Goal: Information Seeking & Learning: Find specific fact

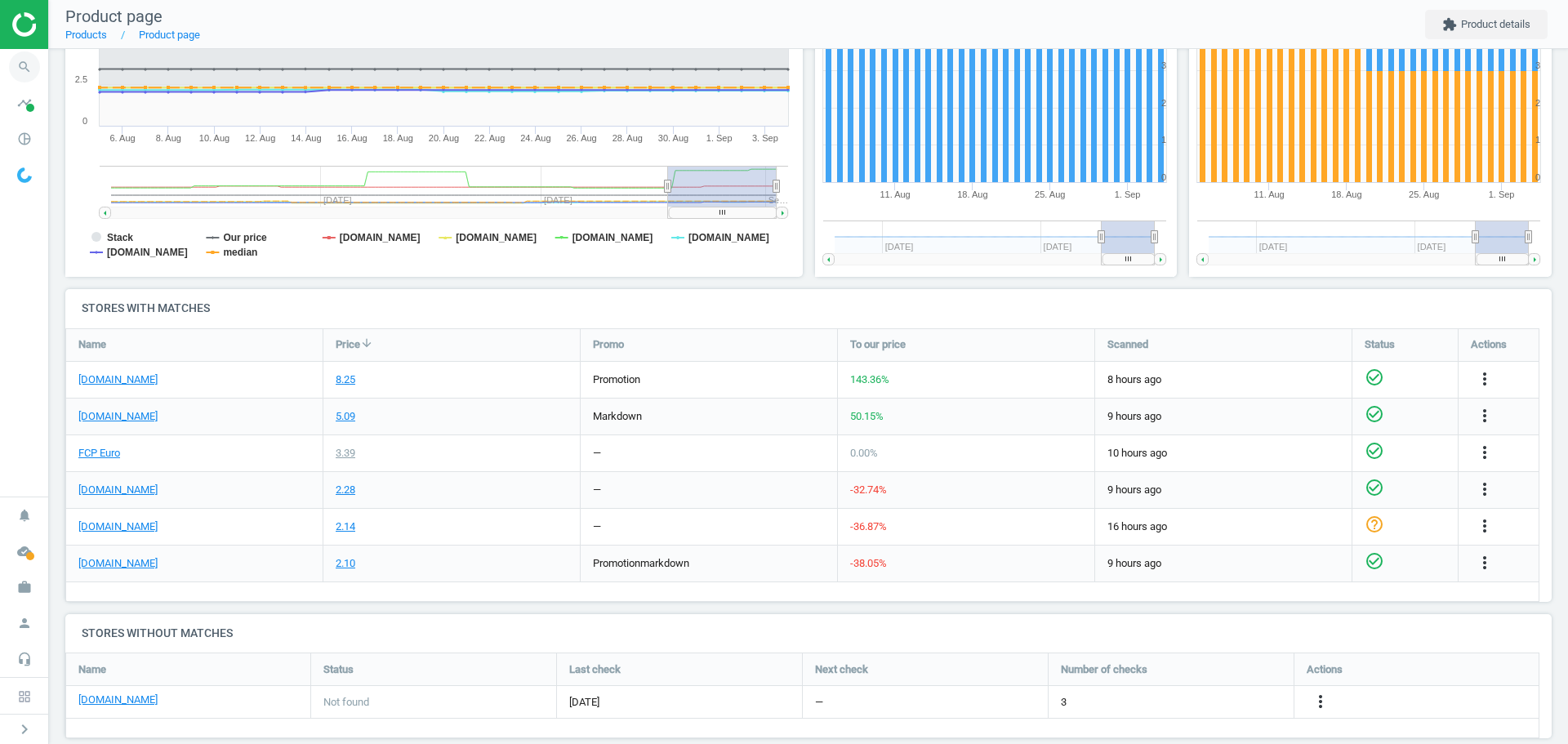
click at [24, 70] on icon "search" at bounding box center [24, 67] width 31 height 31
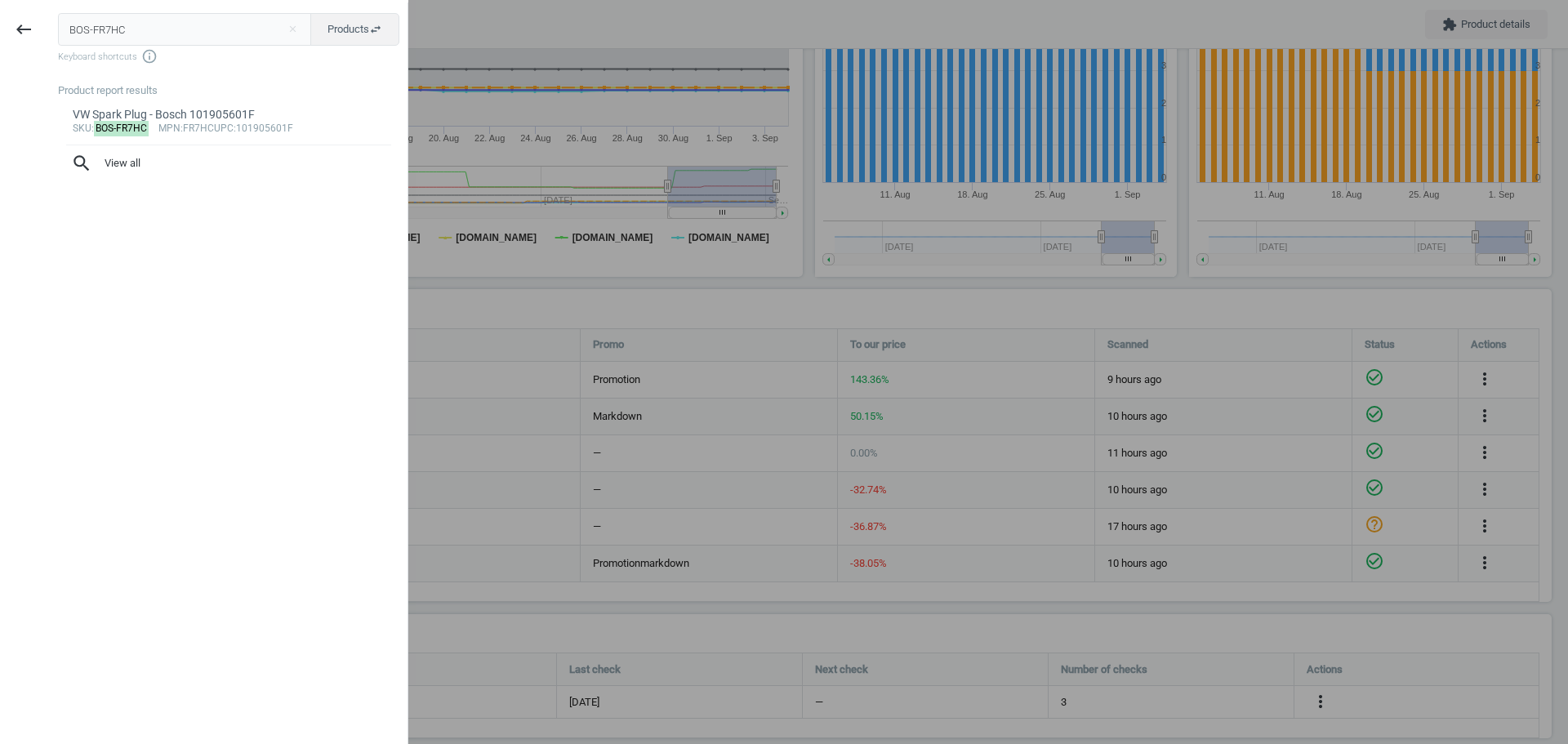
click at [100, 38] on input "BOS-FR7HC" at bounding box center [185, 29] width 254 height 33
type input "BOS-0280142464"
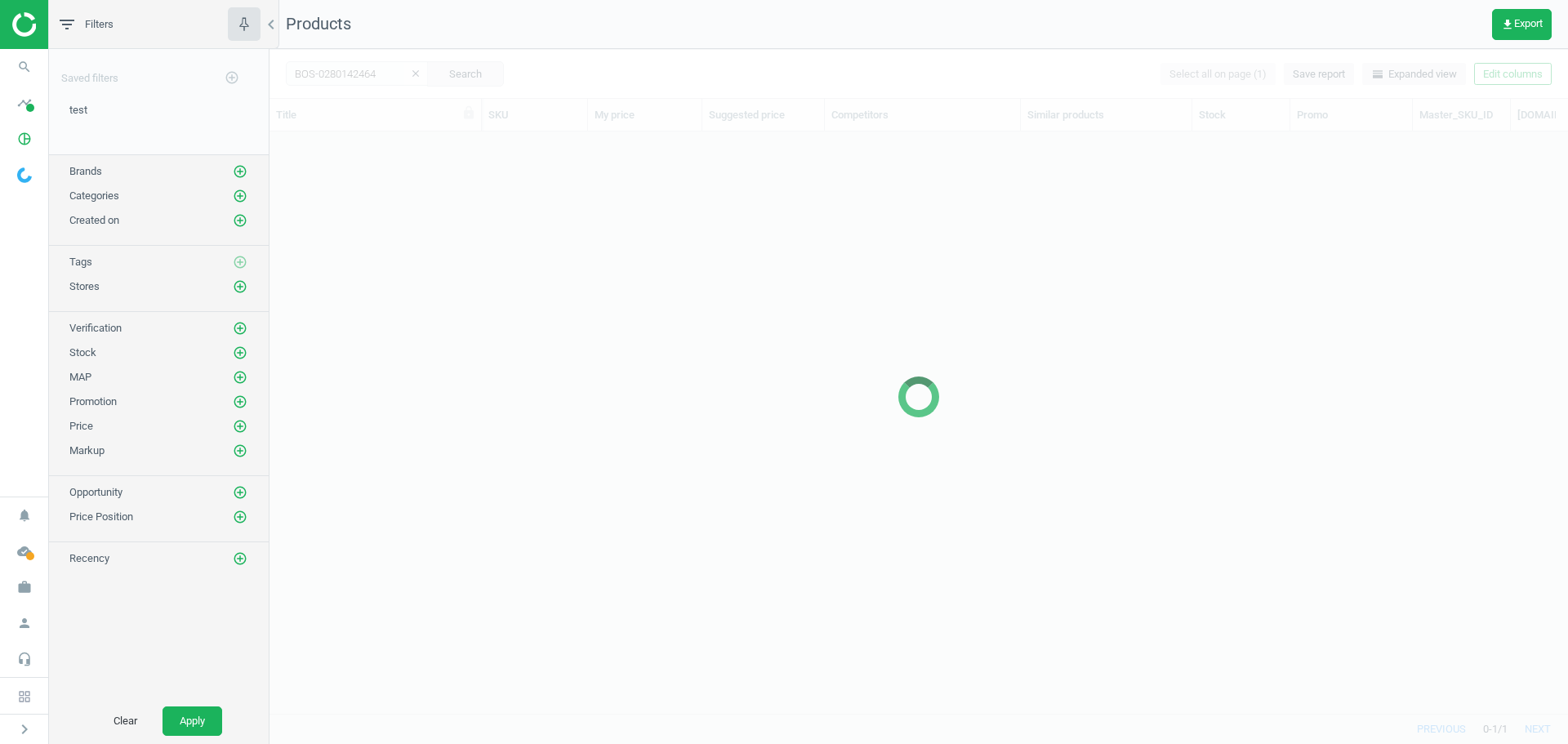
scroll to position [557, 1286]
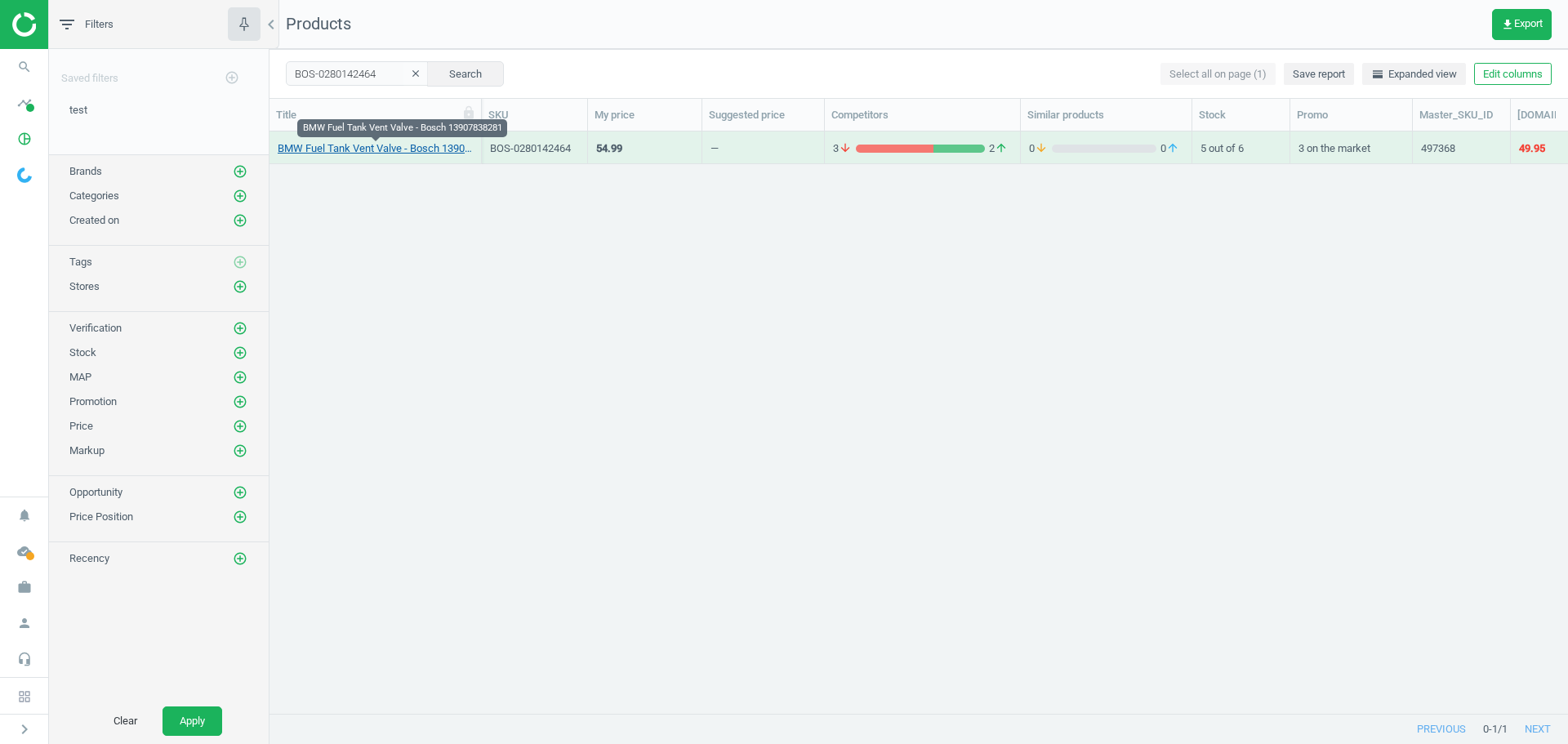
click at [400, 151] on link "BMW Fuel Tank Vent Valve - Bosch 13907838281" at bounding box center [375, 148] width 195 height 15
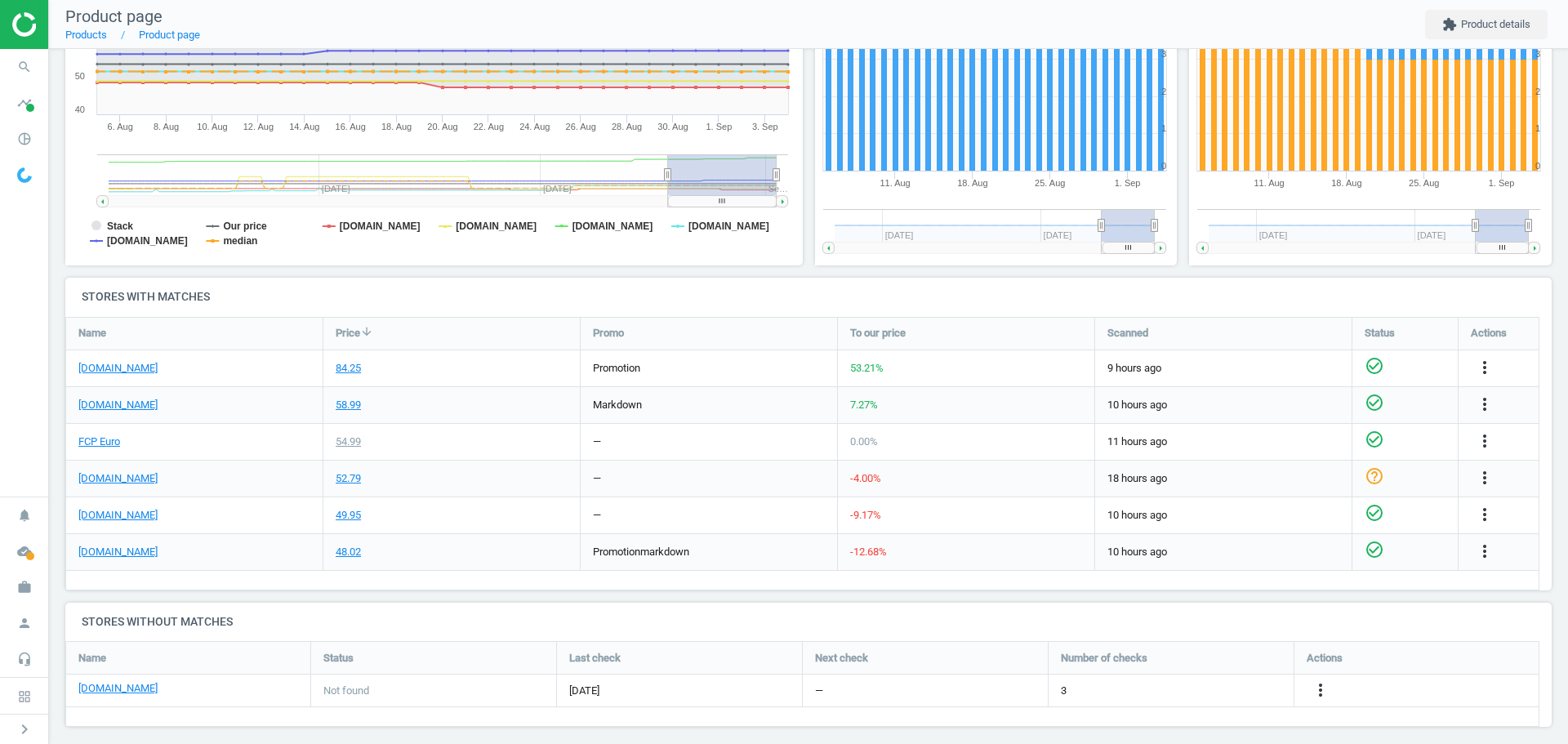
scroll to position [349, 0]
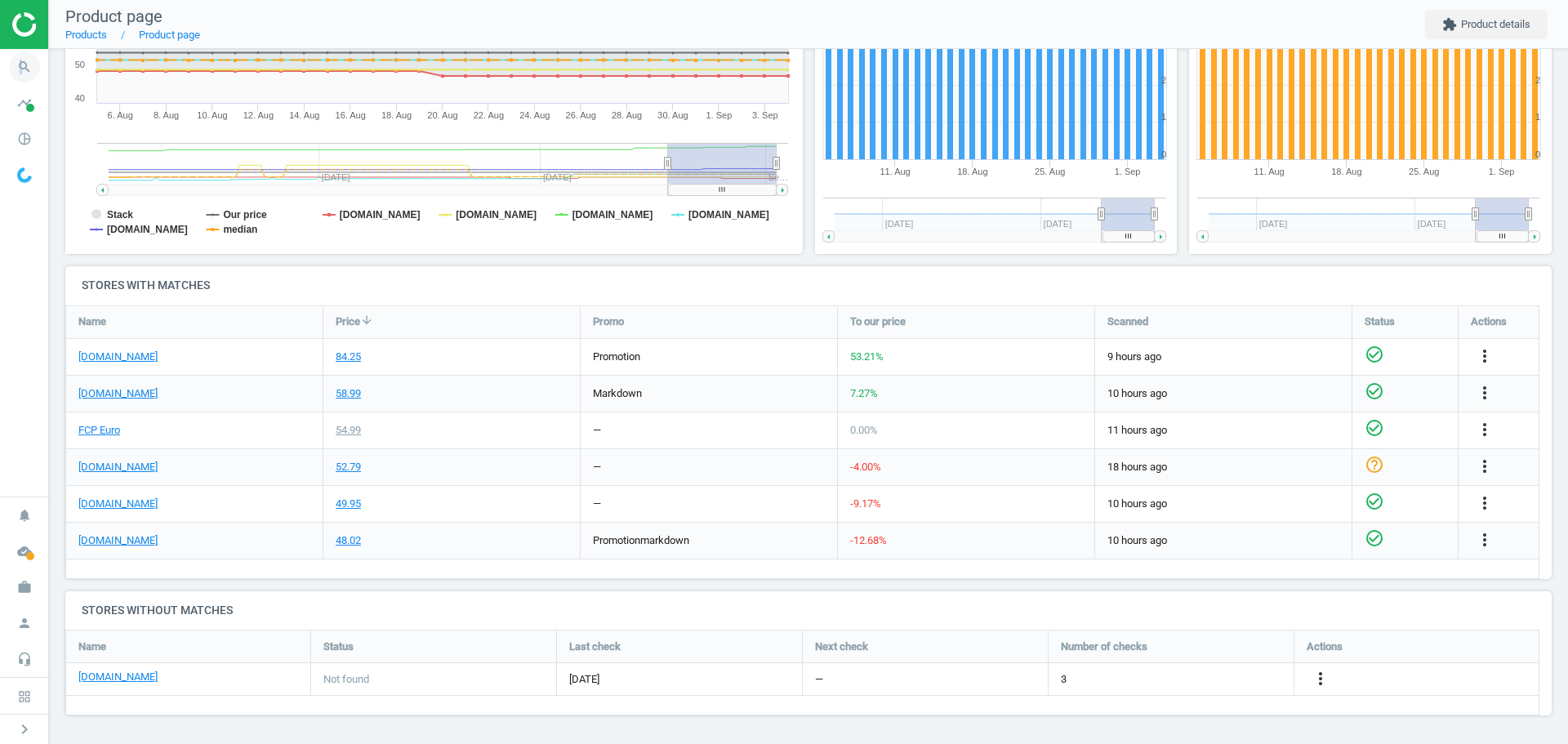
click at [21, 67] on icon "search" at bounding box center [24, 67] width 31 height 31
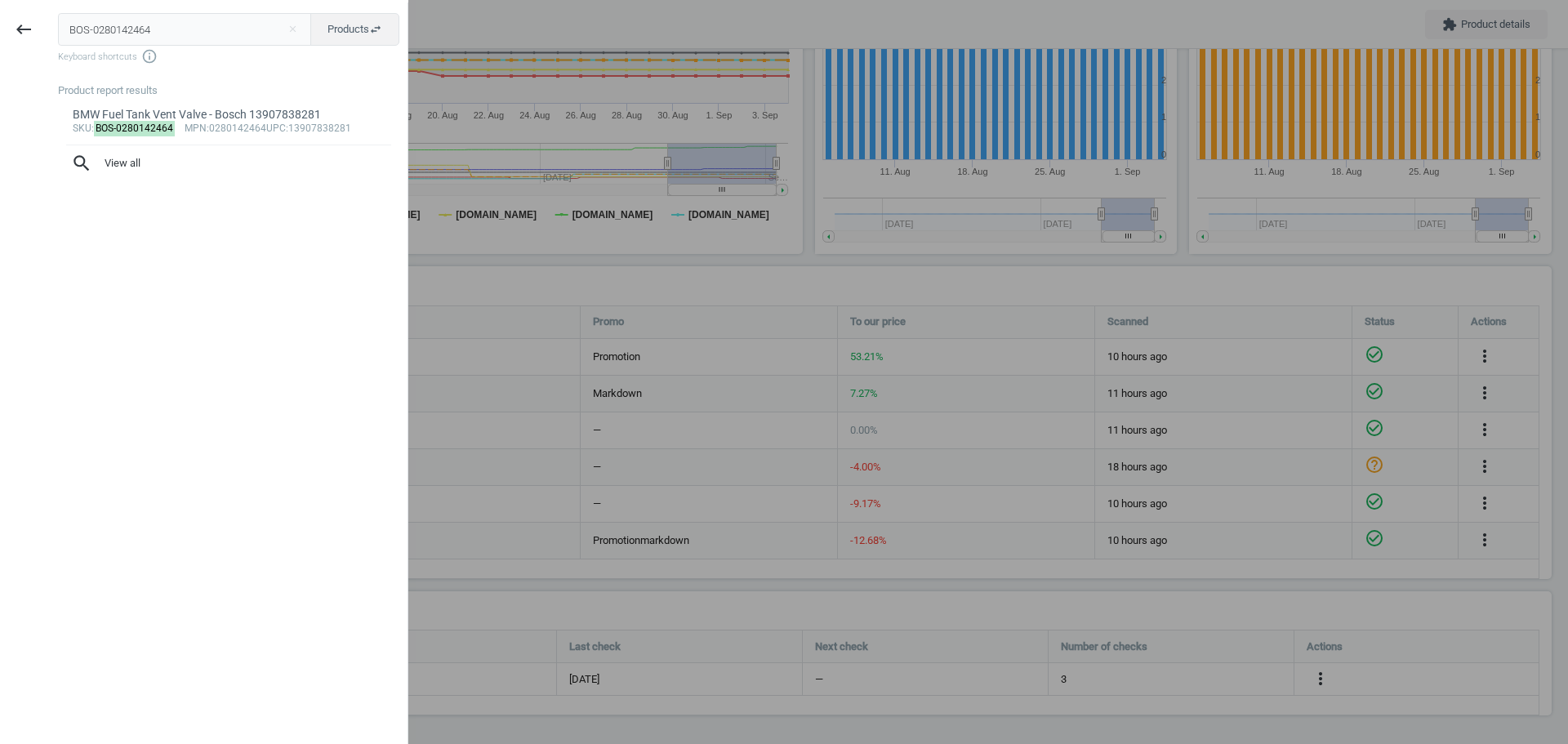
click at [153, 34] on input "BOS-0280142464" at bounding box center [185, 29] width 254 height 33
type input "BOS-3397118909"
click at [145, 122] on mark "BOS-3397118909" at bounding box center [134, 128] width 81 height 15
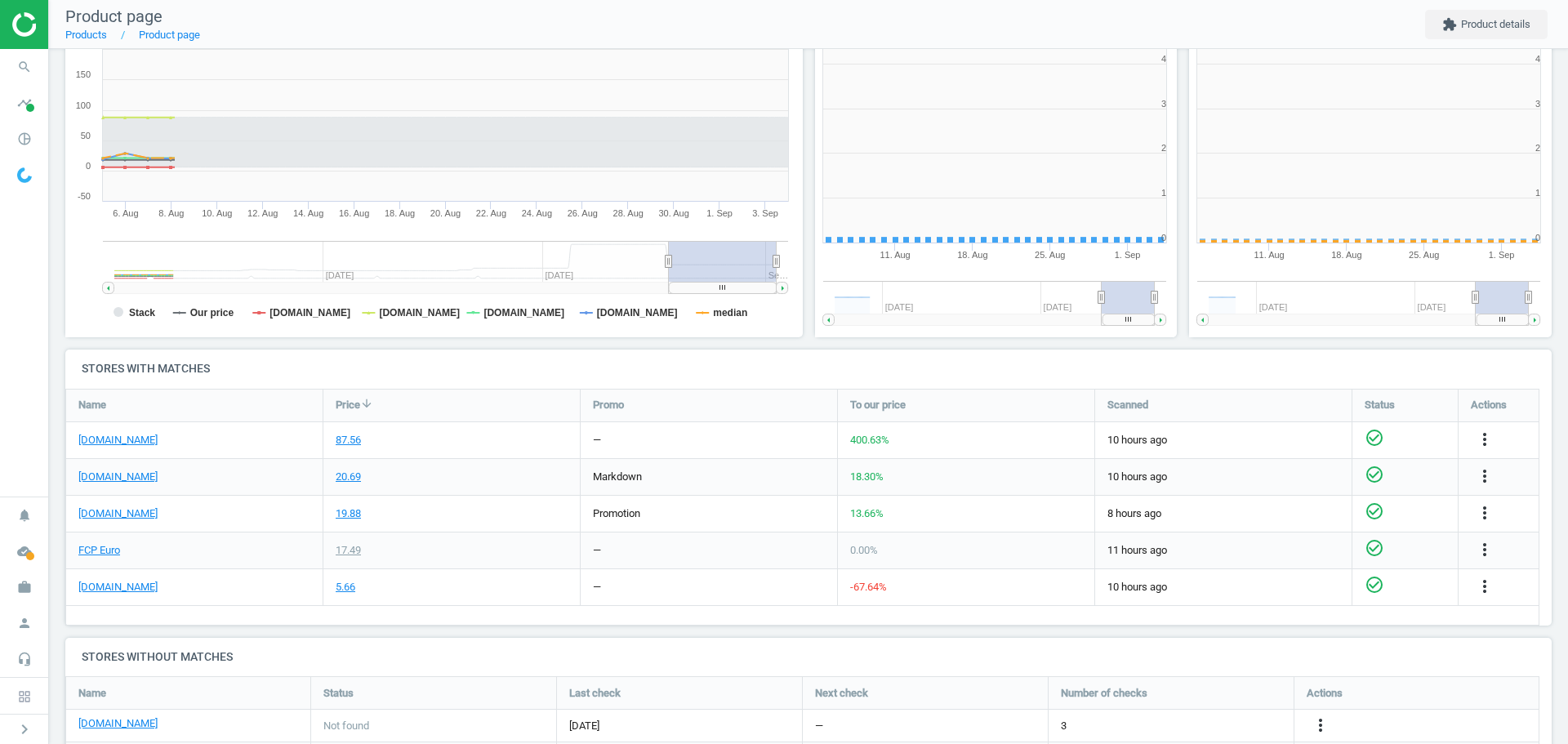
scroll to position [352, 384]
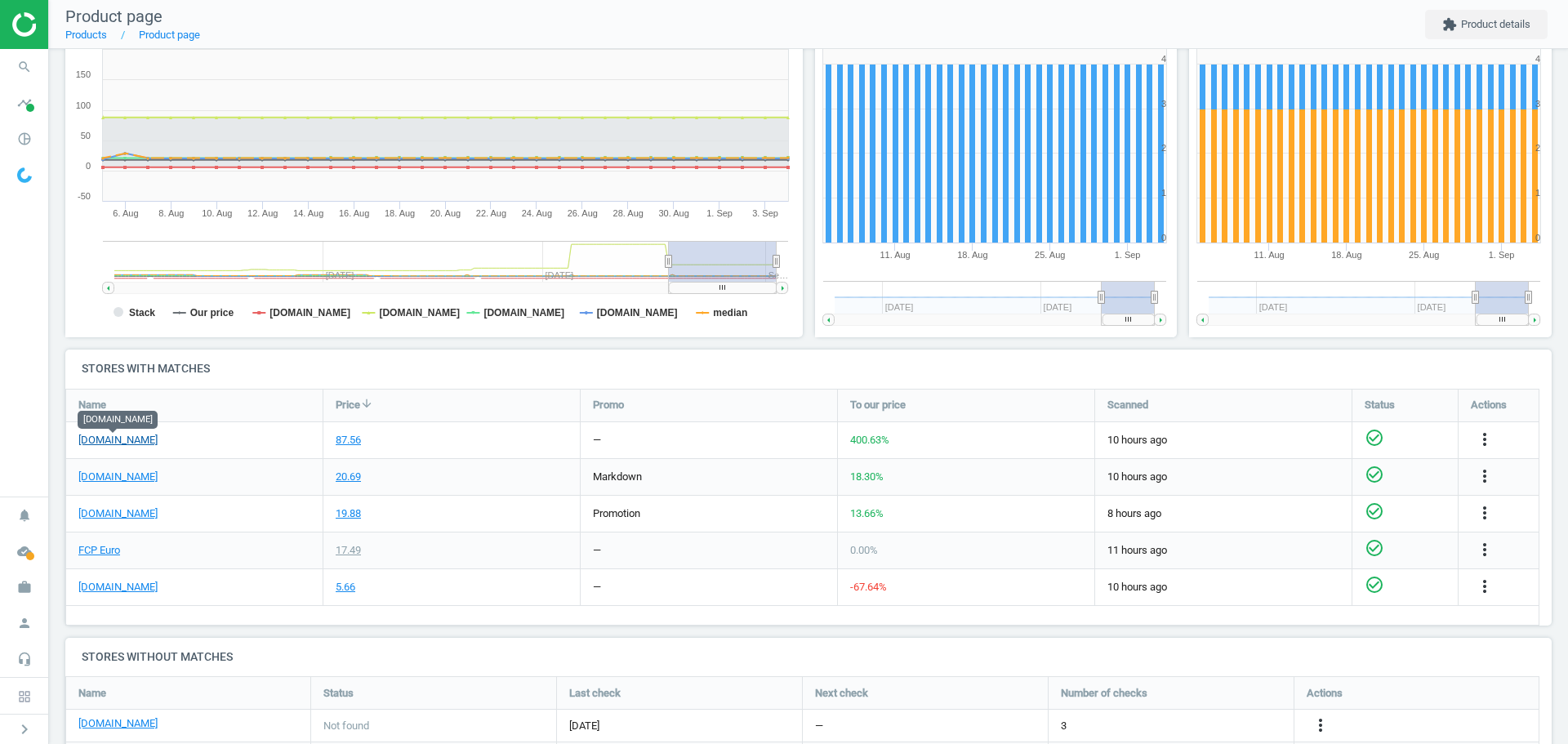
click at [134, 444] on link "[DOMAIN_NAME]" at bounding box center [118, 440] width 80 height 15
click at [133, 480] on link "[DOMAIN_NAME]" at bounding box center [118, 477] width 80 height 15
click at [23, 64] on icon "search" at bounding box center [24, 67] width 31 height 31
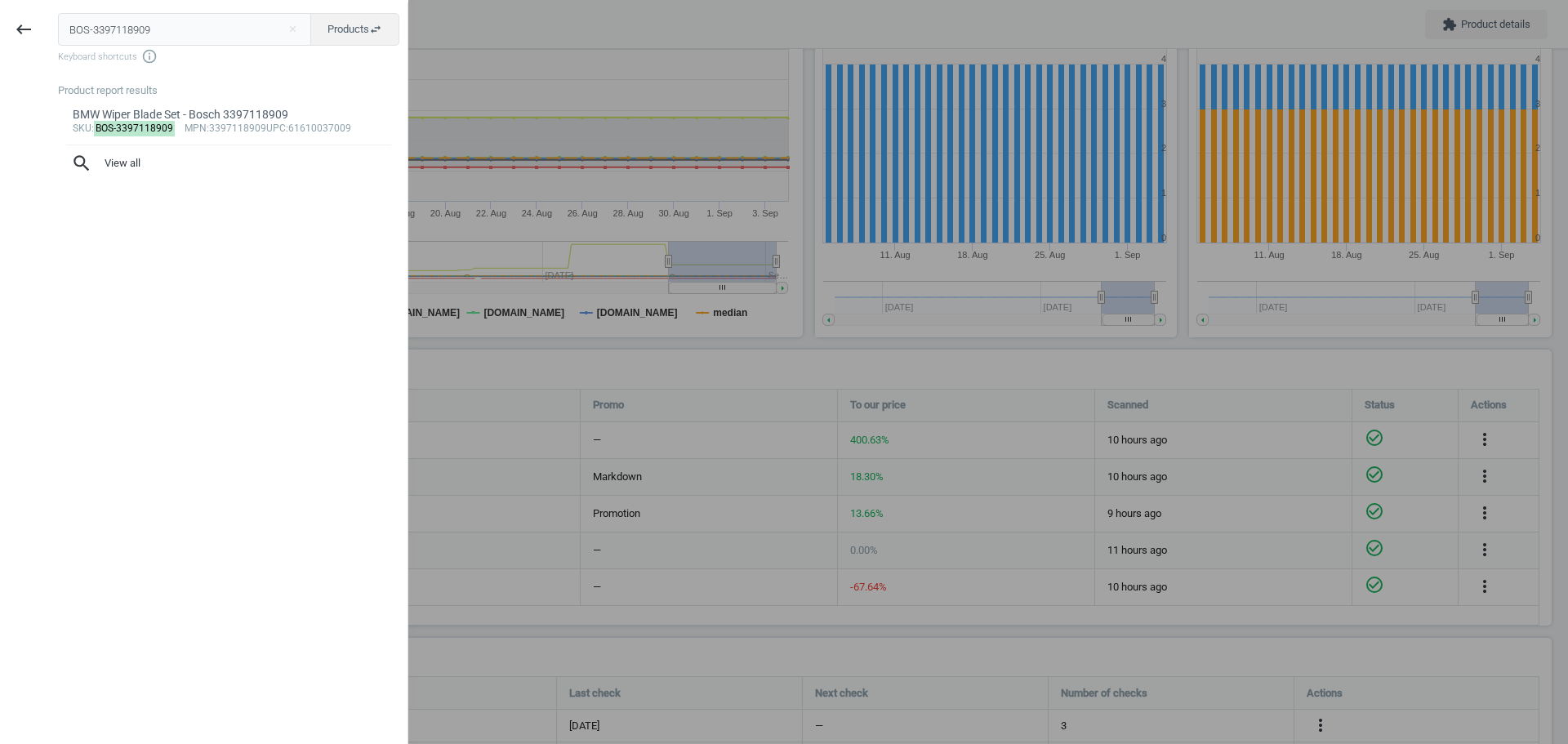
click at [123, 27] on input "BOS-3397118909" at bounding box center [185, 29] width 254 height 33
type input "BOS-A330H"
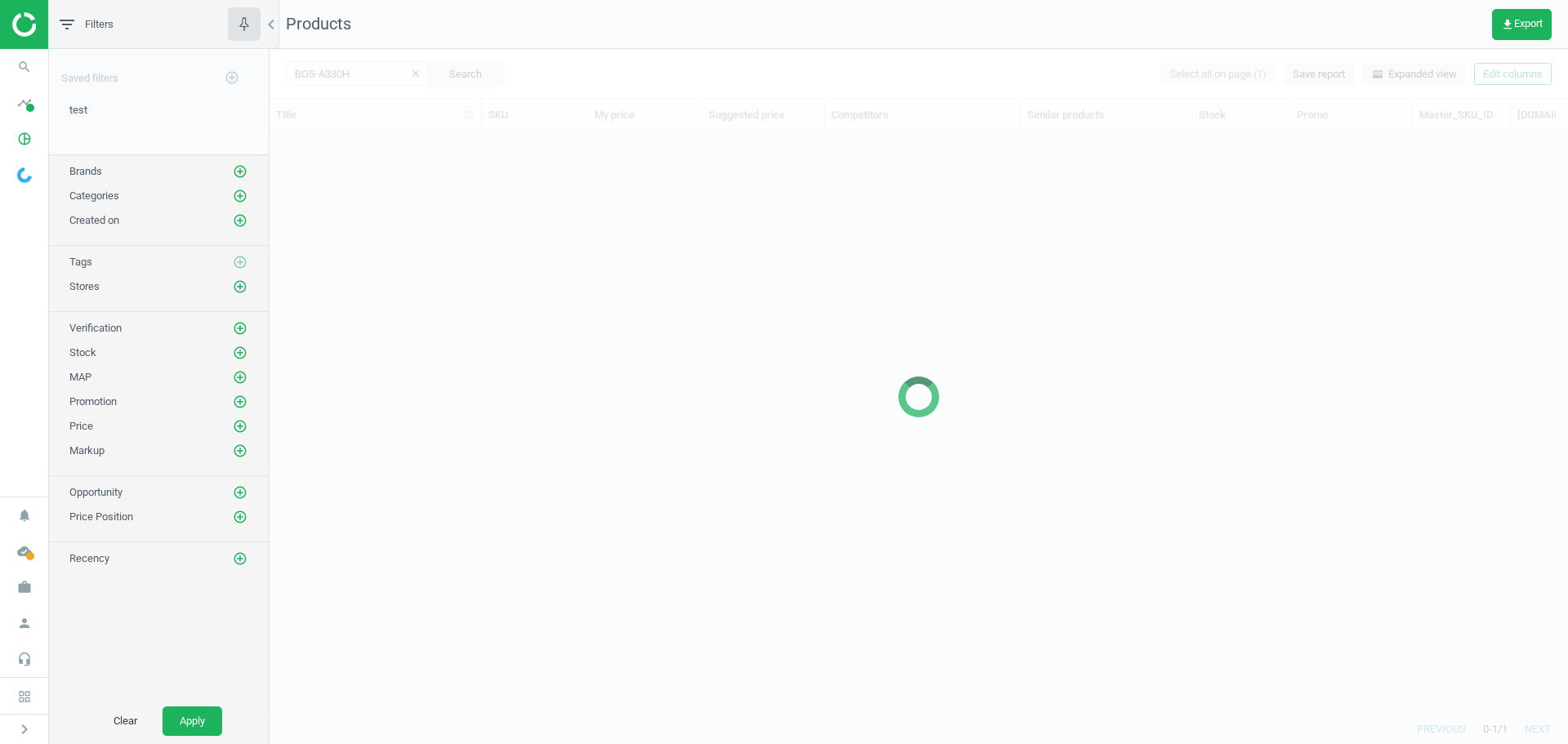
scroll to position [557, 1286]
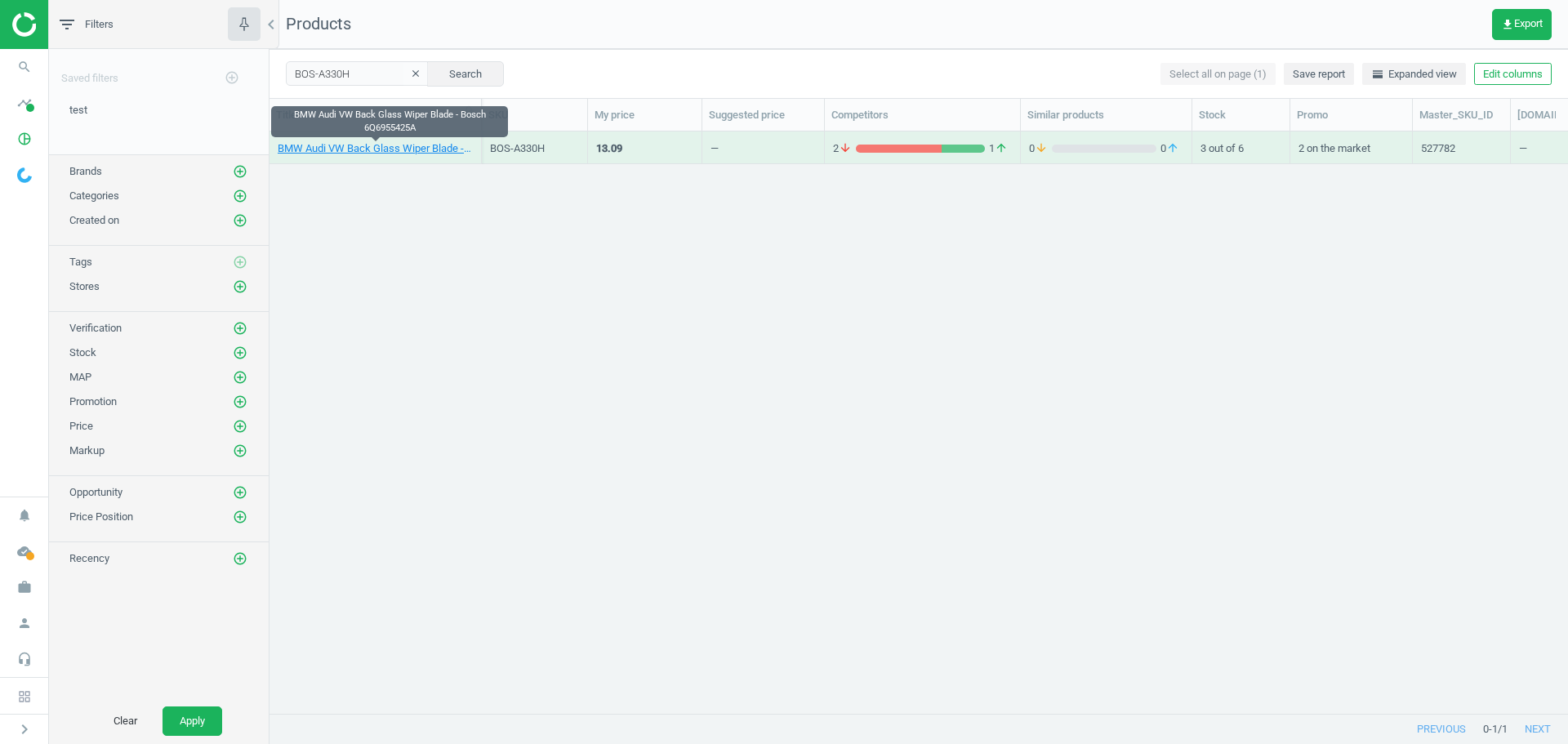
click at [344, 151] on link "BMW Audi VW Back Glass Wiper Blade - Bosch 6Q6955425A" at bounding box center [375, 148] width 195 height 15
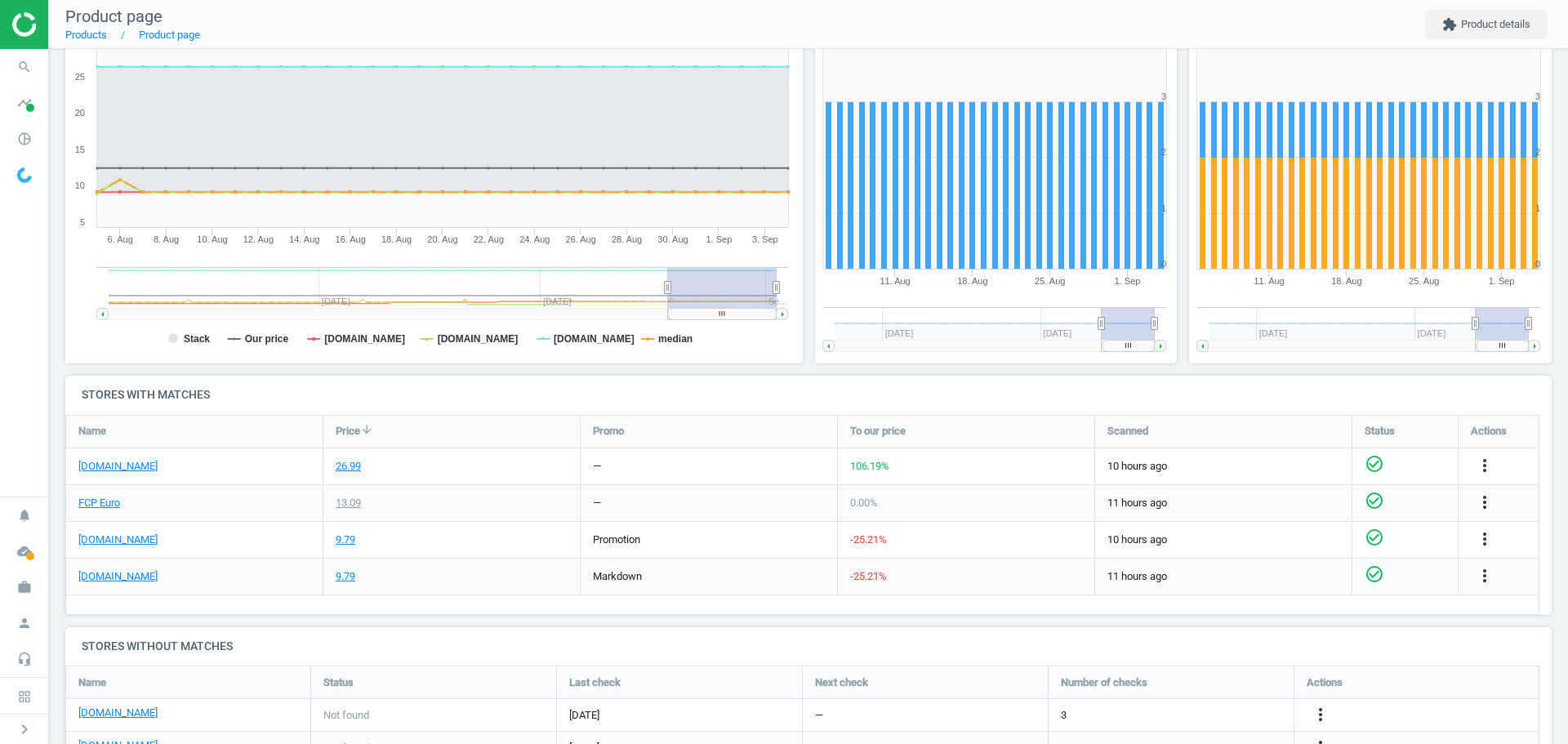
scroll to position [245, 0]
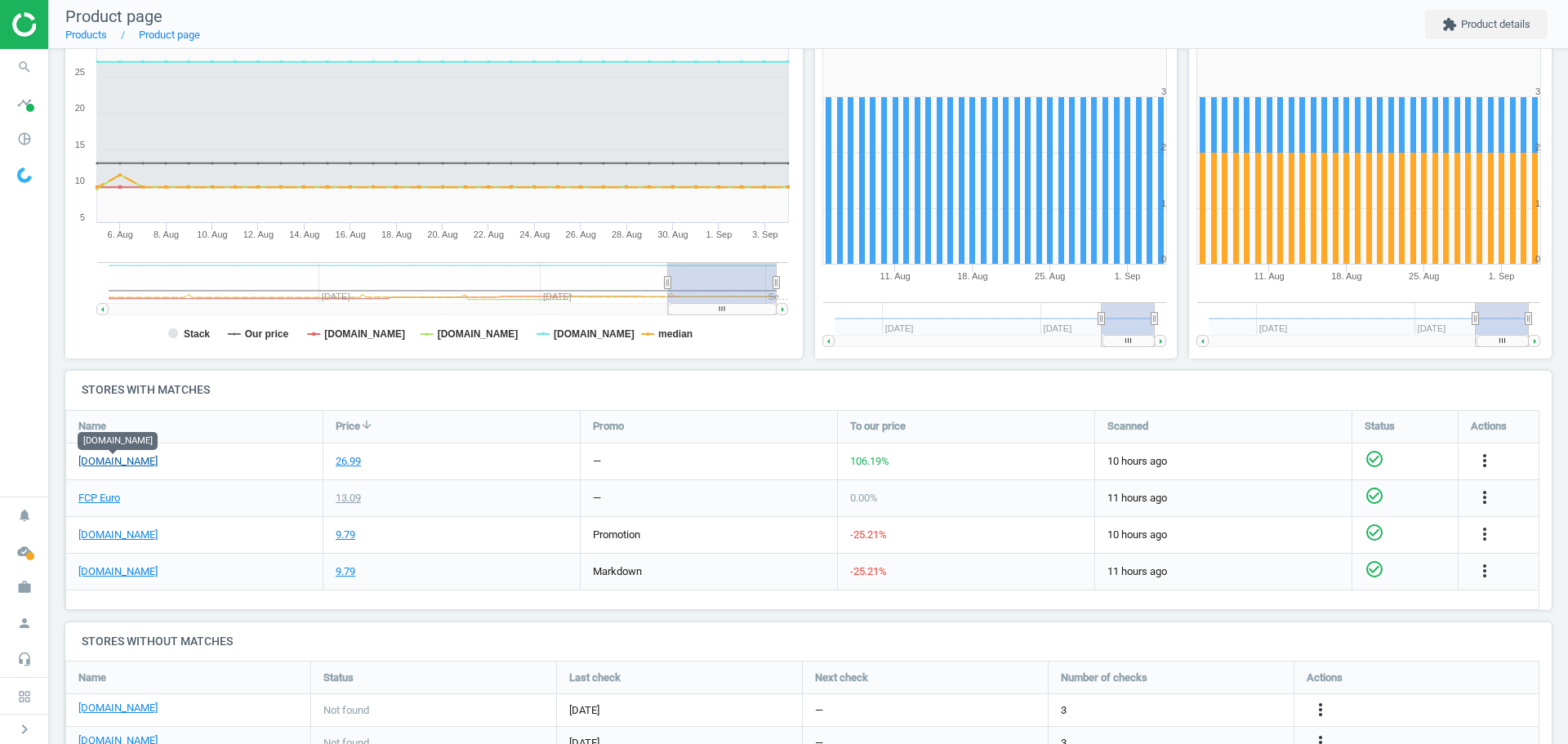
click at [108, 465] on link "[DOMAIN_NAME]" at bounding box center [118, 461] width 80 height 15
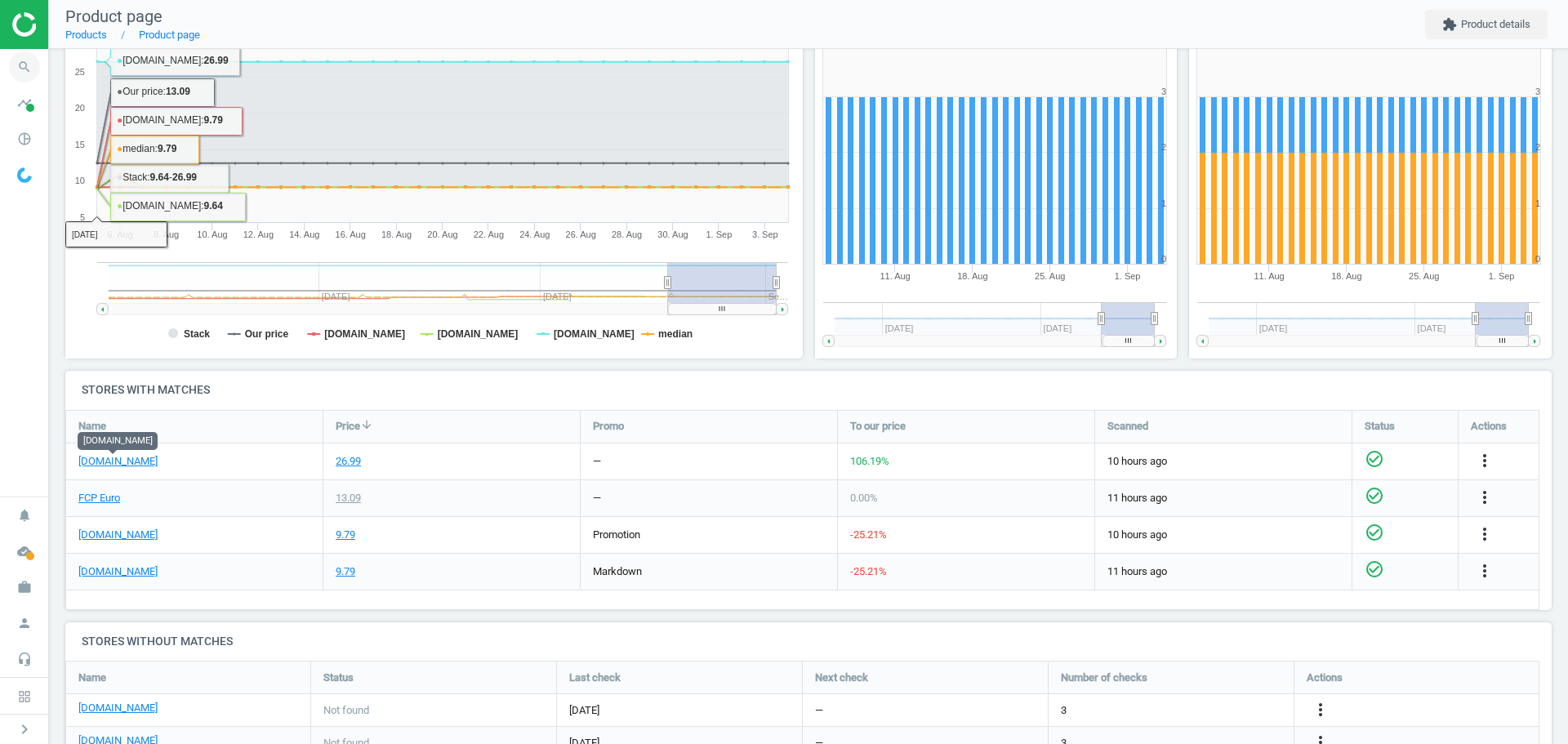
click at [28, 68] on icon "search" at bounding box center [24, 67] width 31 height 31
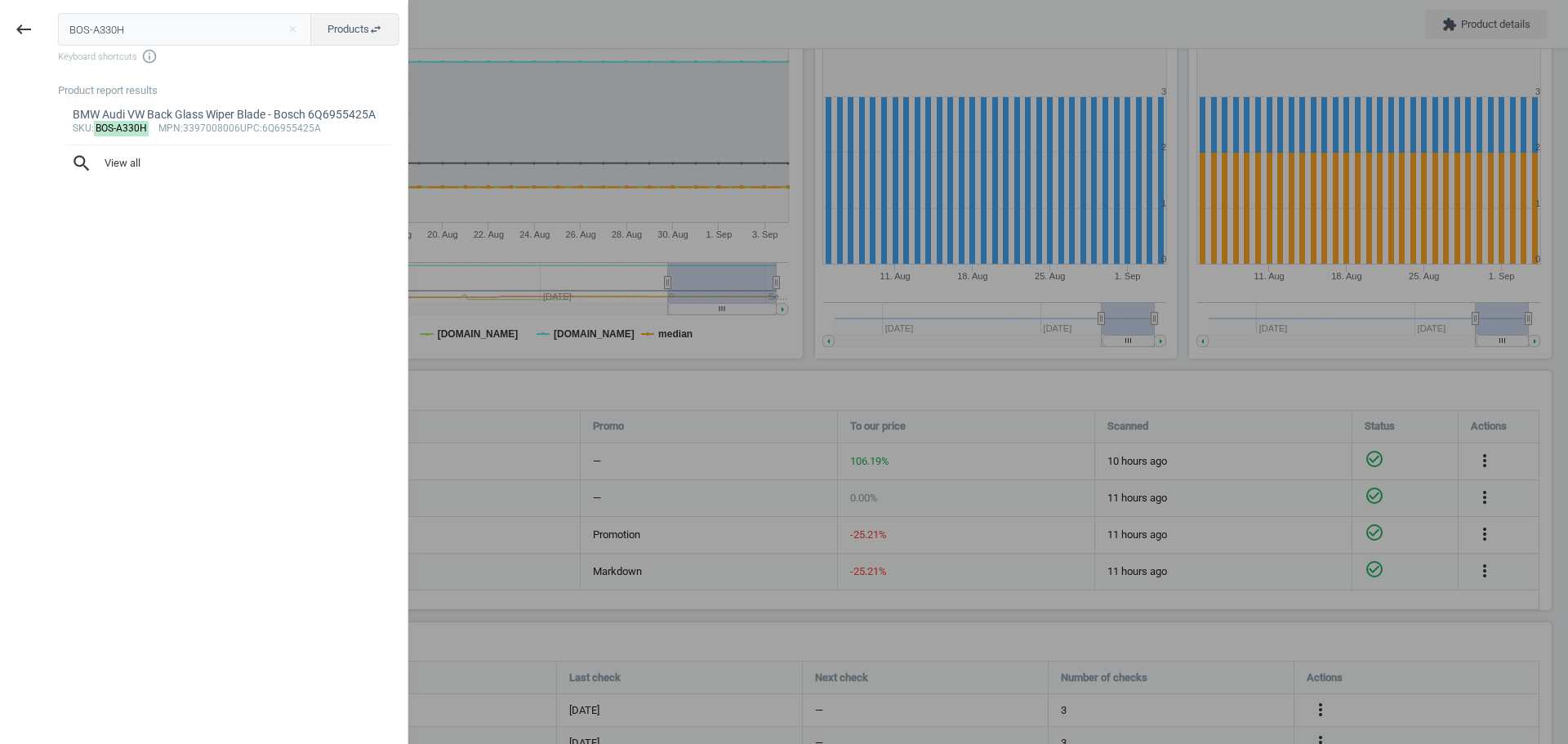
click at [224, 33] on input "BOS-A330H" at bounding box center [185, 29] width 254 height 33
type input "BOS-04272"
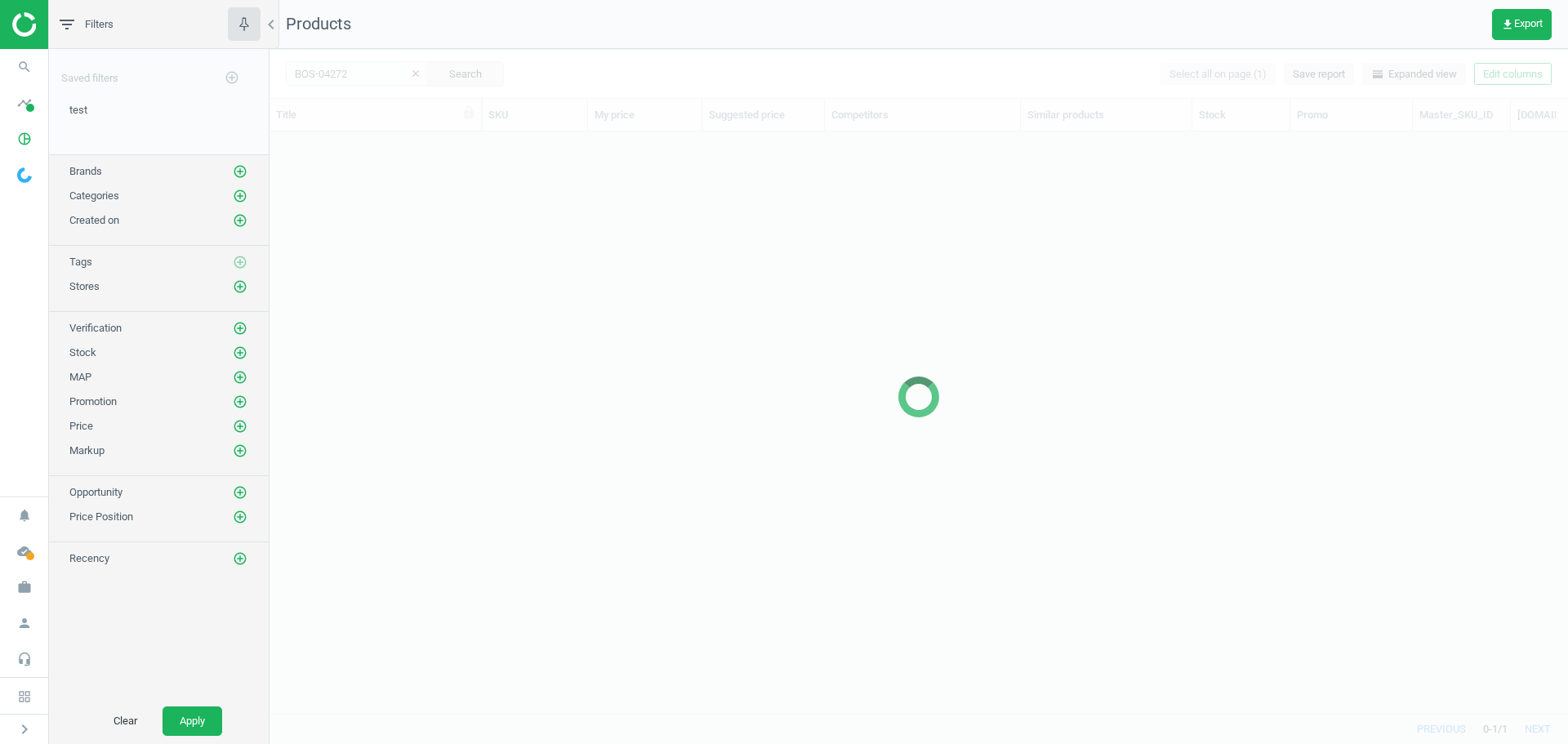
scroll to position [557, 1286]
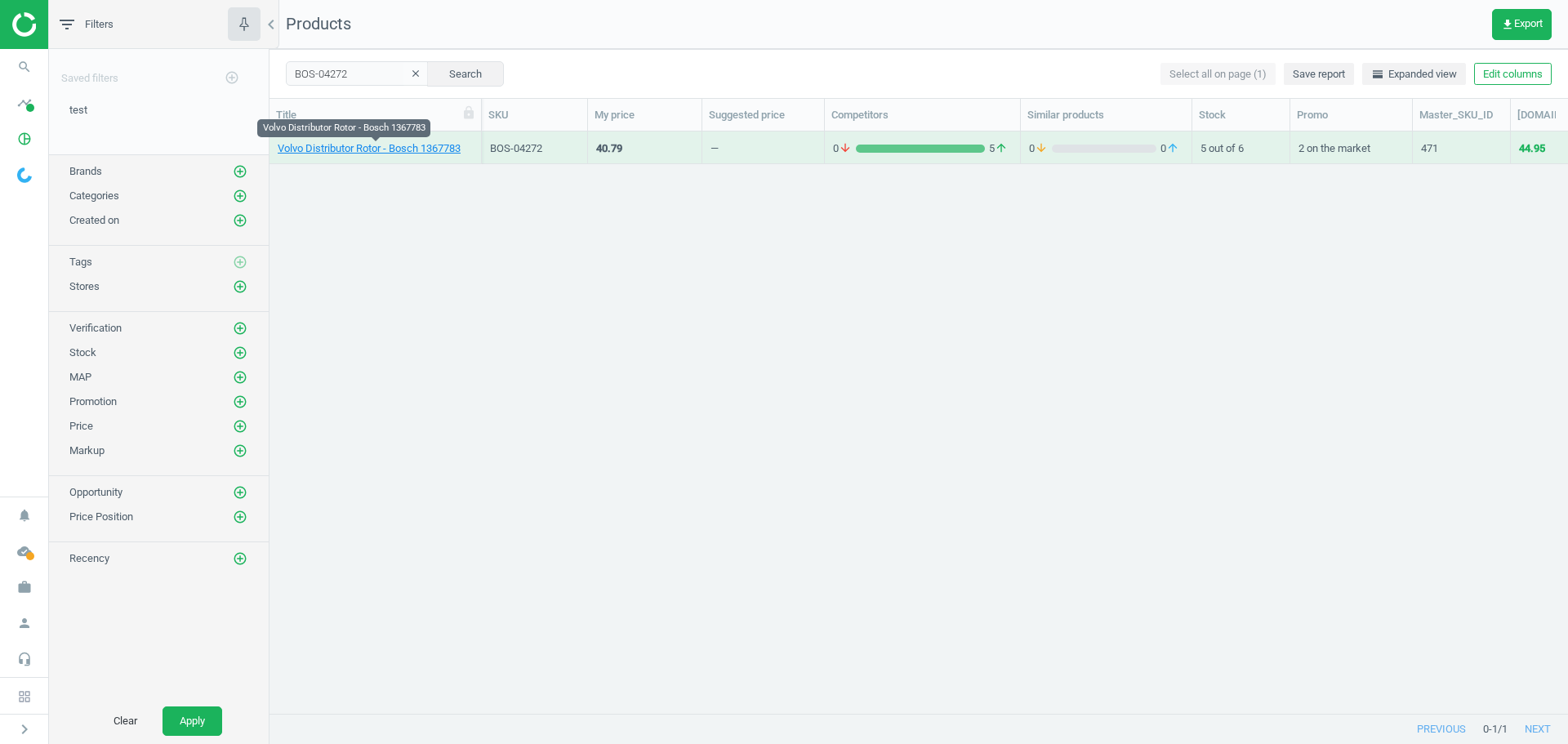
click at [325, 146] on link "Volvo Distributor Rotor - Bosch 1367783" at bounding box center [369, 148] width 183 height 15
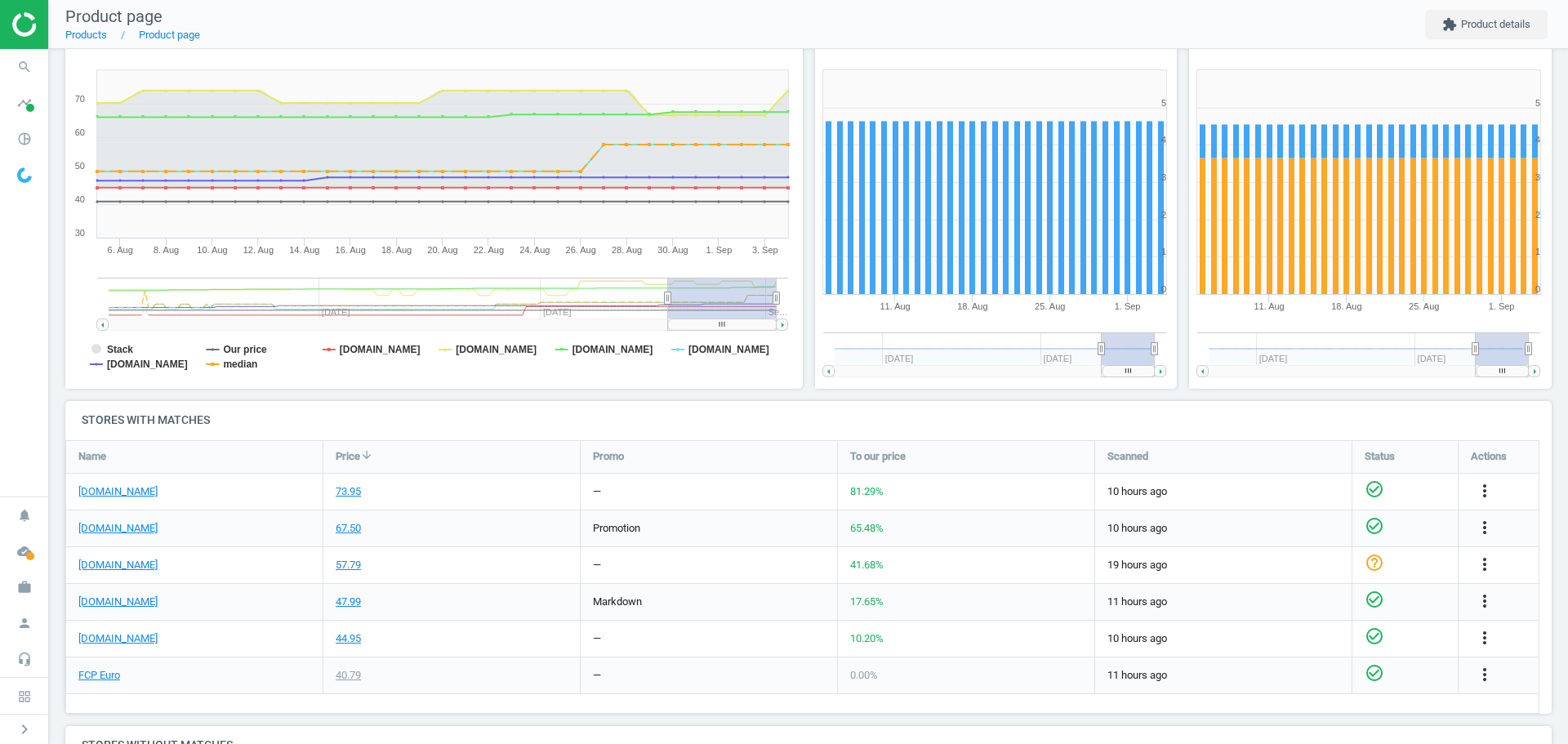
scroll to position [245, 0]
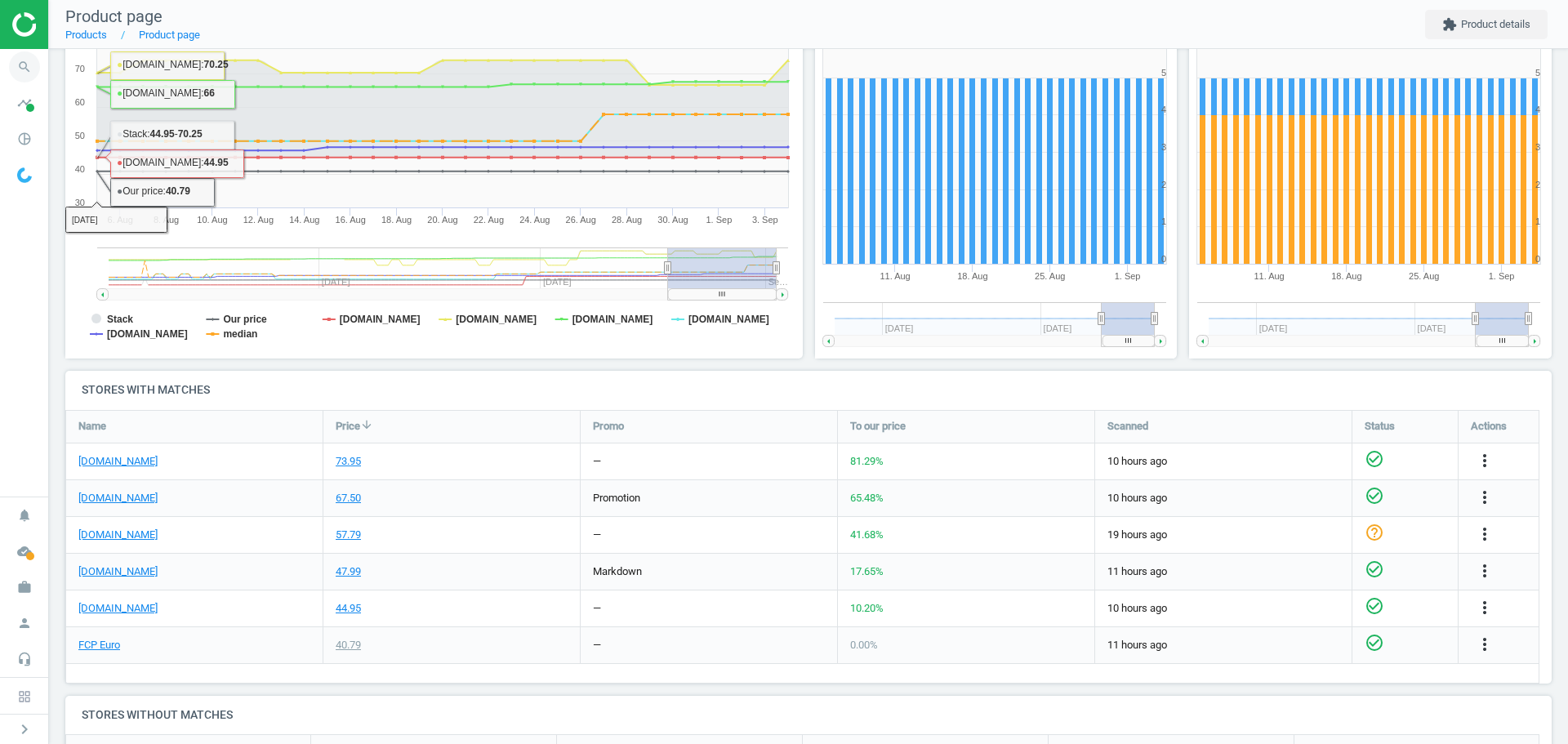
click at [27, 69] on icon "search" at bounding box center [24, 67] width 31 height 31
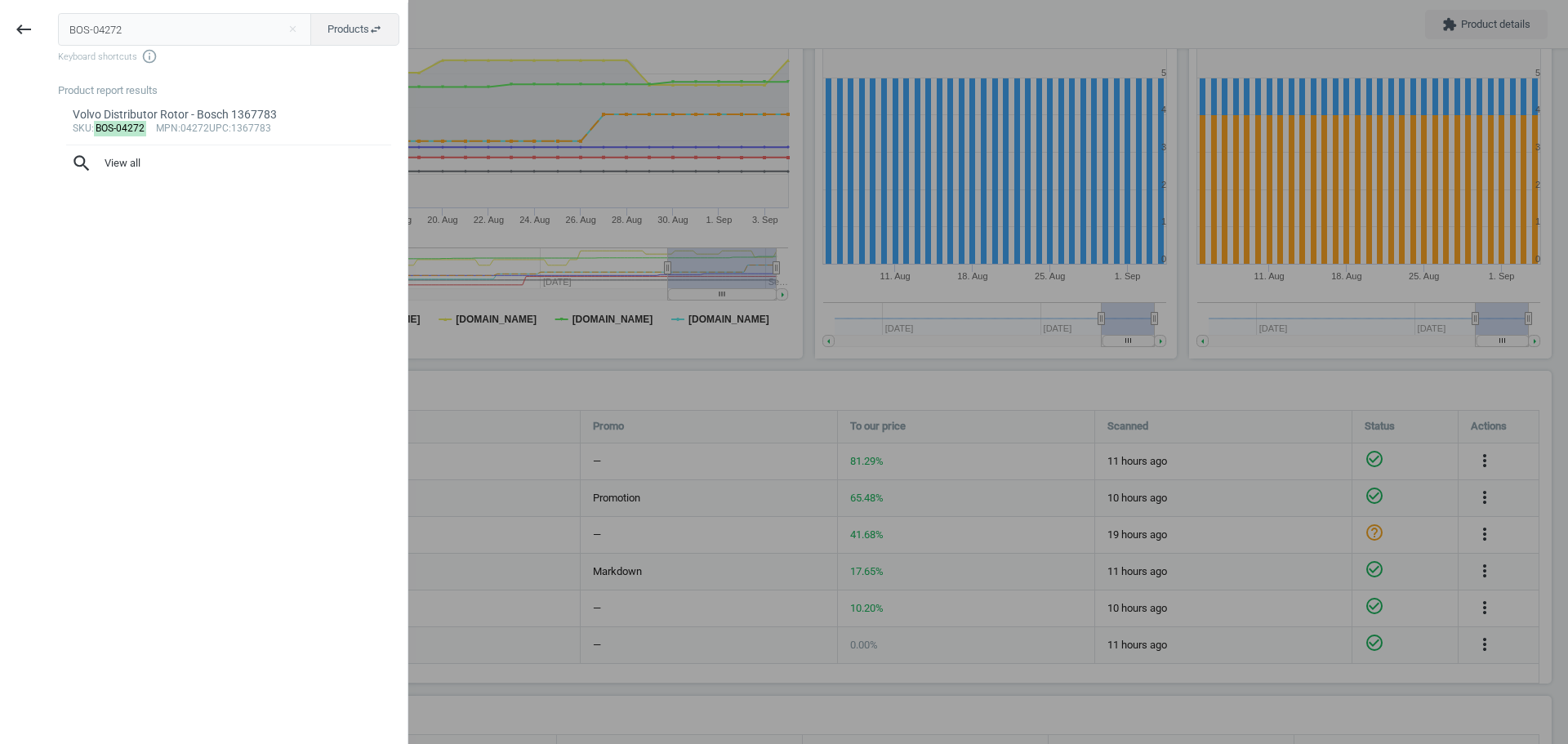
click at [146, 33] on input "BOS-04272" at bounding box center [185, 29] width 254 height 33
type input "BOS-0280217814"
click at [134, 130] on mark "BOS-0280217814" at bounding box center [134, 128] width 81 height 15
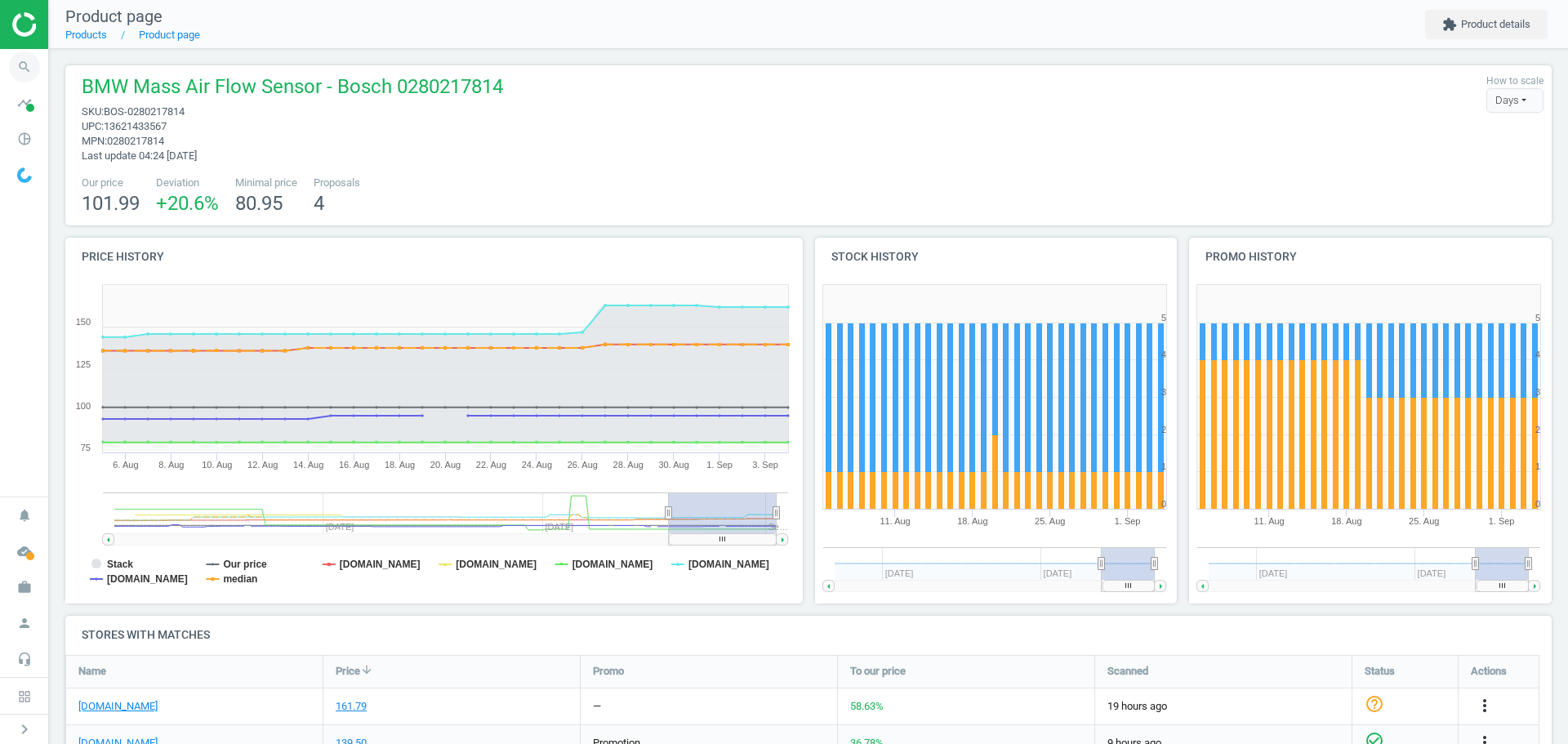
click at [23, 68] on icon "search" at bounding box center [24, 67] width 31 height 31
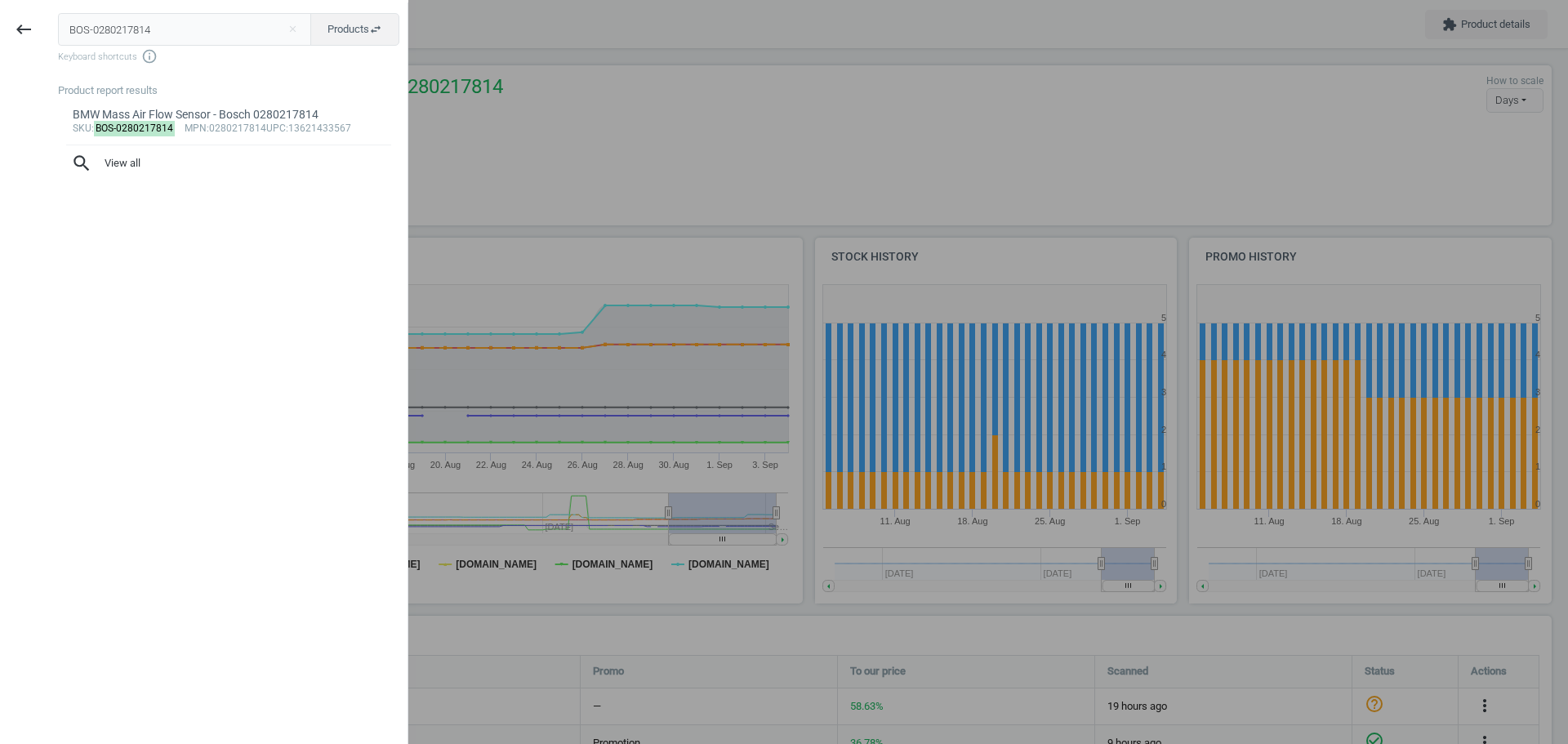
click at [169, 38] on input "BOS-0280217814" at bounding box center [185, 29] width 254 height 33
type input "BOS-0280218063"
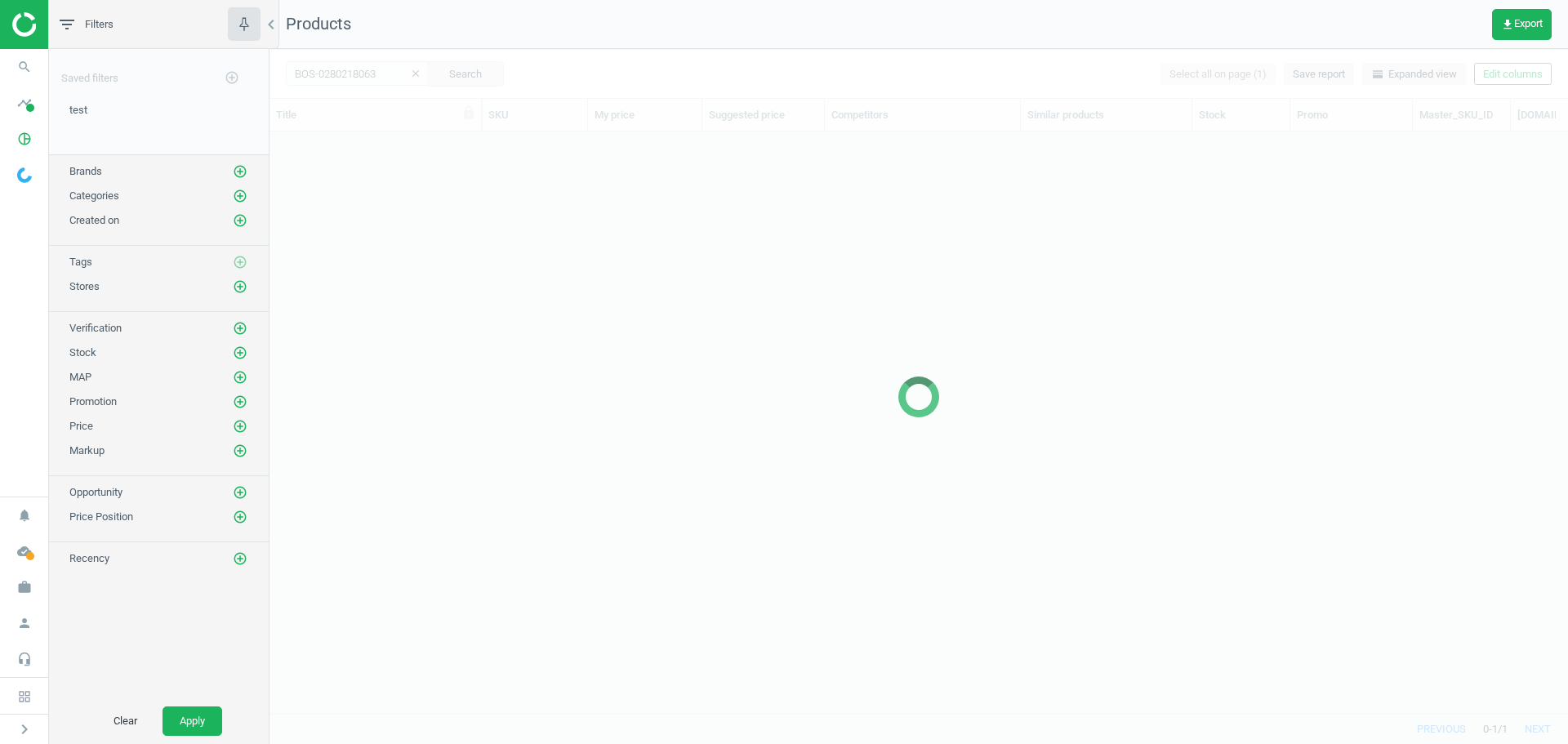
scroll to position [557, 1286]
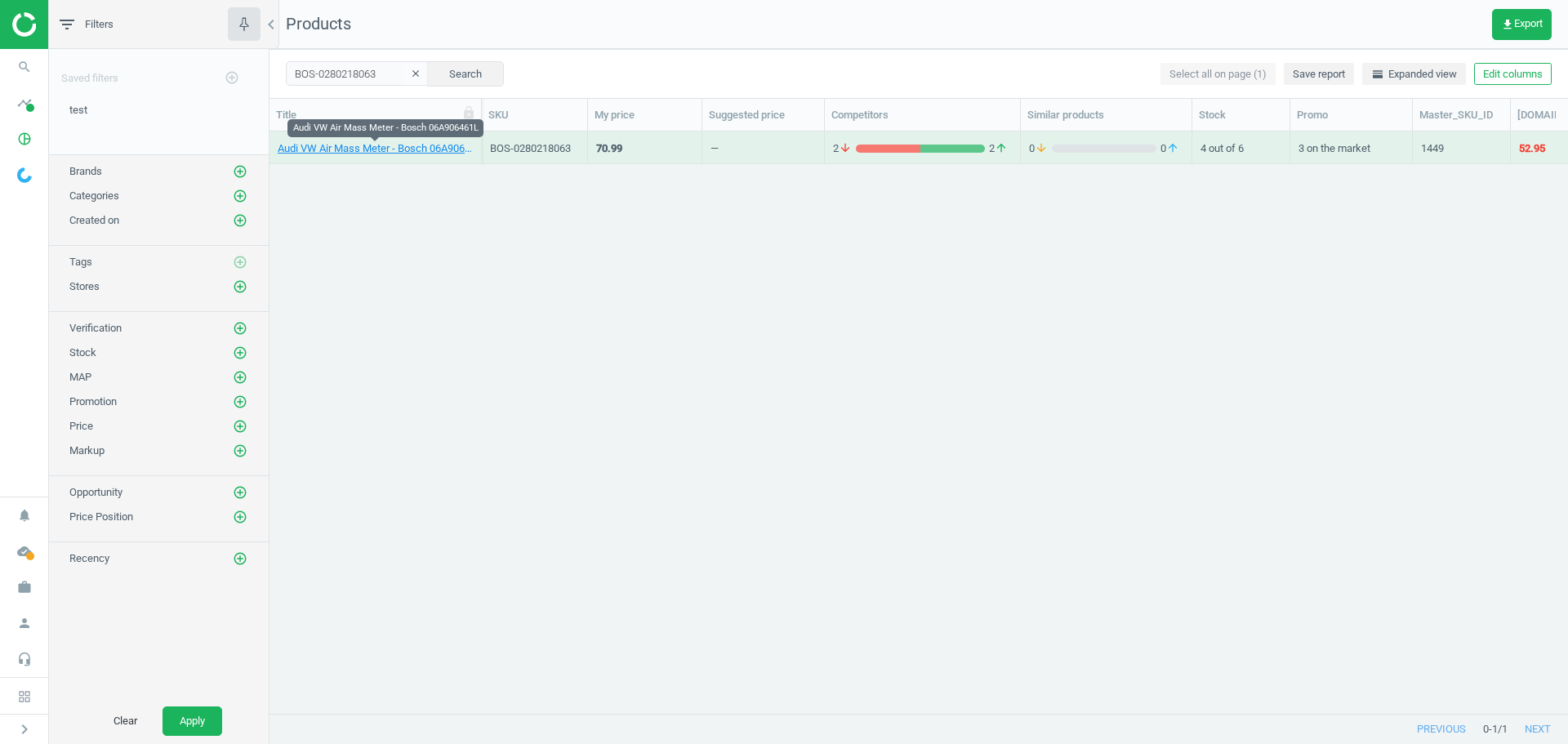
click at [351, 153] on link "Audi VW Air Mass Meter - Bosch 06A906461L" at bounding box center [375, 148] width 195 height 15
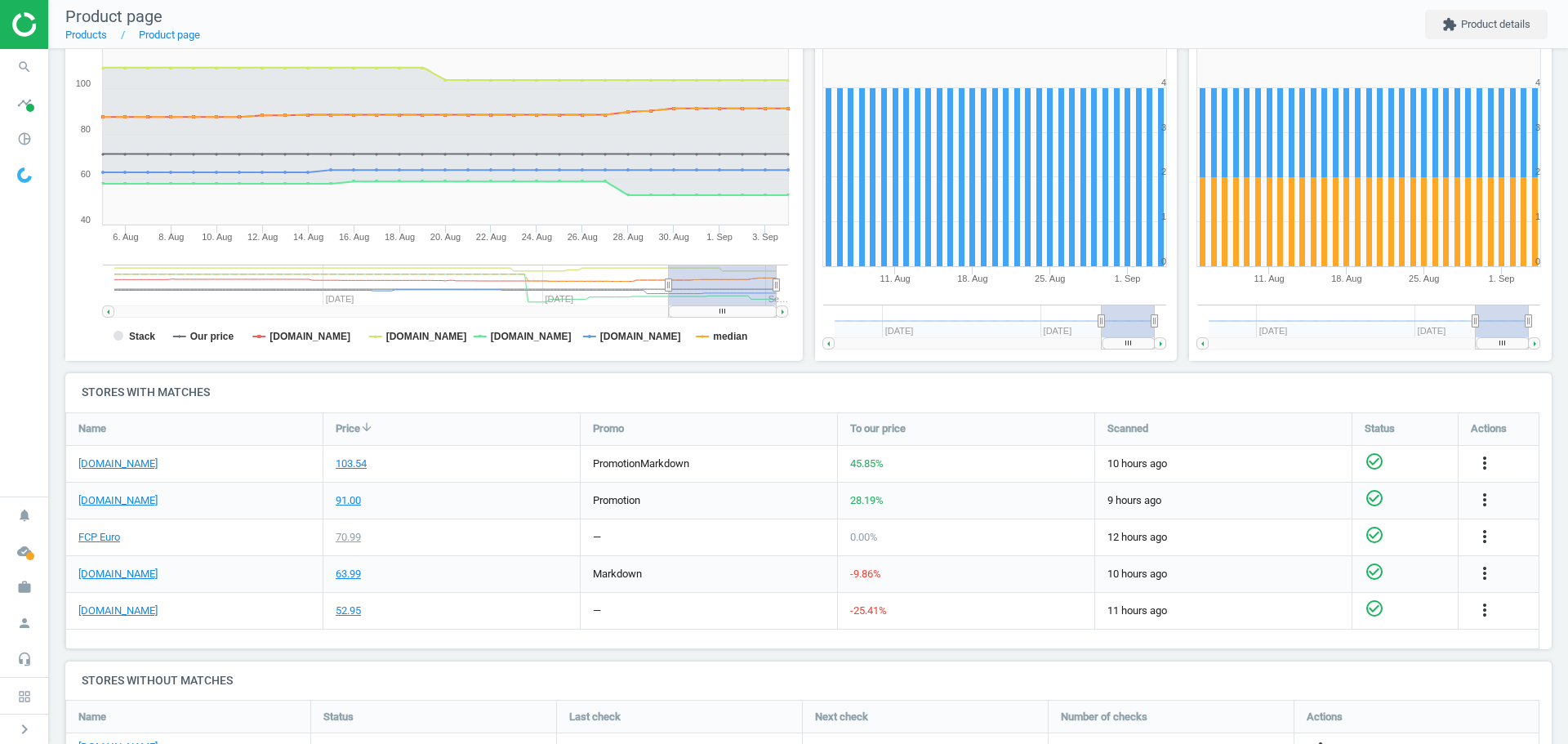
scroll to position [245, 0]
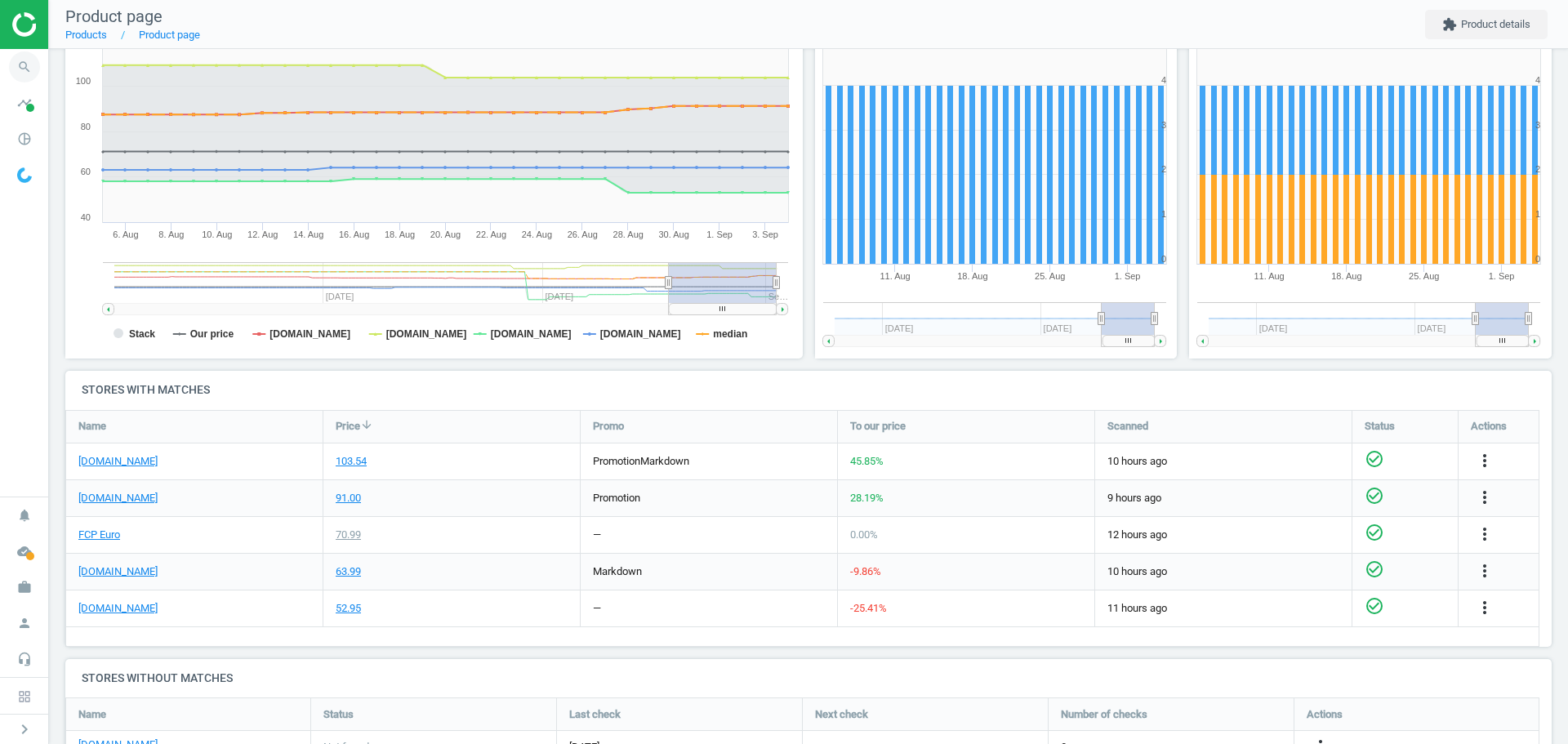
click at [16, 68] on icon "search" at bounding box center [24, 67] width 31 height 31
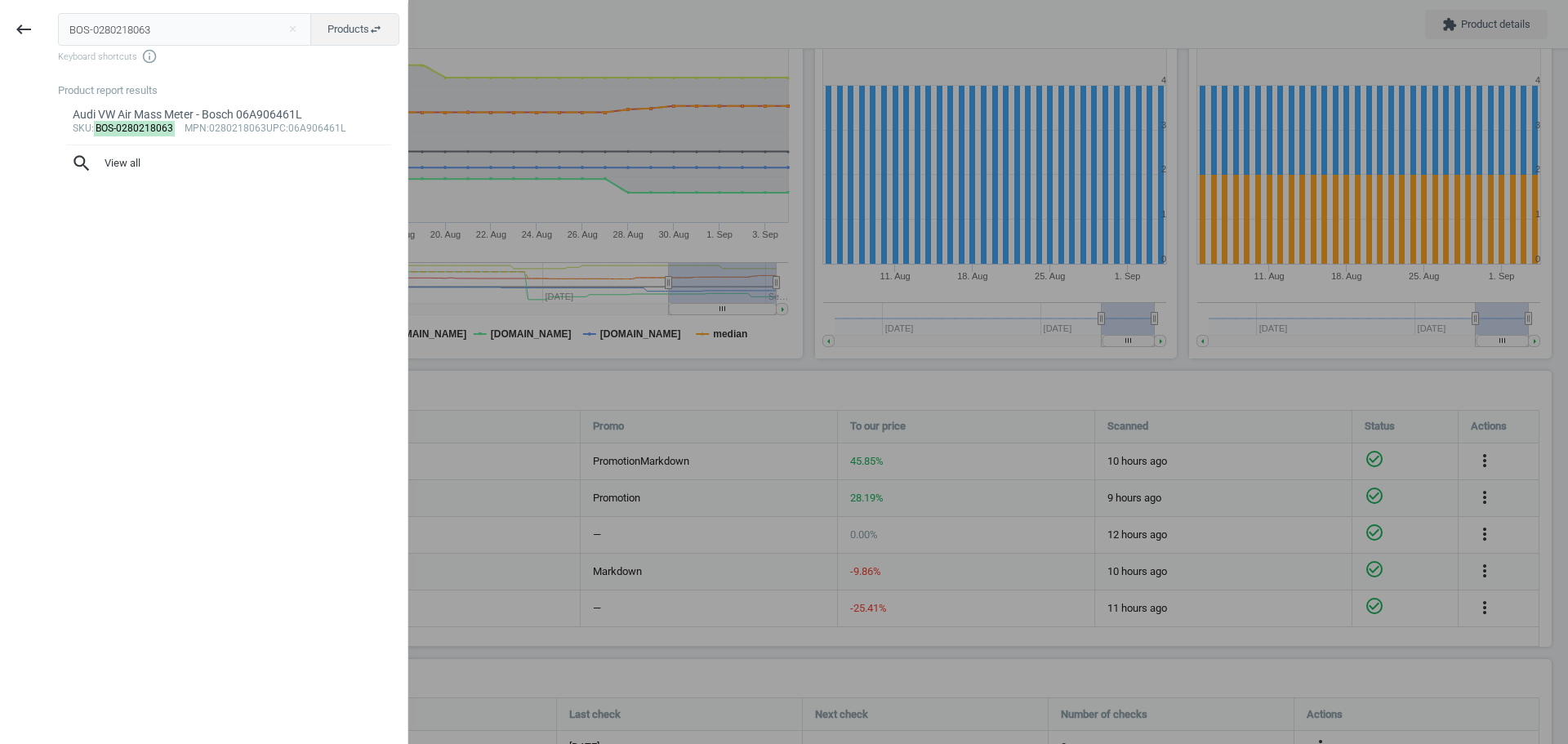
click at [137, 33] on input "BOS-0280218063" at bounding box center [185, 29] width 254 height 33
type input "BOS-0221504029"
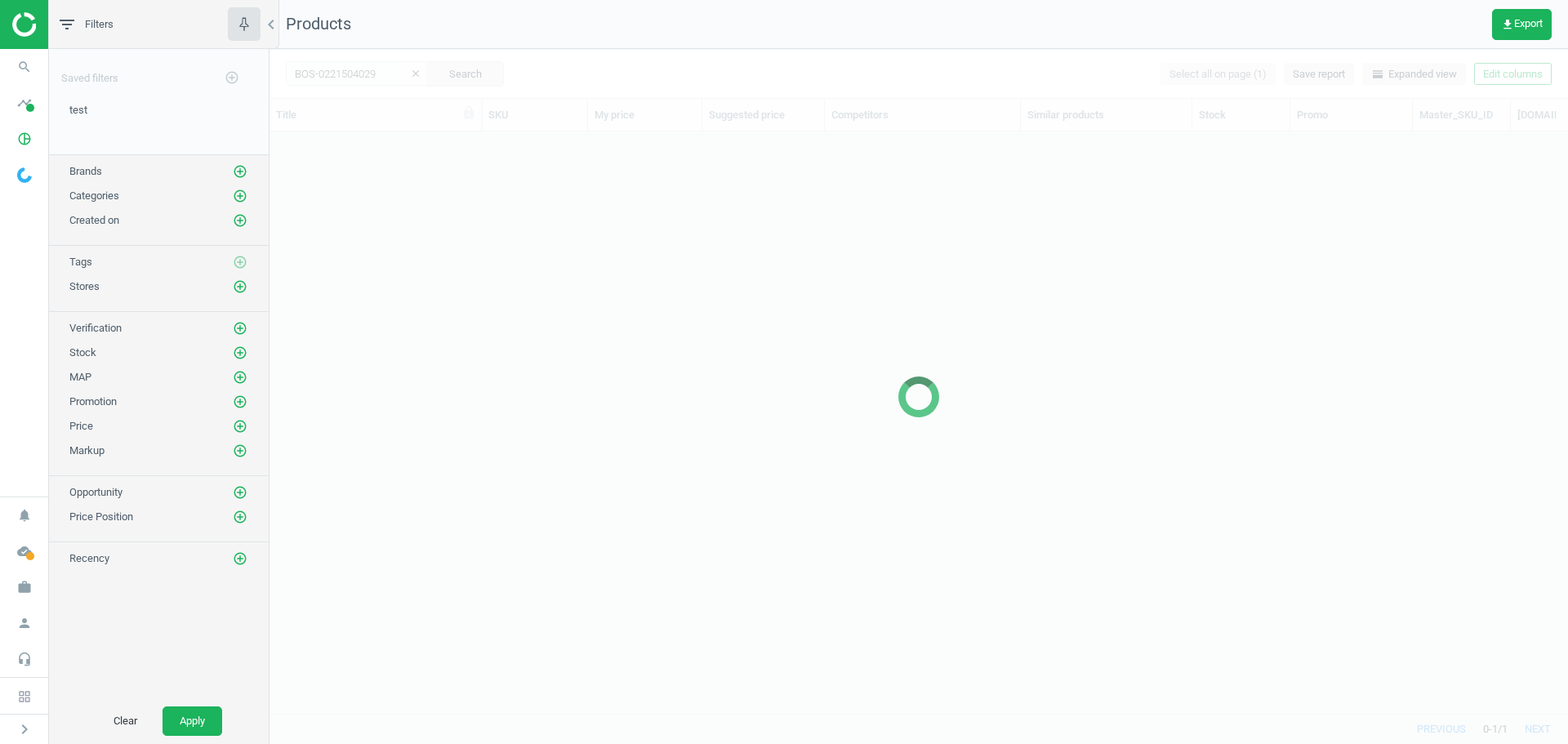
scroll to position [557, 1286]
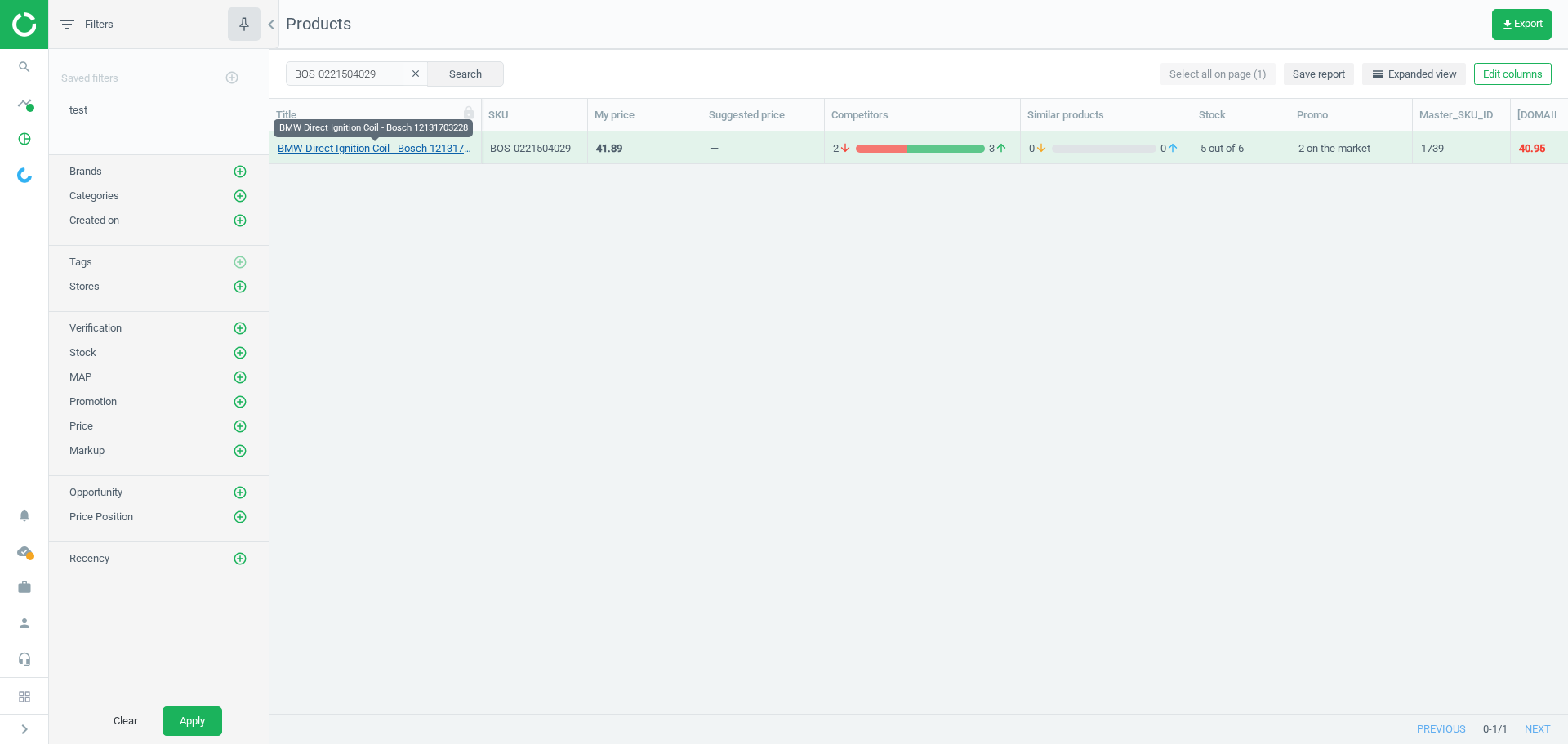
click at [353, 152] on link "BMW Direct Ignition Coil - Bosch 12131703228" at bounding box center [375, 148] width 195 height 15
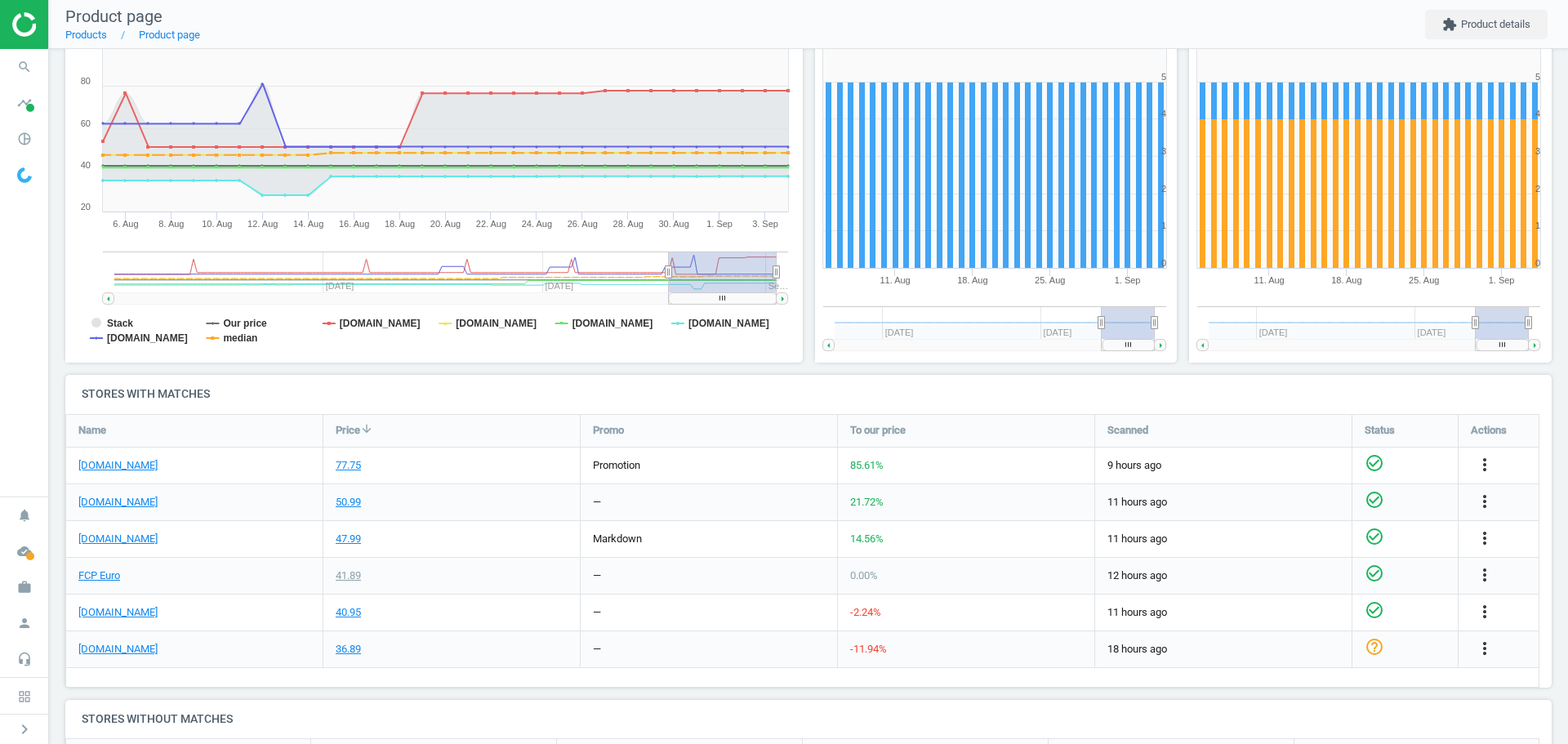
scroll to position [245, 0]
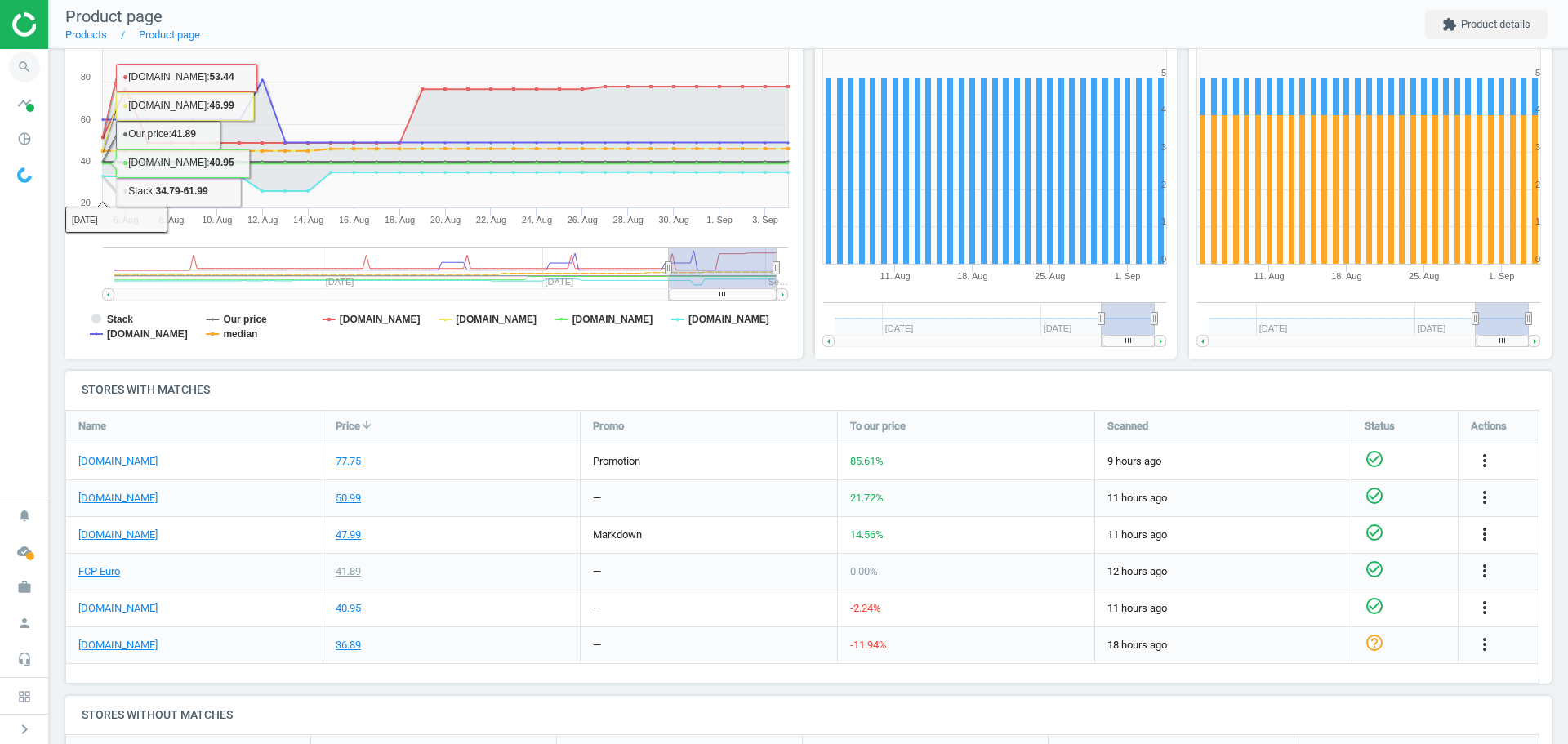
click at [25, 66] on icon "search" at bounding box center [24, 67] width 31 height 31
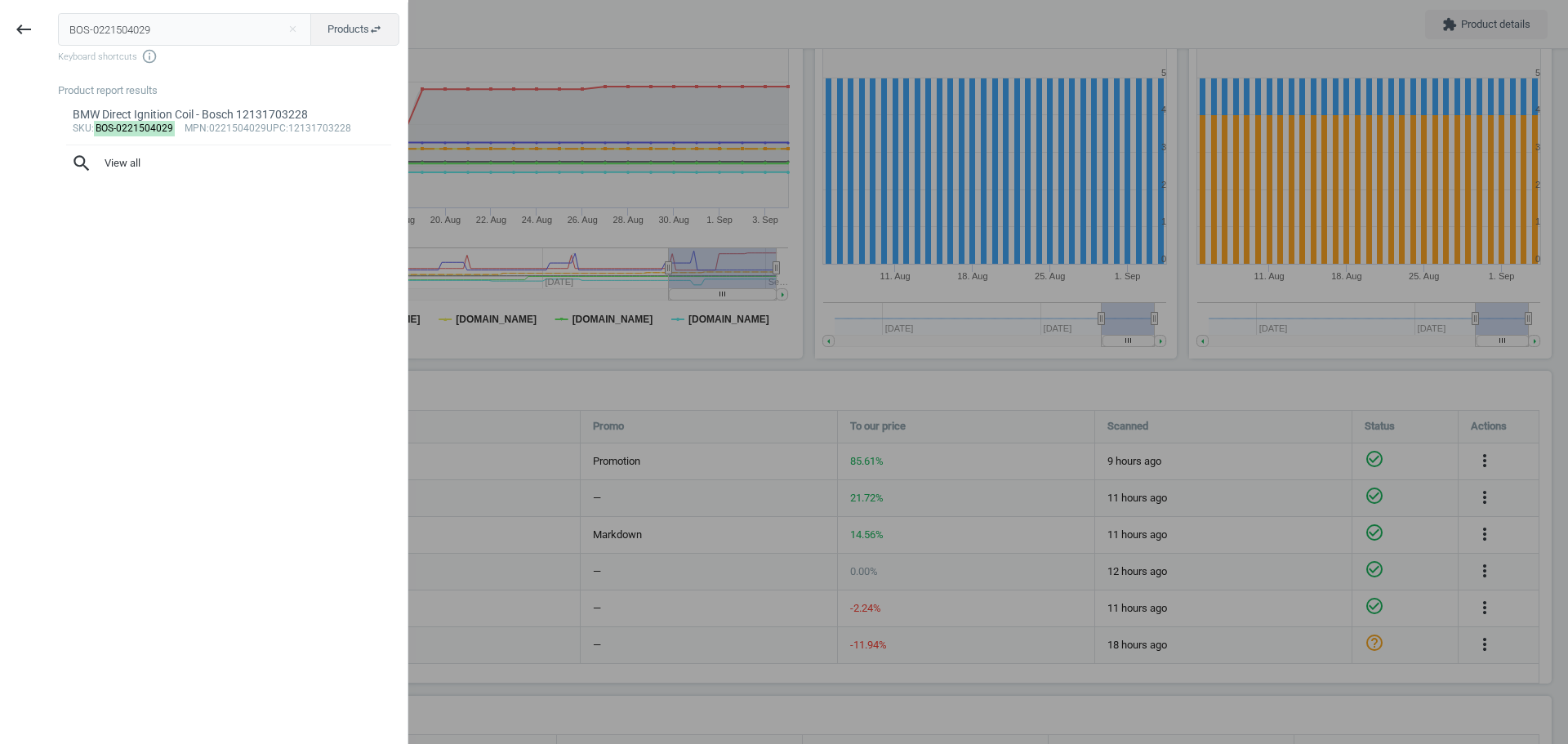
click at [142, 29] on input "BOS-0221504029" at bounding box center [185, 29] width 254 height 33
type input "BOS-0241140537"
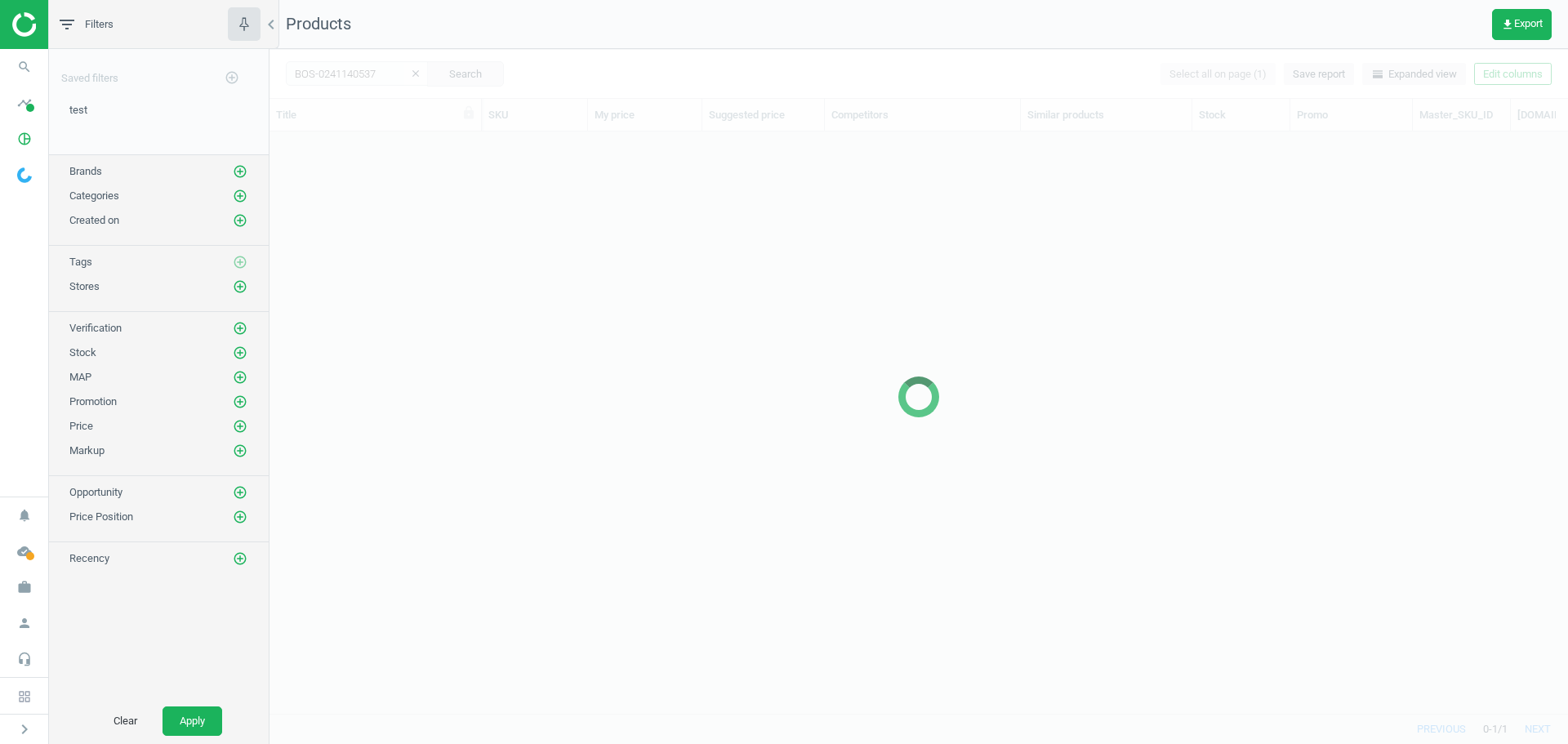
scroll to position [557, 1286]
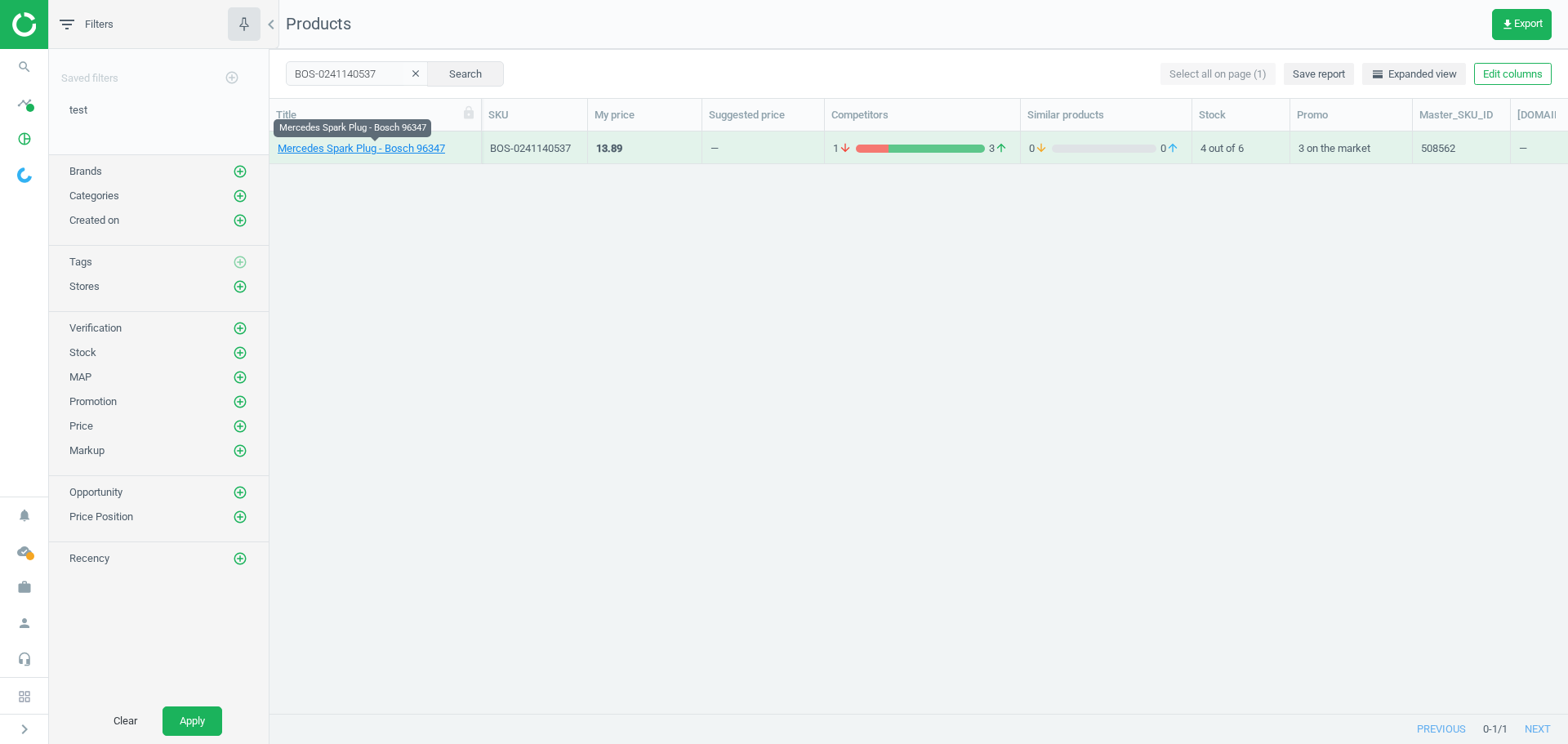
click at [344, 152] on link "Mercedes Spark Plug - Bosch 96347" at bounding box center [361, 148] width 168 height 15
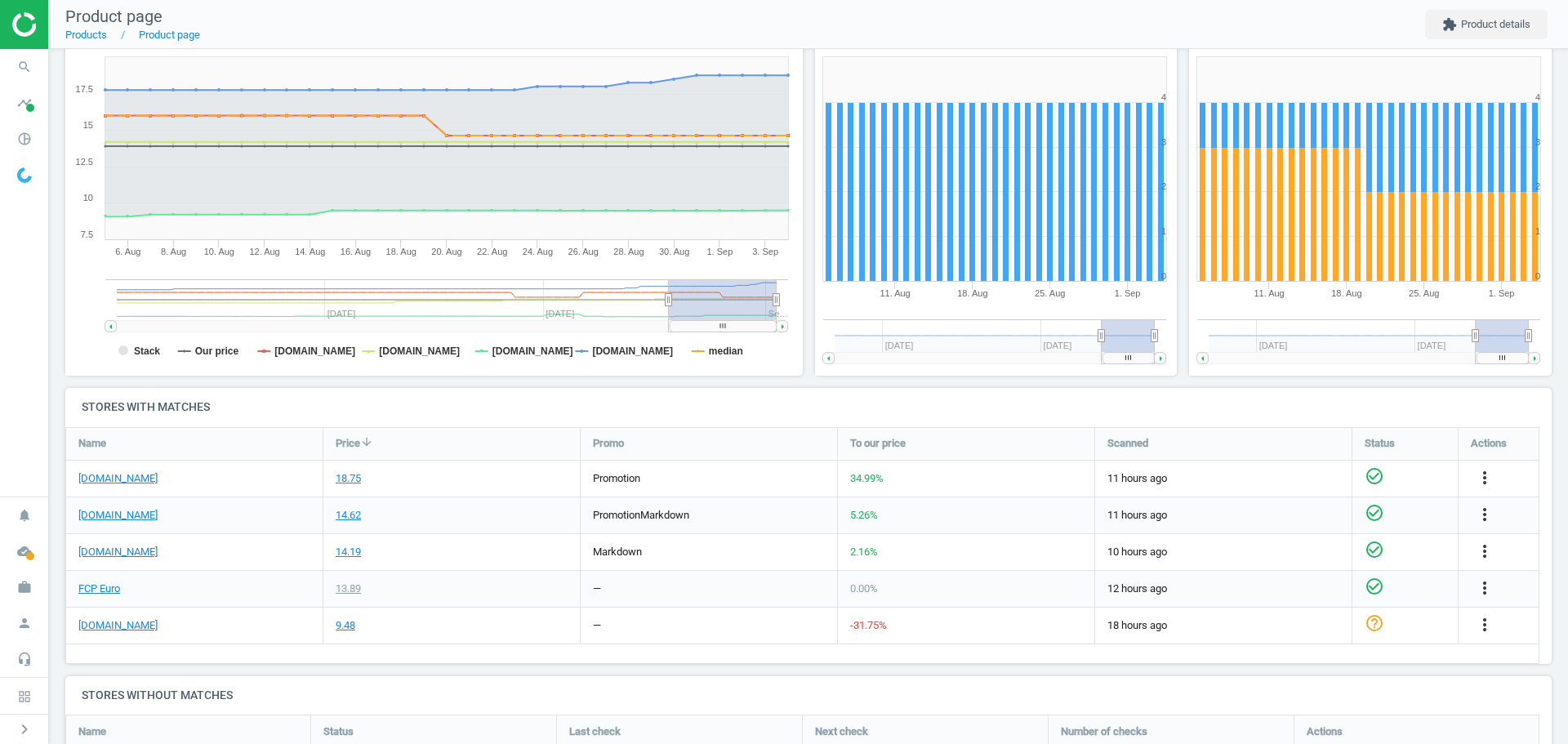
scroll to position [245, 0]
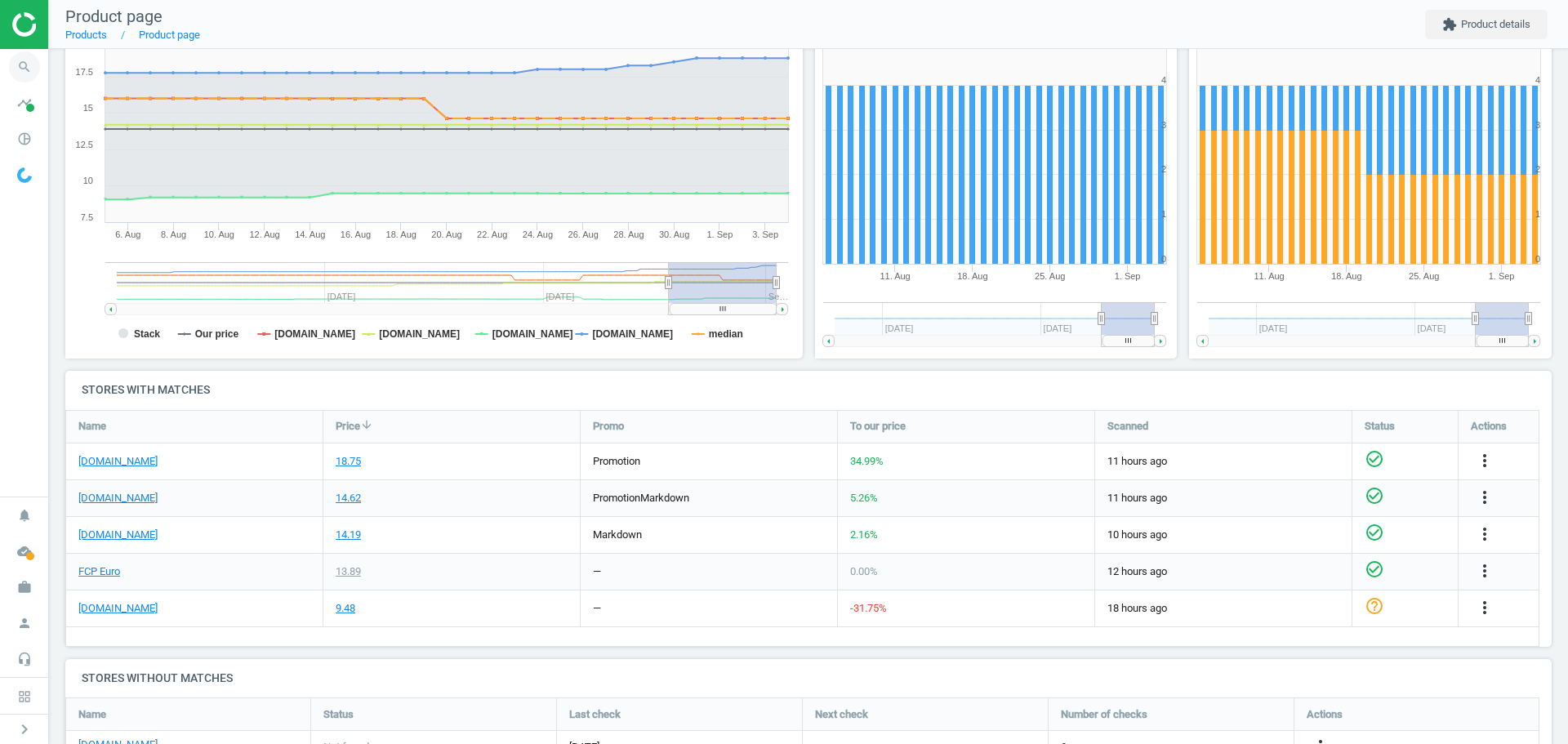
click at [23, 68] on icon "search" at bounding box center [24, 67] width 31 height 31
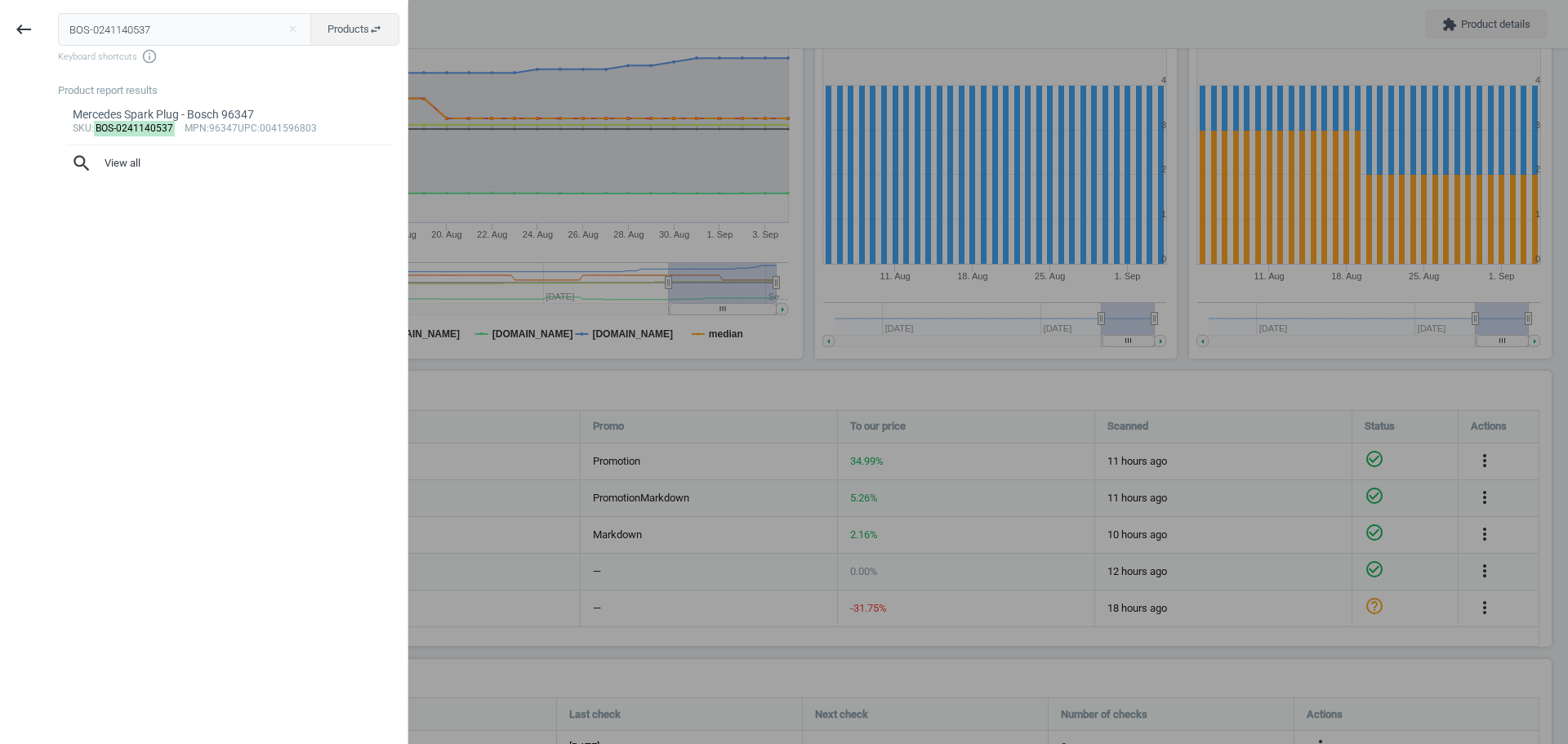
click at [116, 37] on input "BOS-0241140537" at bounding box center [185, 29] width 254 height 33
type input "BOS-0280156061"
click at [129, 128] on mark "BOS-0280156061" at bounding box center [134, 128] width 81 height 15
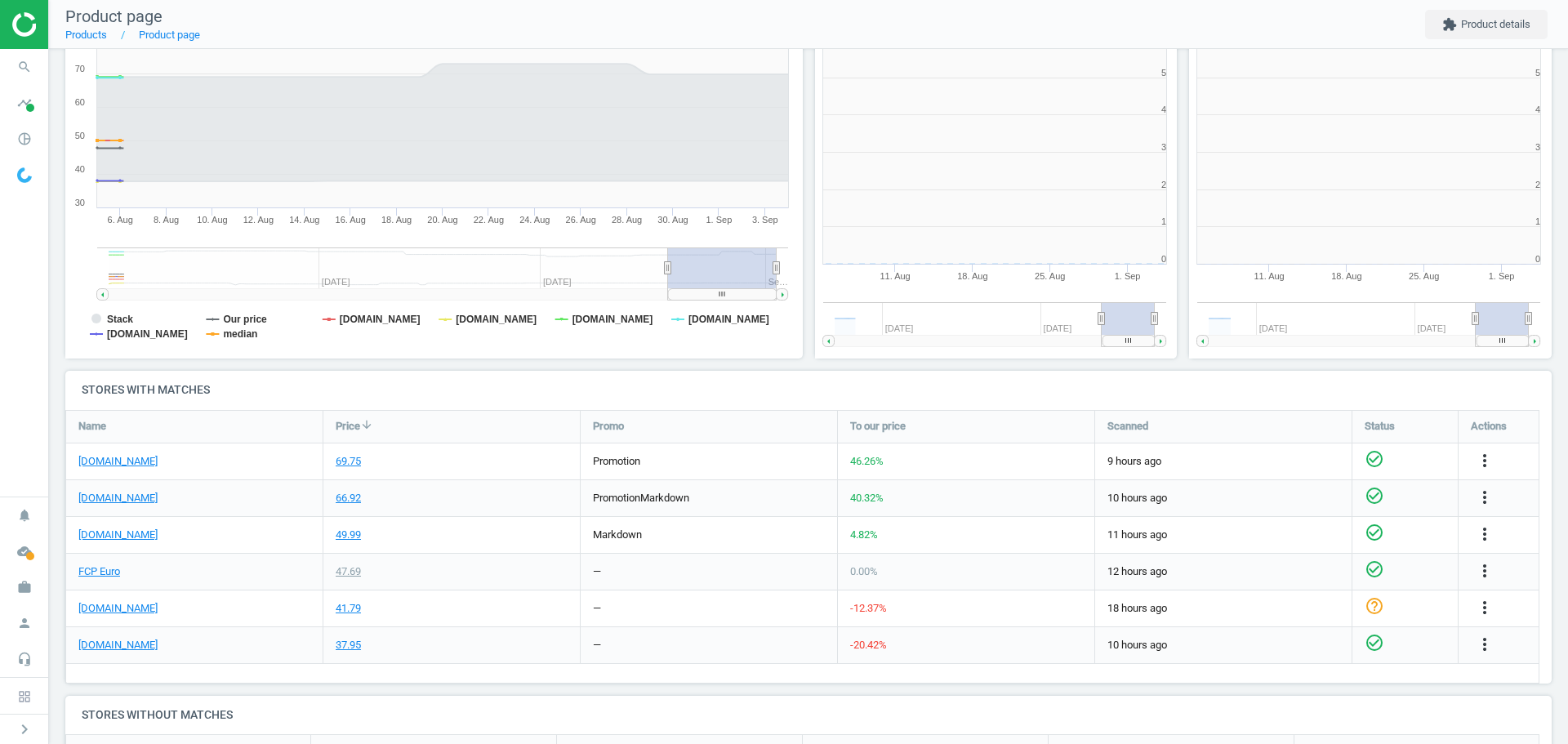
scroll to position [352, 384]
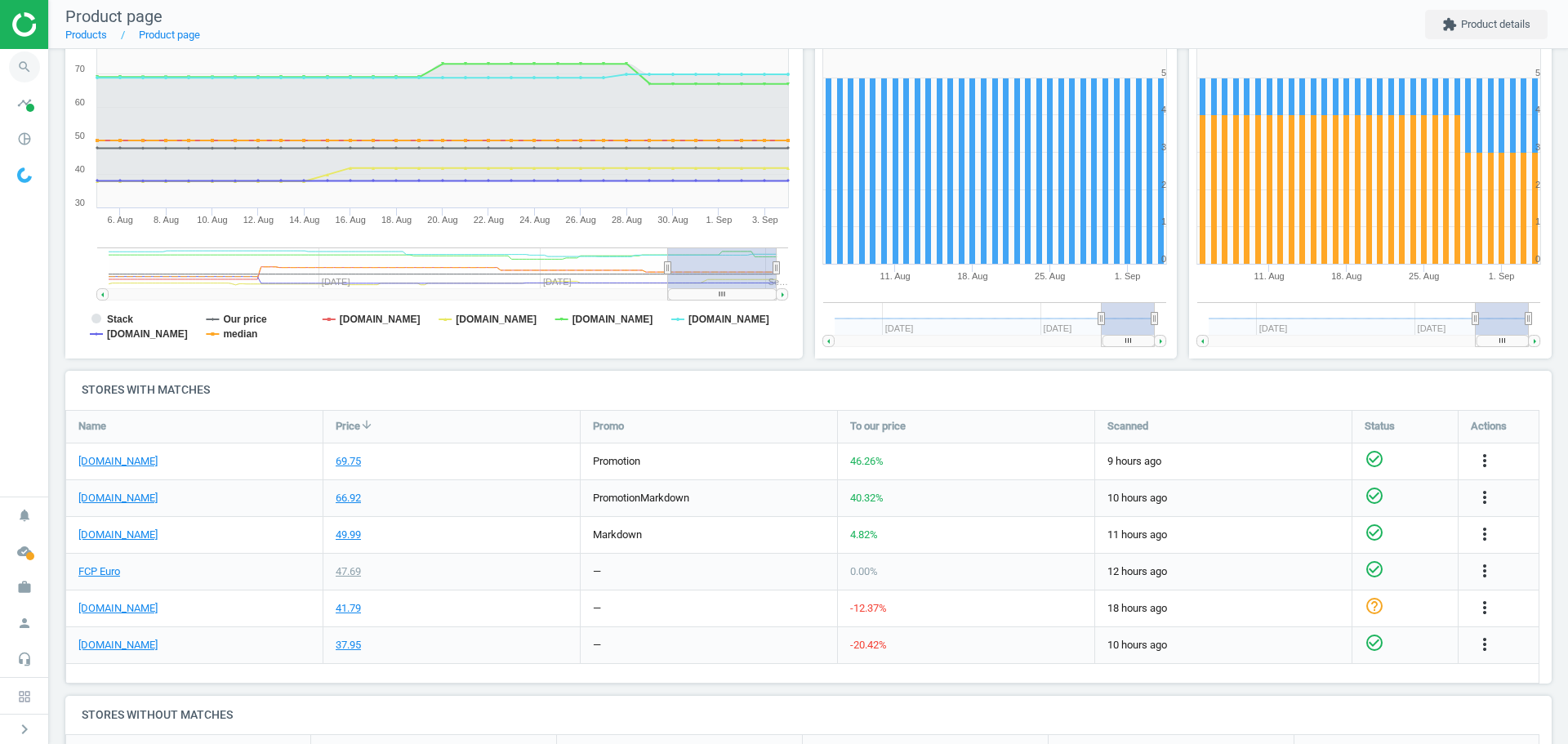
click at [21, 63] on icon "search" at bounding box center [24, 67] width 31 height 31
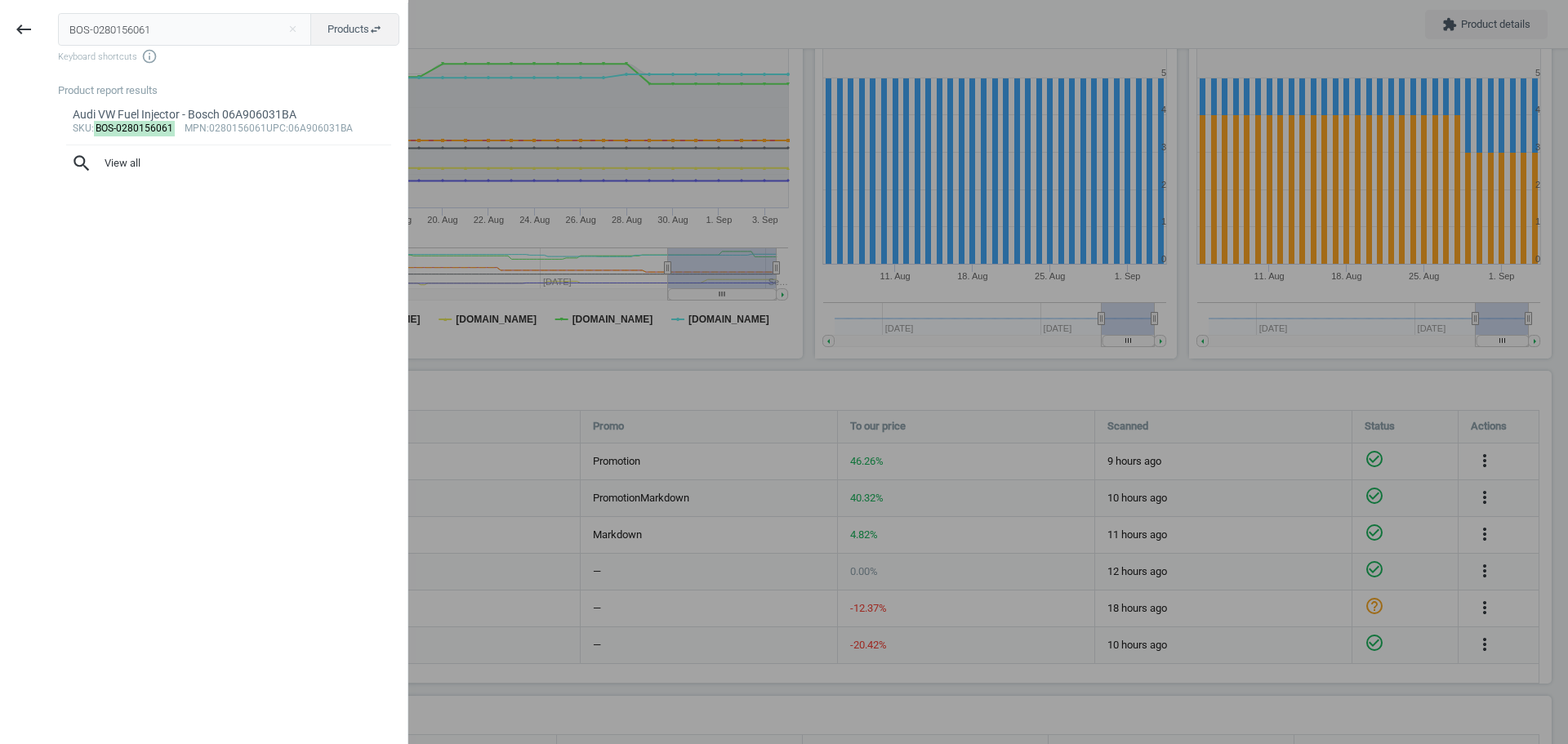
click at [147, 31] on input "BOS-0280156061" at bounding box center [185, 29] width 254 height 33
type input "BOS-0986221124"
click at [124, 122] on mark "BOS-0986221124" at bounding box center [134, 128] width 81 height 15
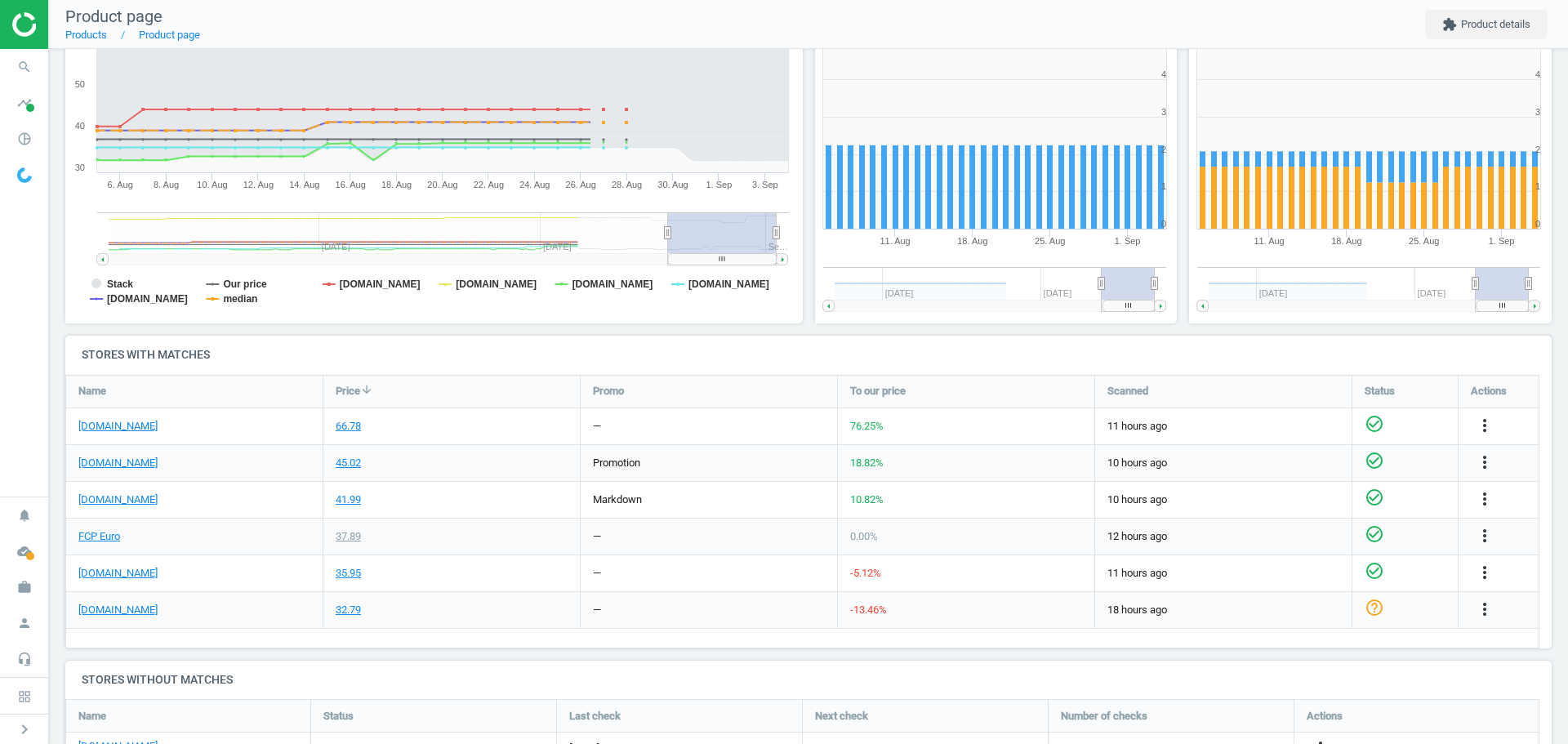
scroll to position [327, 0]
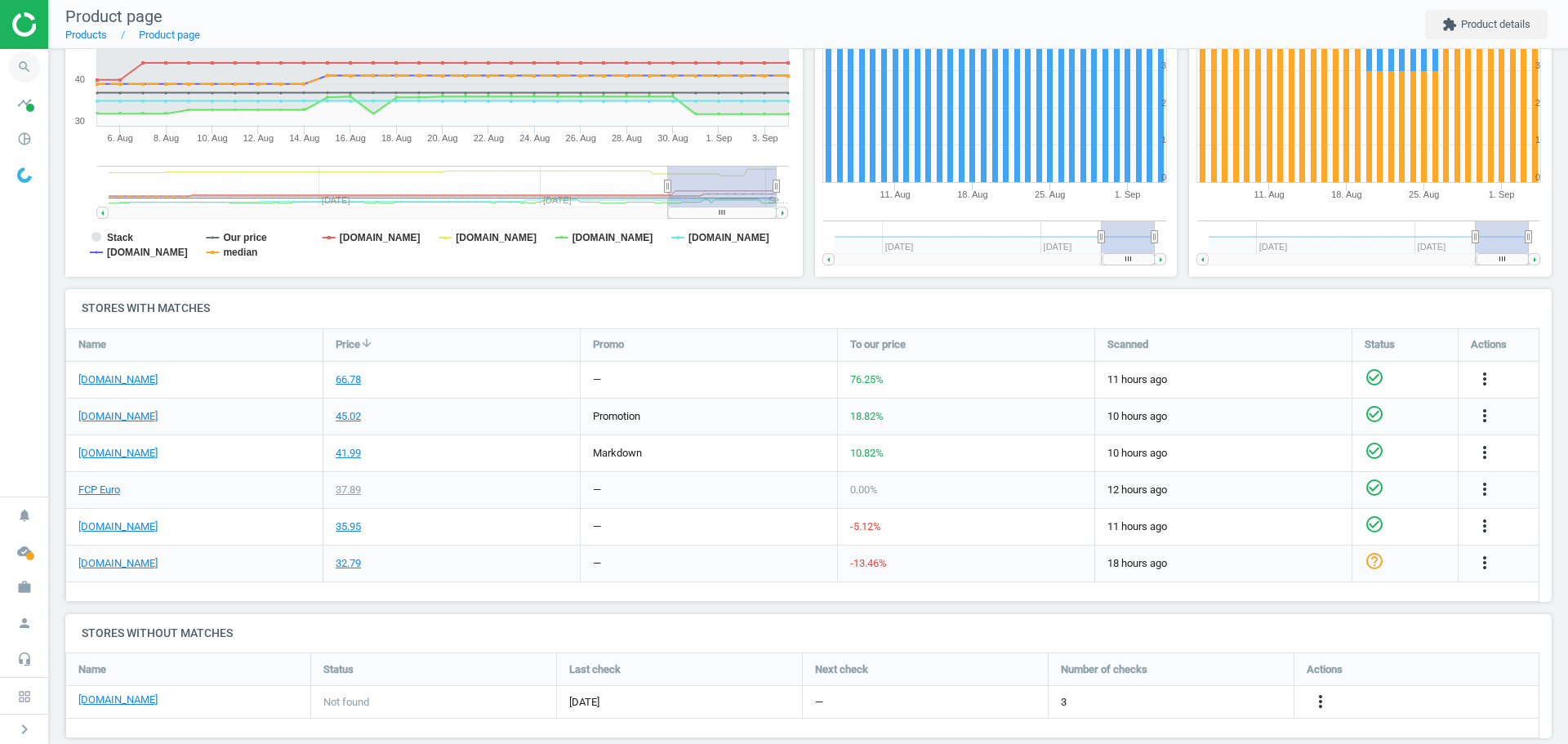
click at [32, 67] on icon "search" at bounding box center [24, 67] width 31 height 31
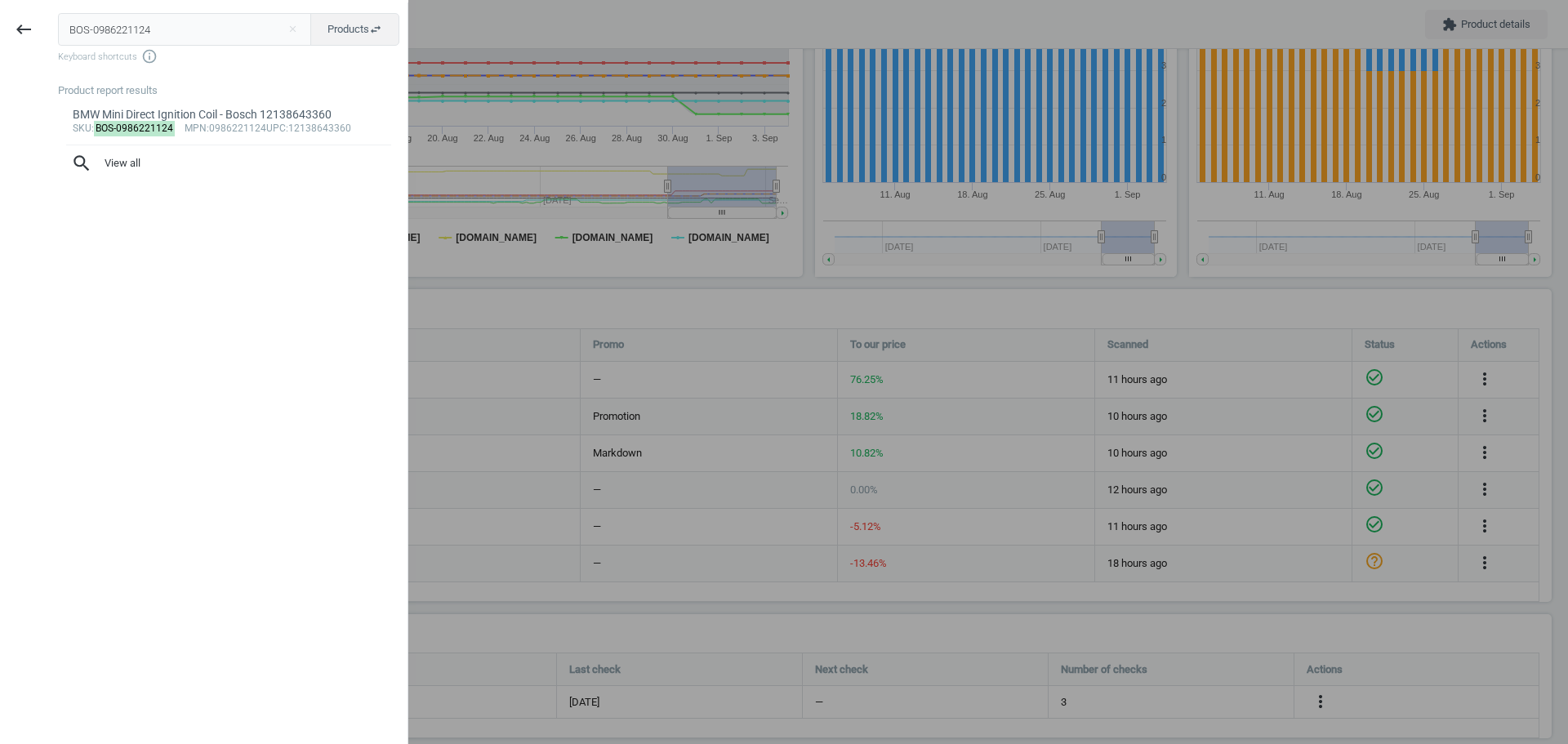
click at [140, 34] on input "BOS-0986221124" at bounding box center [185, 29] width 254 height 33
type input "BOS-0986221138"
click at [110, 130] on mark "BOS-0986221138" at bounding box center [134, 128] width 81 height 15
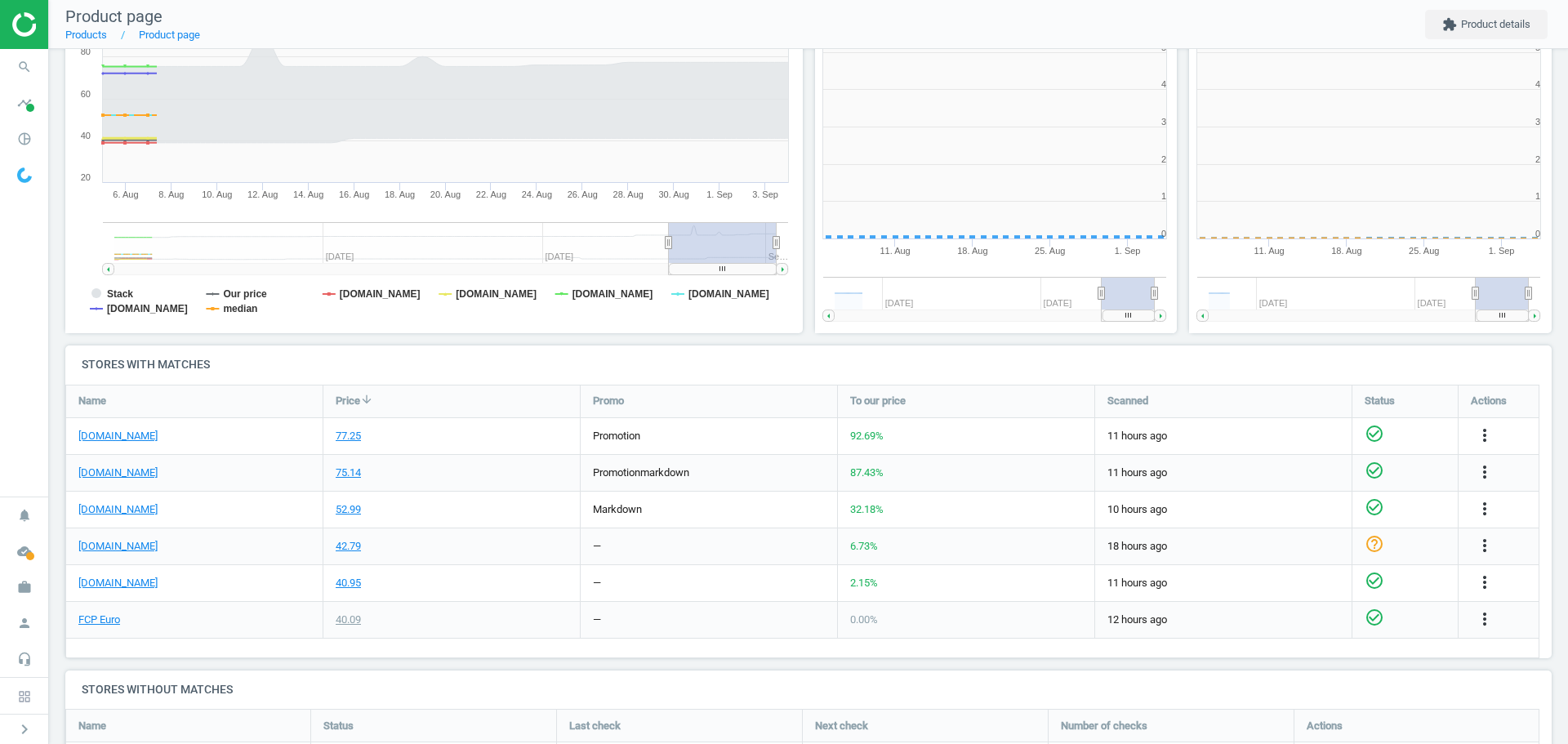
scroll to position [352, 384]
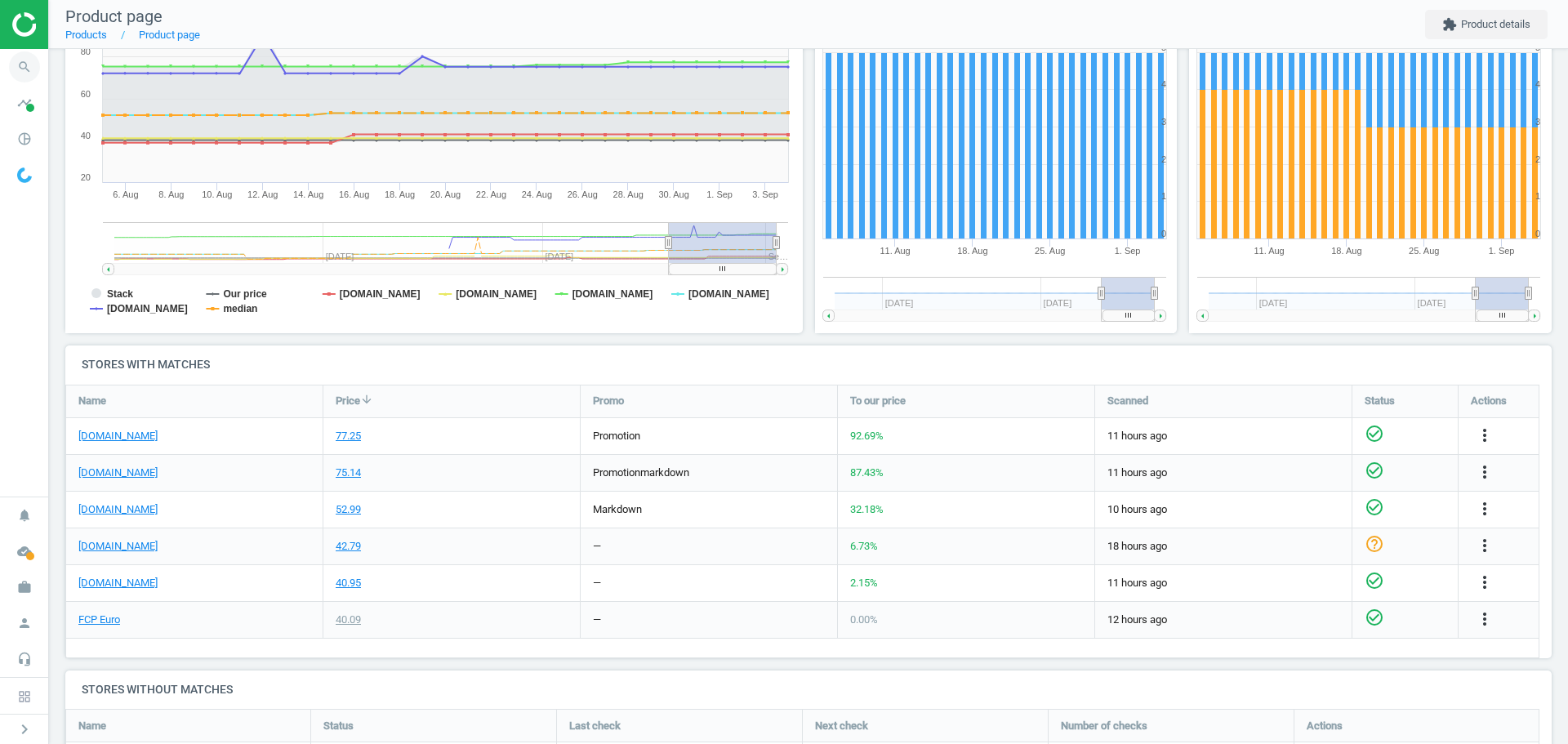
click at [21, 67] on icon "search" at bounding box center [24, 67] width 31 height 31
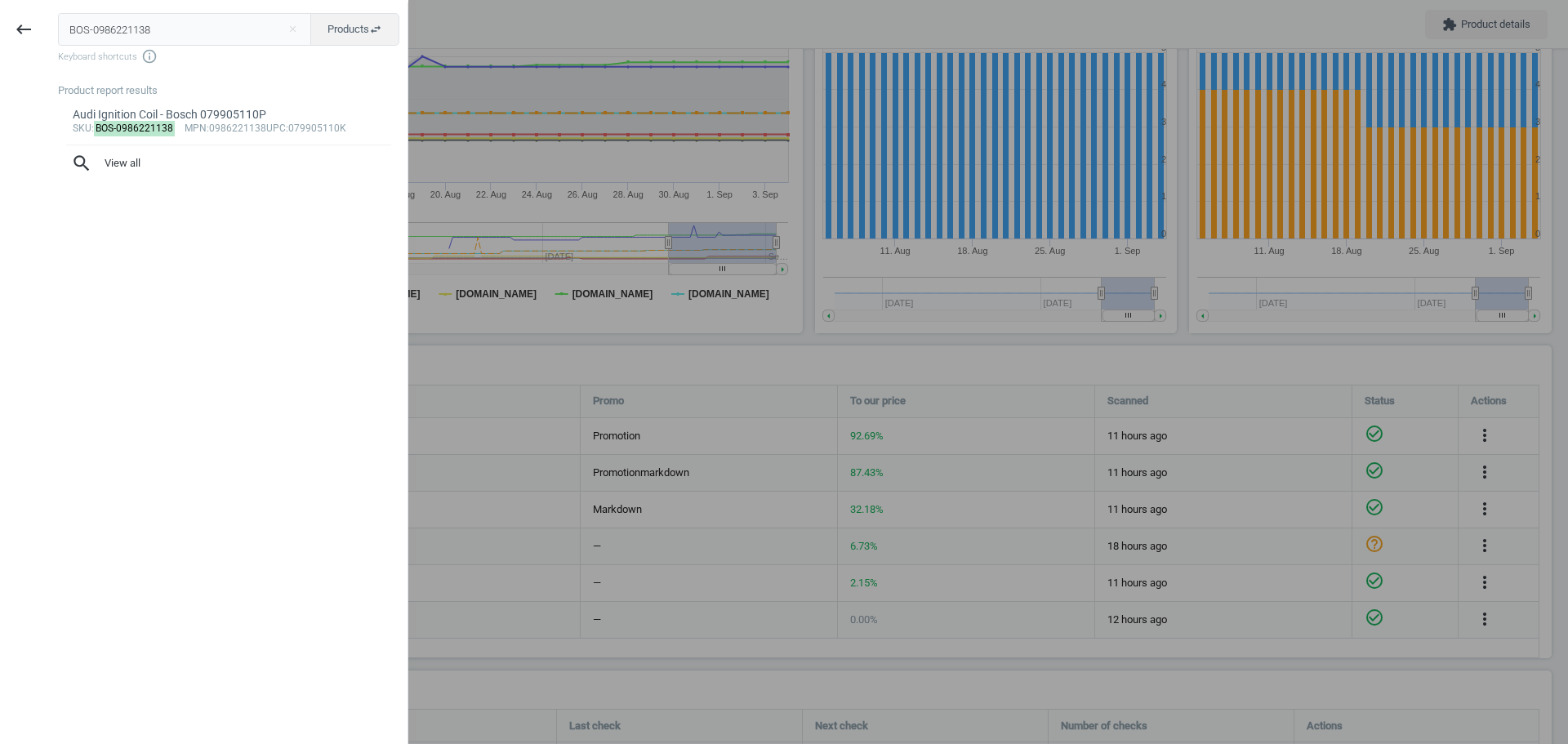
click at [109, 31] on input "BOS-0986221138" at bounding box center [185, 29] width 254 height 33
type input "BOS-0261545059"
click at [142, 122] on mark "BOS-0261545059" at bounding box center [134, 128] width 81 height 15
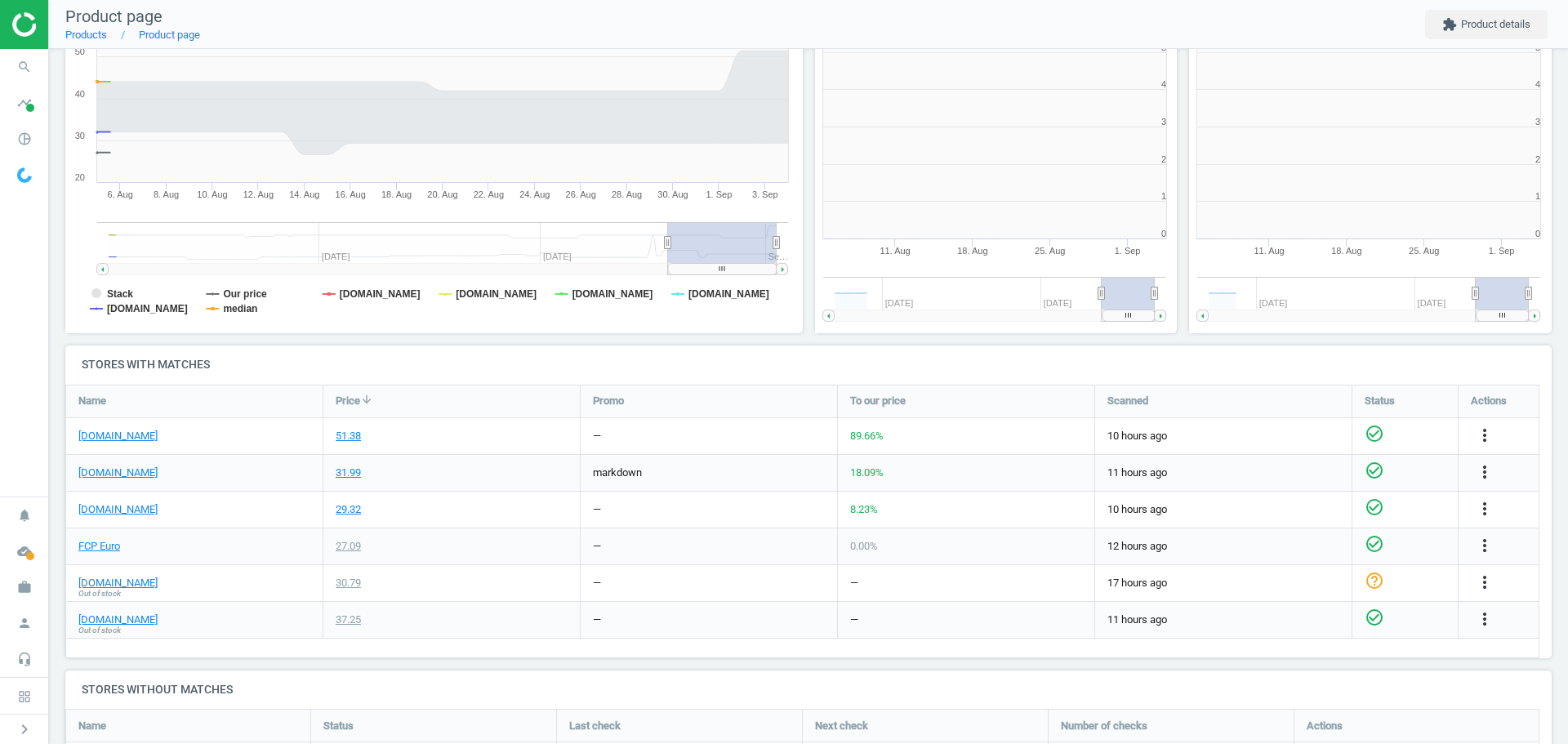
scroll to position [352, 384]
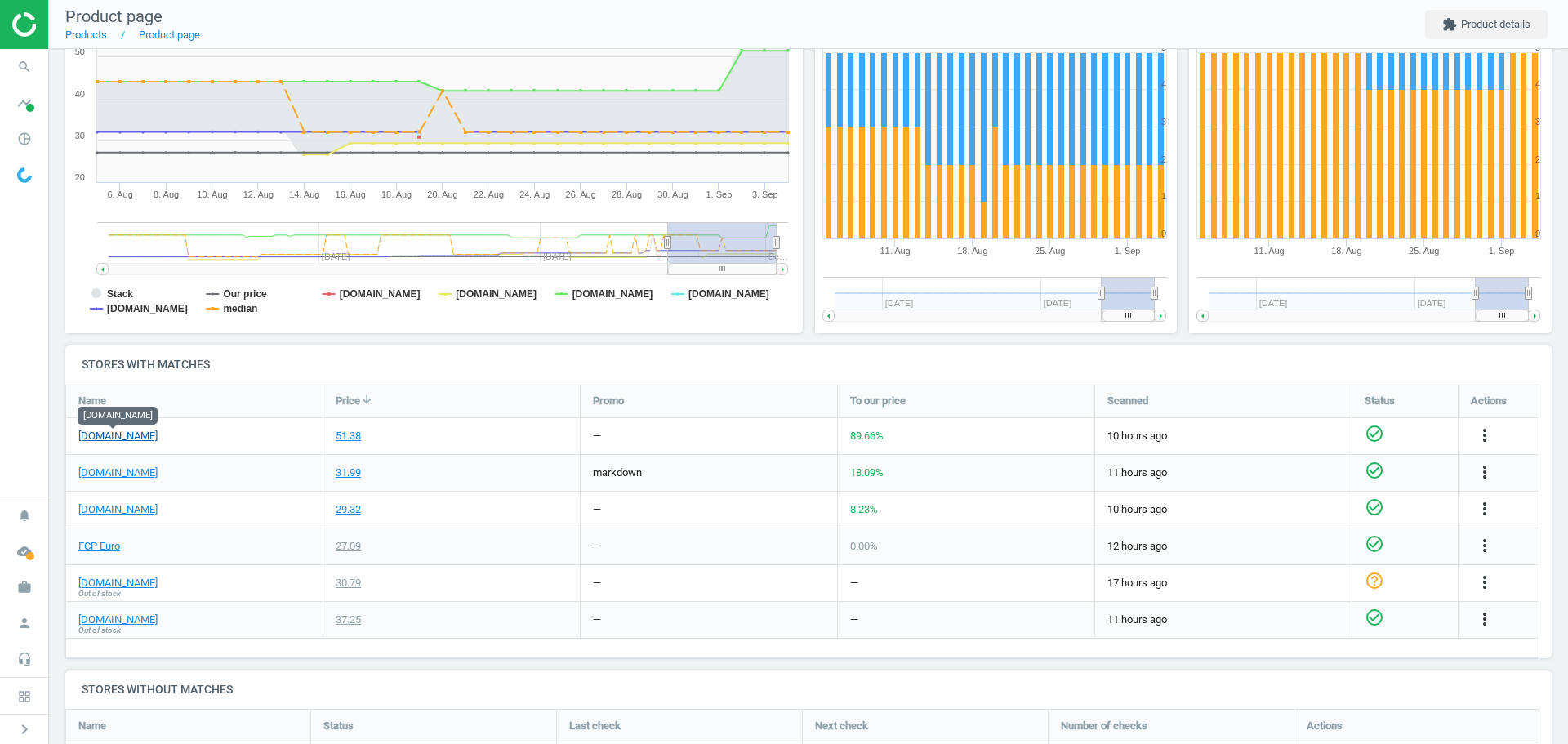
click at [130, 437] on link "[DOMAIN_NAME]" at bounding box center [118, 436] width 80 height 15
click at [25, 61] on icon "search" at bounding box center [24, 67] width 31 height 31
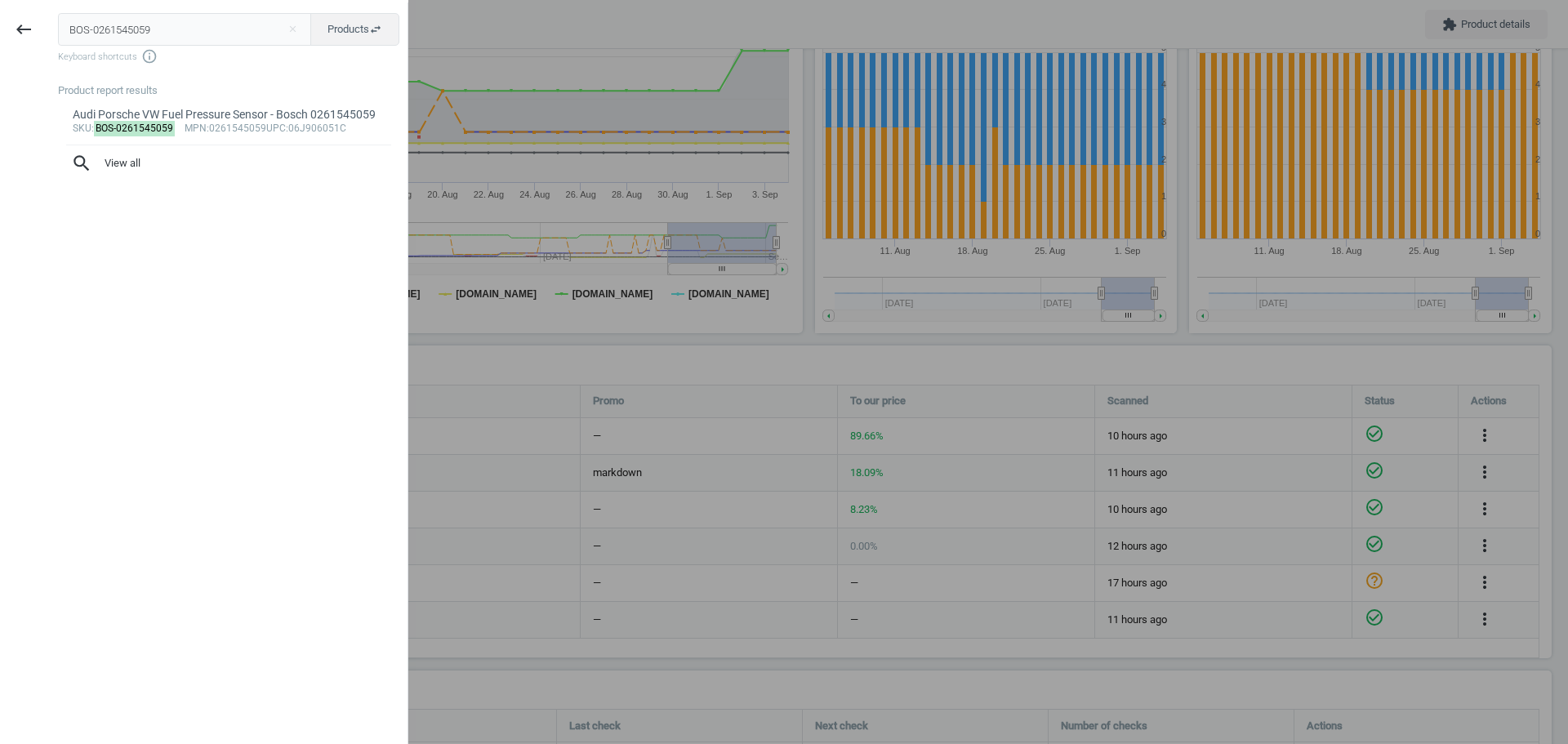
click at [134, 11] on div "BOS-0261545059 close Products swap_horiz Keyboard shortcuts info_outline Produc…" at bounding box center [227, 374] width 360 height 744
click at [129, 29] on input "BOS-0261545059" at bounding box center [185, 29] width 254 height 33
paste input "AL9450X"
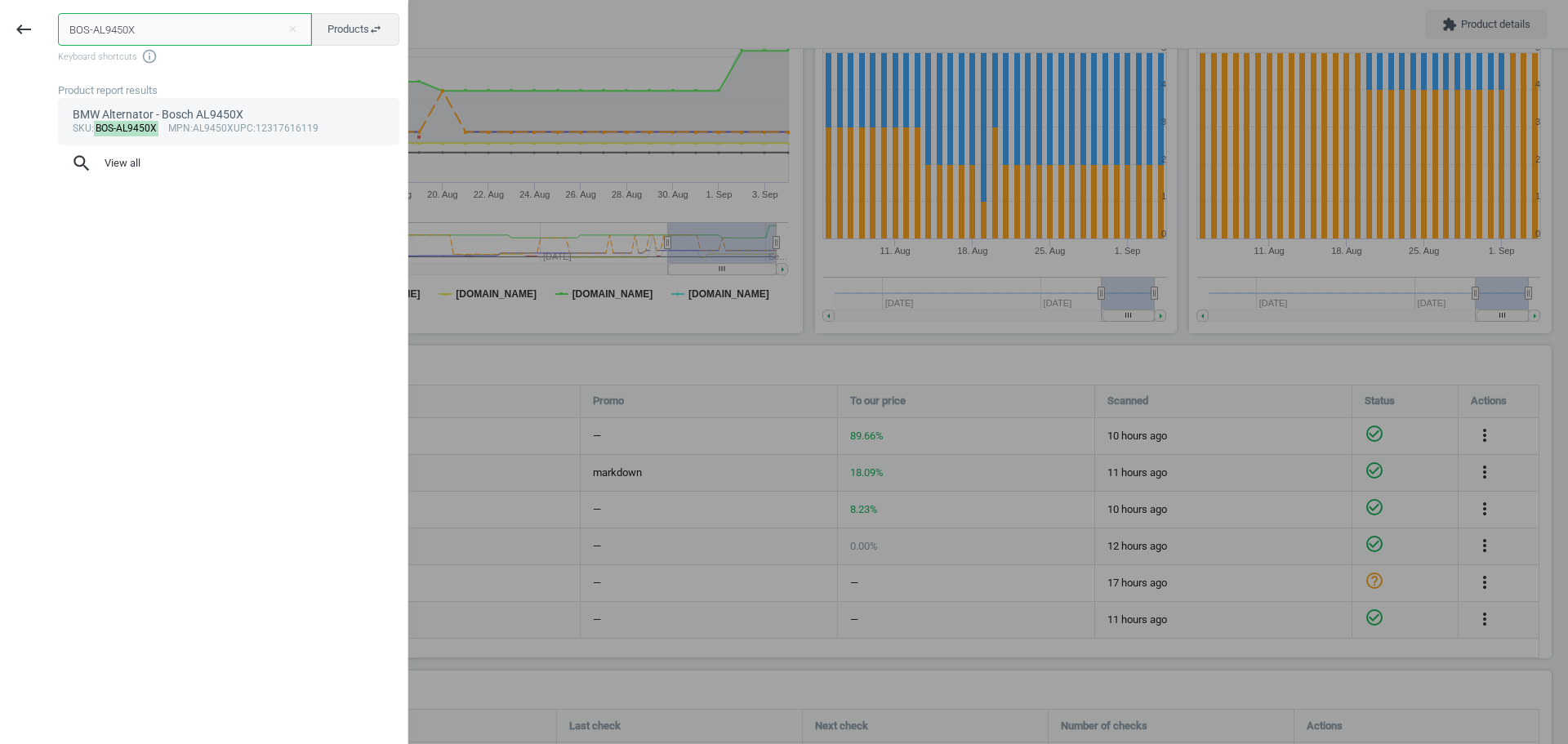
type input "BOS-AL9450X"
click at [134, 125] on mark "BOS-AL9450X" at bounding box center [127, 128] width 65 height 15
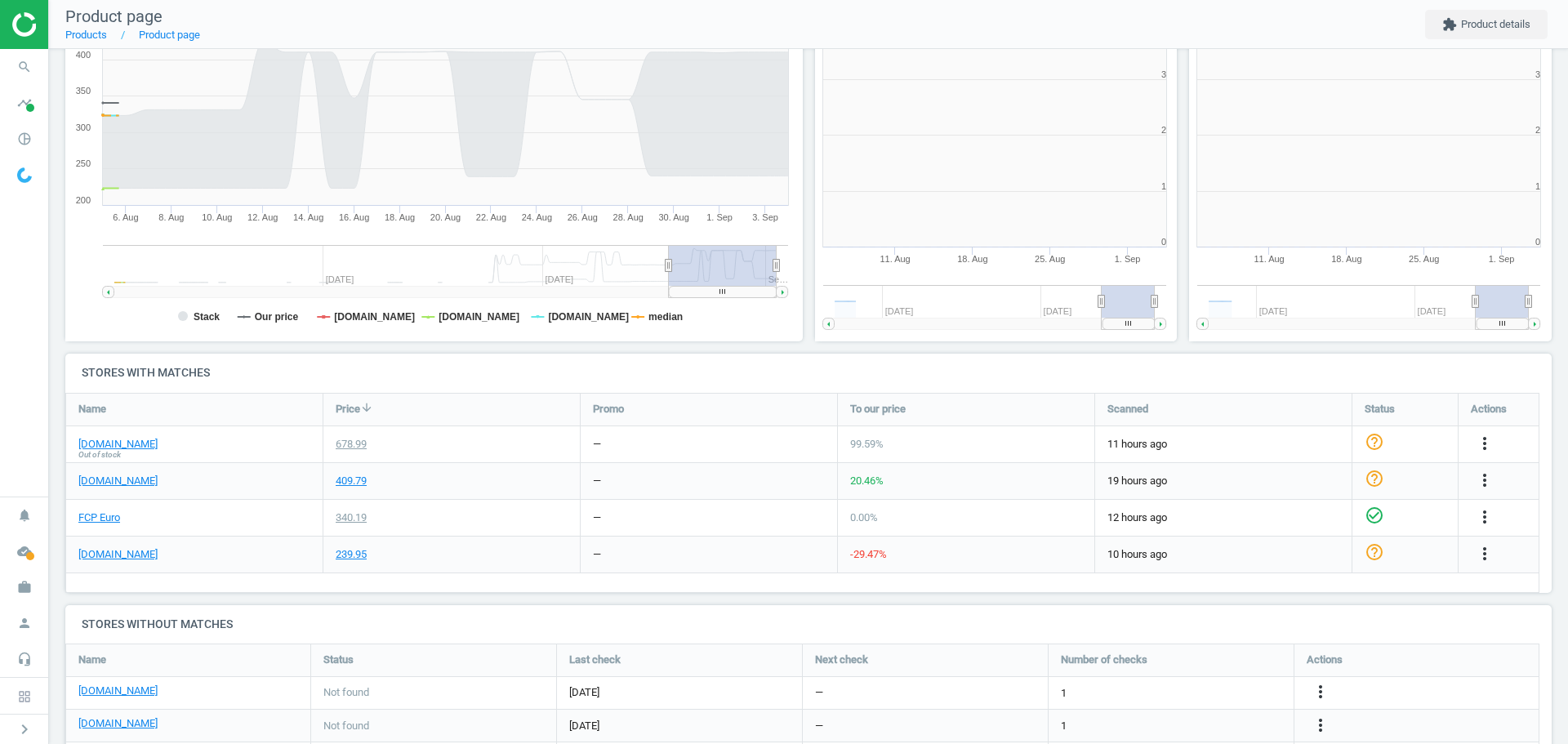
scroll to position [352, 384]
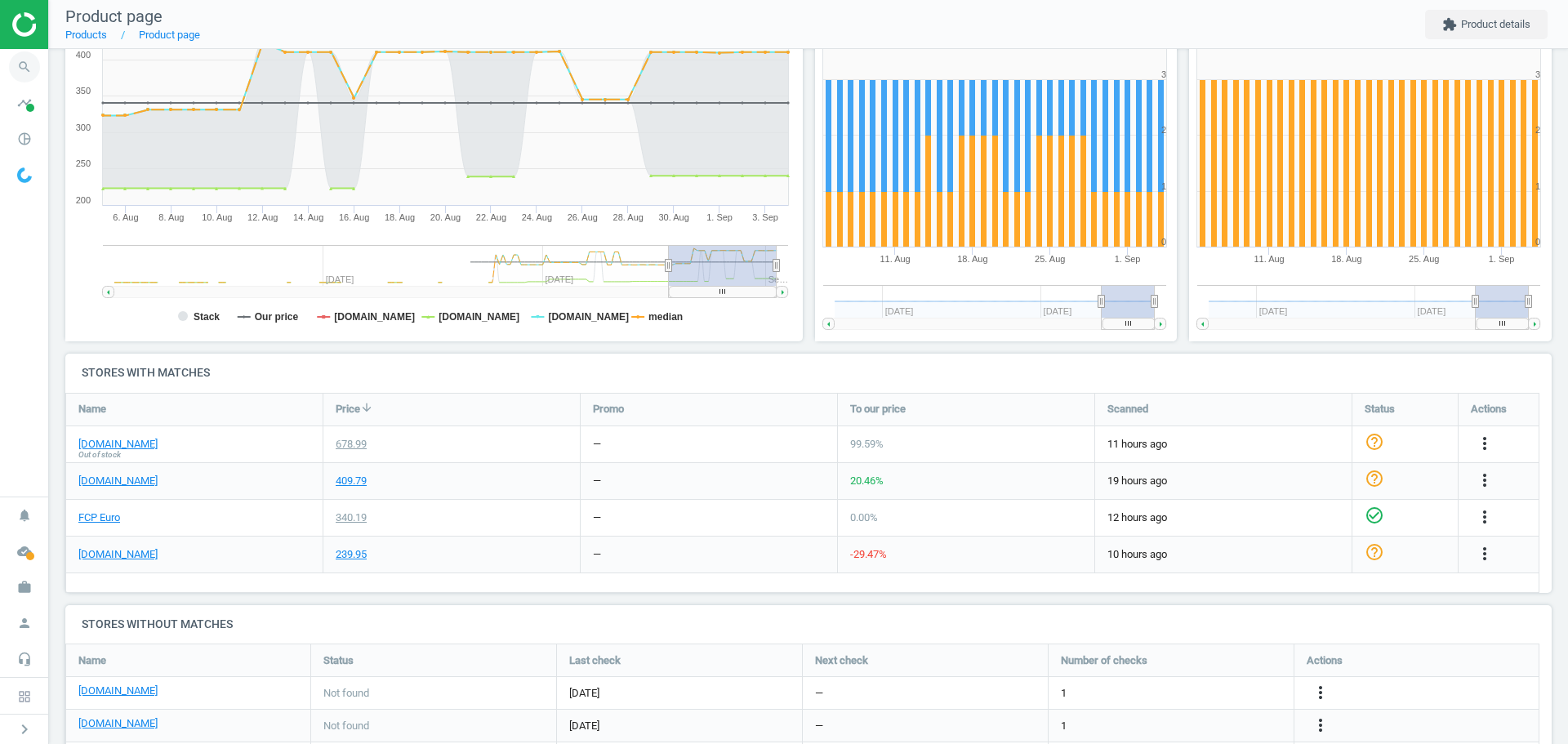
click at [25, 62] on icon "search" at bounding box center [24, 67] width 31 height 31
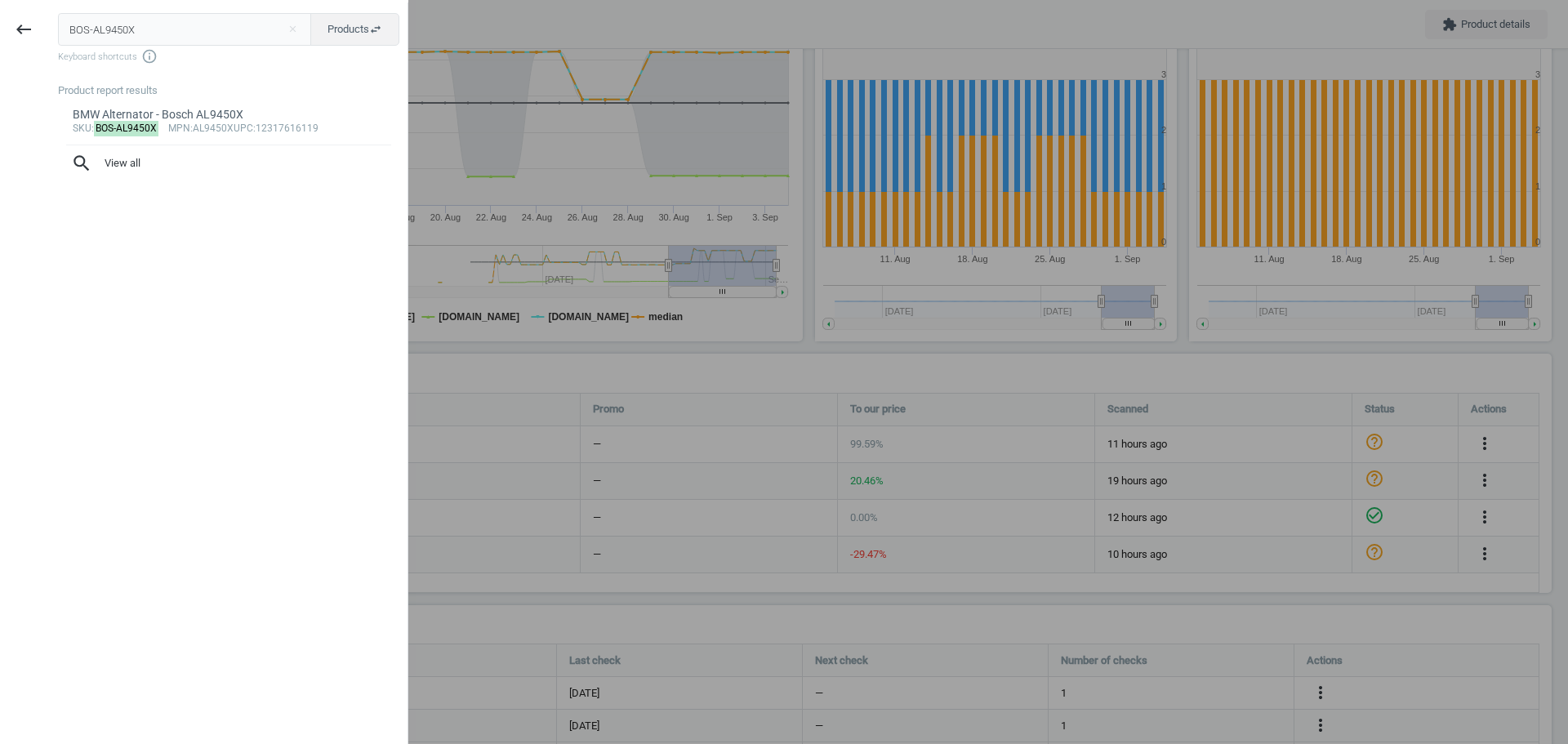
click at [97, 17] on input "BOS-AL9450X" at bounding box center [185, 29] width 254 height 33
type input "BOS-0580464126"
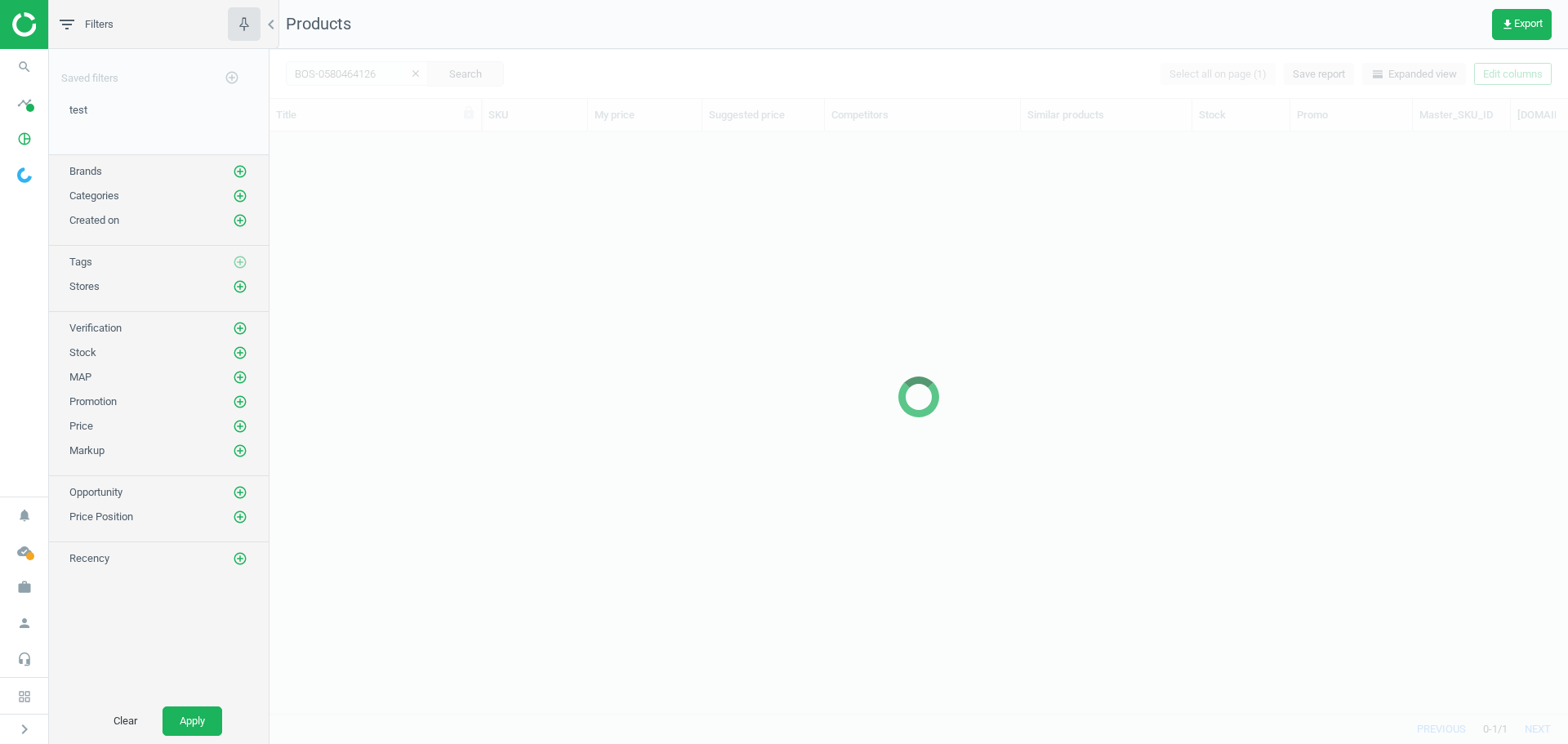
scroll to position [557, 1286]
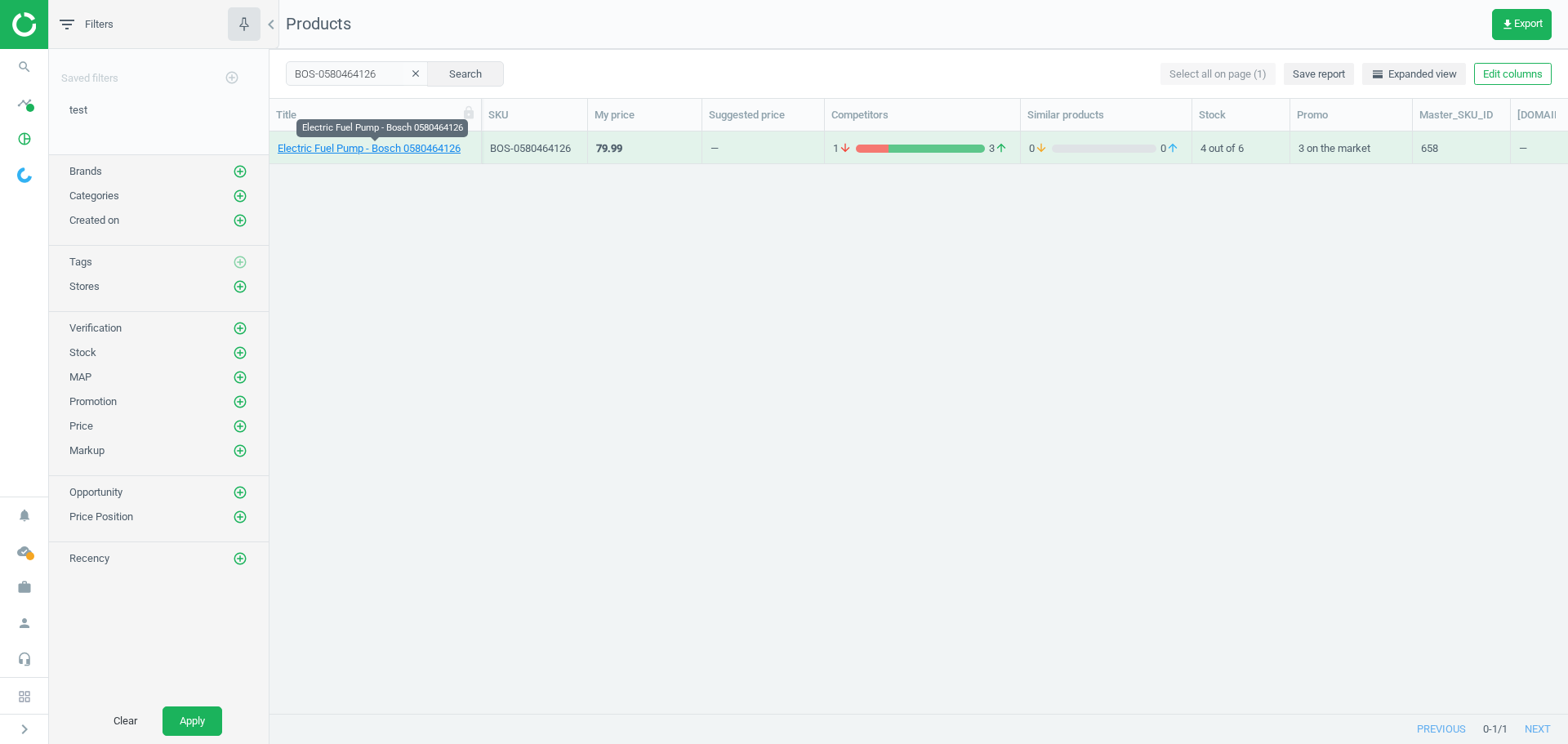
click at [357, 150] on link "Electric Fuel Pump - Bosch 0580464126" at bounding box center [369, 148] width 183 height 15
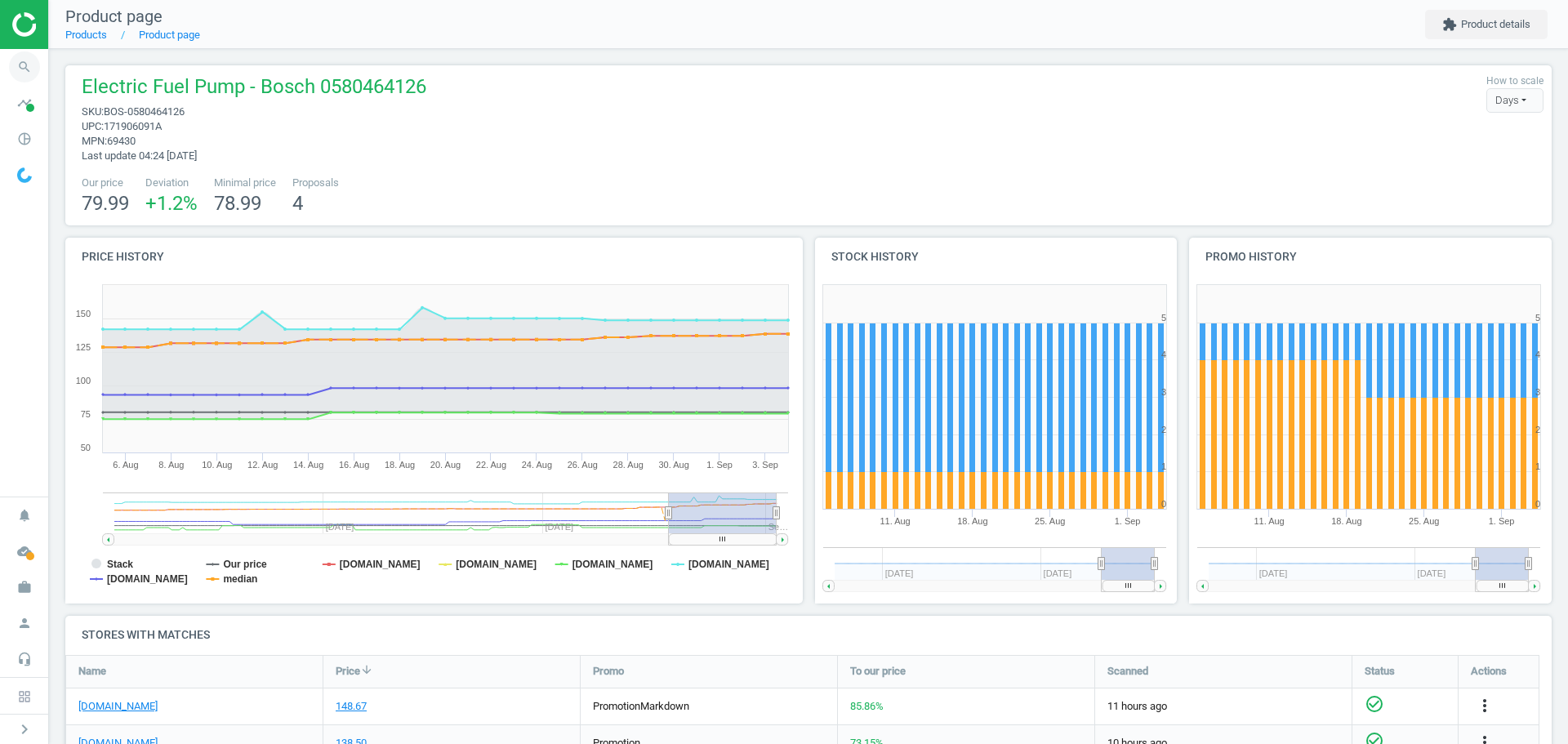
click at [22, 67] on icon "search" at bounding box center [24, 67] width 31 height 31
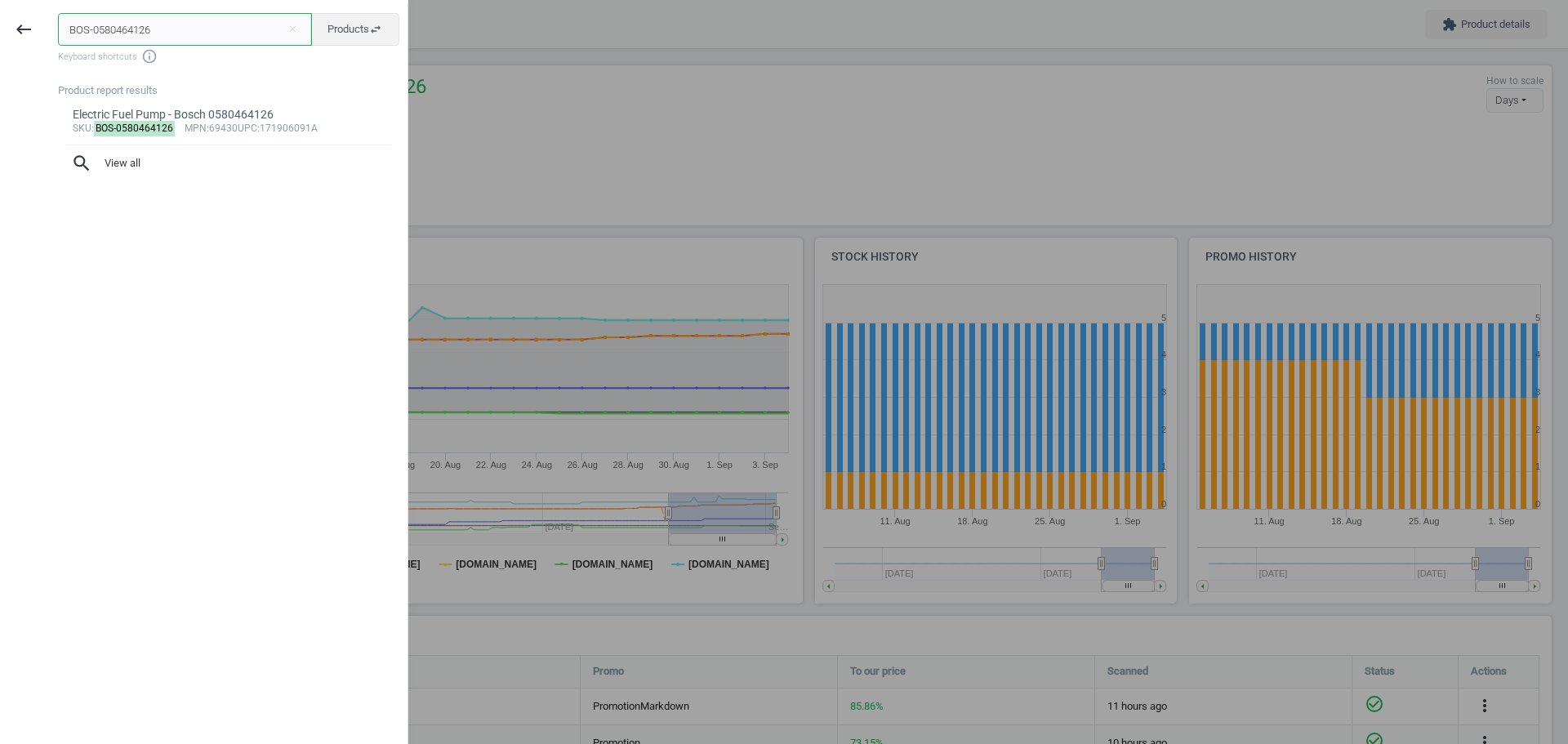
click at [144, 29] on input "BOS-0580464126" at bounding box center [185, 29] width 254 height 33
paste input "28015811"
type input "BOS-0280158116"
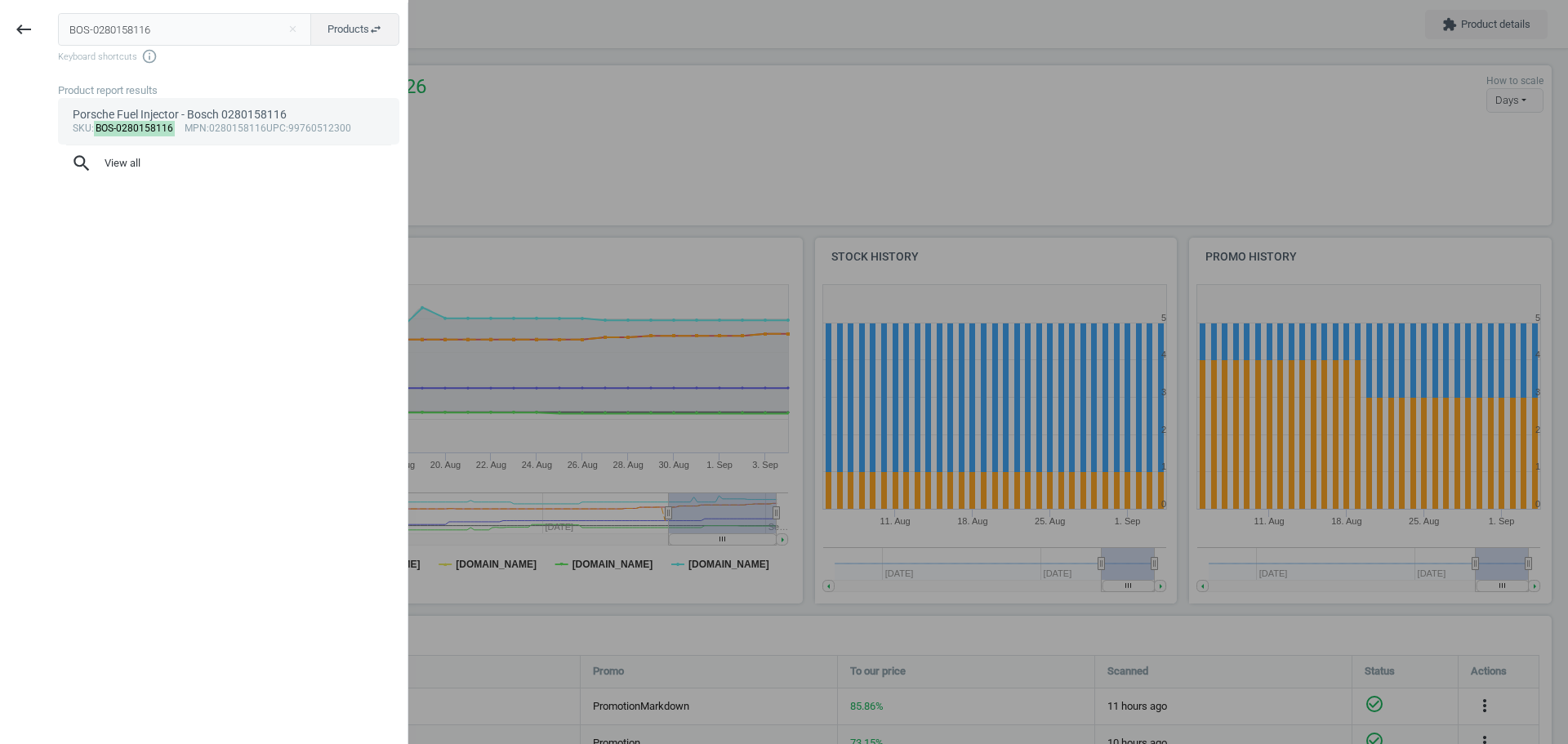
click at [142, 130] on mark "BOS-0280158116" at bounding box center [134, 128] width 81 height 15
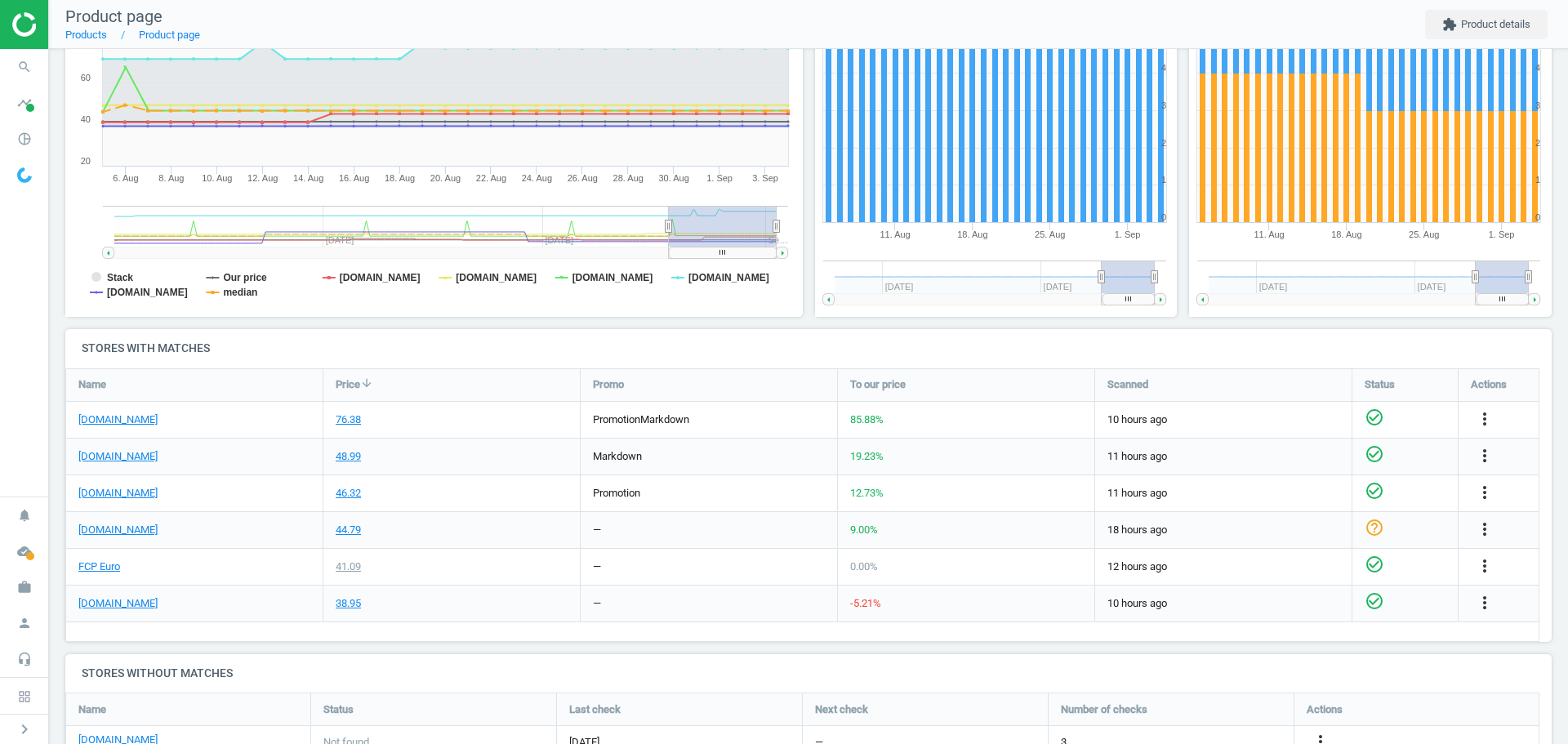
scroll to position [327, 0]
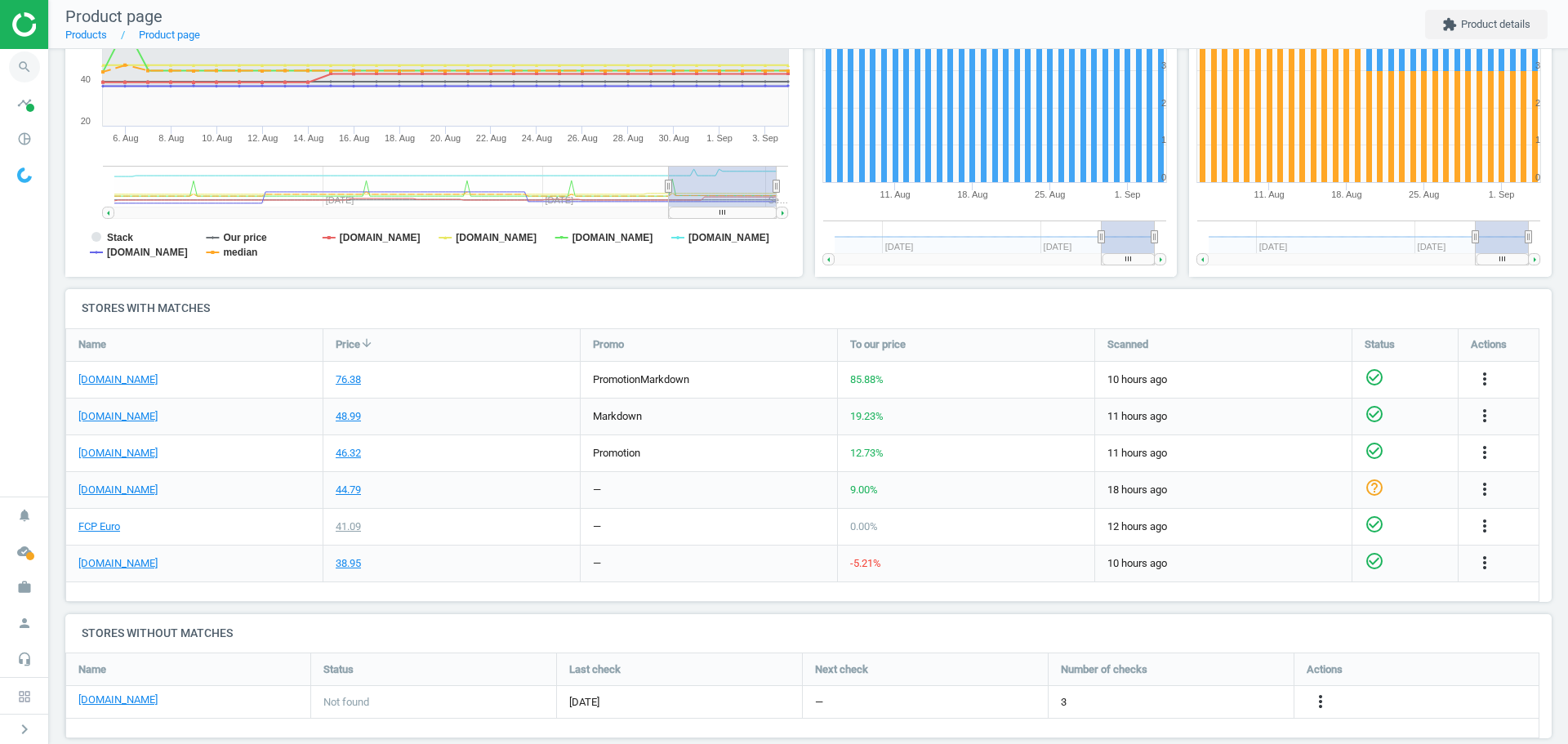
click at [24, 68] on icon "search" at bounding box center [24, 67] width 31 height 31
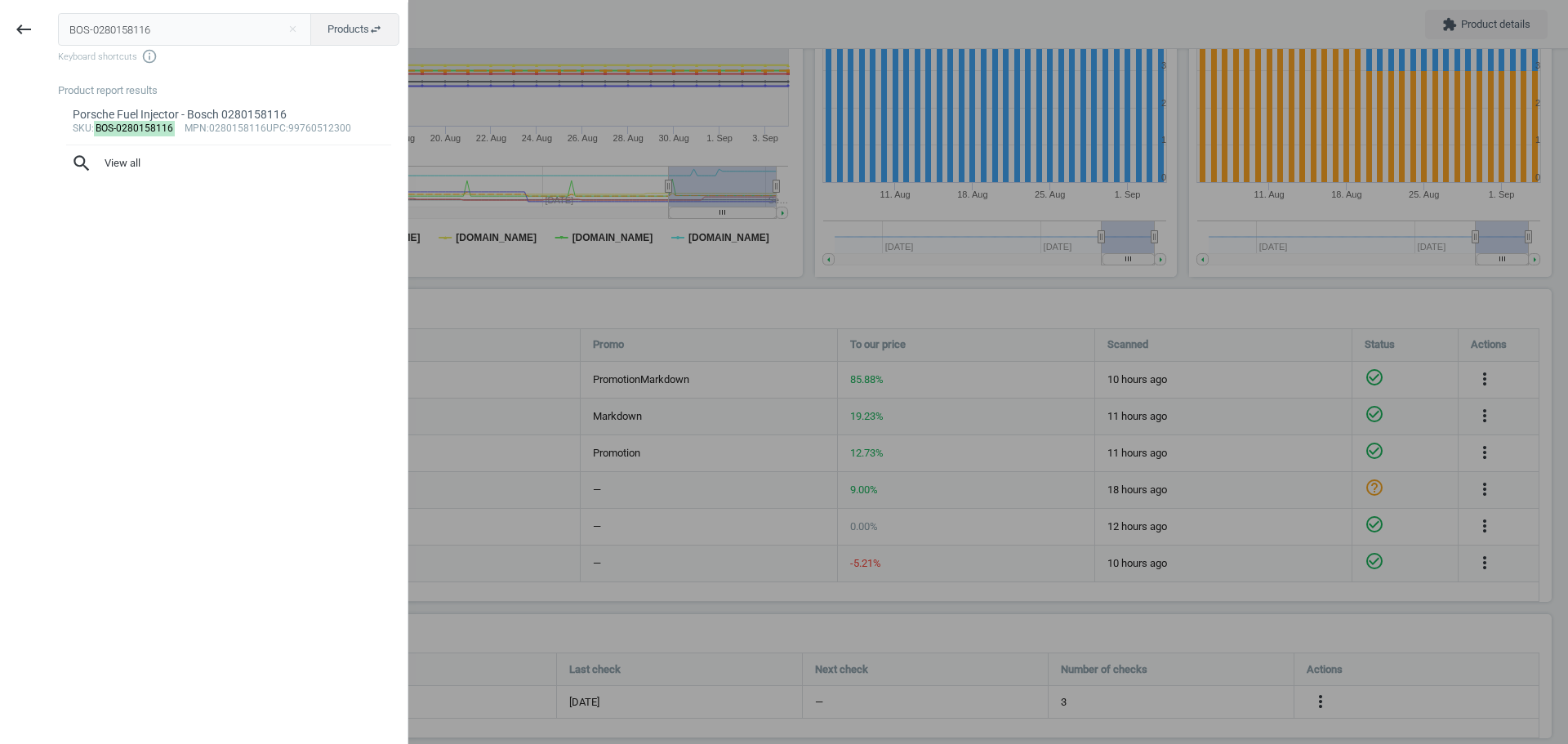
click at [149, 33] on input "BOS-0280158116" at bounding box center [185, 29] width 254 height 33
type input "BOS-0580464021"
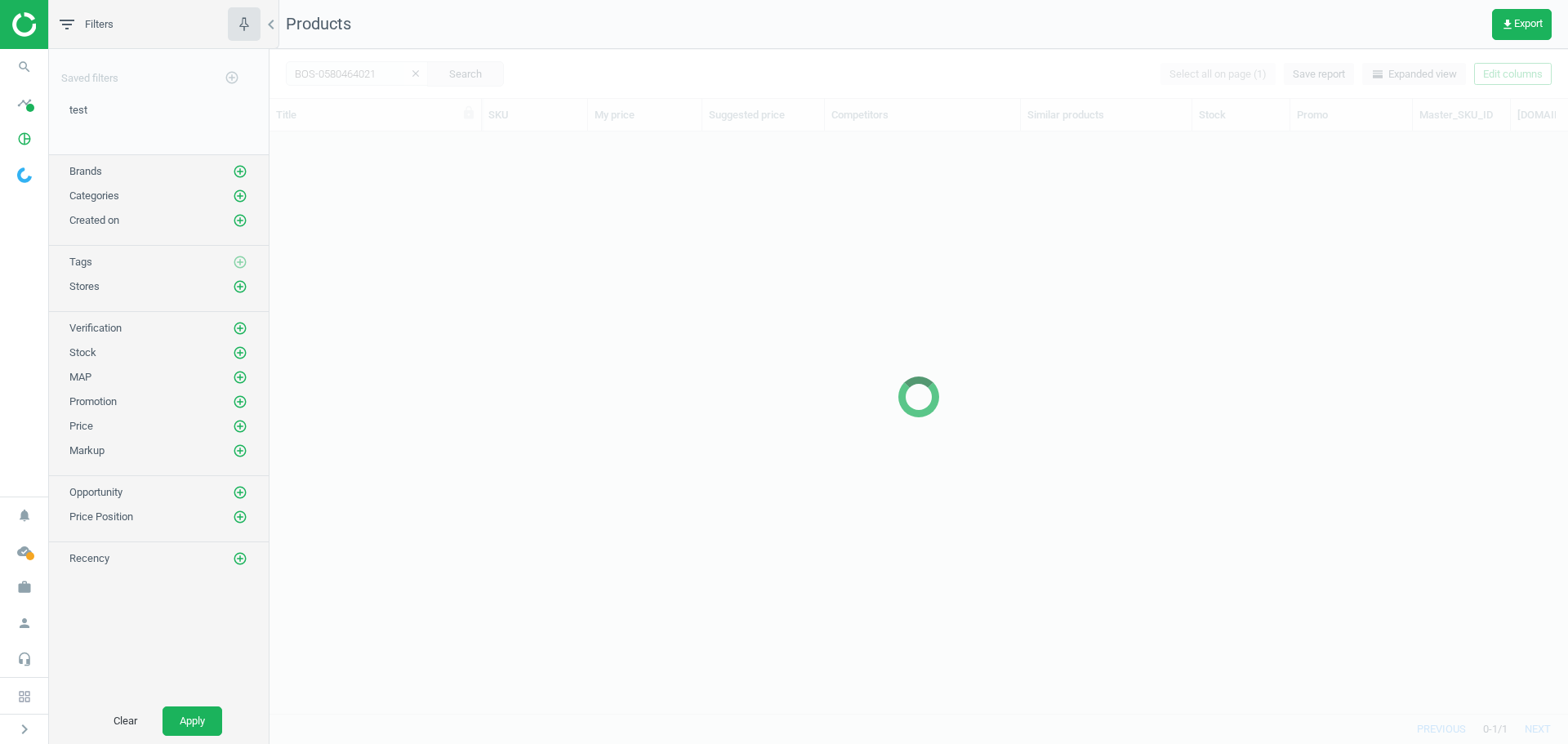
scroll to position [557, 1286]
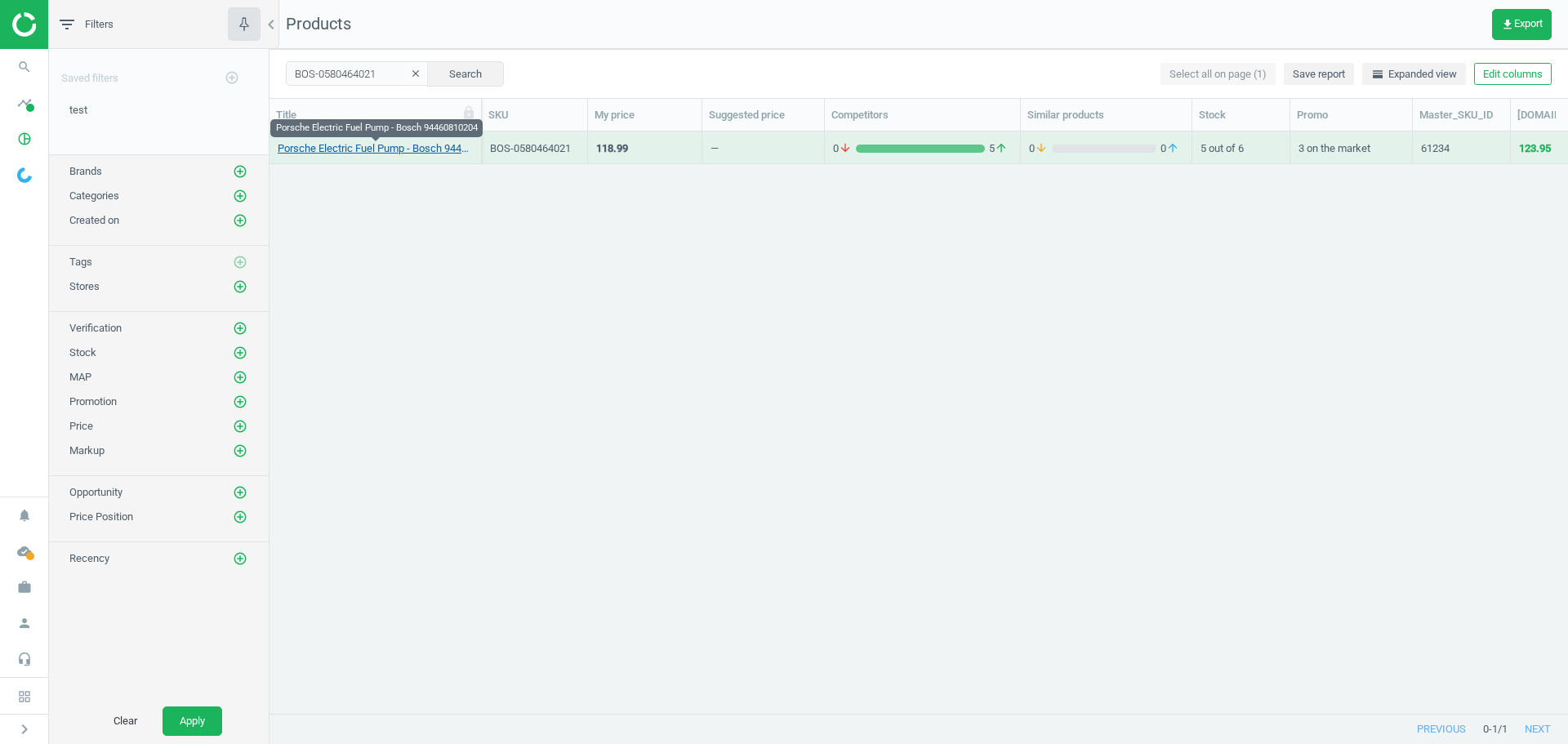
click at [427, 148] on link "Porsche Electric Fuel Pump - Bosch 94460810204" at bounding box center [375, 148] width 195 height 15
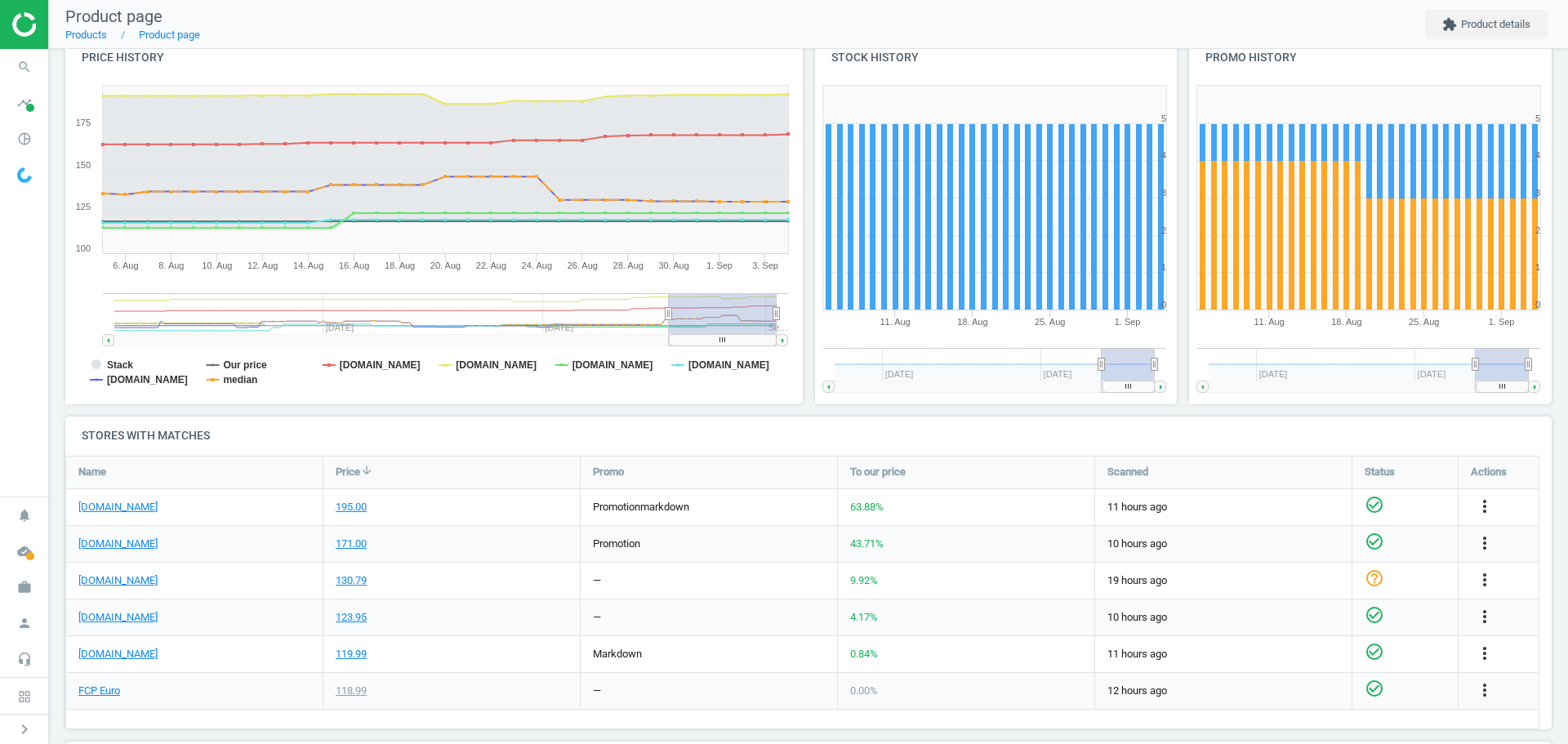
scroll to position [245, 0]
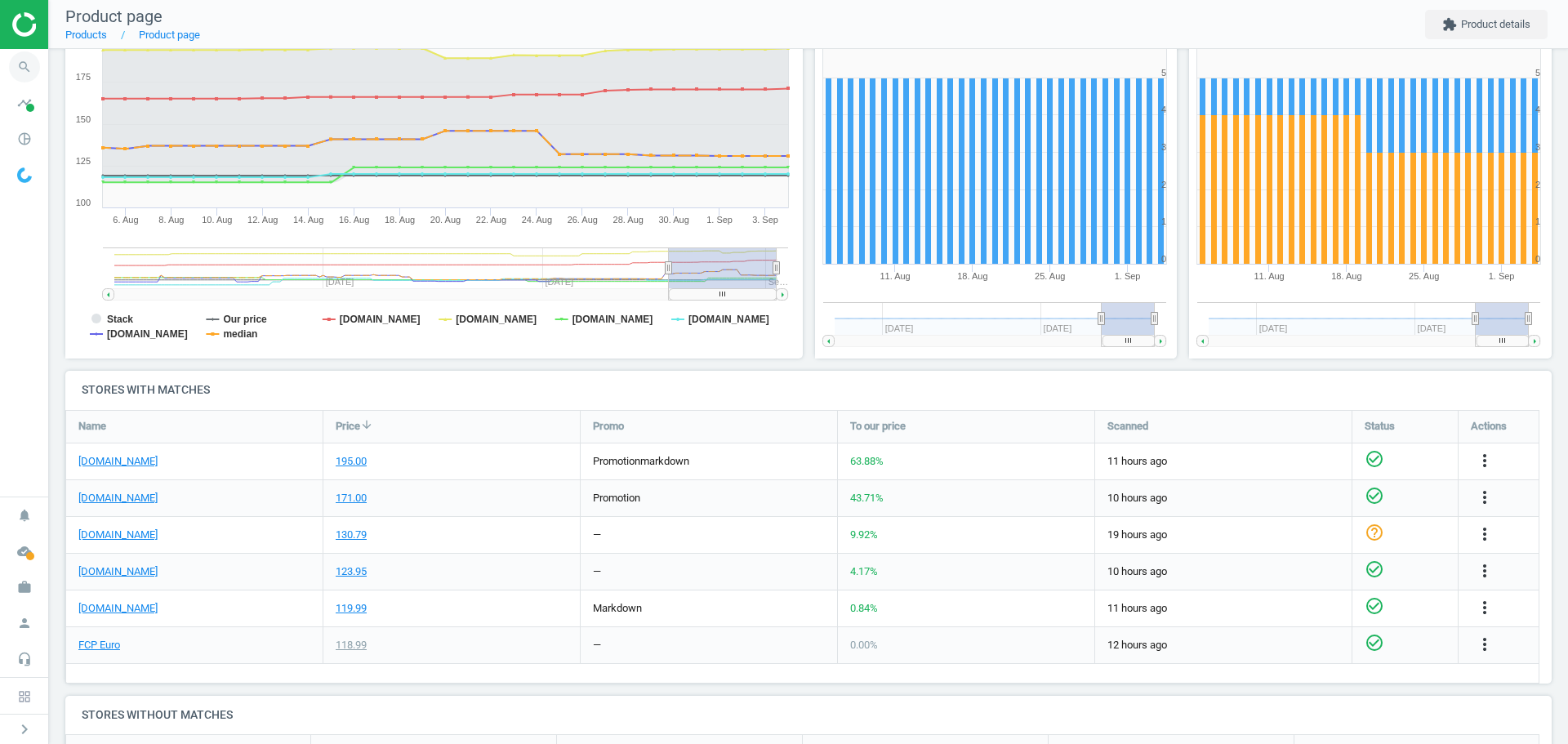
click at [25, 66] on icon "search" at bounding box center [24, 67] width 31 height 31
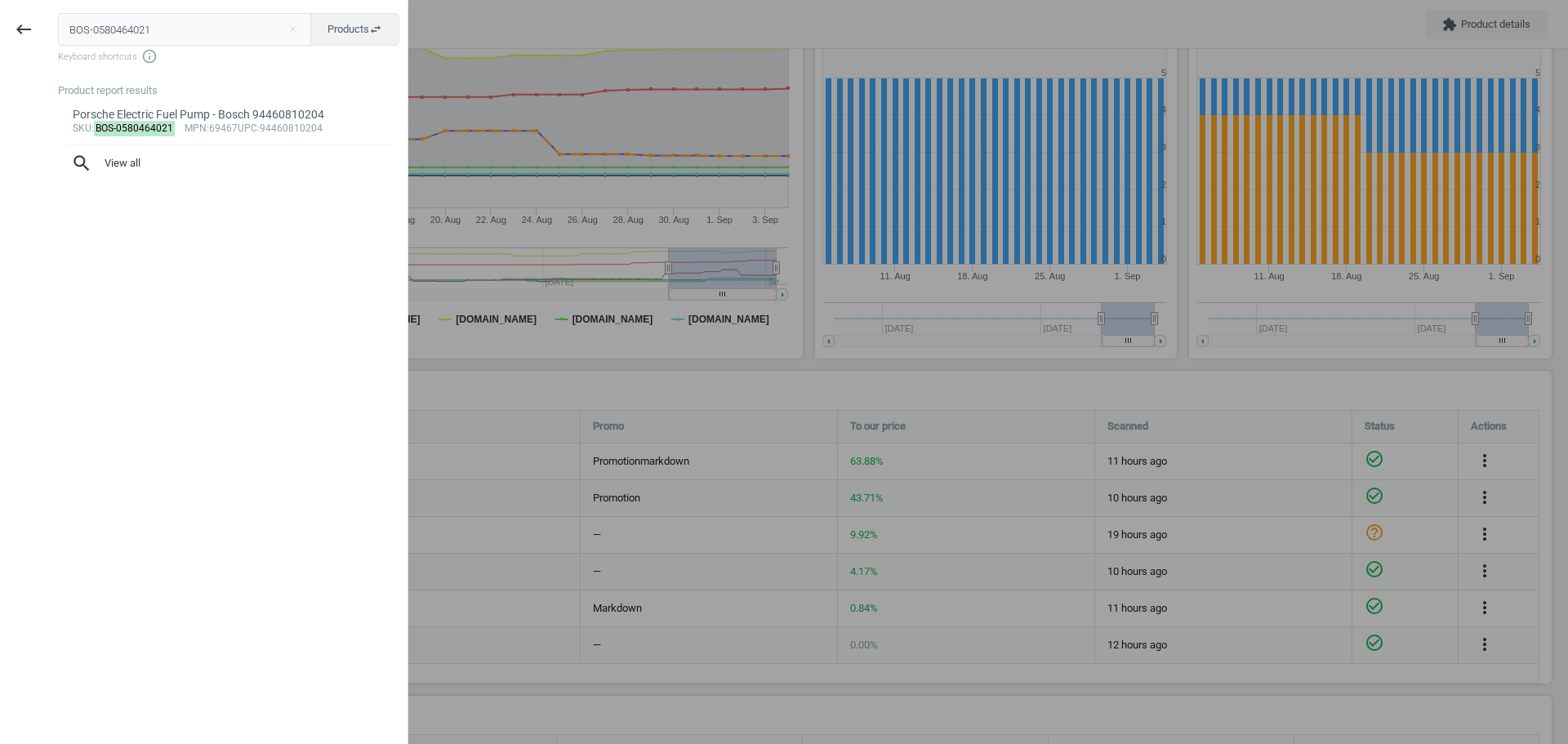
click at [106, 35] on input "BOS-0580464021" at bounding box center [185, 29] width 254 height 33
type input "BOS-17178"
click at [128, 130] on mark "BOS-17178" at bounding box center [121, 128] width 53 height 15
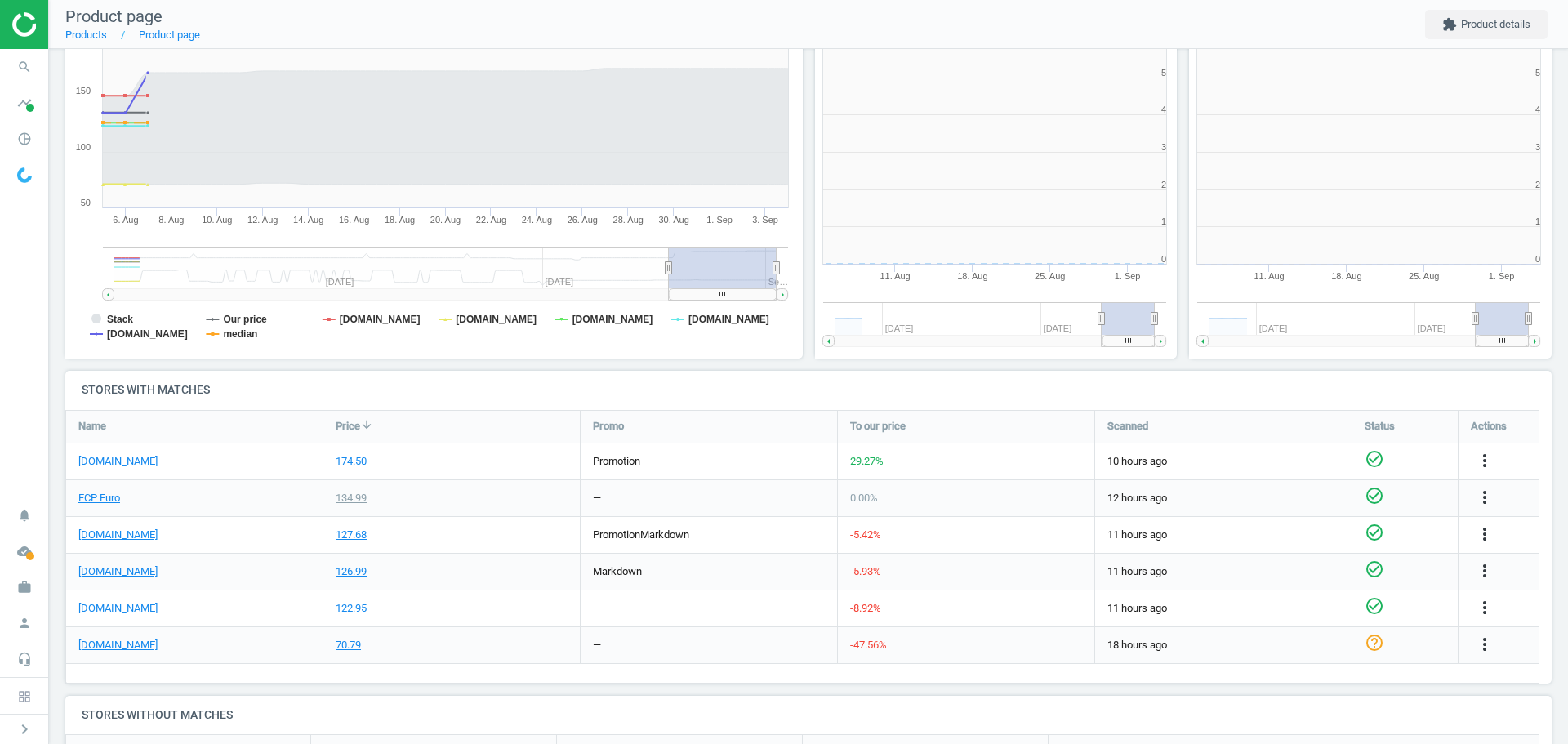
scroll to position [352, 384]
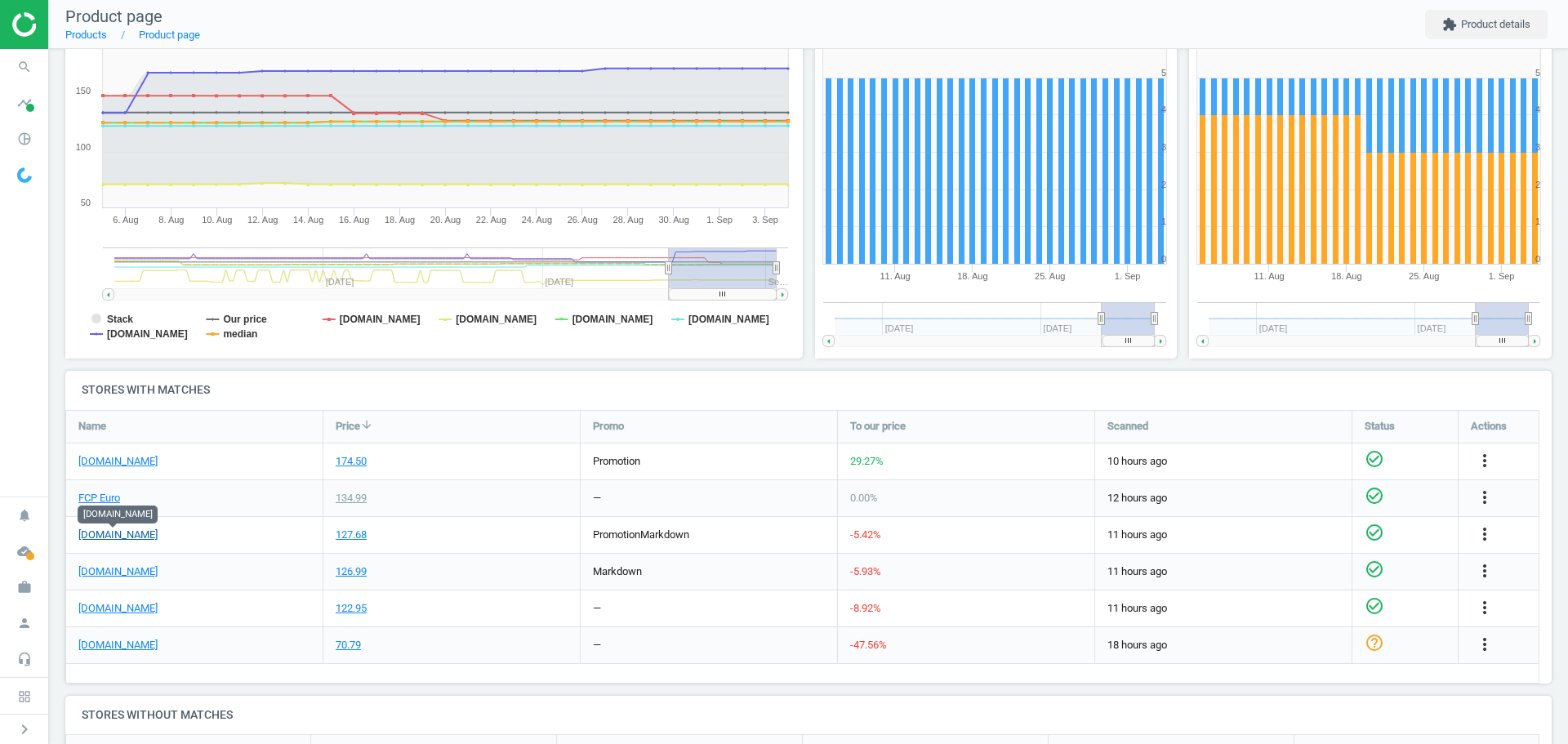
click at [131, 536] on link "[DOMAIN_NAME]" at bounding box center [118, 534] width 80 height 15
click at [24, 63] on icon "search" at bounding box center [24, 67] width 31 height 31
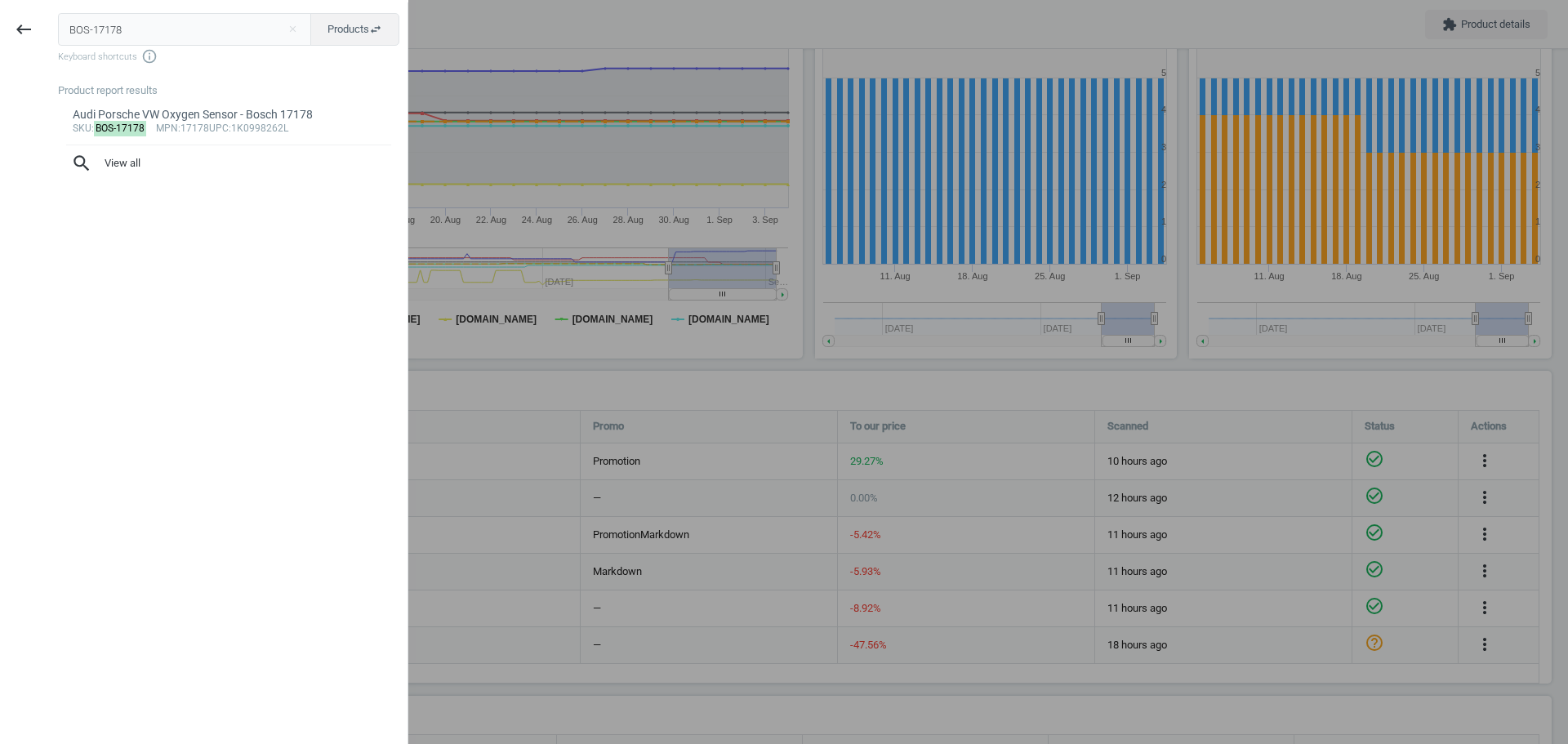
click at [100, 27] on input "BOS-17178" at bounding box center [185, 29] width 254 height 33
type input "BOS-17119"
click at [121, 130] on mark "BOS-17119" at bounding box center [121, 128] width 53 height 15
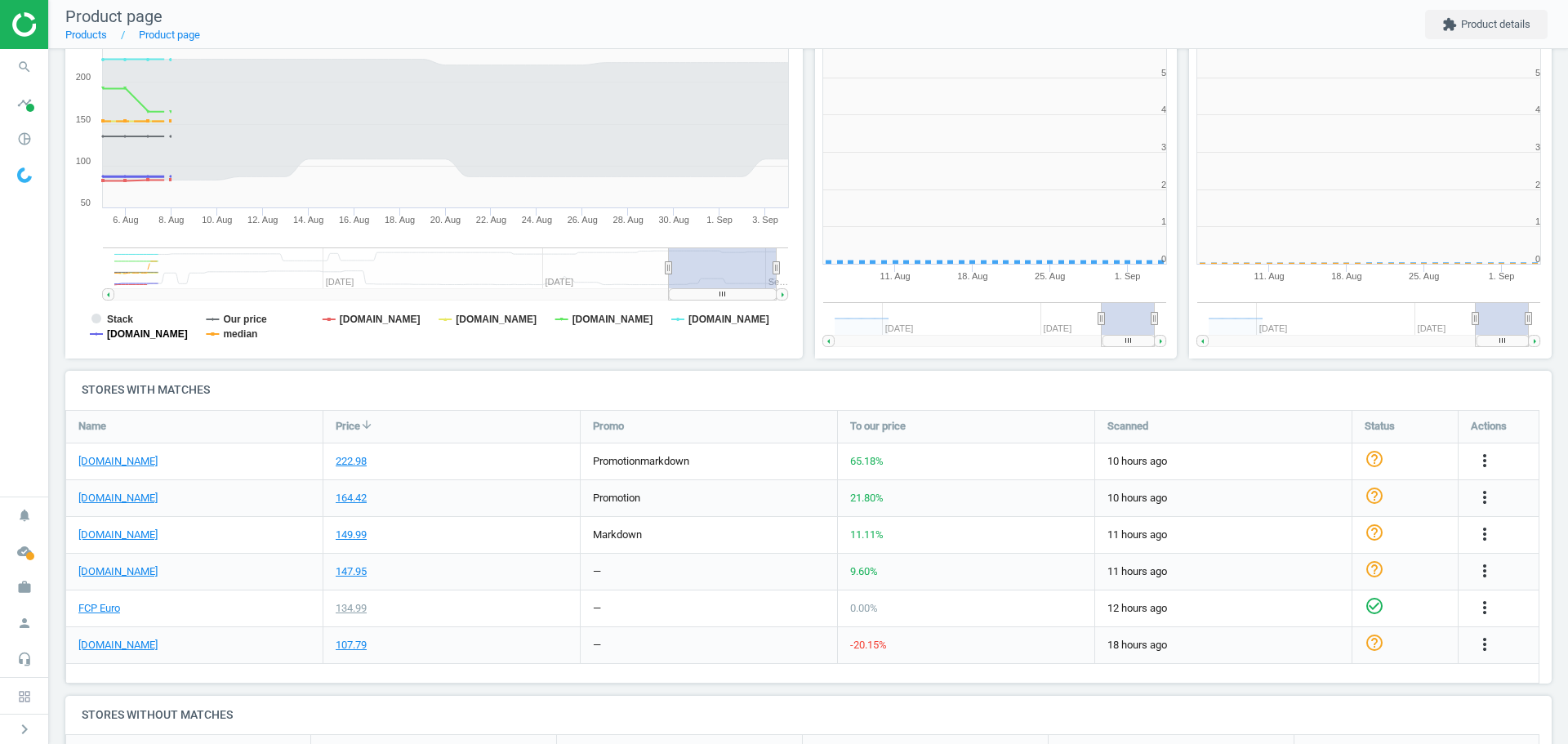
scroll to position [352, 384]
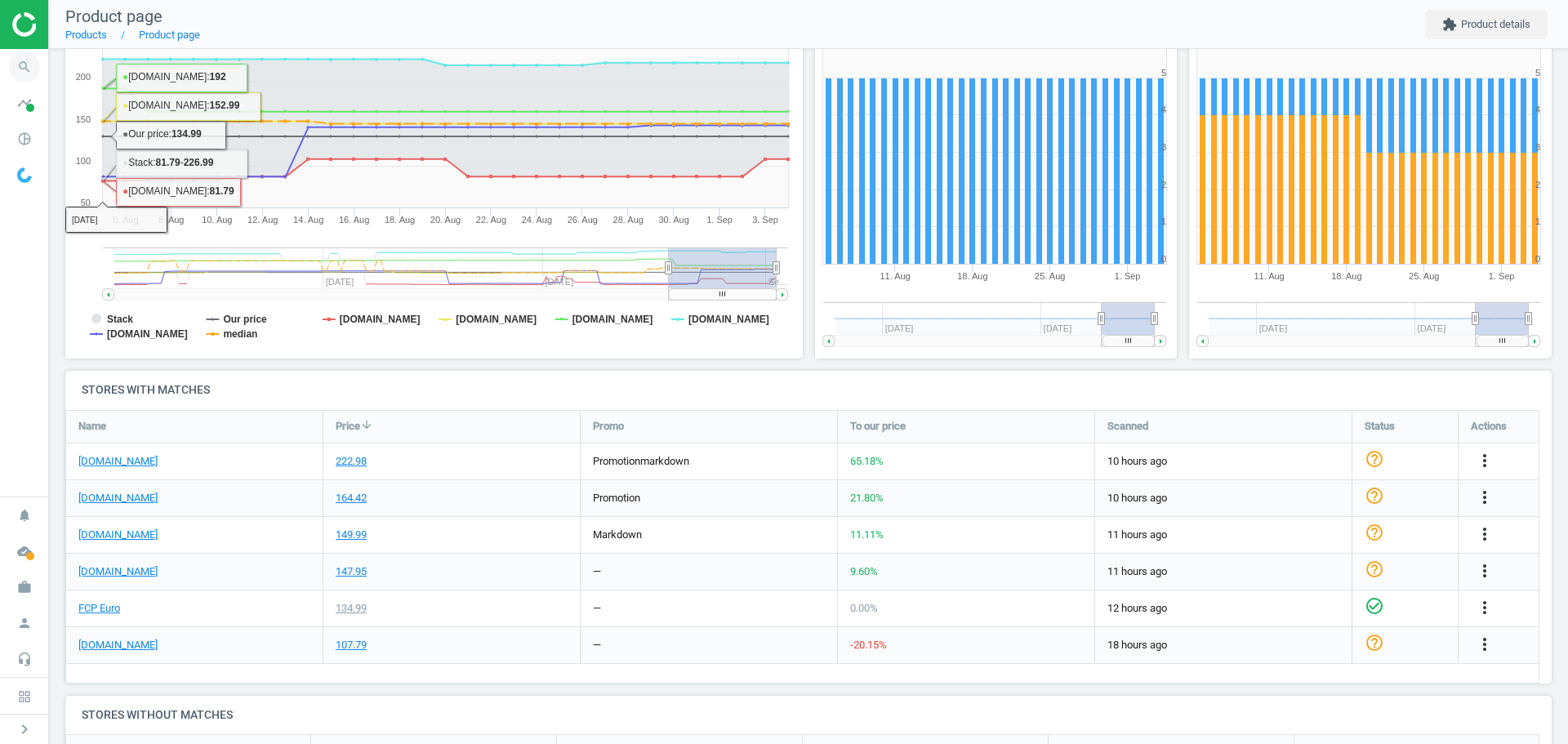
click at [23, 65] on icon "search" at bounding box center [24, 67] width 31 height 31
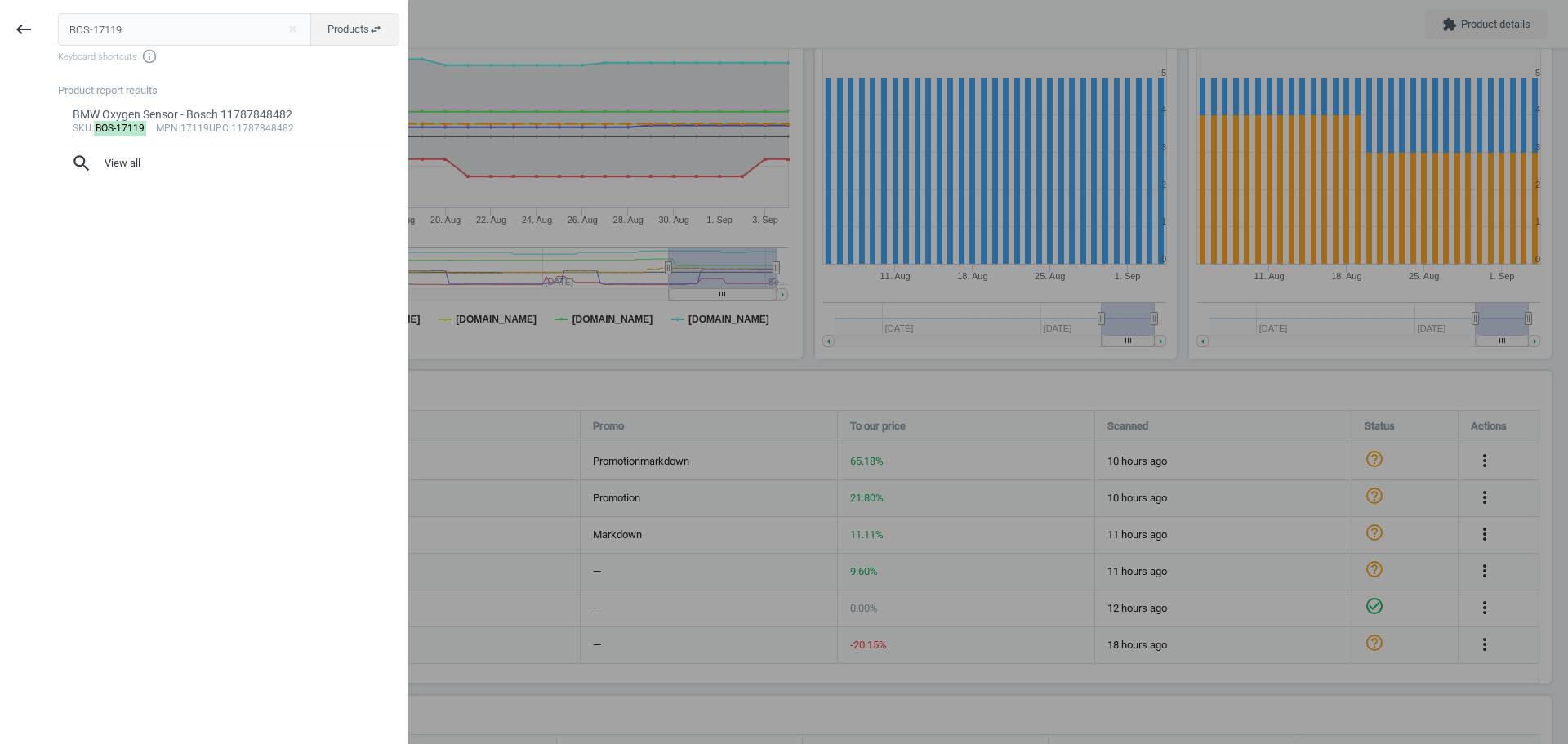
click at [113, 39] on input "BOS-17119" at bounding box center [185, 29] width 254 height 33
type input "BOS-1227030081"
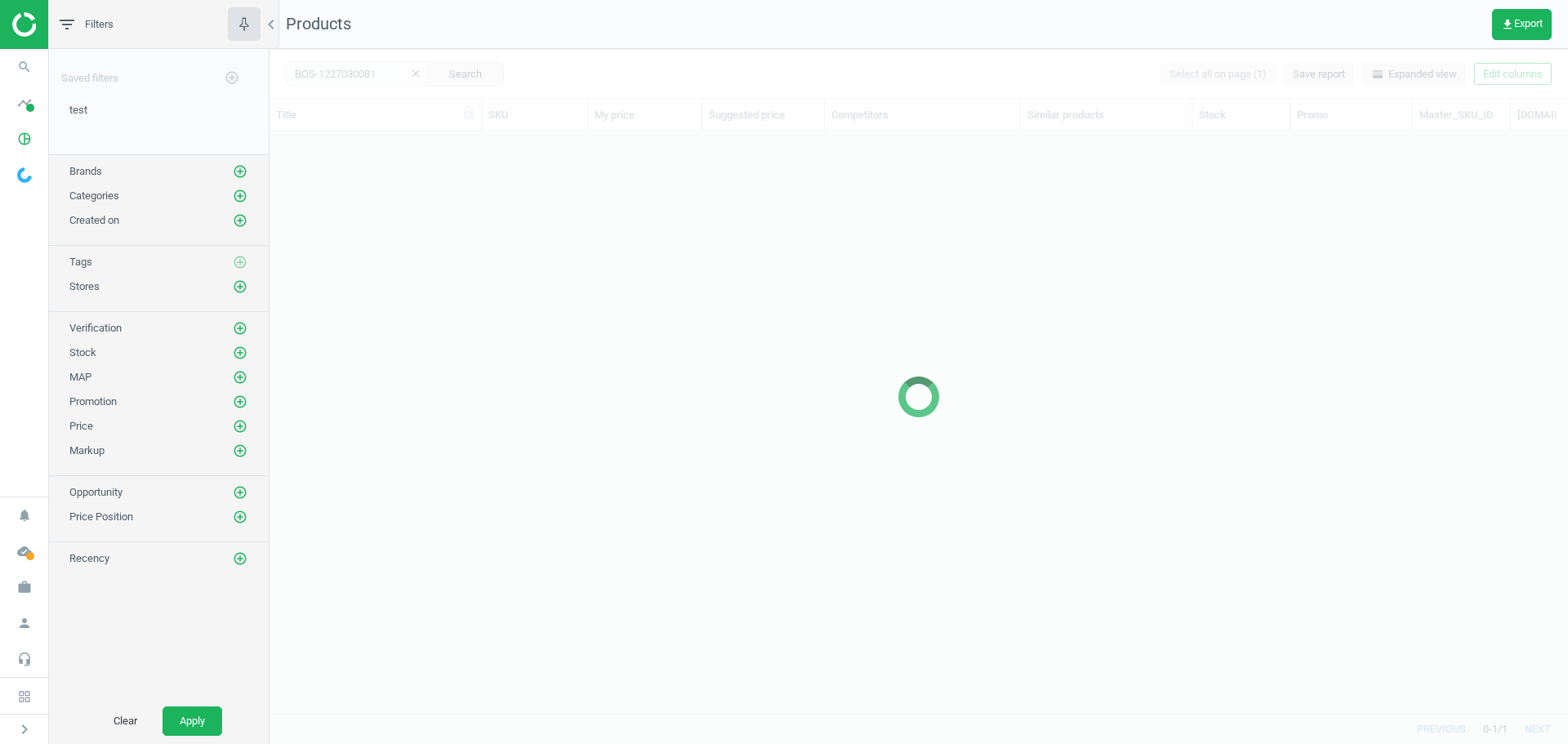
scroll to position [557, 1286]
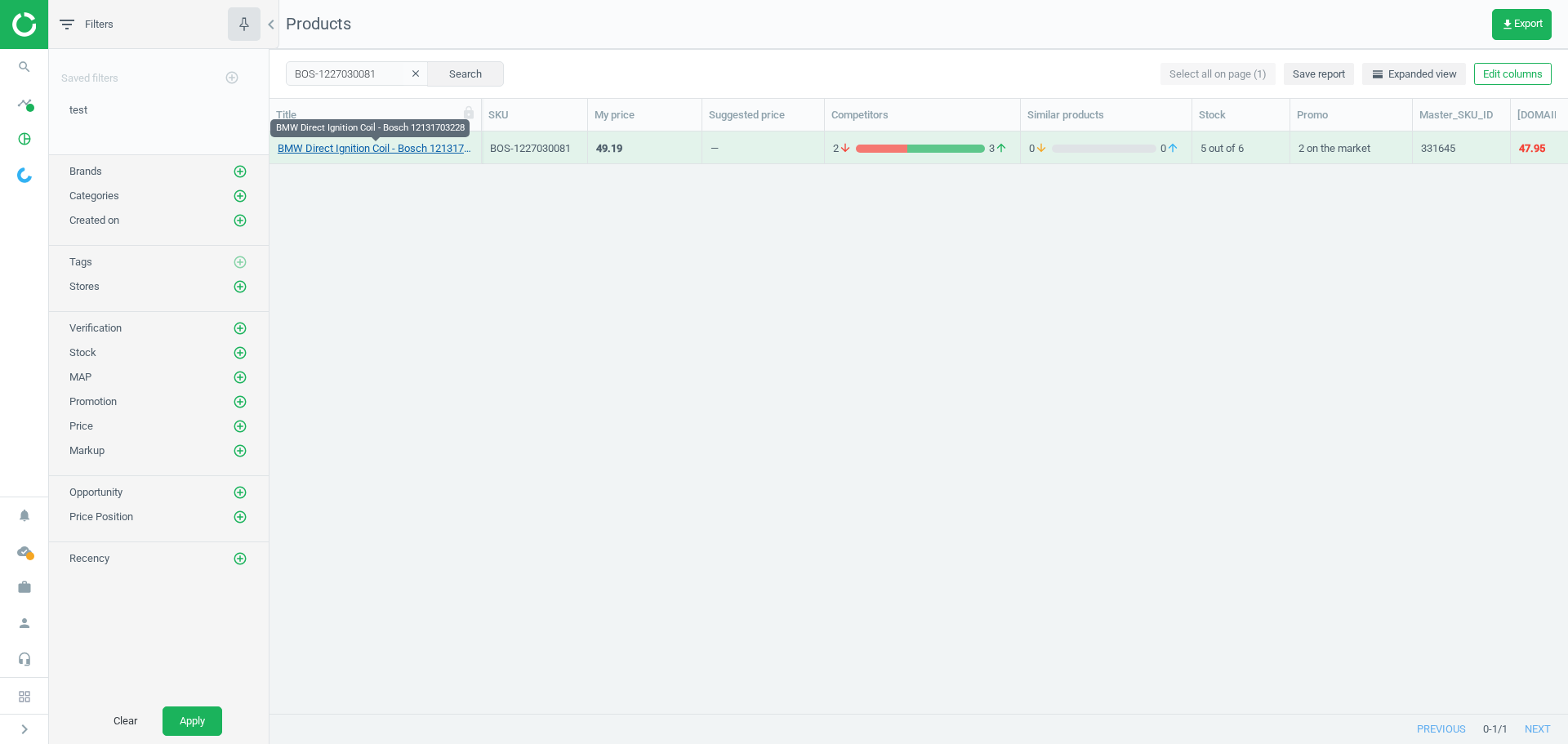
click at [349, 153] on link "BMW Direct Ignition Coil - Bosch 12131703228" at bounding box center [375, 148] width 195 height 15
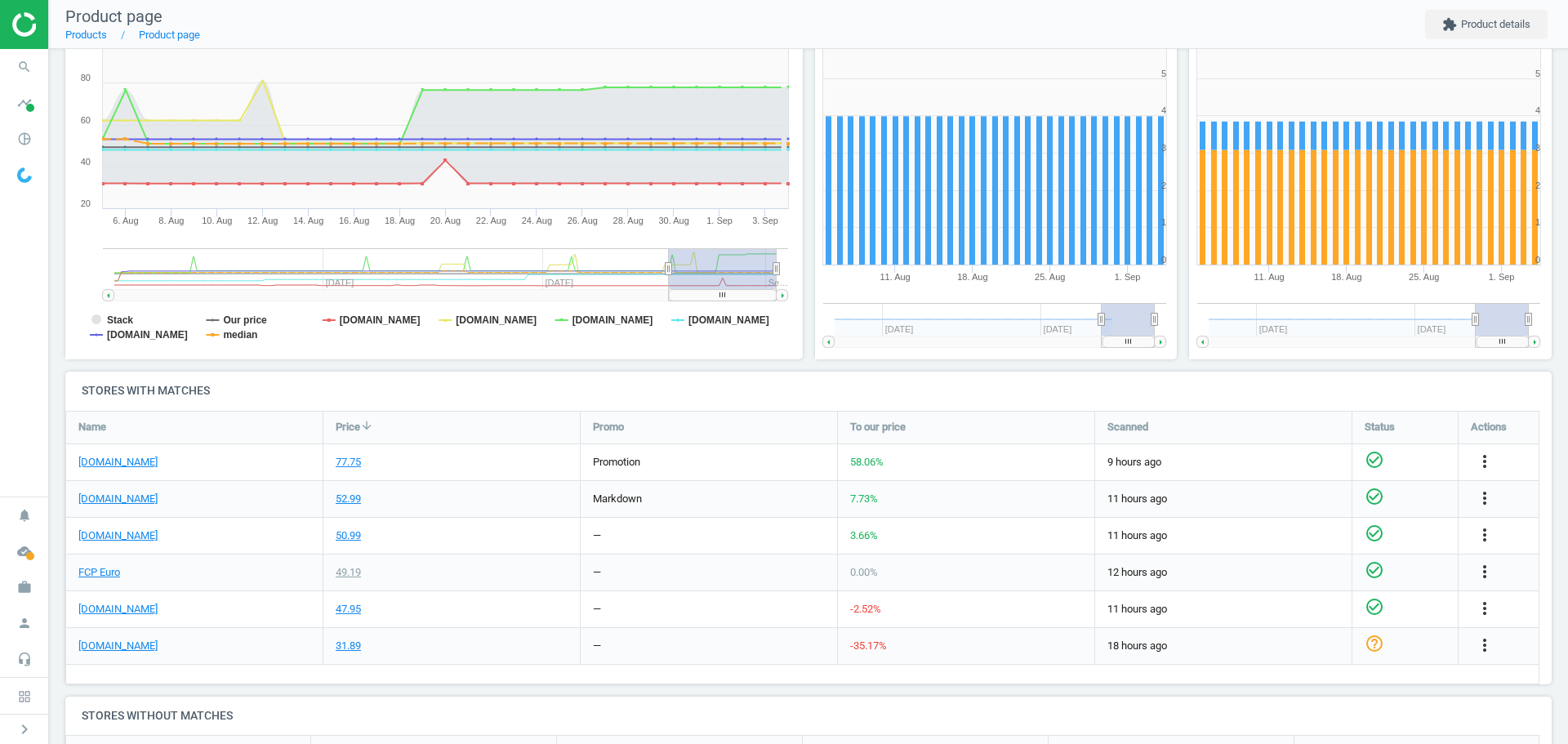
scroll to position [245, 0]
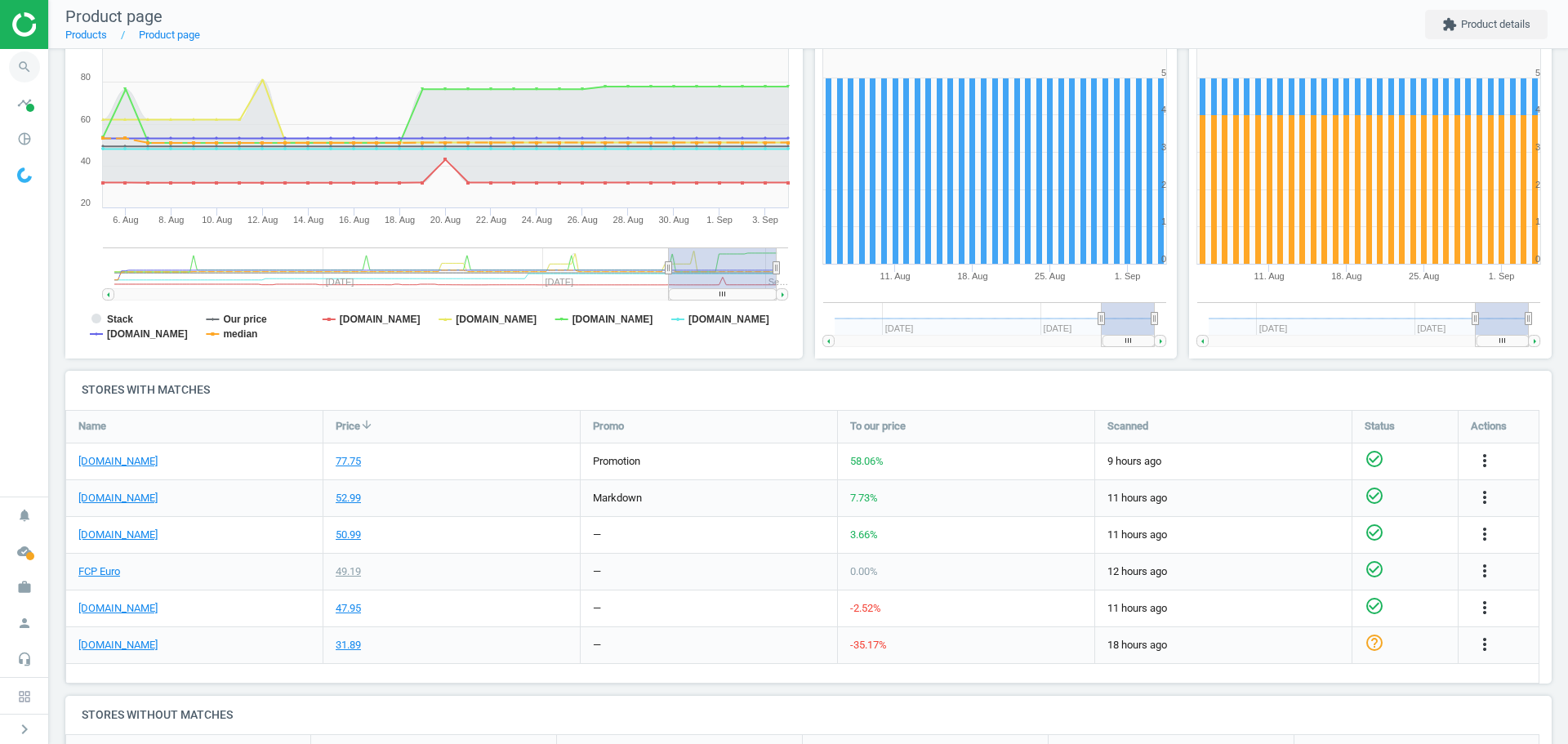
click at [22, 65] on icon "search" at bounding box center [24, 67] width 31 height 31
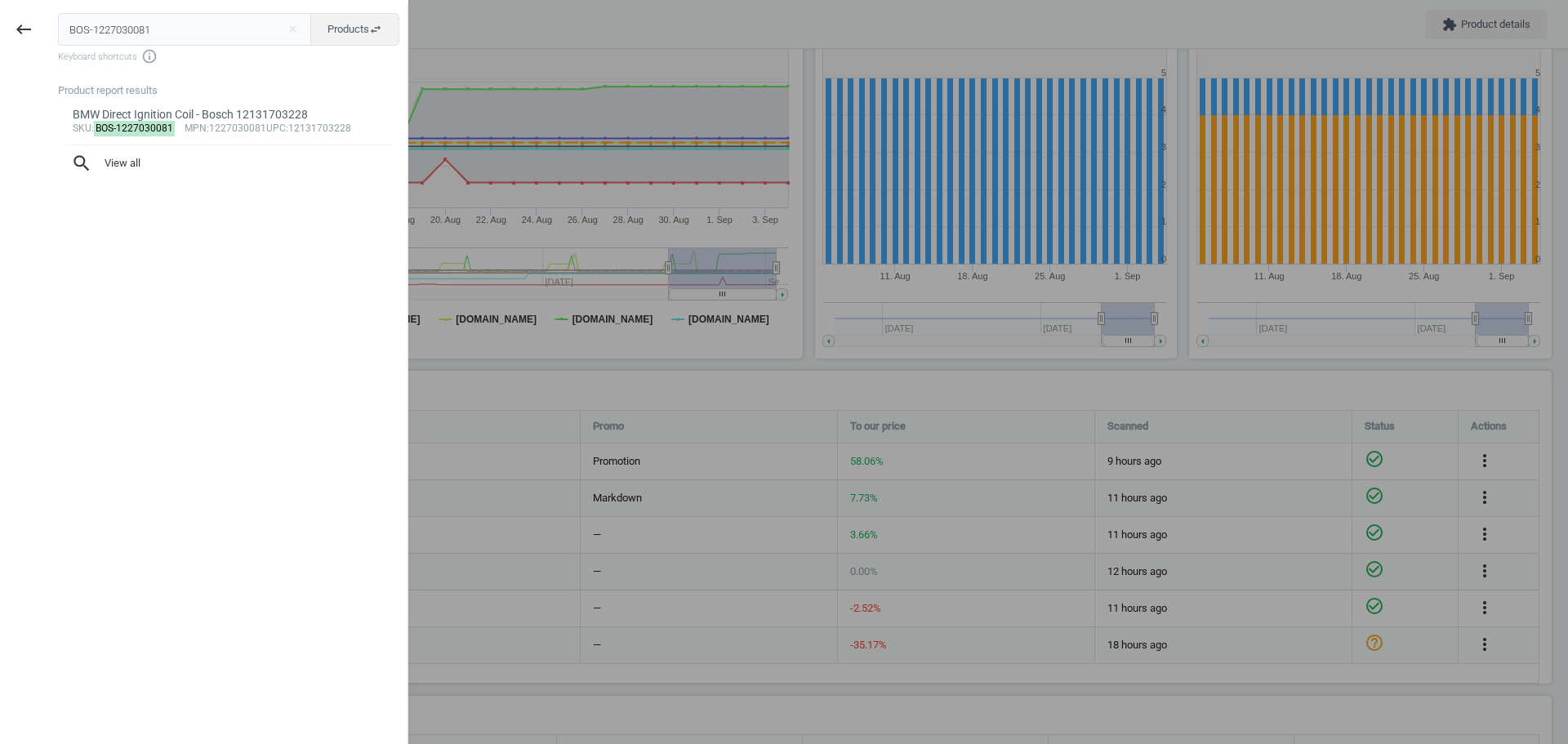
click at [128, 34] on input "BOS-1227030081" at bounding box center [185, 29] width 254 height 33
type input "ELR-318630"
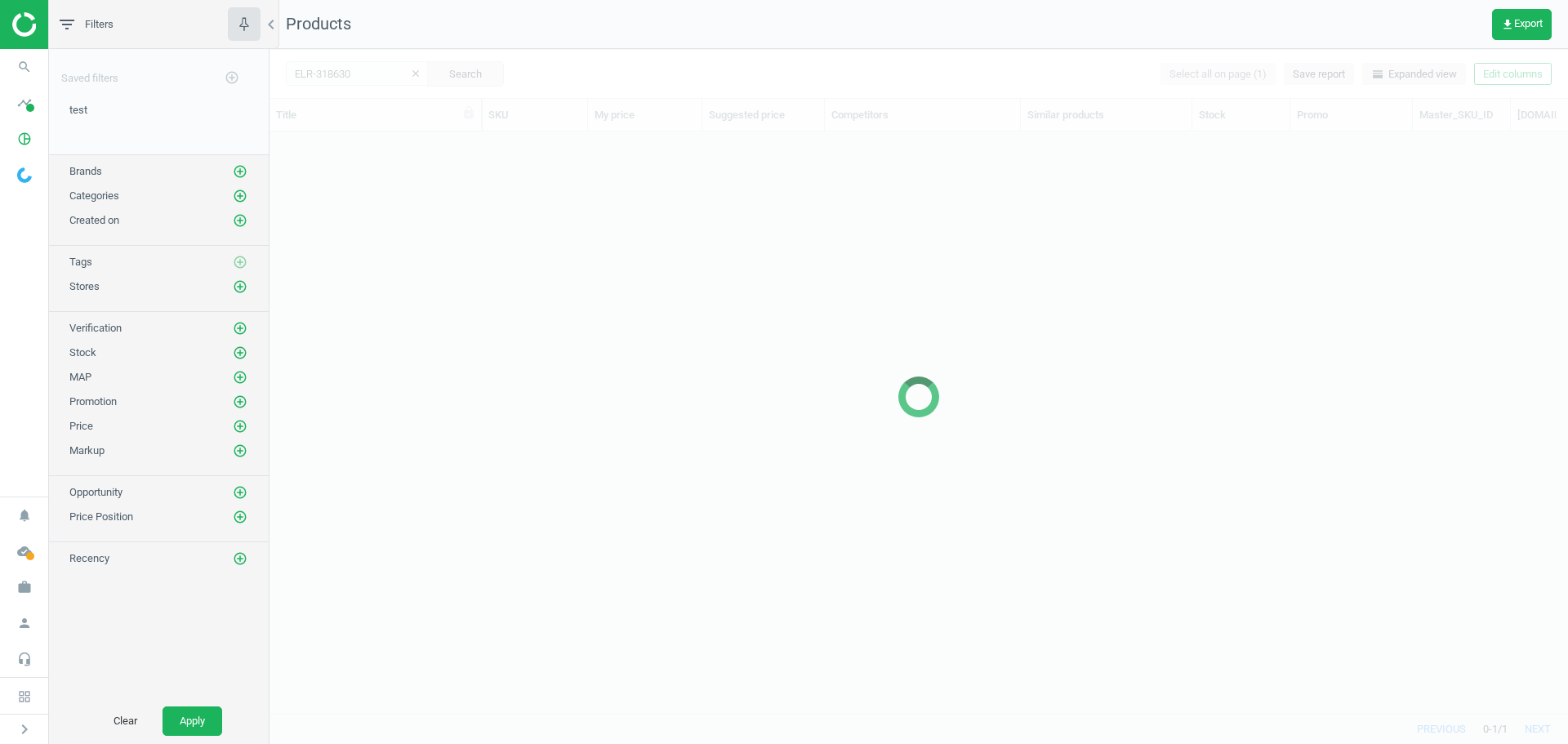
scroll to position [557, 1286]
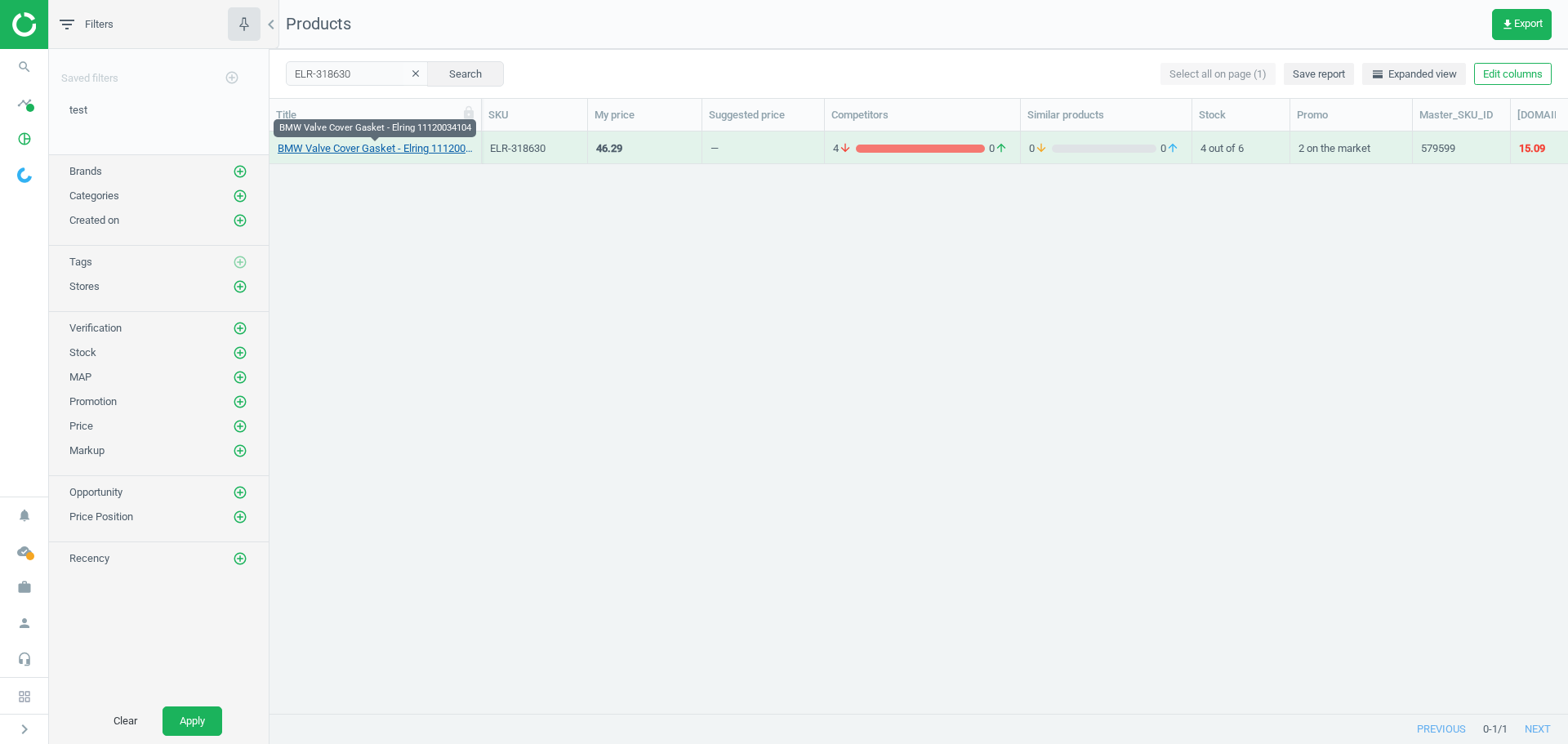
click at [338, 148] on link "BMW Valve Cover Gasket - Elring 11120034104" at bounding box center [375, 148] width 195 height 15
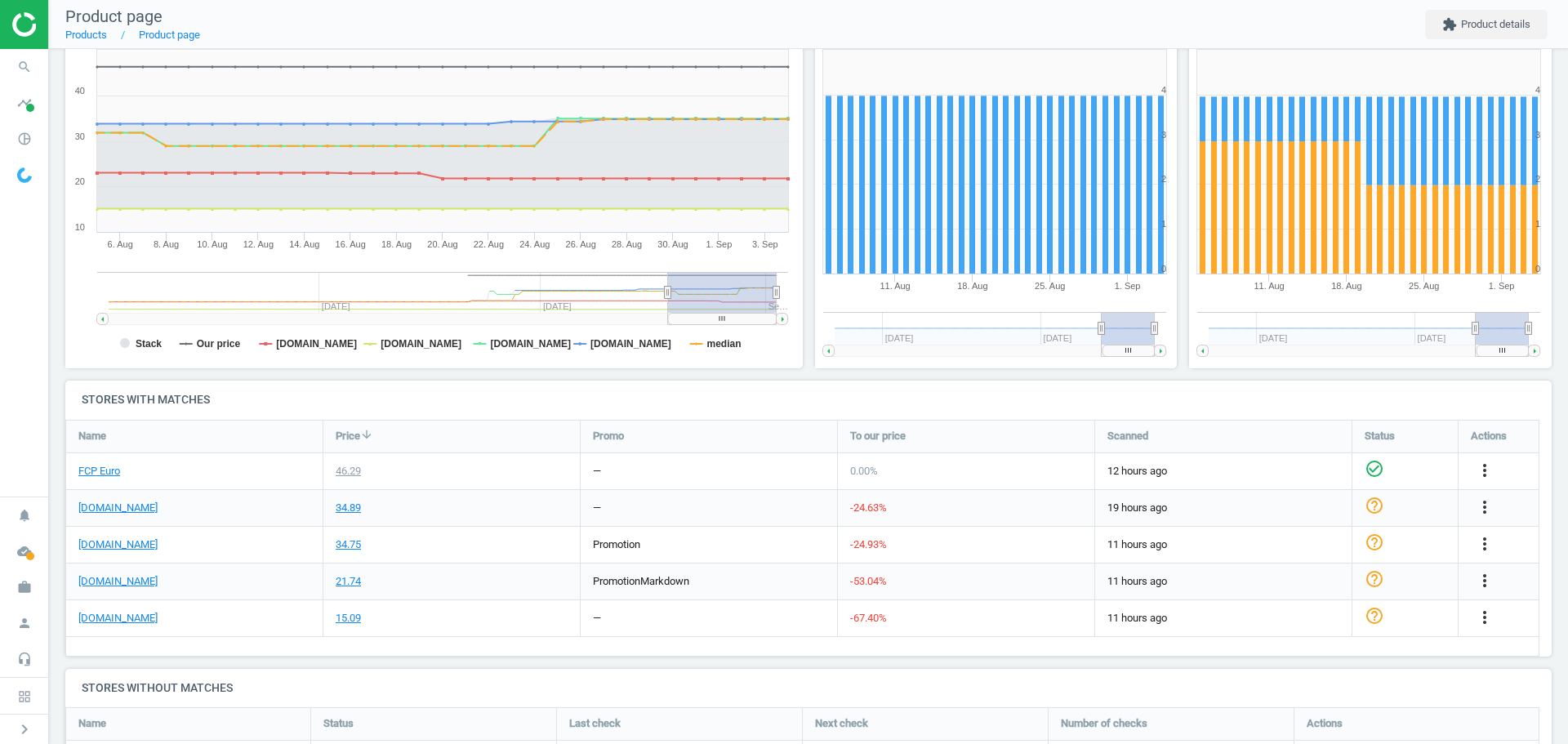
scroll to position [327, 0]
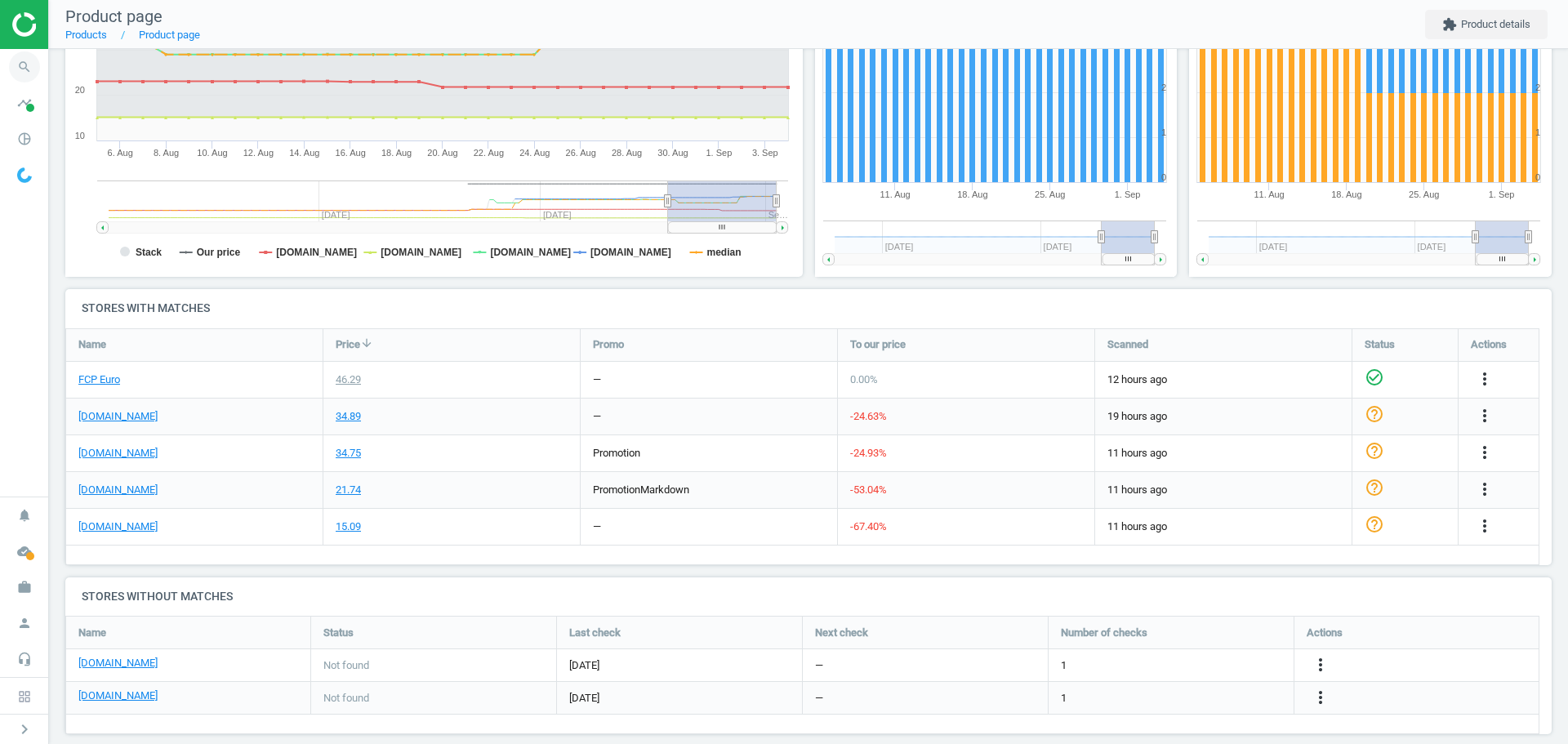
click at [27, 62] on icon "search" at bounding box center [24, 67] width 31 height 31
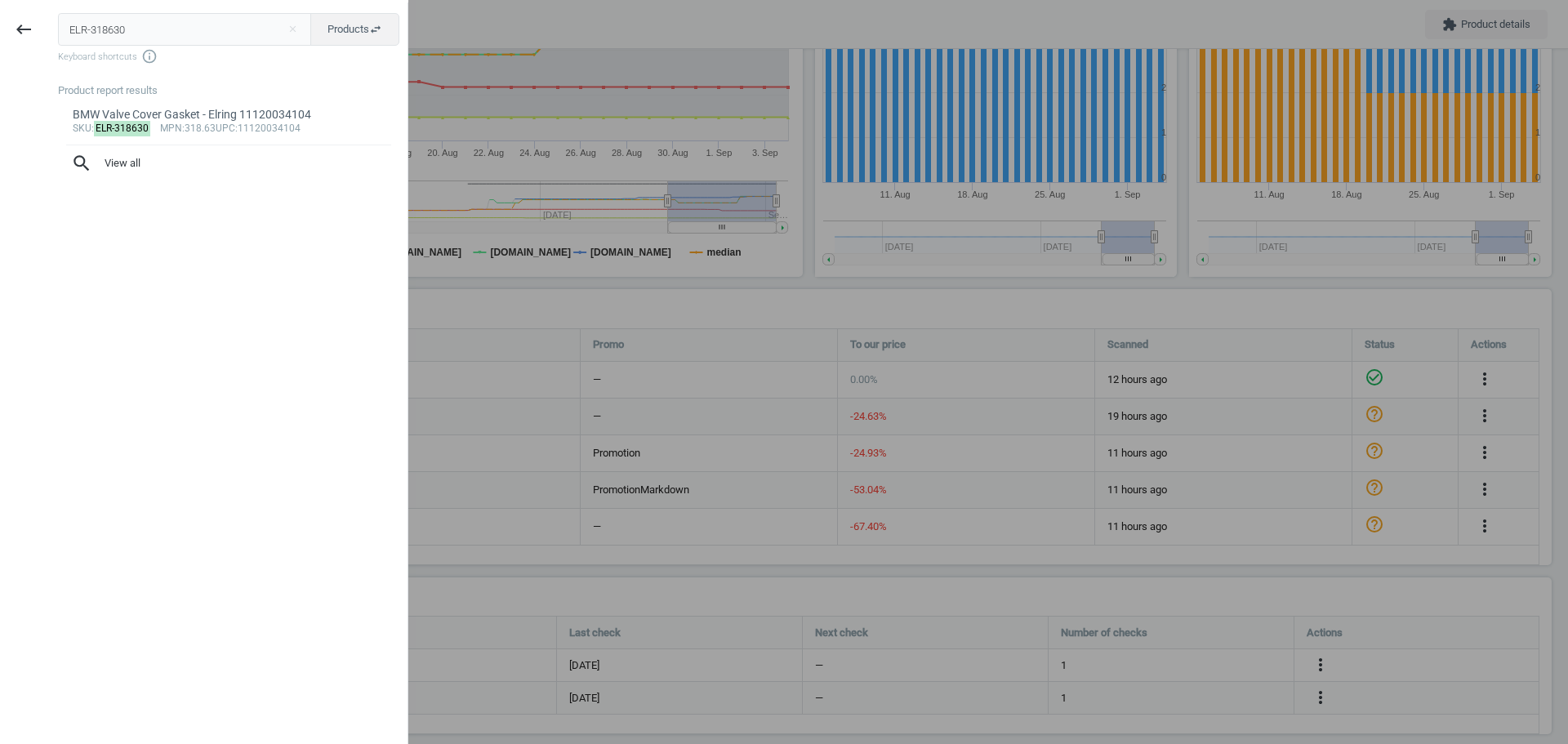
click at [112, 33] on input "ELR-318630" at bounding box center [185, 29] width 254 height 33
type input "ELR-380440"
click at [130, 128] on mark "ELR-380440" at bounding box center [122, 128] width 57 height 15
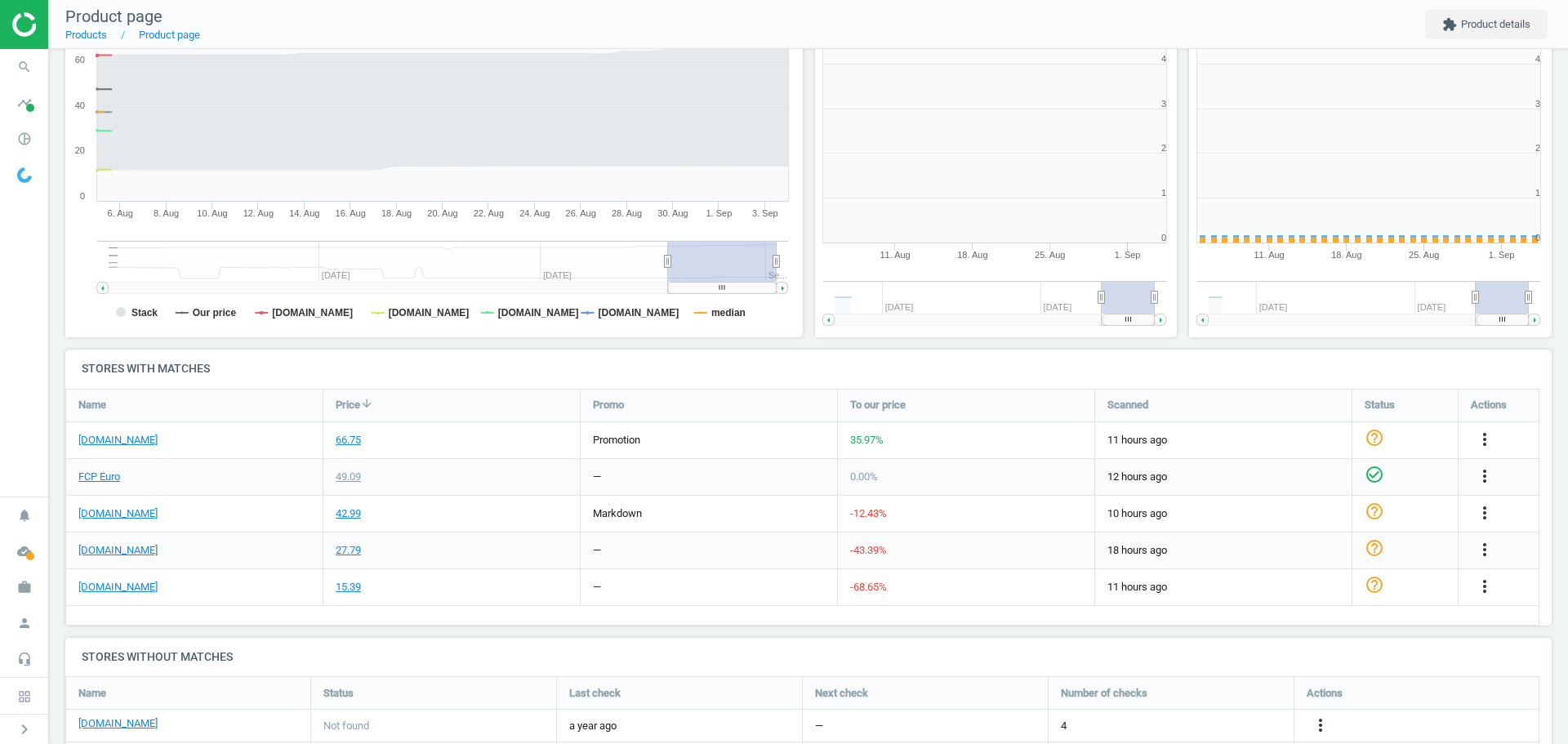
scroll to position [352, 384]
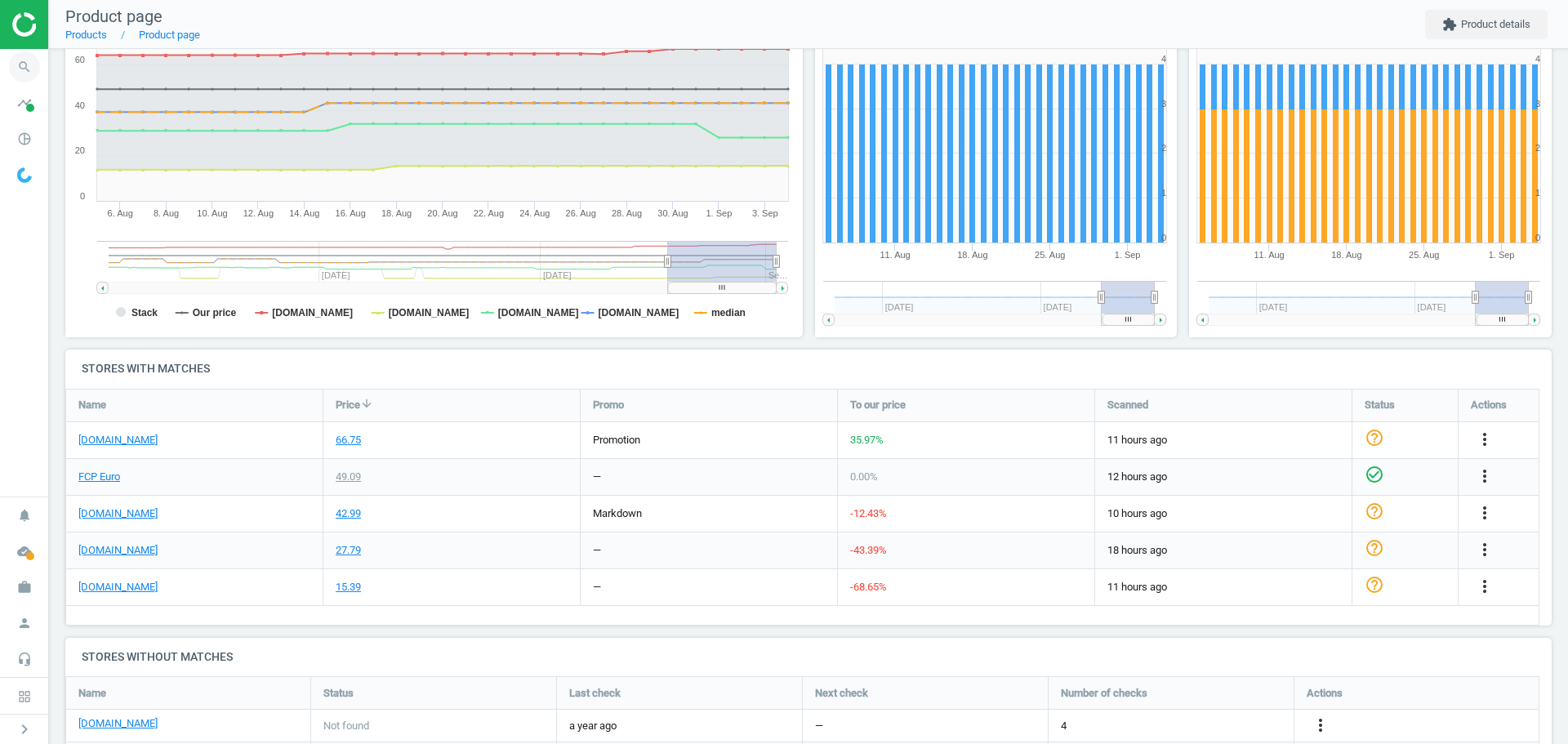
click at [30, 63] on icon "search" at bounding box center [24, 67] width 31 height 31
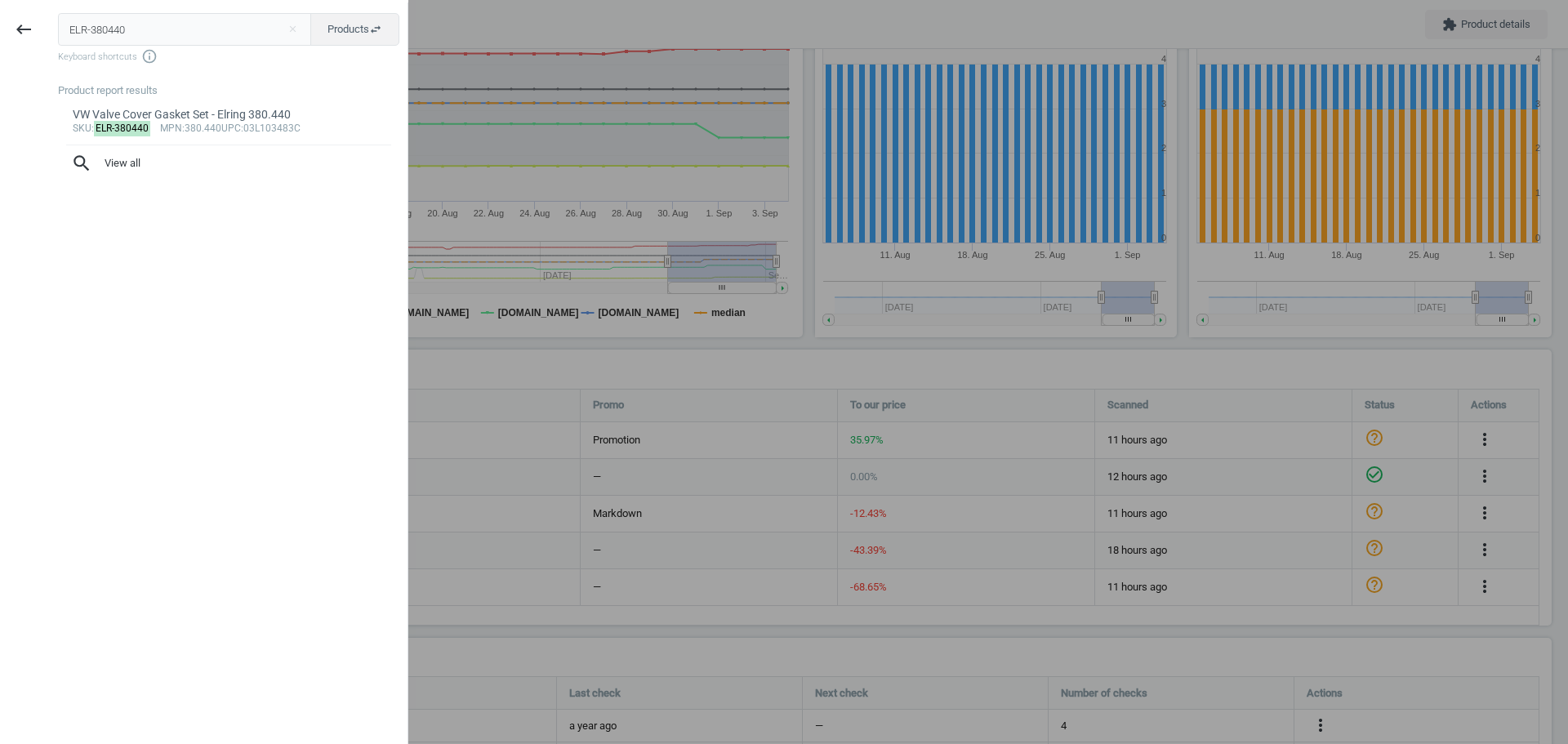
click at [132, 33] on input "ELR-380440" at bounding box center [185, 29] width 254 height 33
type input "ELR-225170"
click at [116, 128] on mark "ELR-225170" at bounding box center [122, 128] width 57 height 15
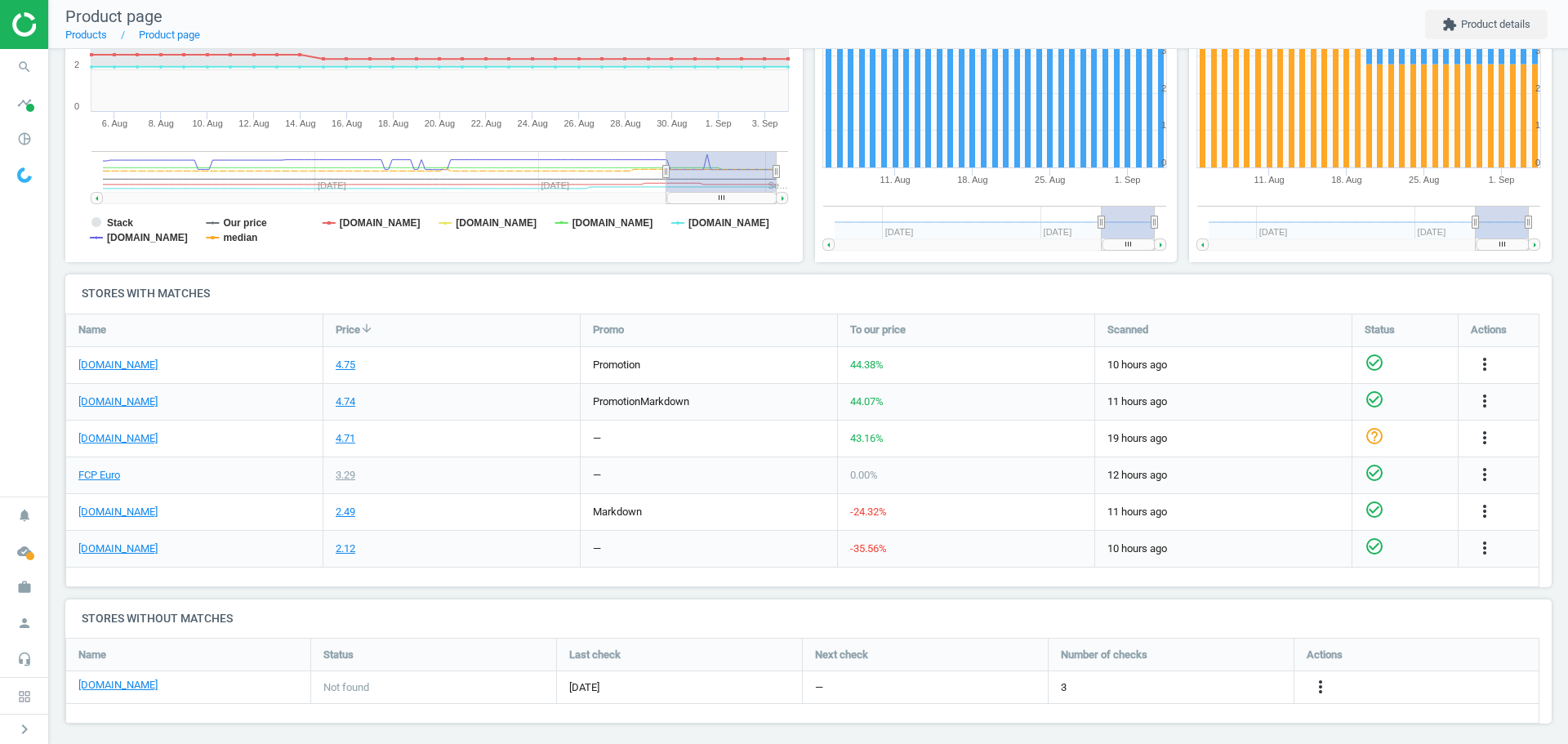
scroll to position [348, 0]
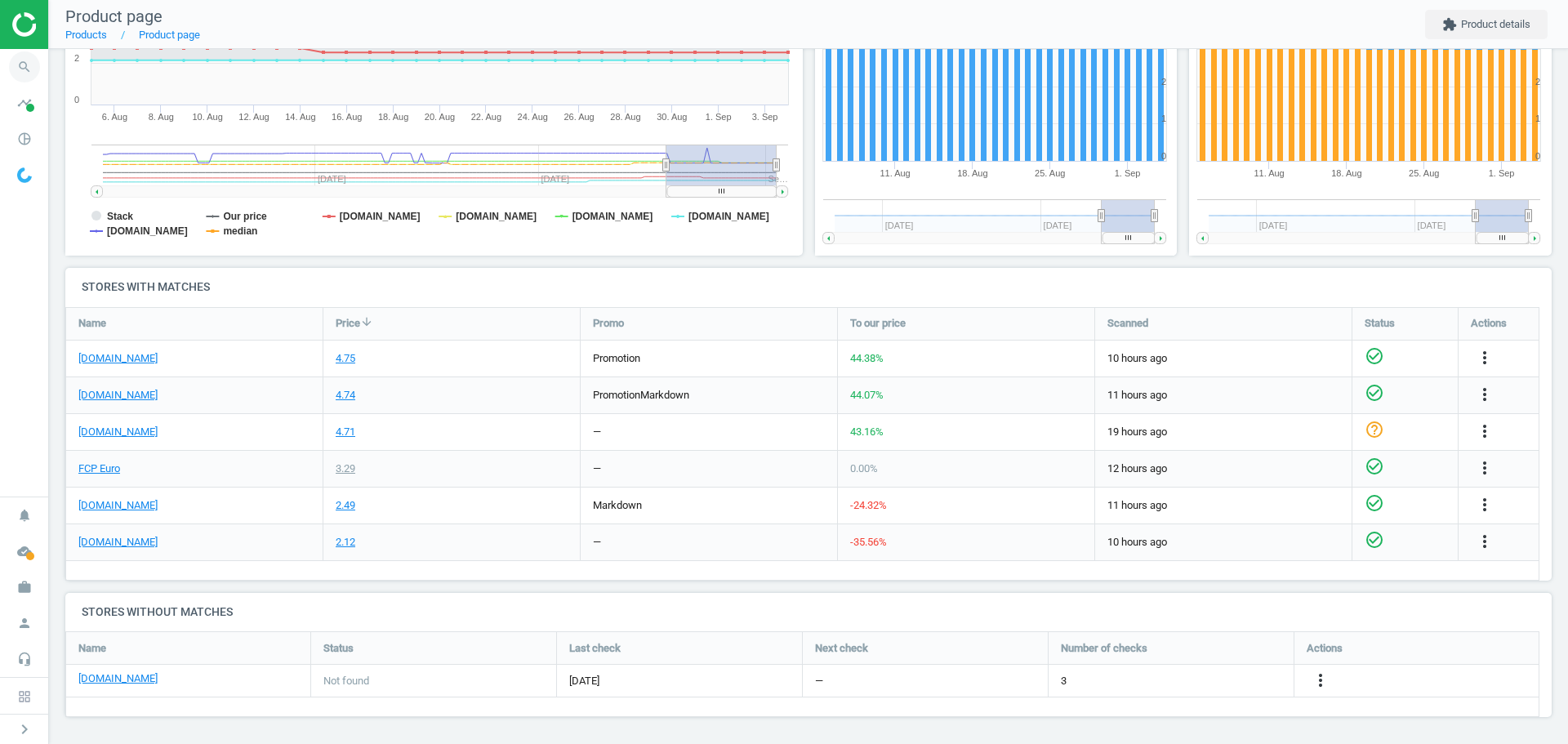
click at [27, 62] on icon "search" at bounding box center [24, 67] width 31 height 31
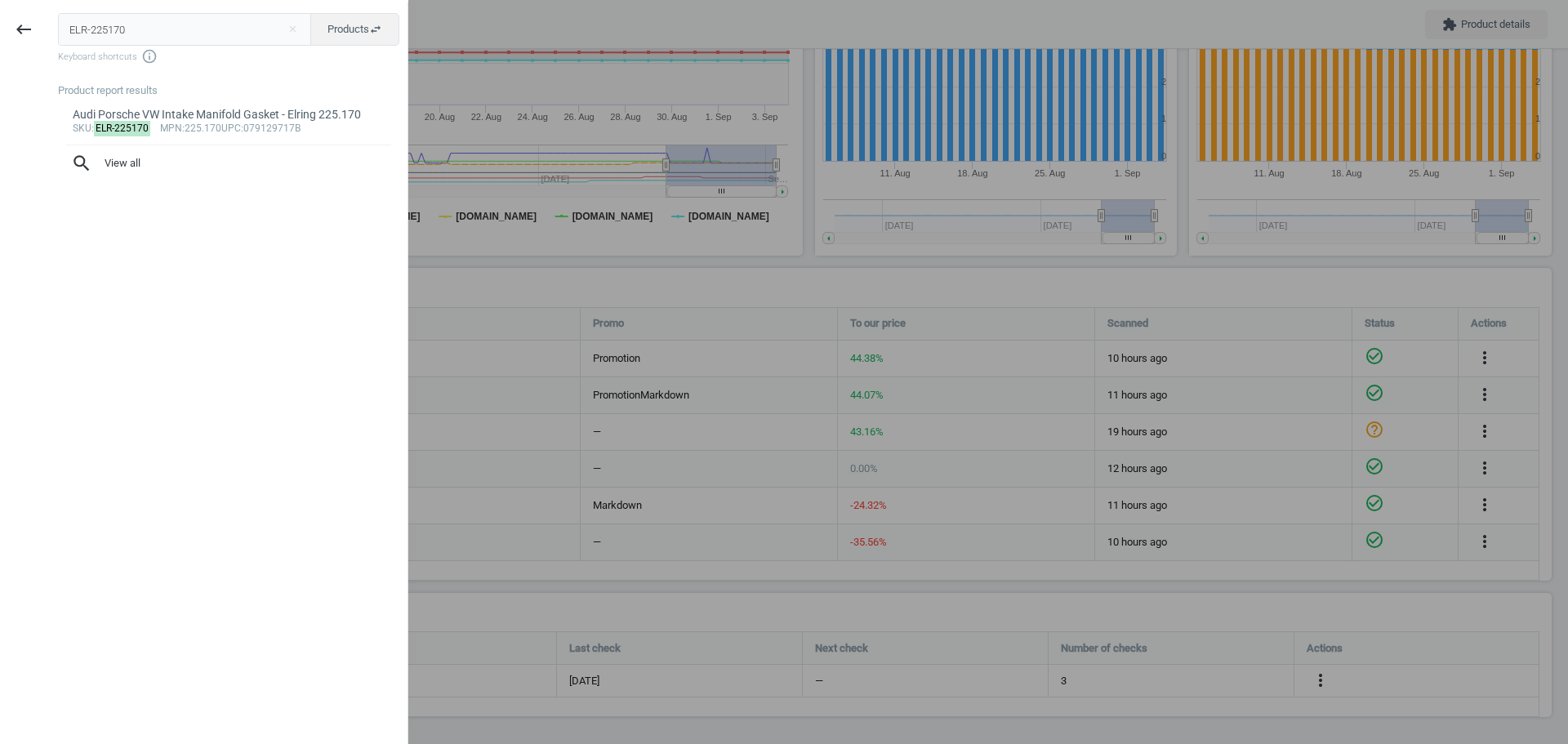
click at [87, 28] on input "ELR-225170" at bounding box center [185, 29] width 254 height 33
type input "ELR-893889"
click at [119, 148] on mark "ELR-893889" at bounding box center [122, 144] width 57 height 15
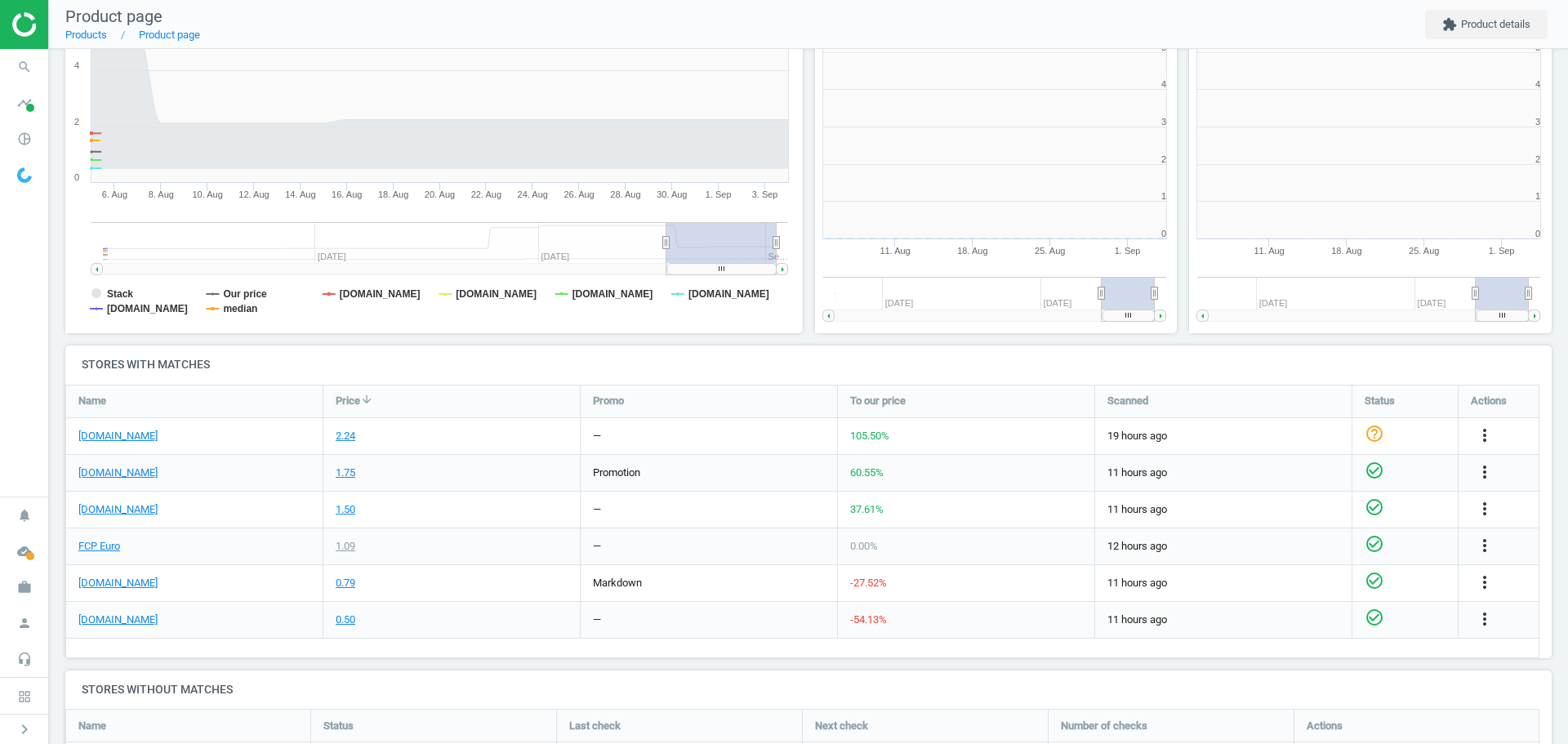
scroll to position [352, 384]
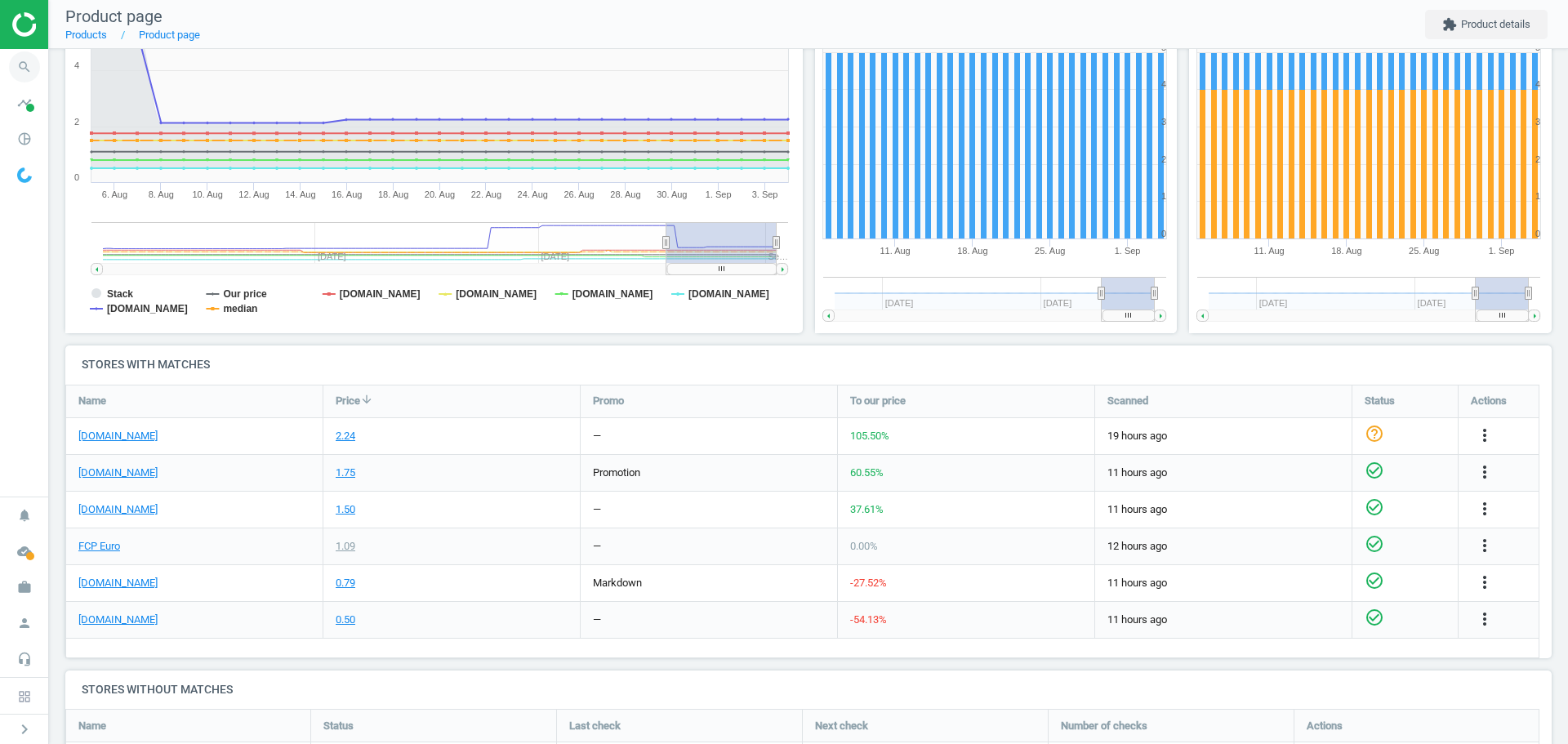
click at [29, 69] on icon "search" at bounding box center [24, 67] width 31 height 31
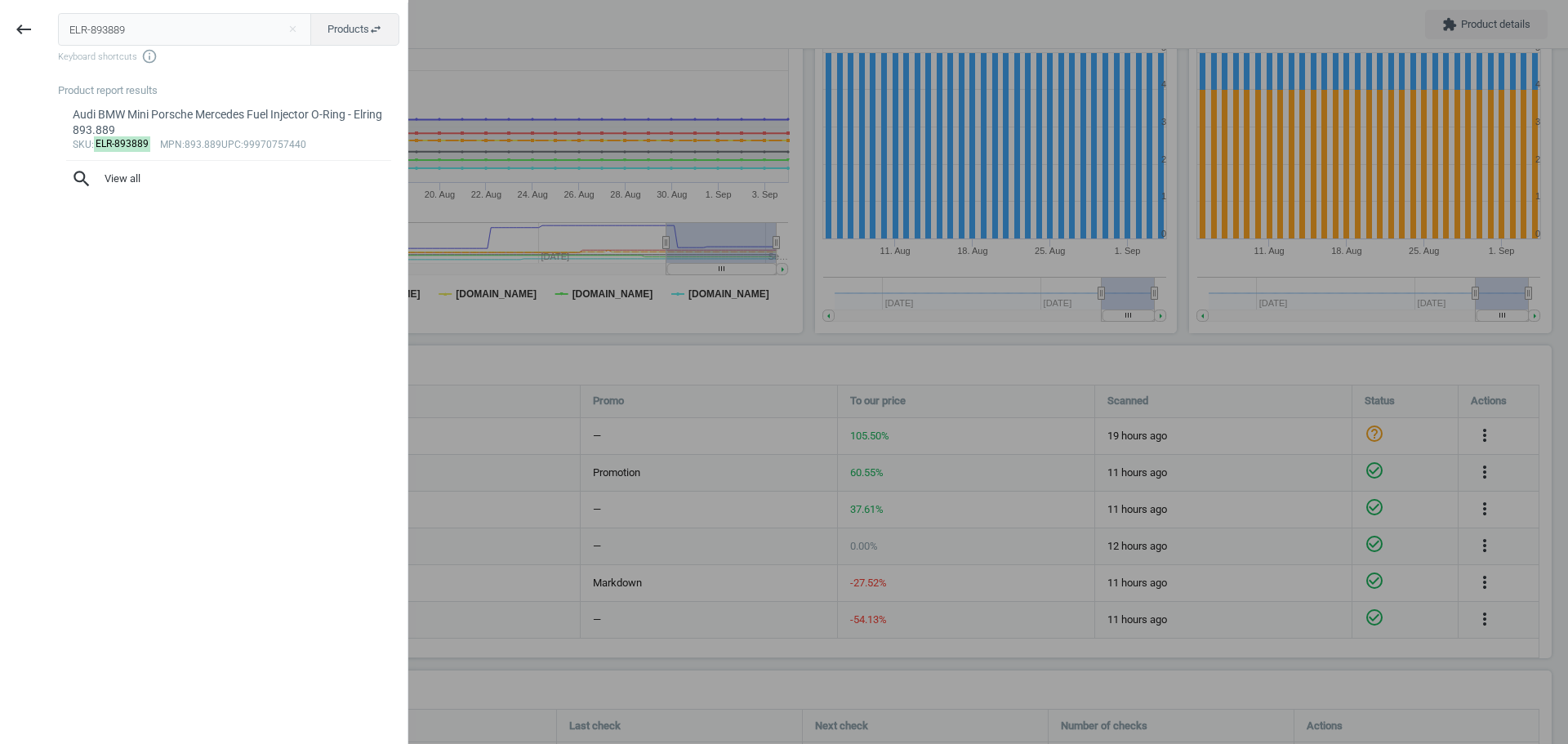
click at [134, 38] on input "ELR-893889" at bounding box center [185, 29] width 254 height 33
type input "ELR-537890"
click at [133, 125] on mark "ELR-537890" at bounding box center [122, 128] width 57 height 15
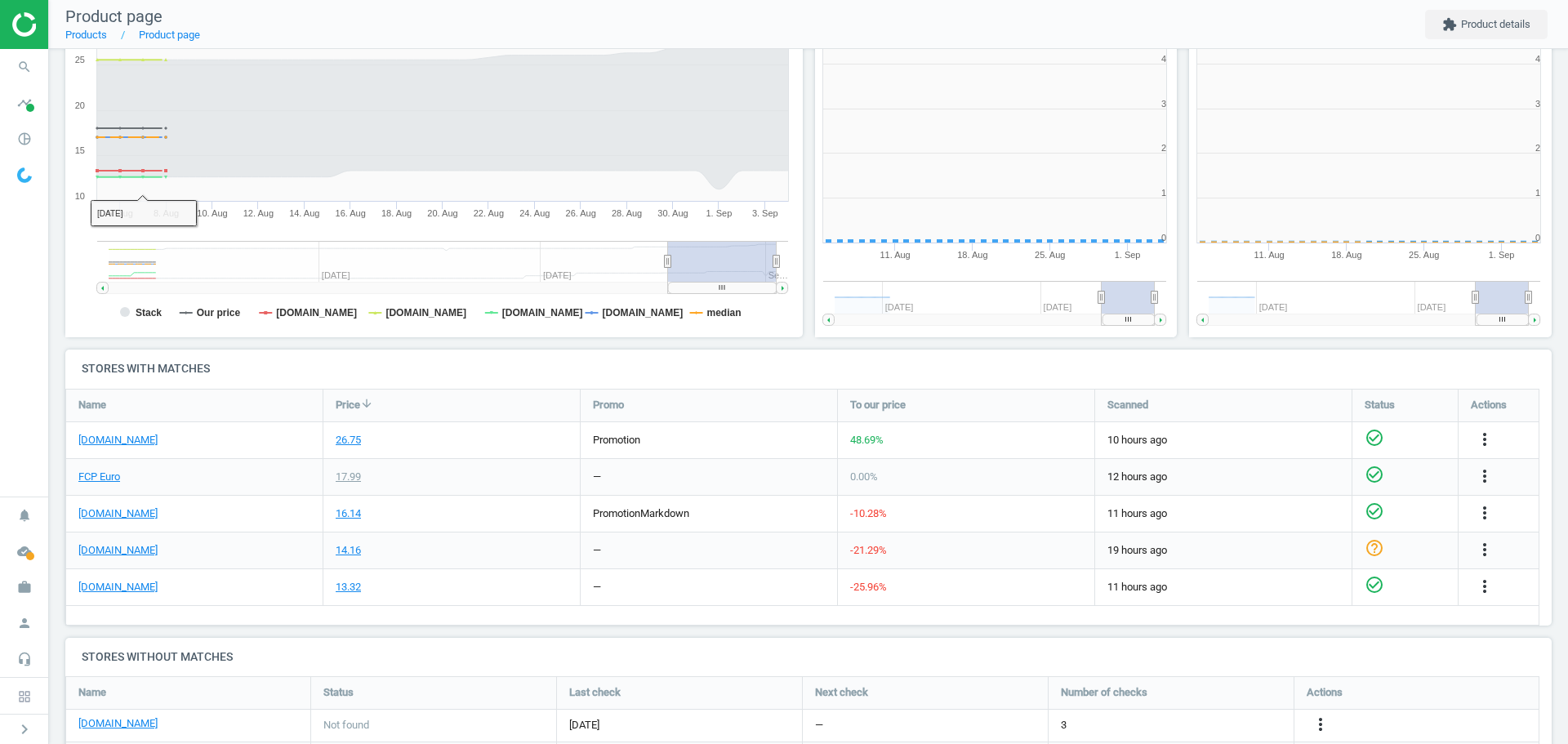
scroll to position [352, 384]
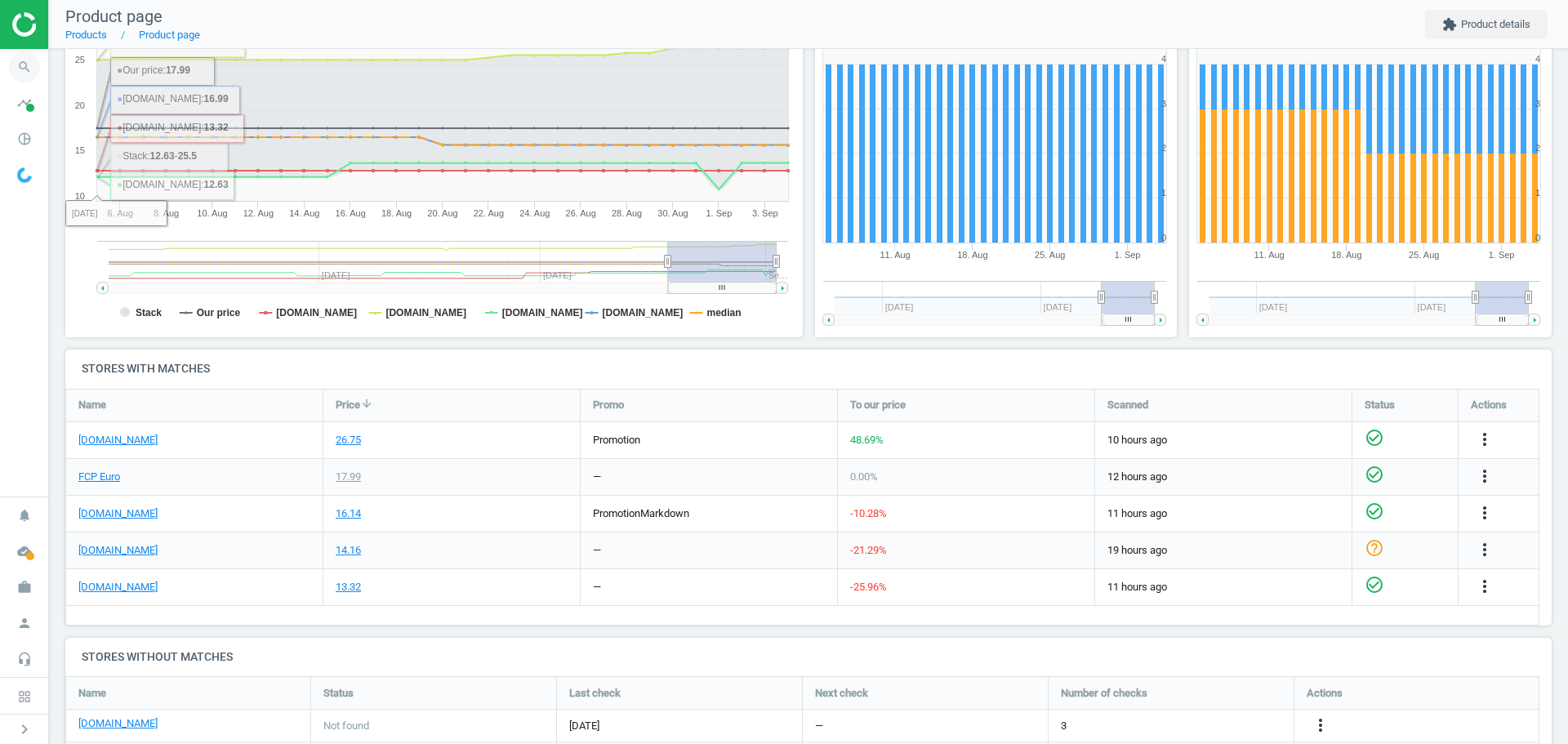
click at [29, 68] on icon "search" at bounding box center [24, 67] width 31 height 31
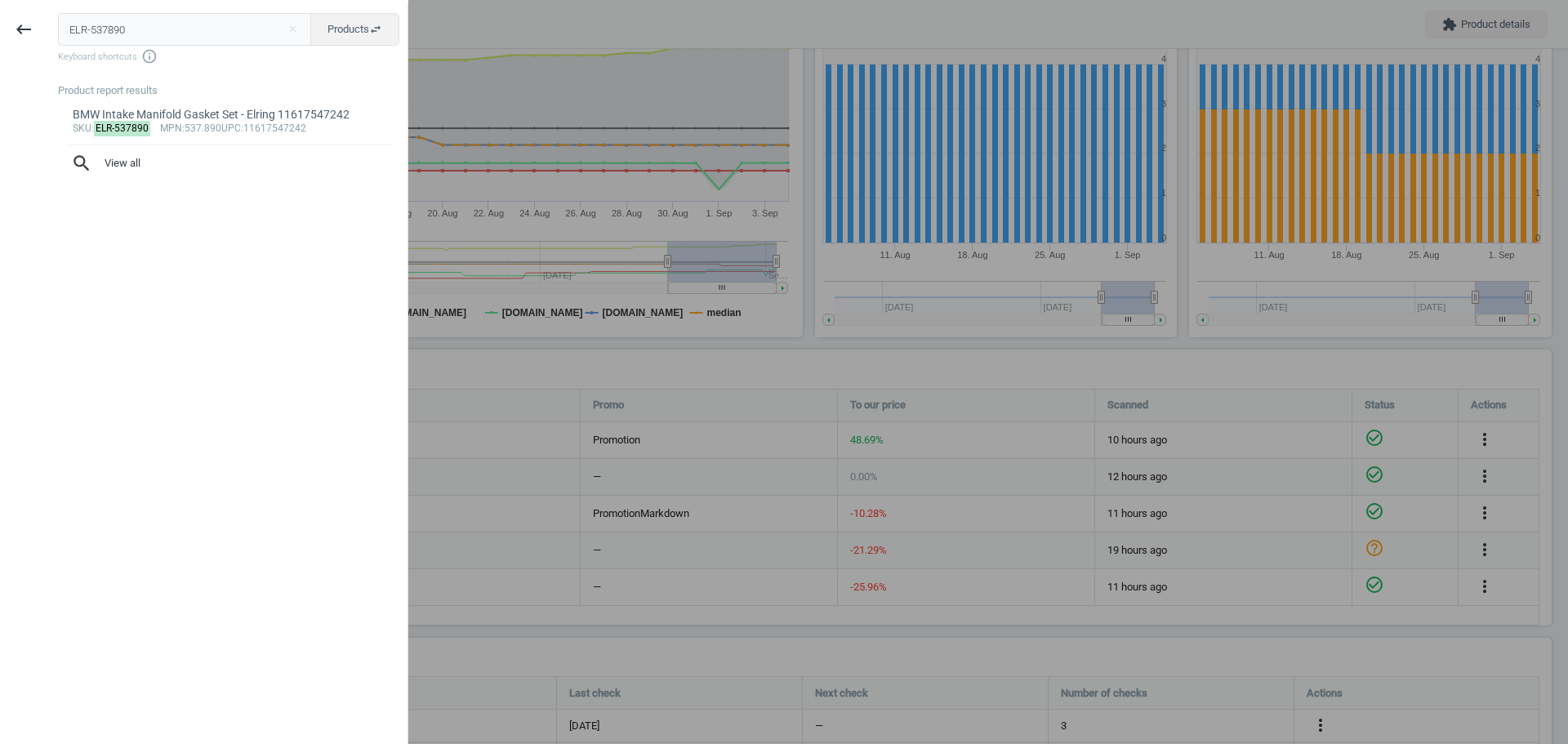
click at [100, 32] on input "ELR-537890" at bounding box center [185, 29] width 254 height 33
type input "ELR-074410"
click at [125, 127] on mark "ELR-074410" at bounding box center [122, 128] width 57 height 15
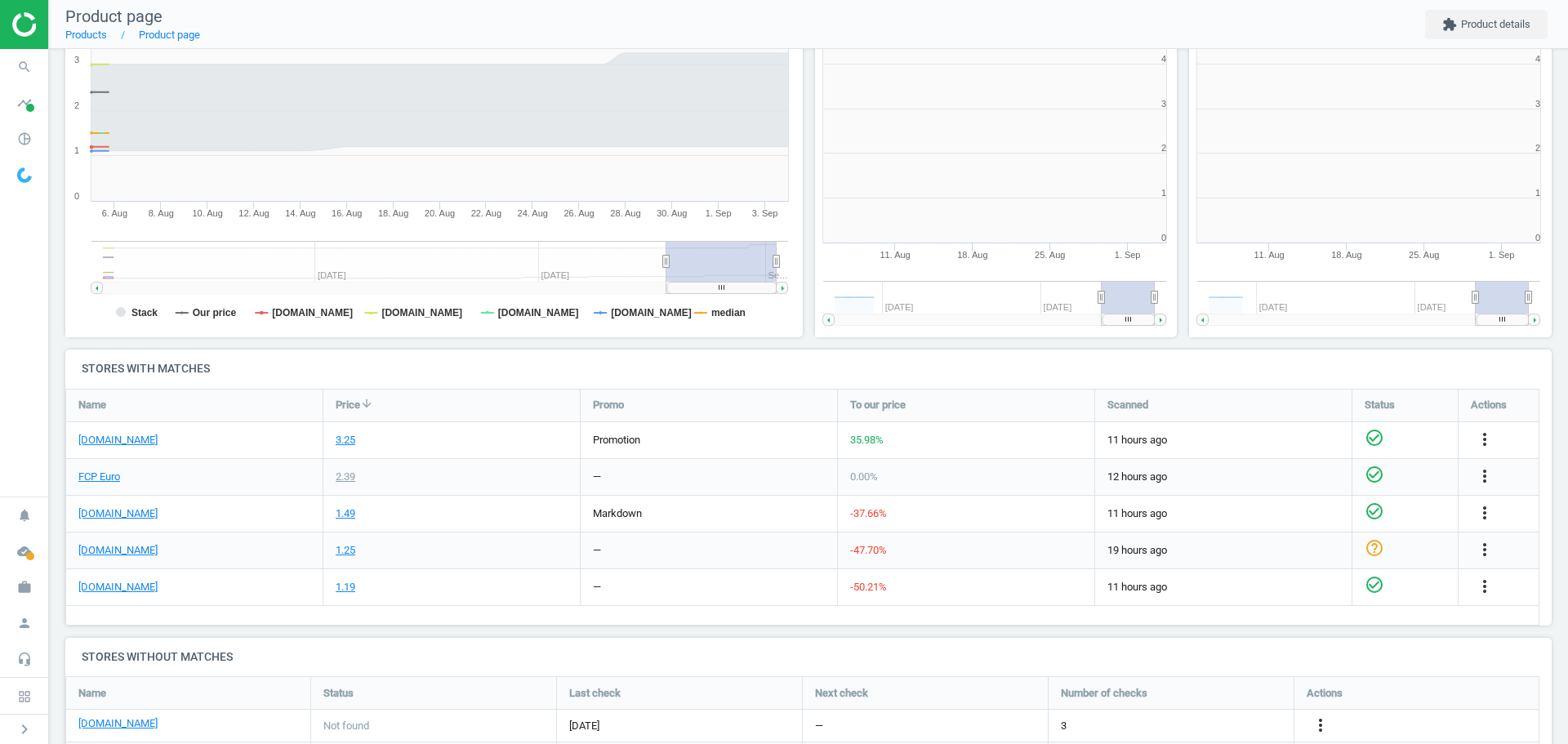
scroll to position [352, 384]
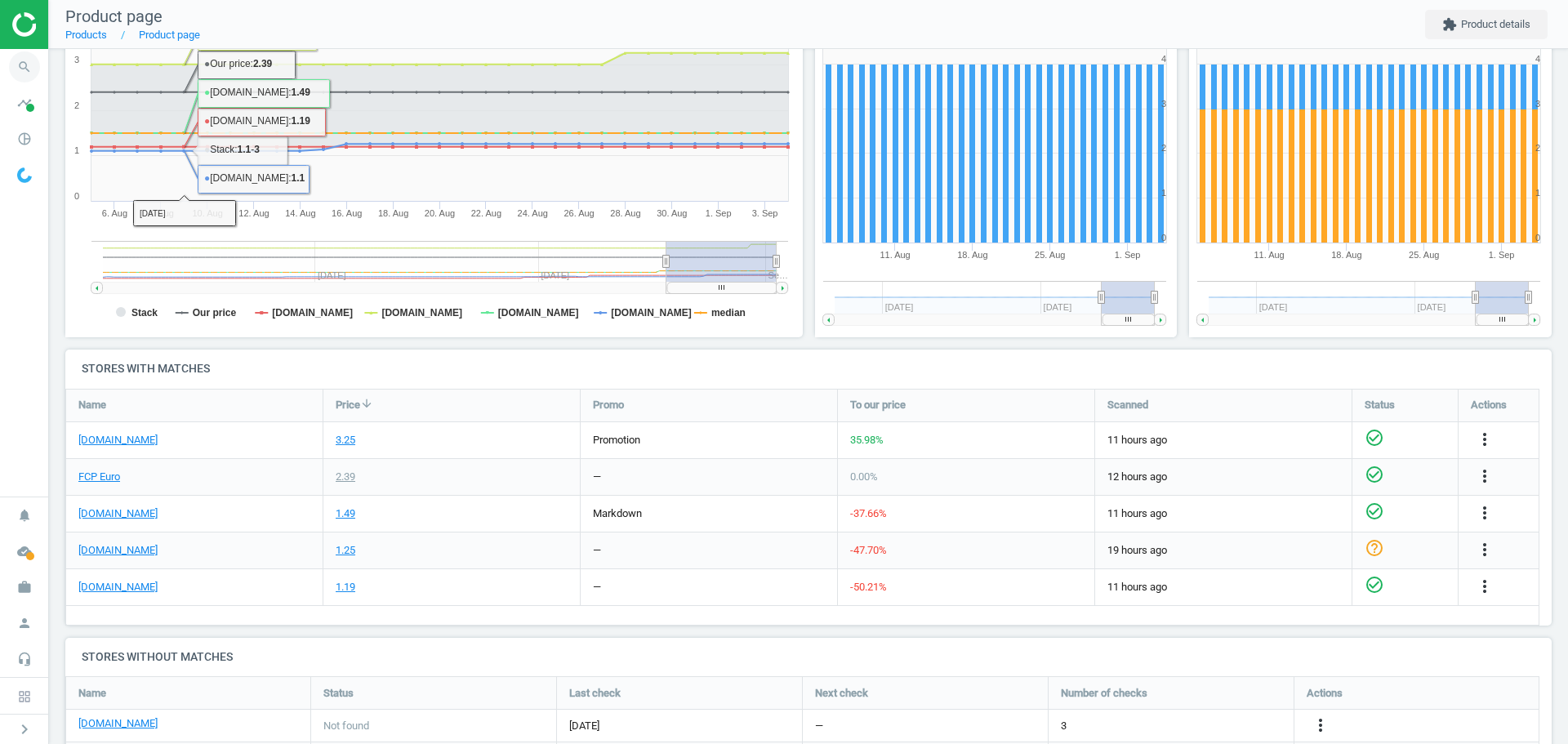
click at [28, 68] on icon "search" at bounding box center [24, 67] width 31 height 31
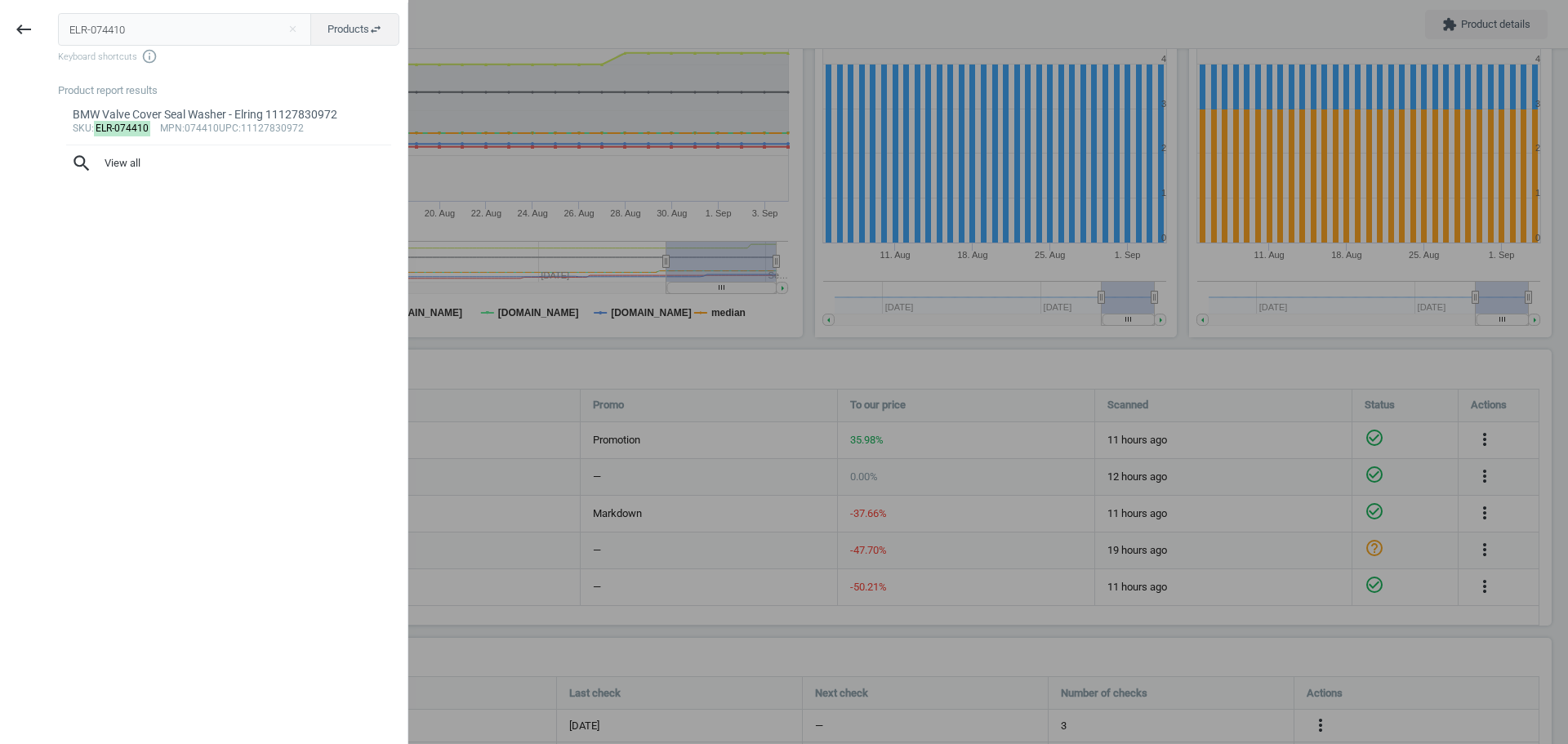
click at [116, 30] on input "ELR-074410" at bounding box center [185, 29] width 254 height 33
type input "ELR-130240"
click at [124, 131] on mark "ELR-130240" at bounding box center [122, 128] width 57 height 15
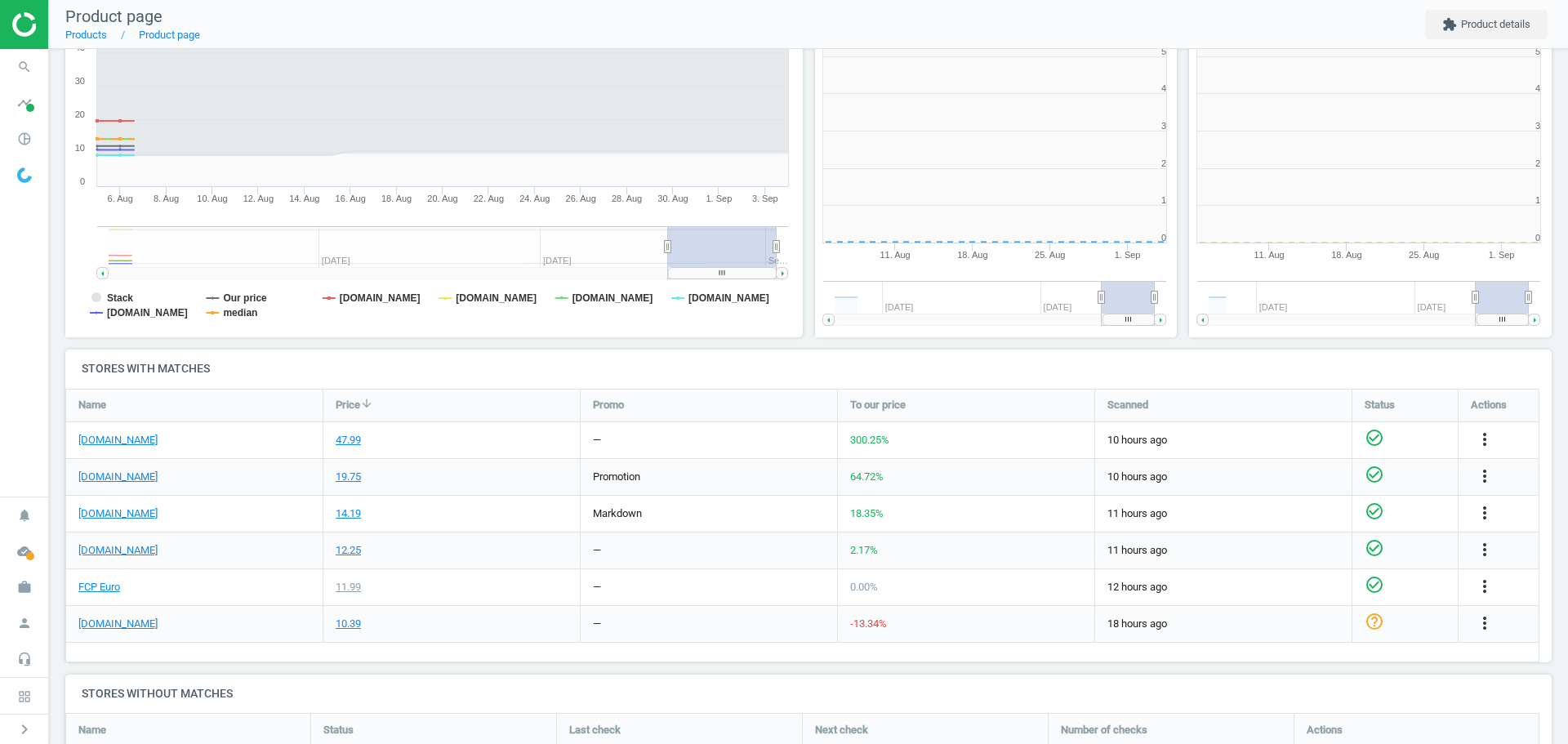
scroll to position [352, 384]
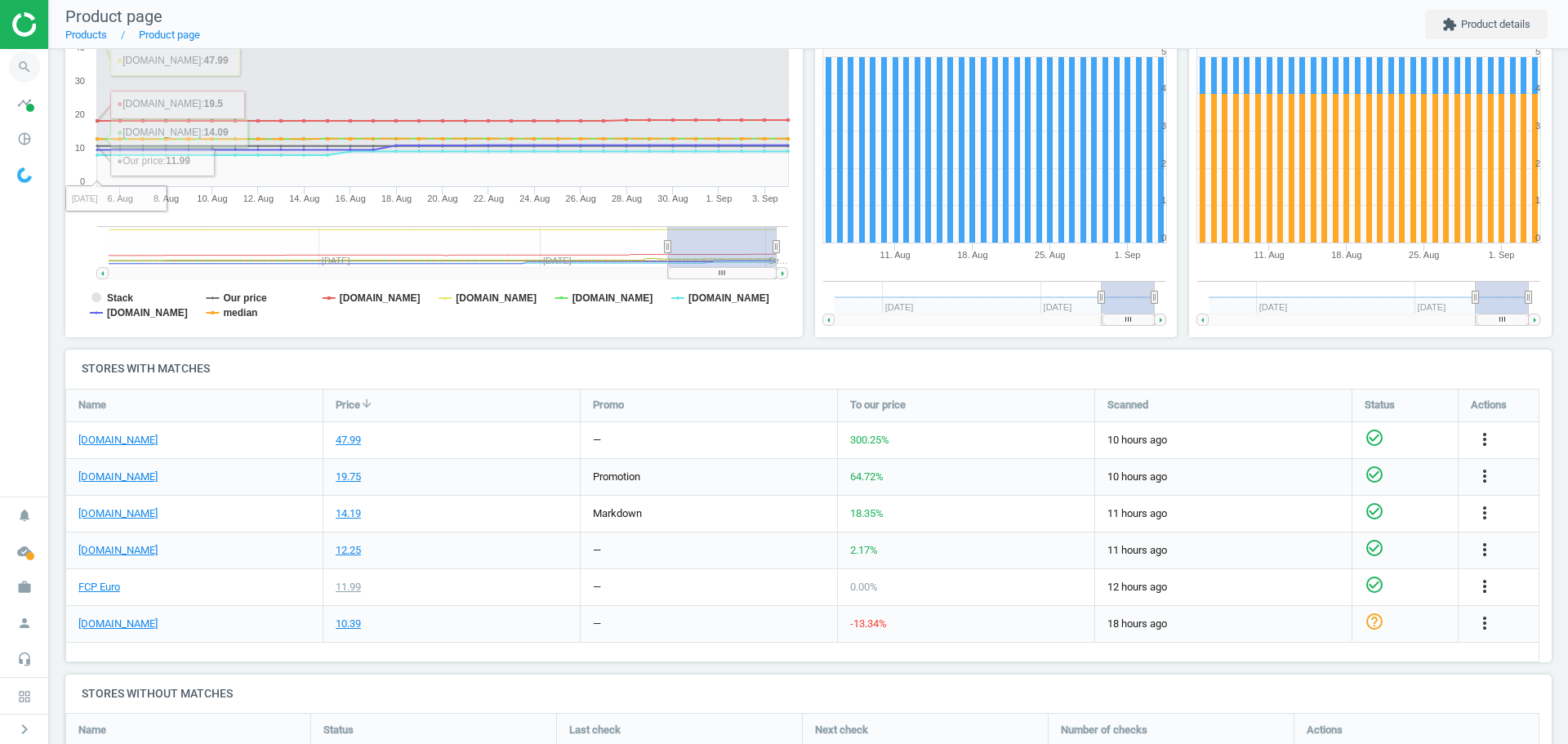
click at [23, 65] on icon "search" at bounding box center [24, 67] width 31 height 31
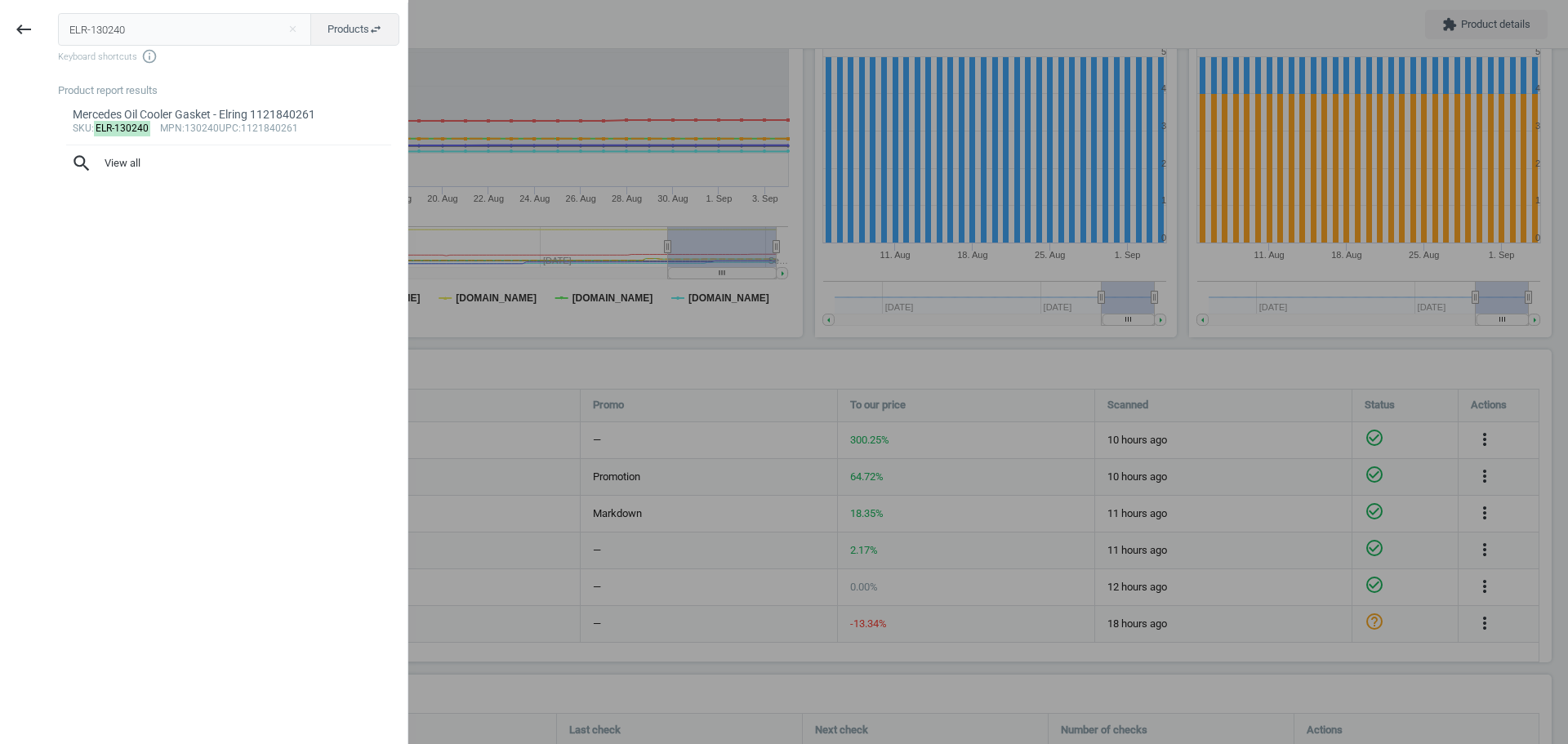
click at [130, 32] on input "ELR-130240" at bounding box center [185, 29] width 254 height 33
type input "ELR-110604"
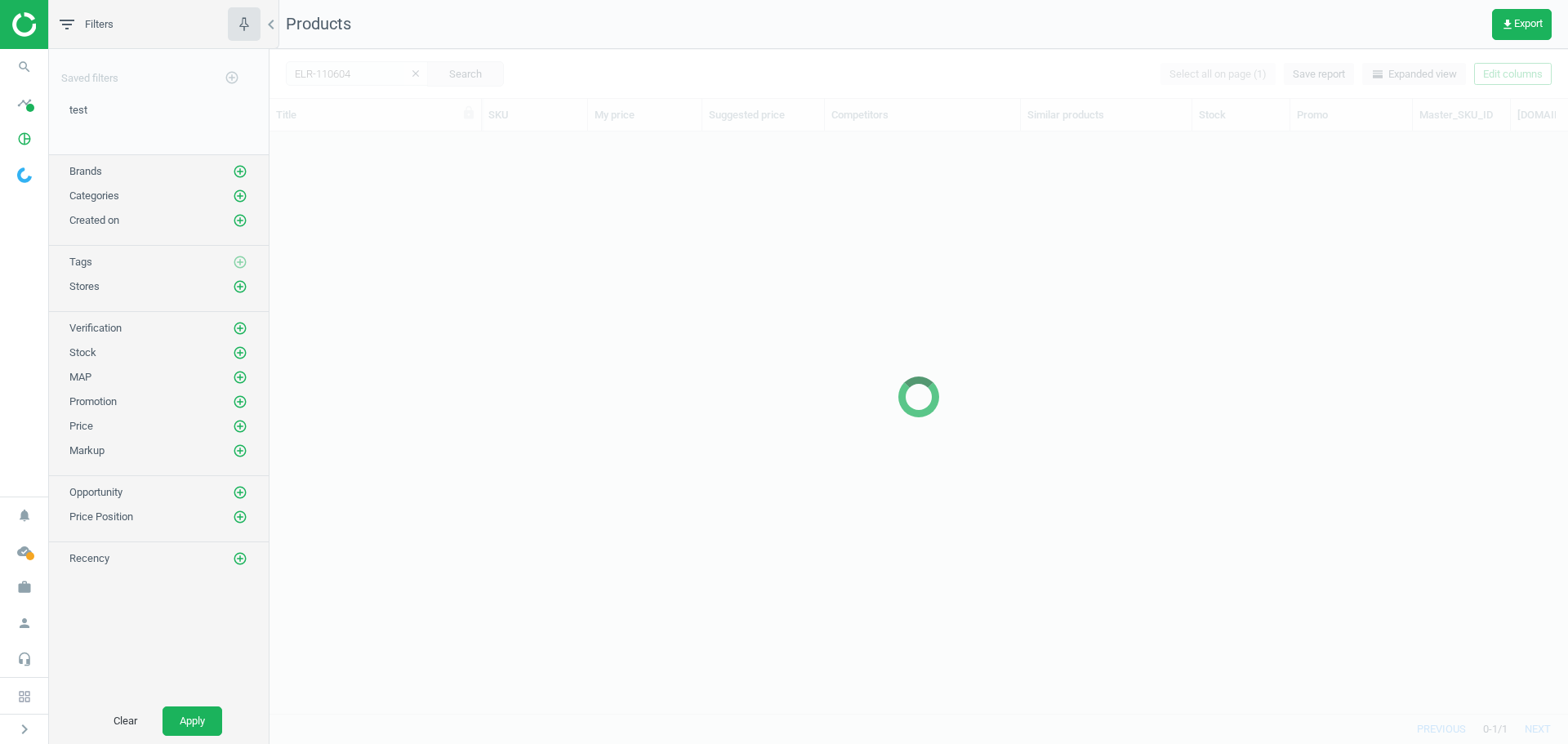
scroll to position [557, 1286]
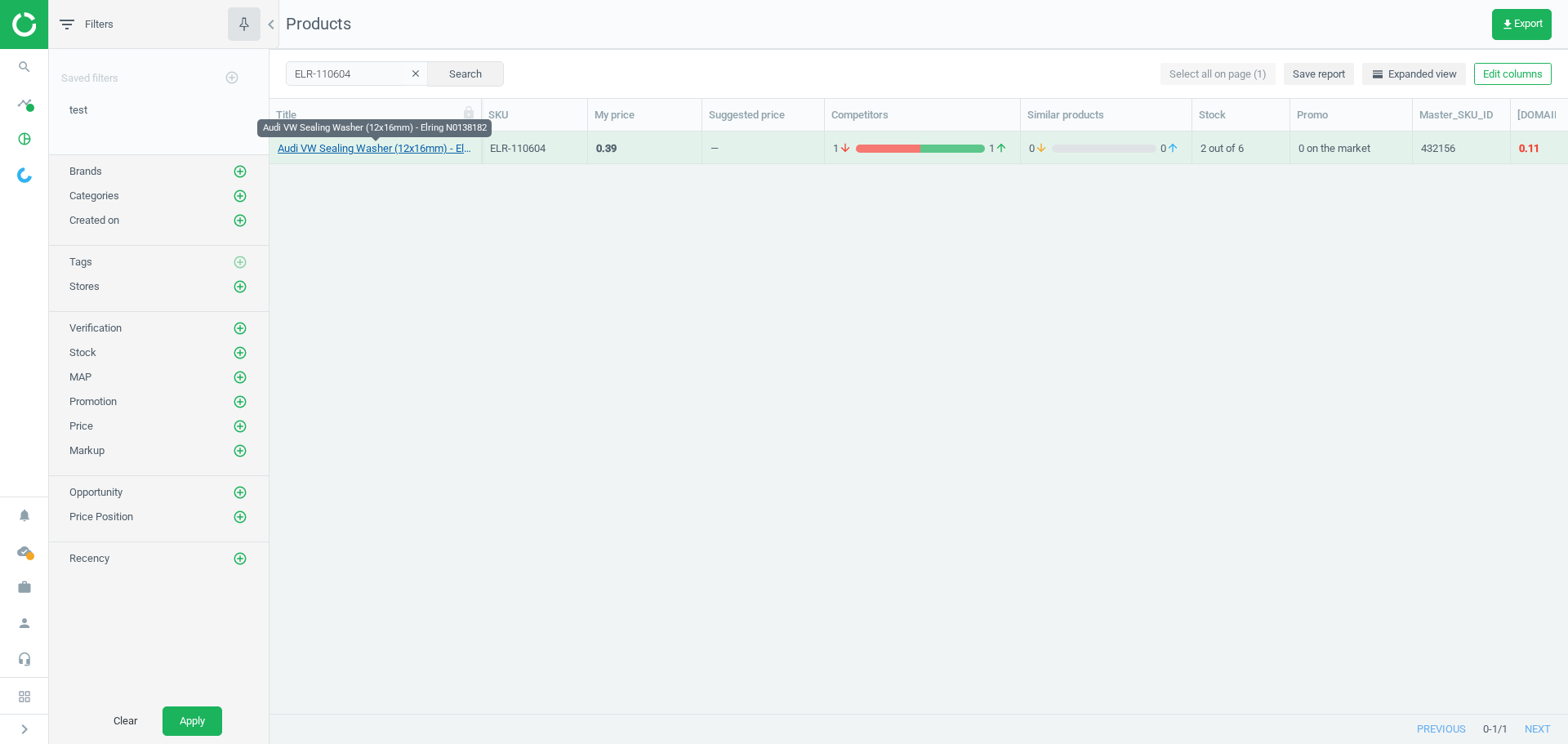
click at [324, 150] on link "Audi VW Sealing Washer (12x16mm) - Elring N0138182" at bounding box center [375, 148] width 195 height 15
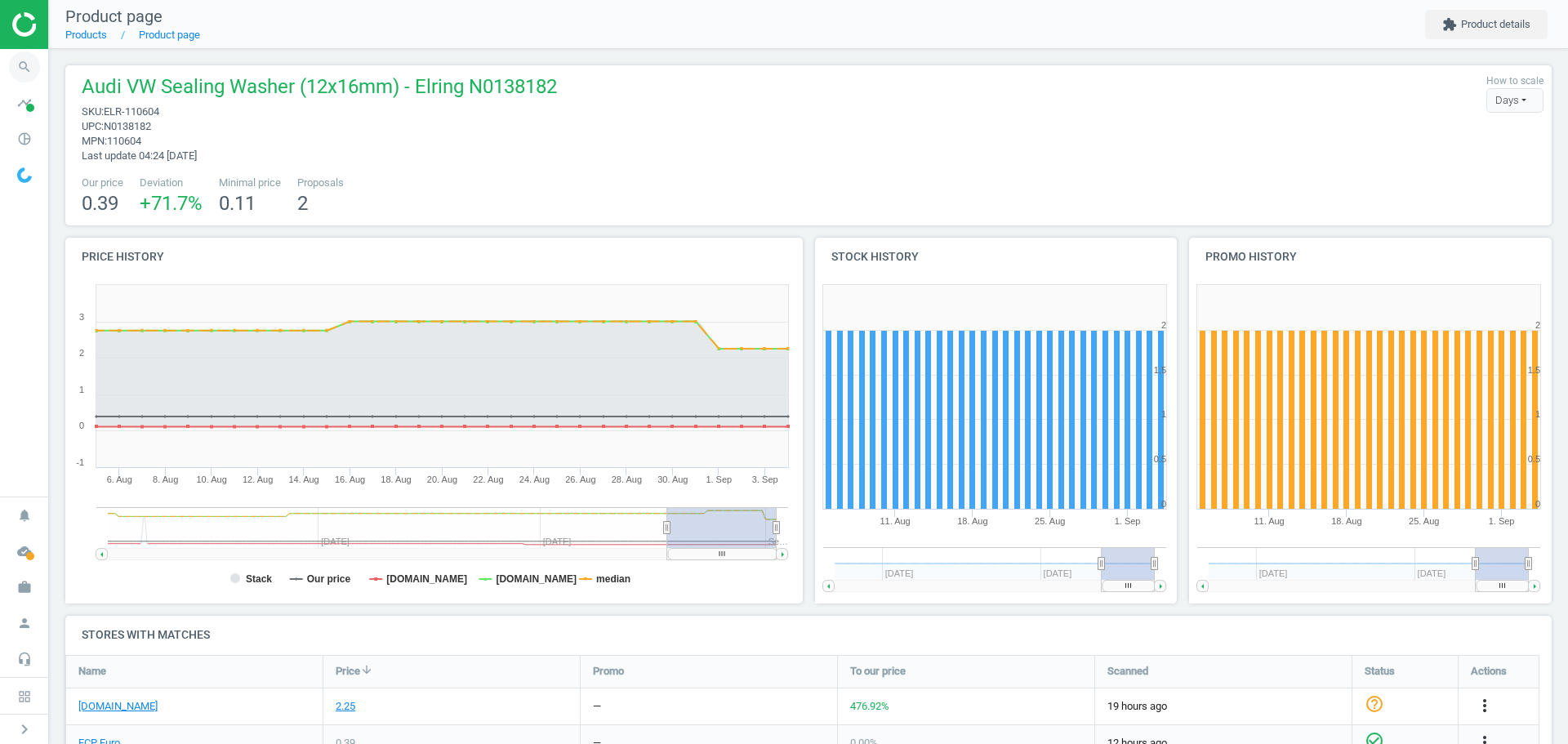
click at [21, 62] on icon "search" at bounding box center [24, 67] width 31 height 31
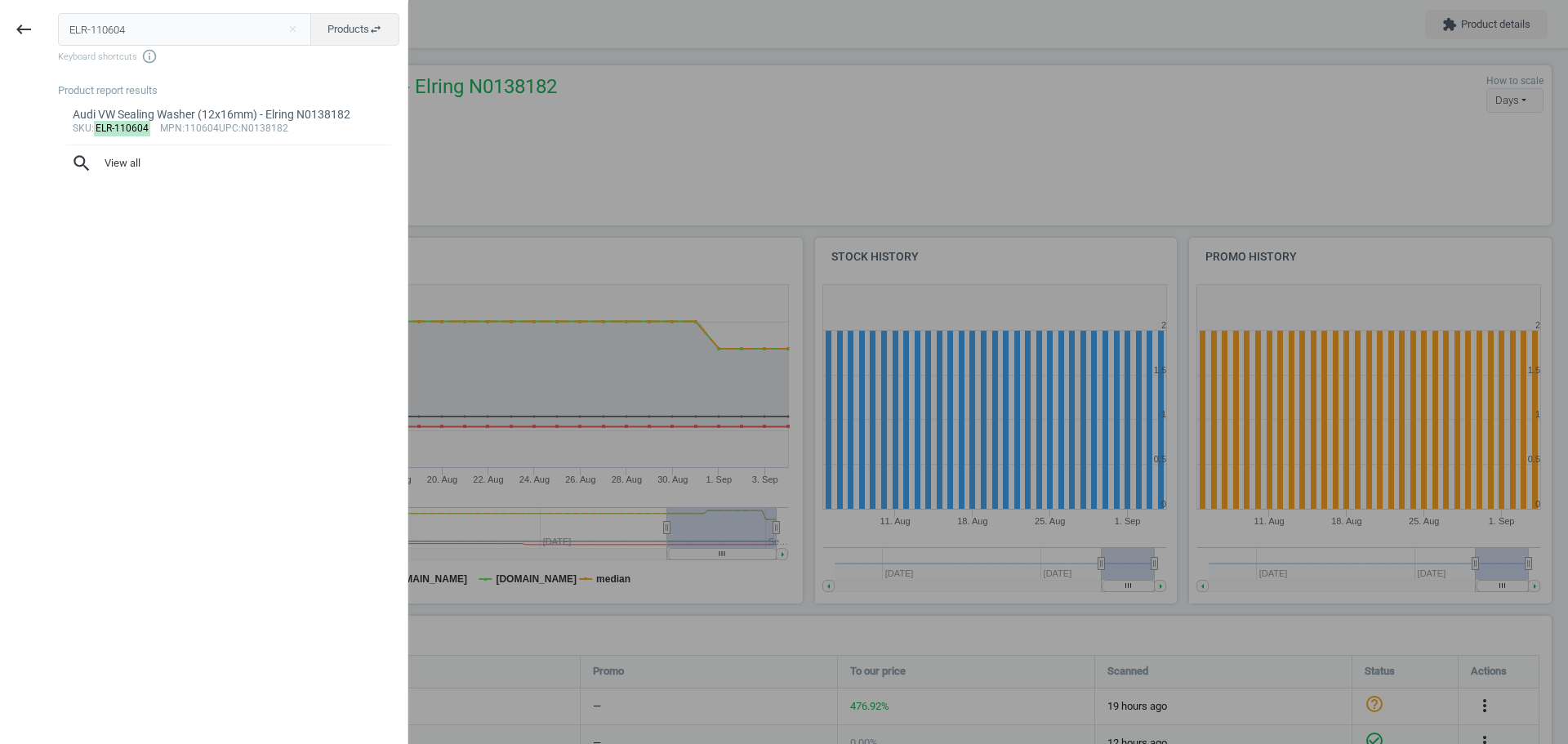
click at [97, 32] on input "ELR-110604" at bounding box center [185, 29] width 254 height 33
type input "ELR-215120"
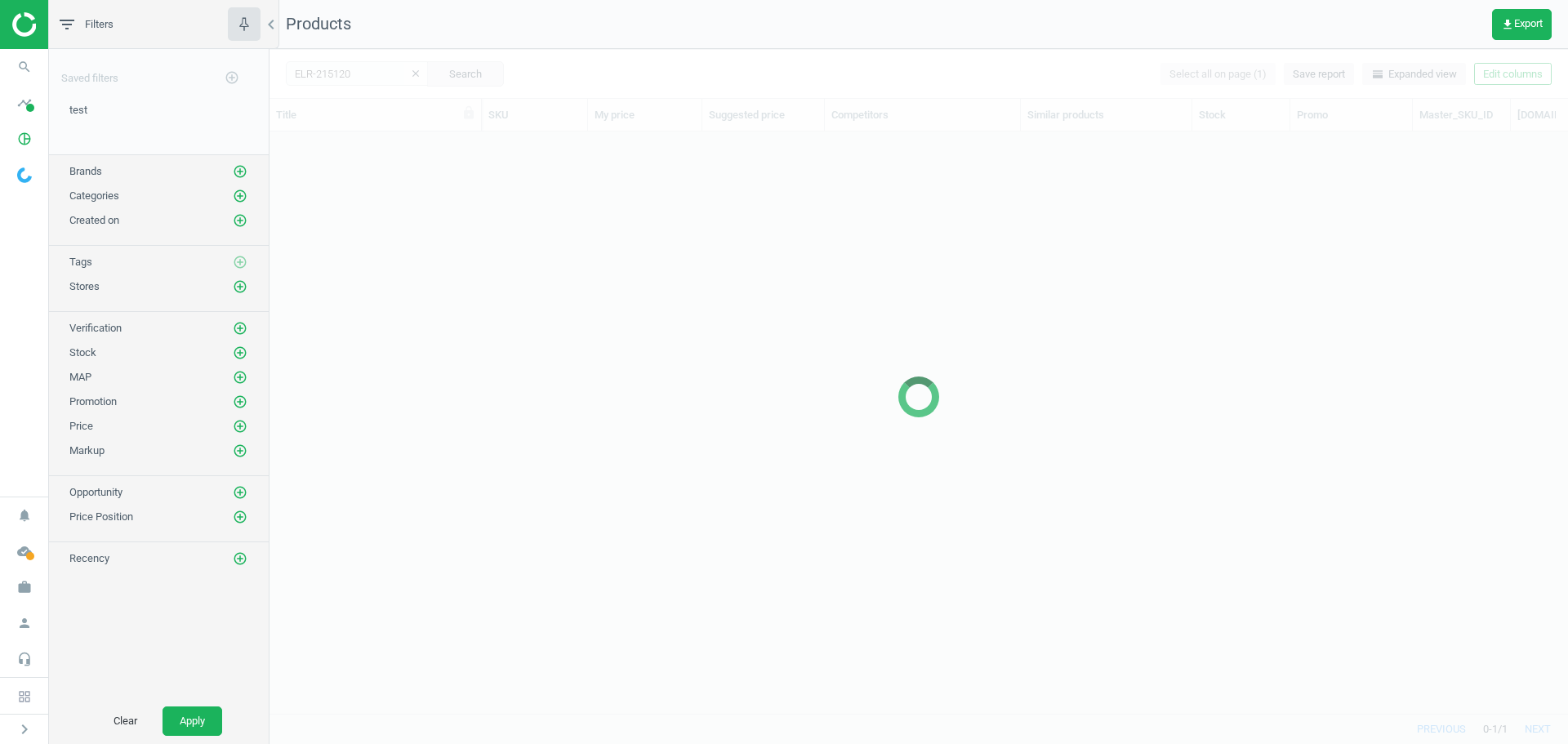
scroll to position [557, 1286]
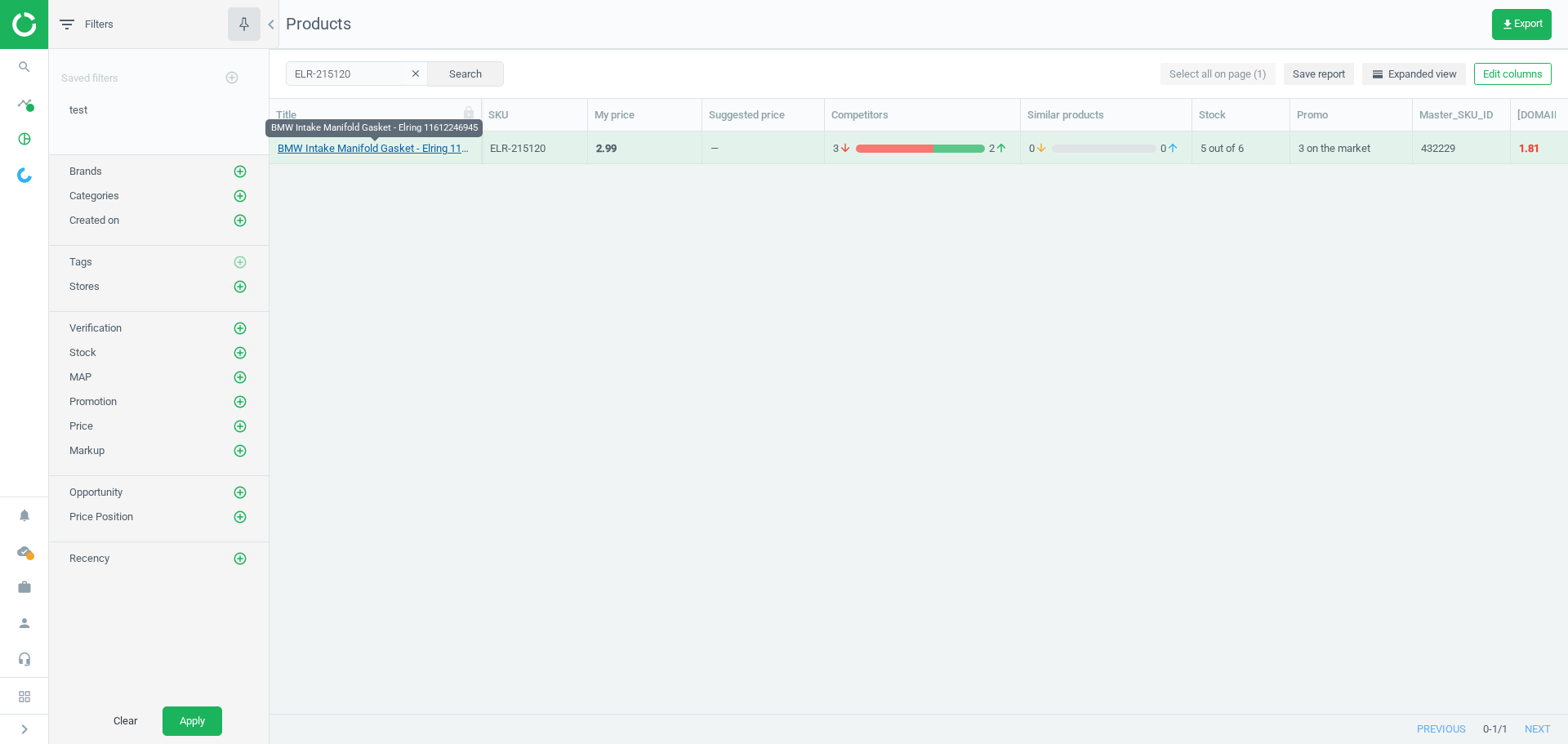
click at [312, 151] on link "BMW Intake Manifold Gasket - Elring 11612246945" at bounding box center [375, 148] width 195 height 15
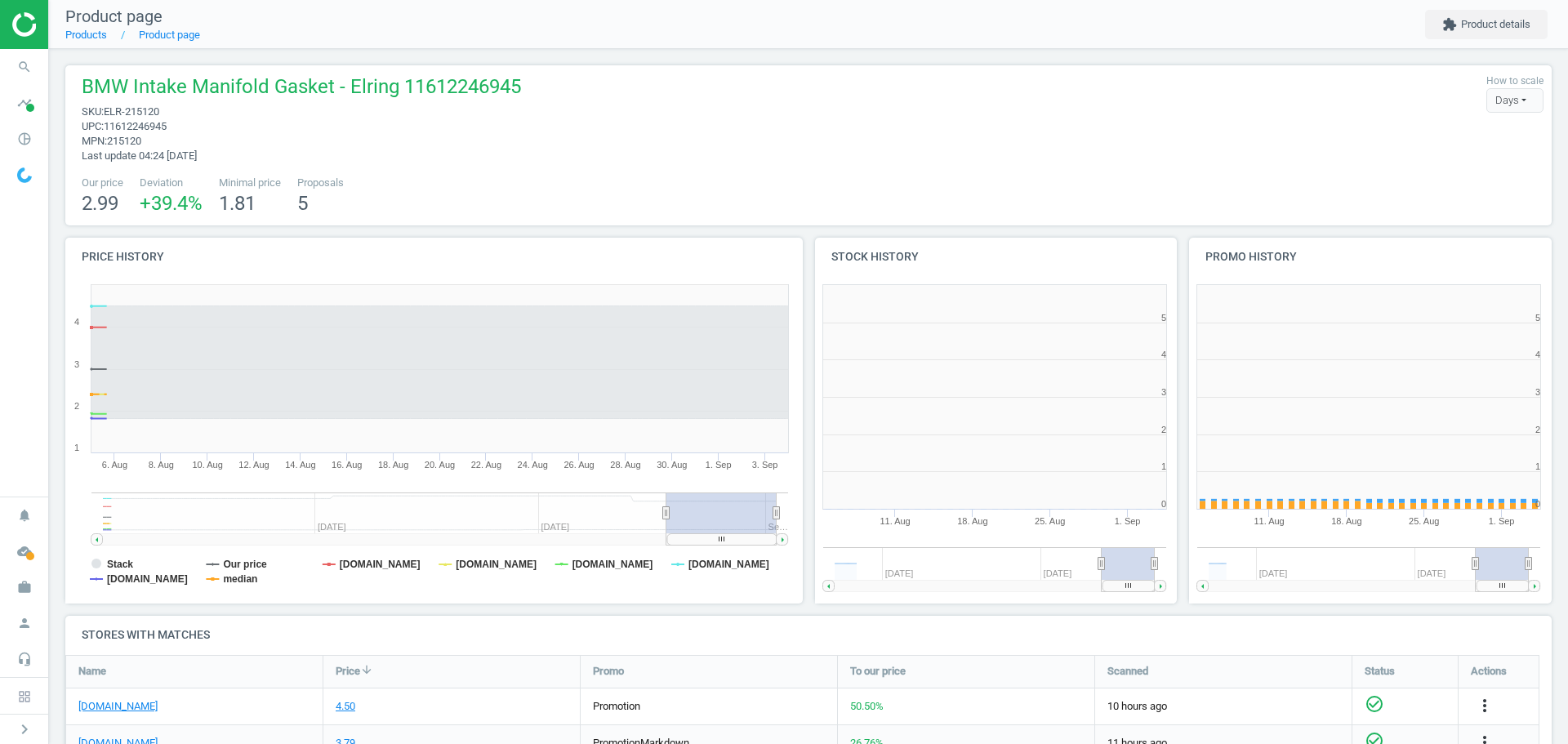
scroll to position [9, 9]
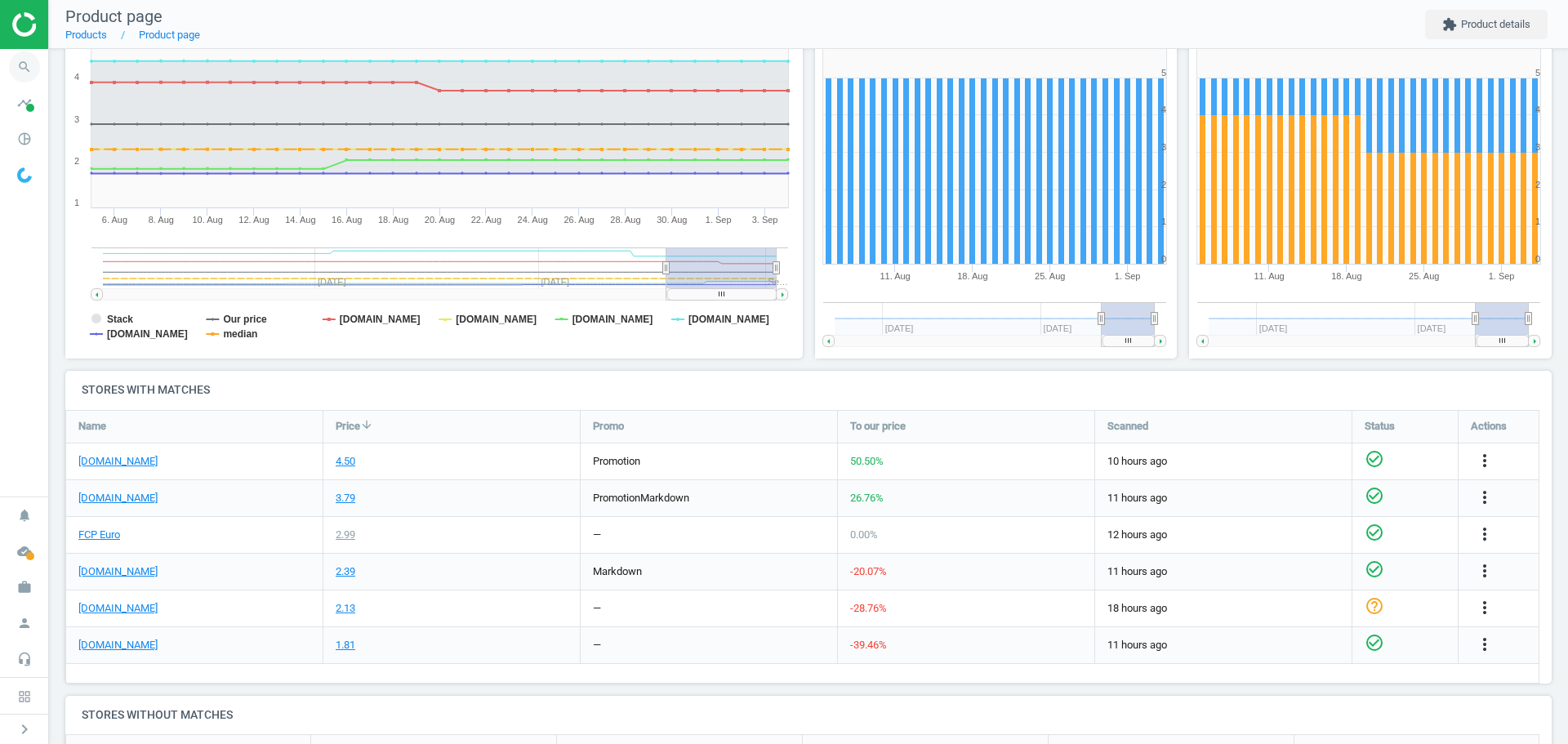
click at [21, 60] on icon "search" at bounding box center [24, 67] width 31 height 31
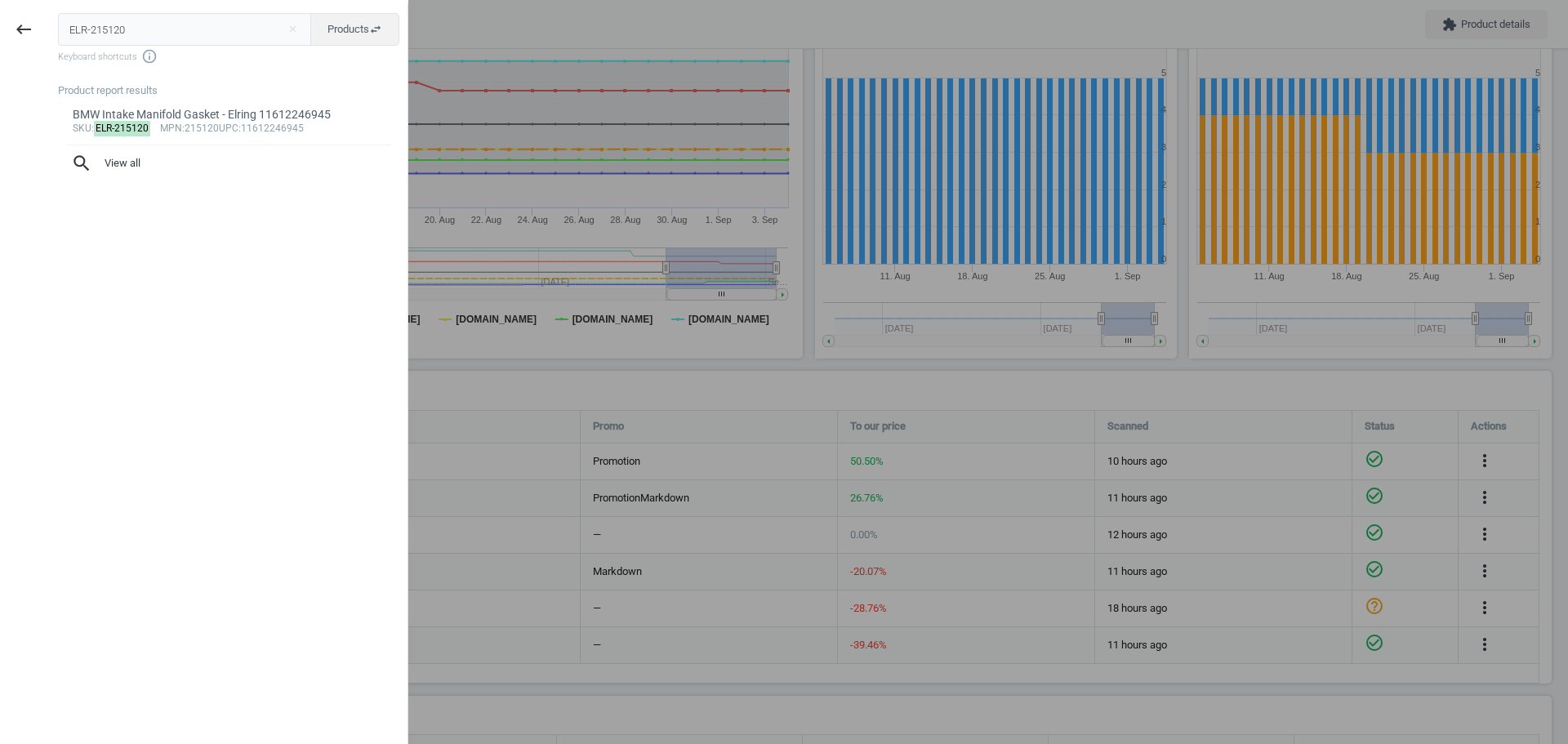
click at [92, 27] on input "ELR-215120" at bounding box center [185, 29] width 254 height 33
type input "ELR-477540"
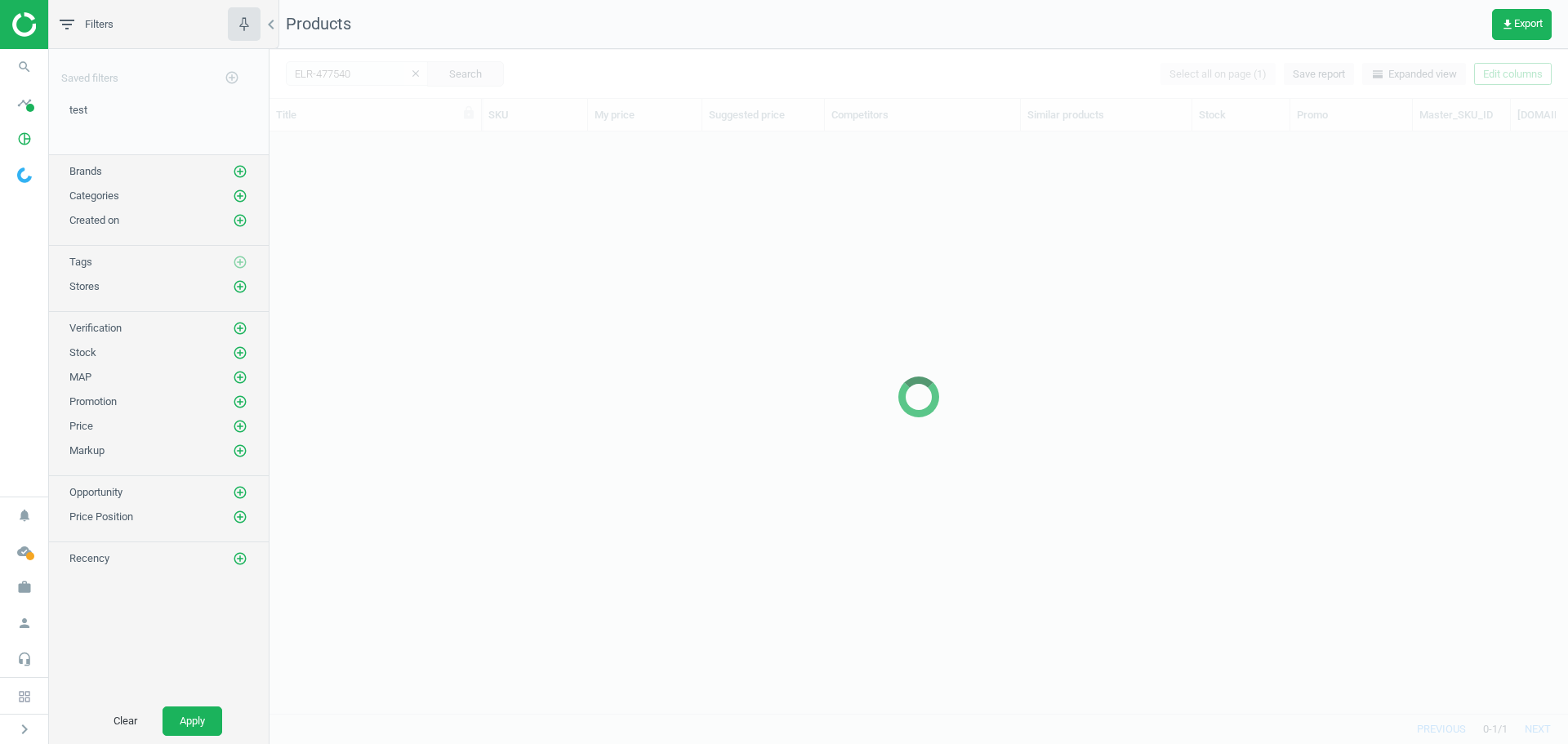
scroll to position [557, 1286]
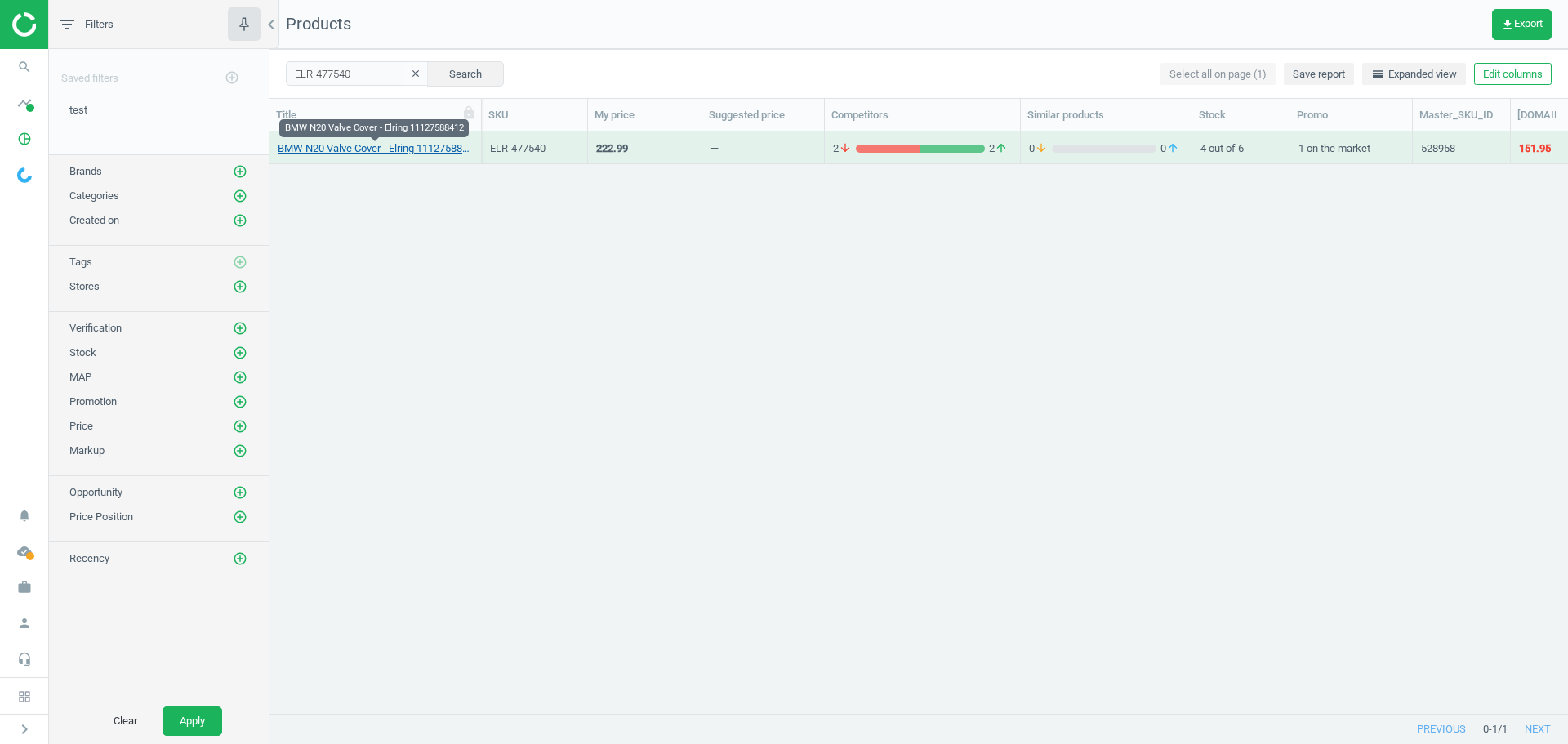
click at [376, 148] on link "BMW N20 Valve Cover - Elring 11127588412" at bounding box center [375, 148] width 195 height 15
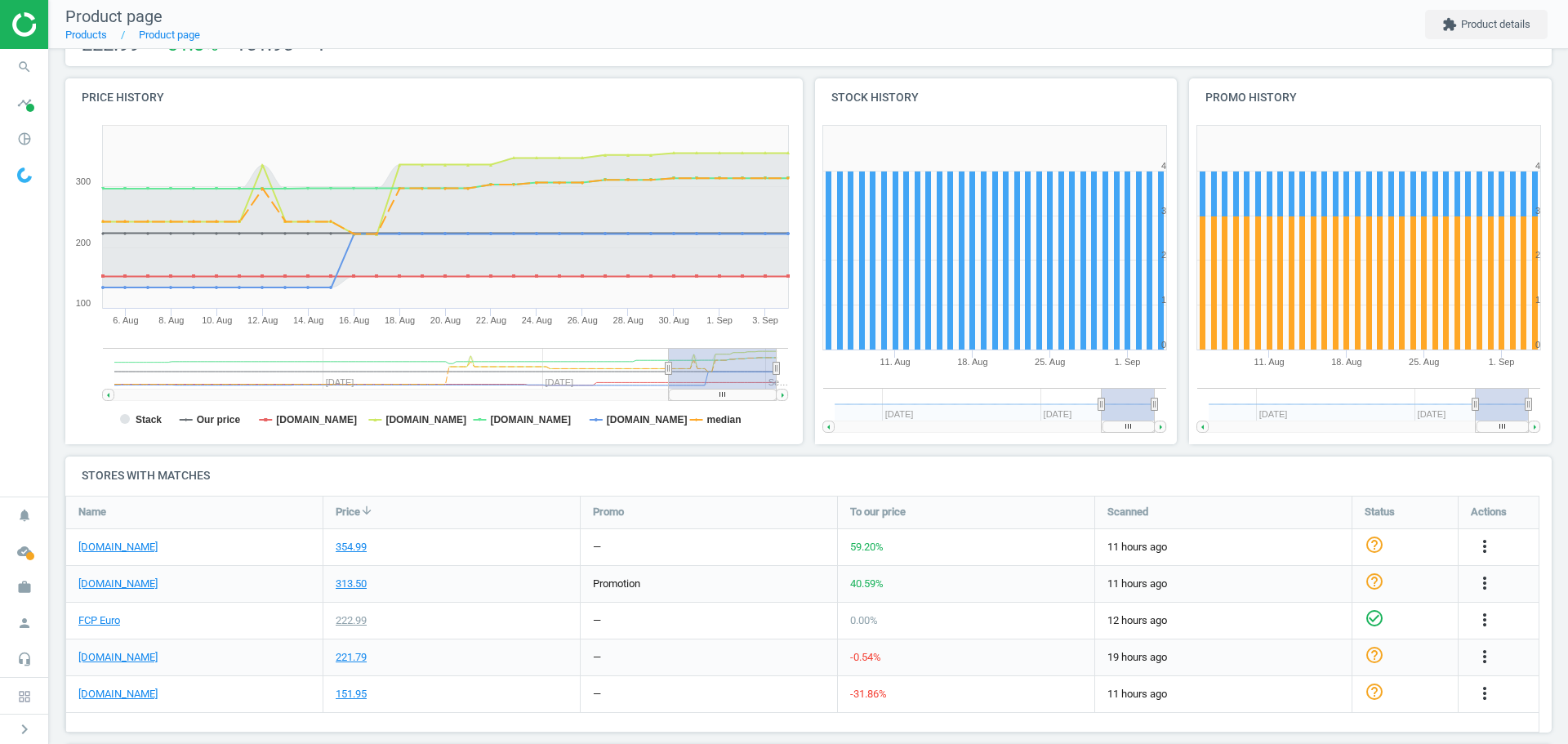
scroll to position [164, 0]
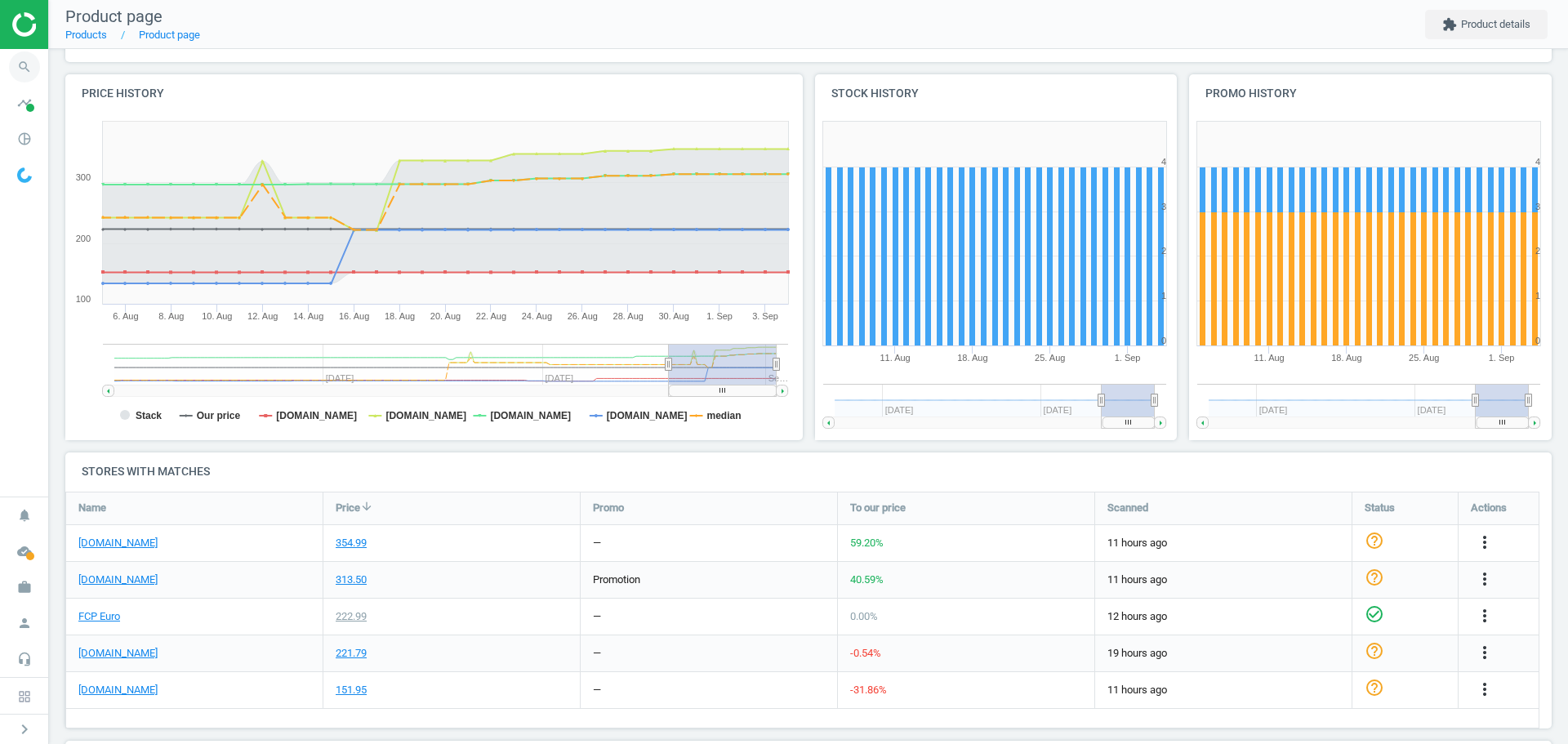
click at [18, 66] on icon "search" at bounding box center [24, 67] width 31 height 31
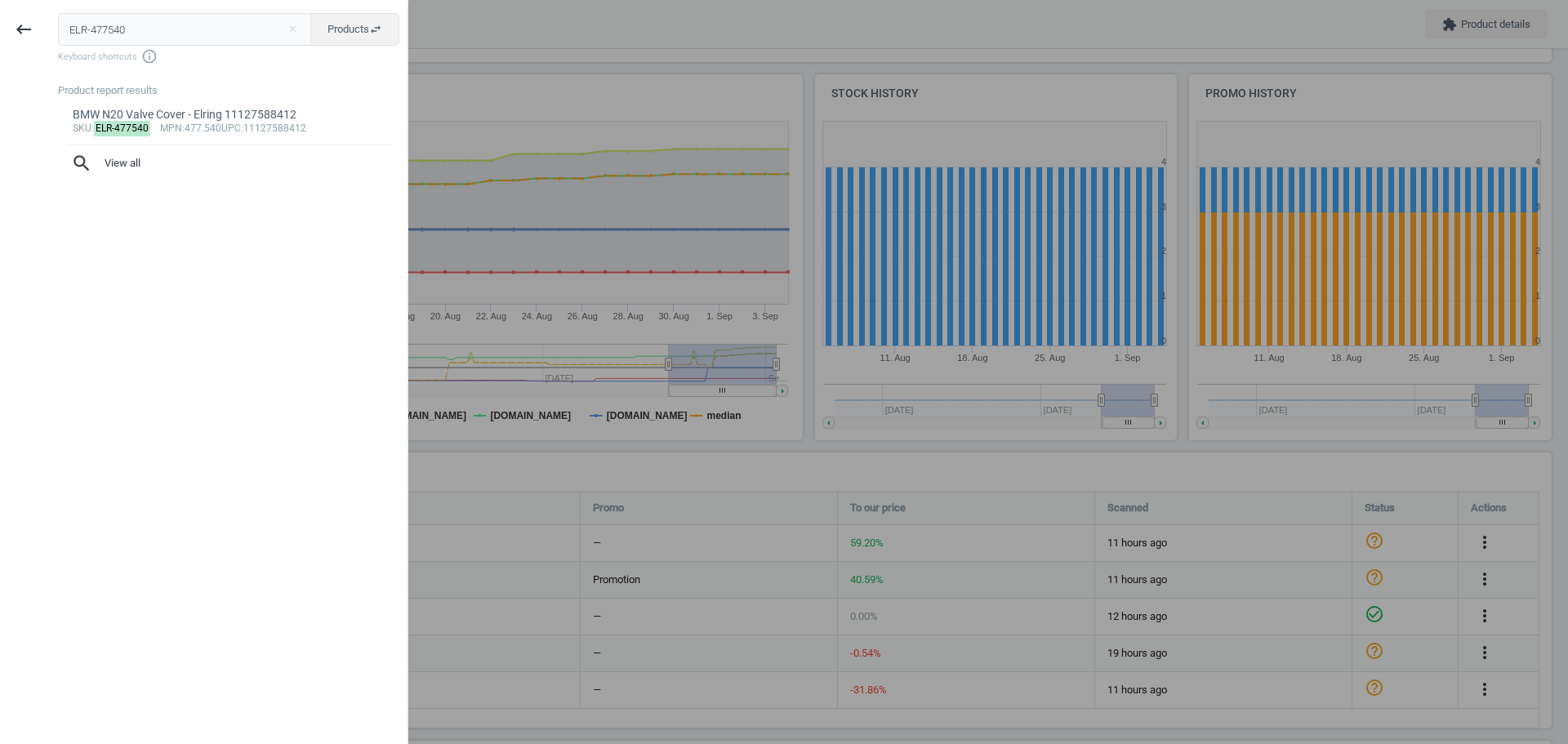
click at [145, 27] on input "ELR-477540" at bounding box center [185, 29] width 254 height 33
click at [145, 28] on input "ELR-477540" at bounding box center [185, 29] width 254 height 33
type input "ELR-871050"
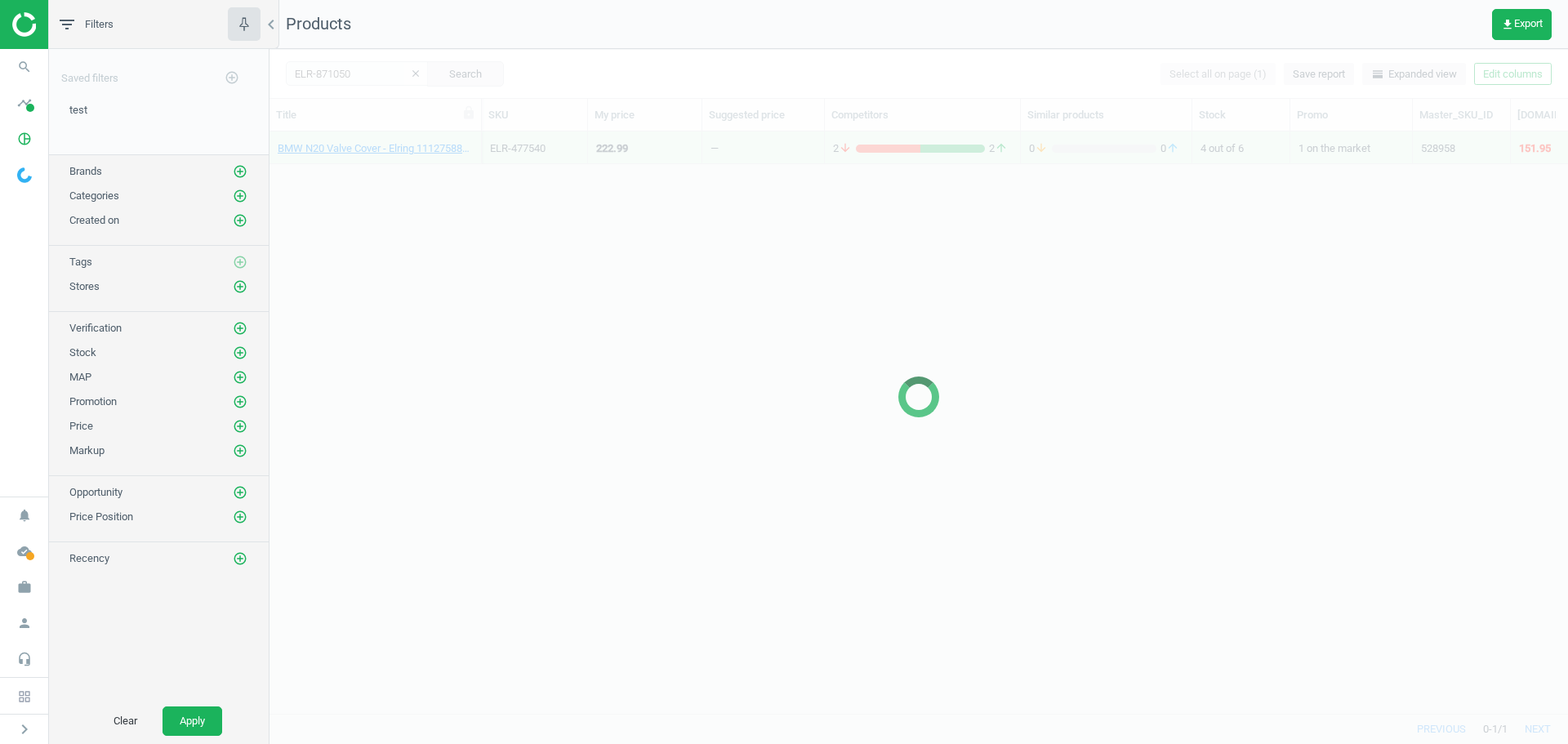
scroll to position [13, 13]
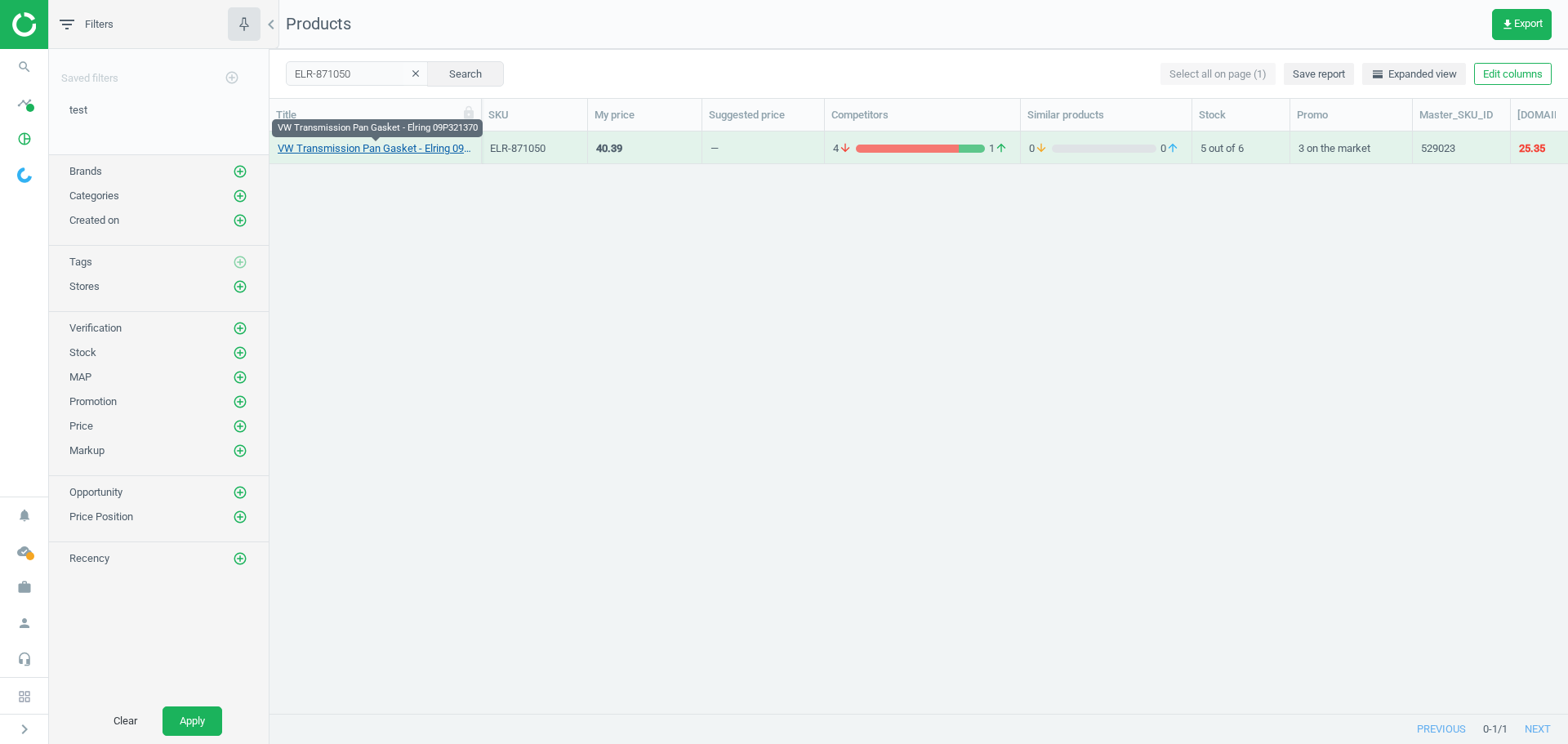
click at [356, 149] on link "VW Transmission Pan Gasket - Elring 09P321370" at bounding box center [375, 148] width 195 height 15
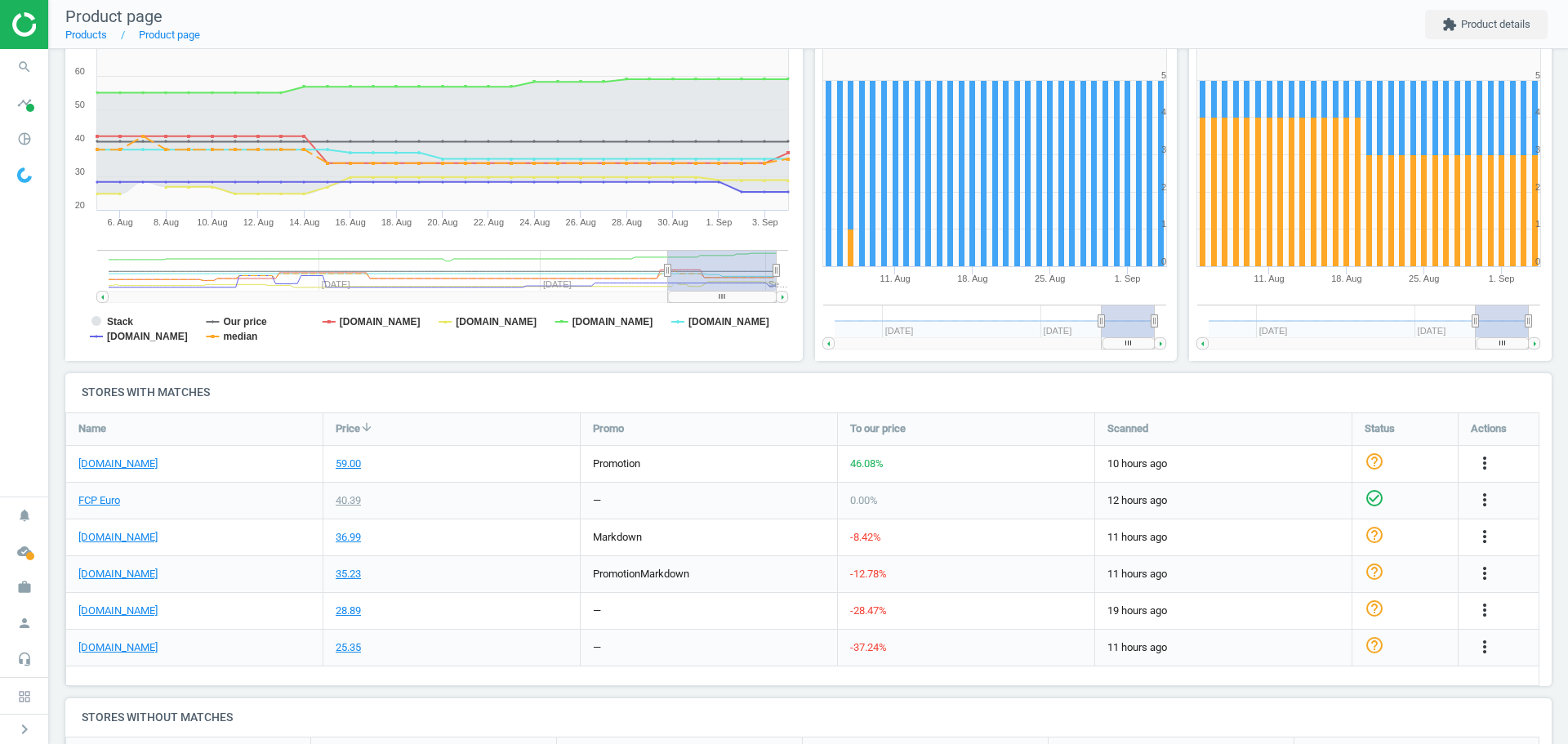
scroll to position [245, 0]
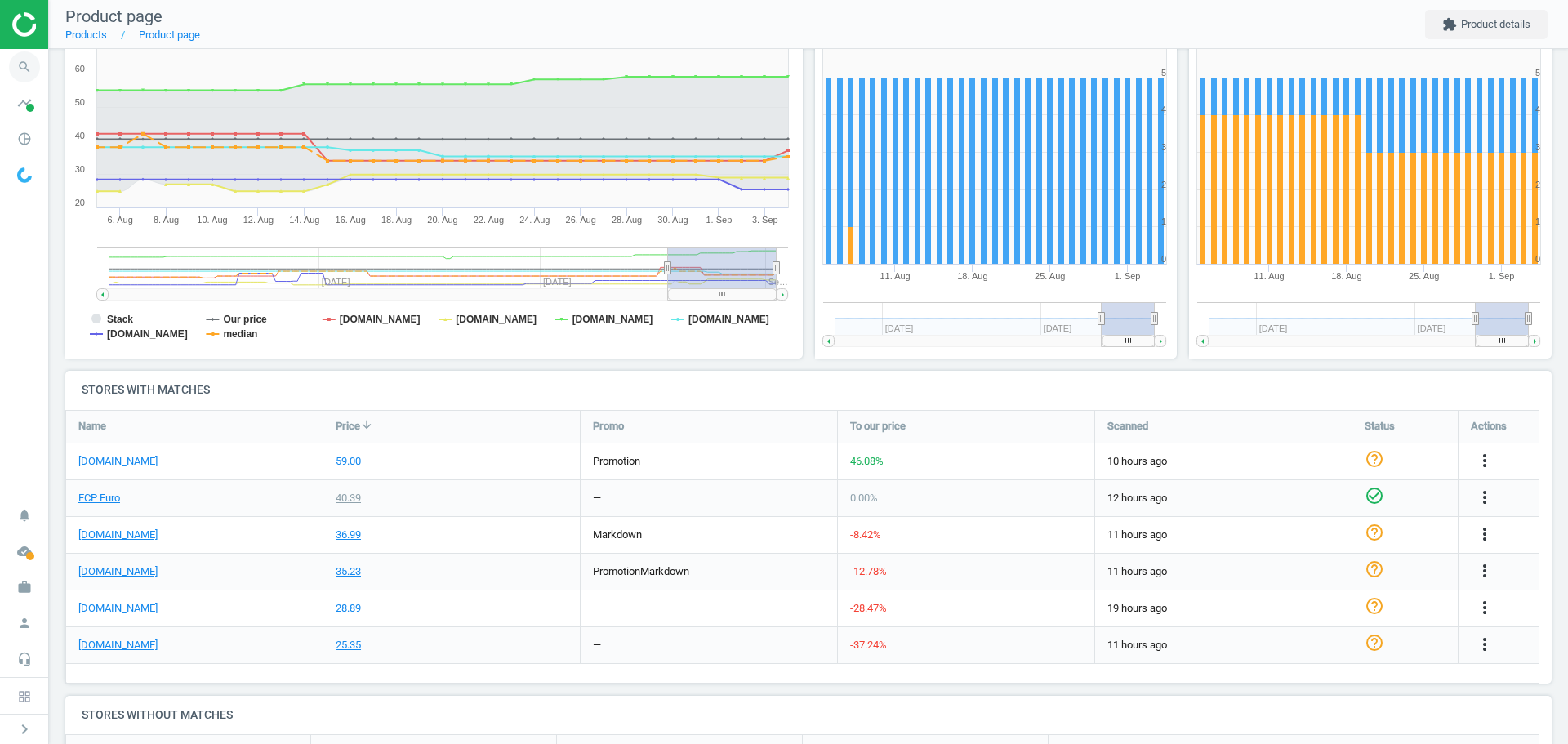
click at [18, 62] on icon "search" at bounding box center [24, 67] width 31 height 31
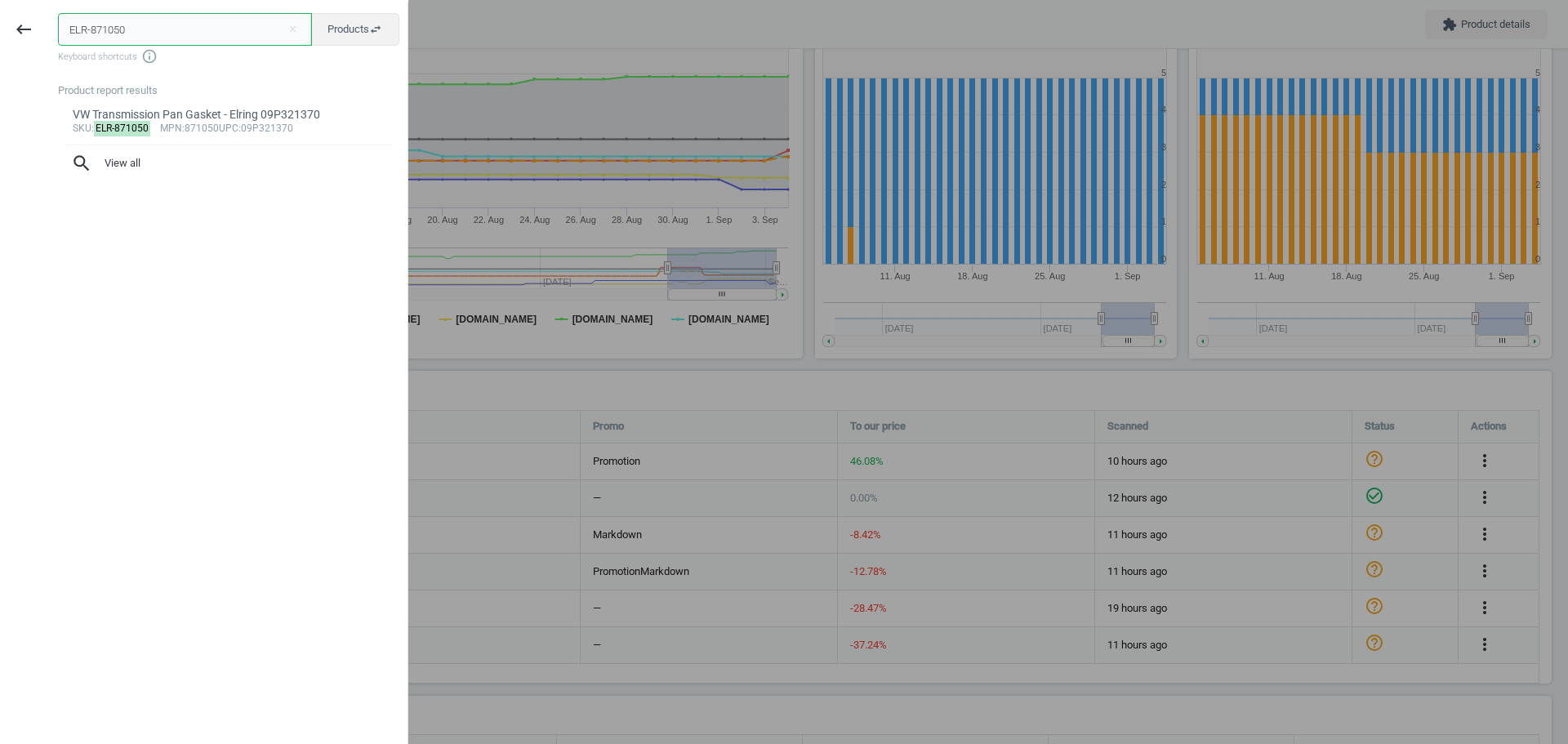
click at [105, 24] on input "ELR-871050" at bounding box center [185, 29] width 254 height 33
paste input "88605"
type input "ELR-888605"
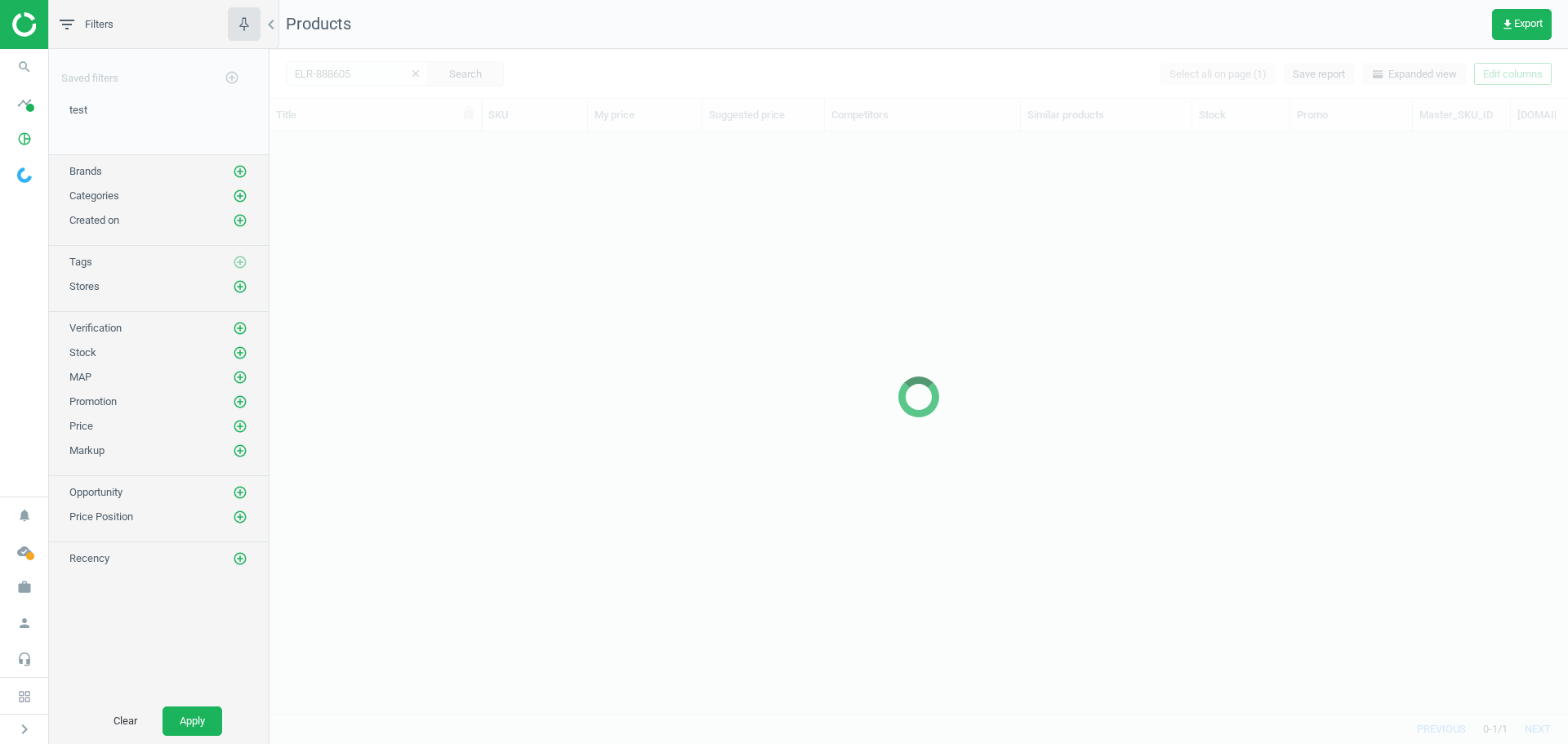
scroll to position [557, 1286]
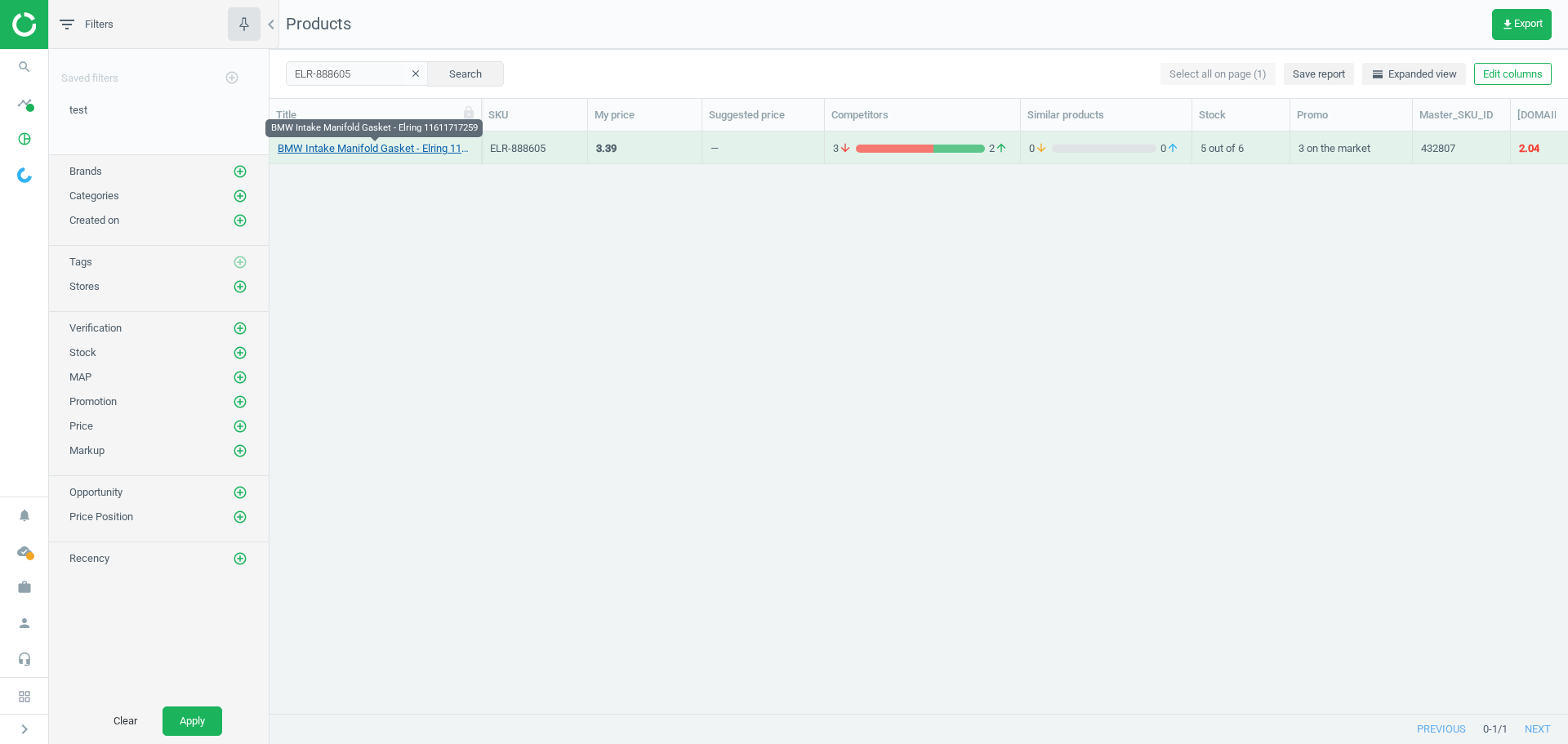
click at [381, 152] on link "BMW Intake Manifold Gasket - Elring 11611717259" at bounding box center [375, 148] width 195 height 15
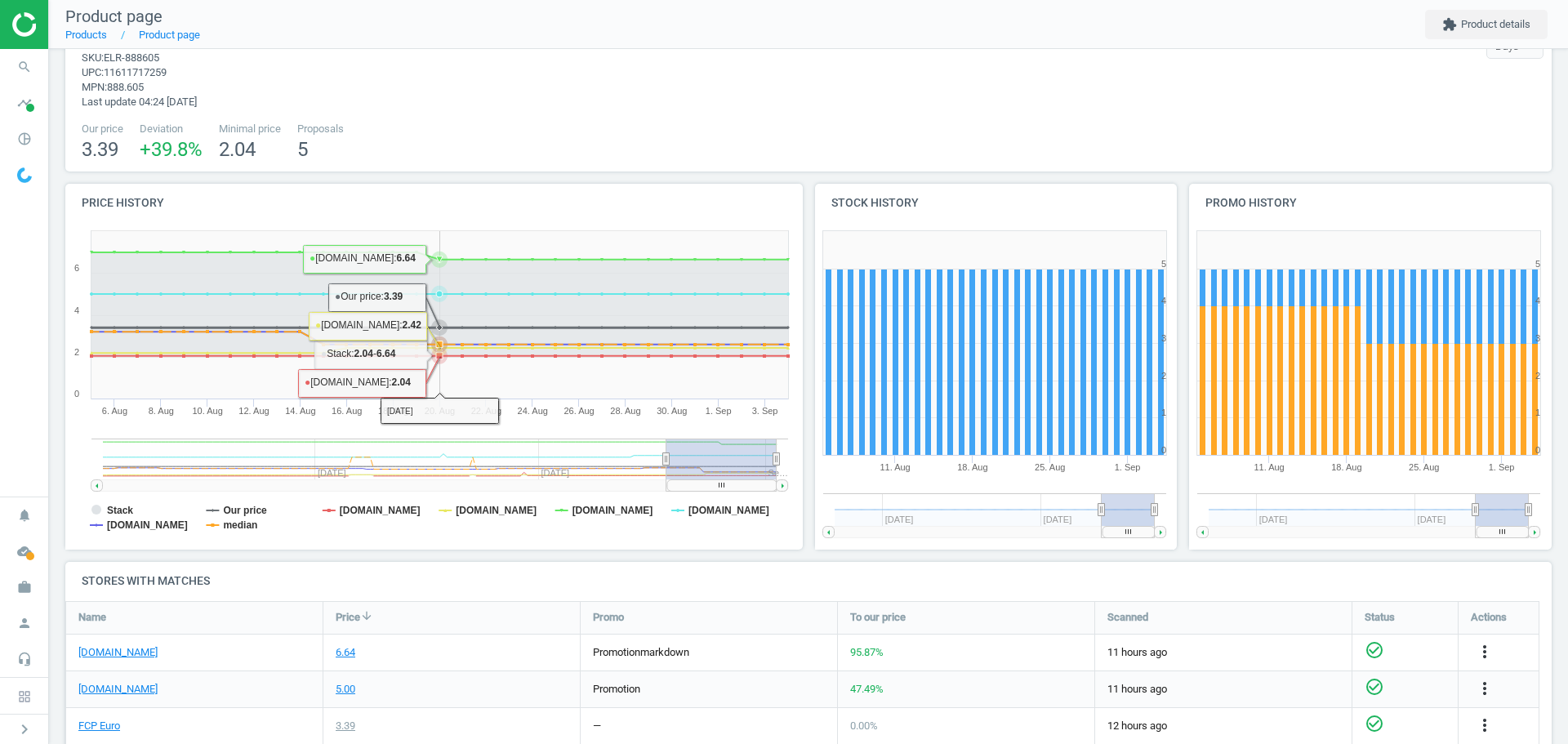
scroll to position [164, 0]
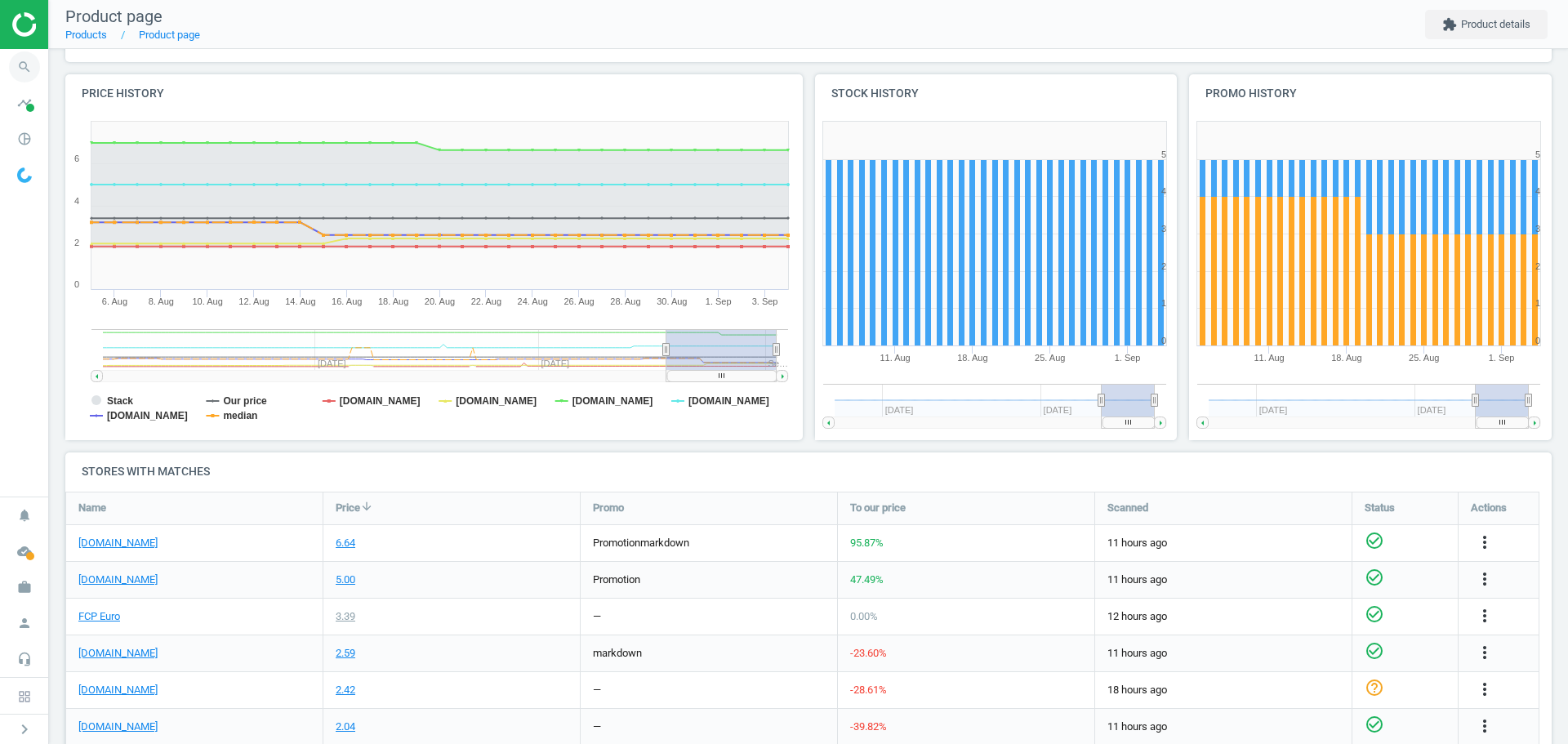
click at [22, 65] on icon "search" at bounding box center [24, 67] width 31 height 31
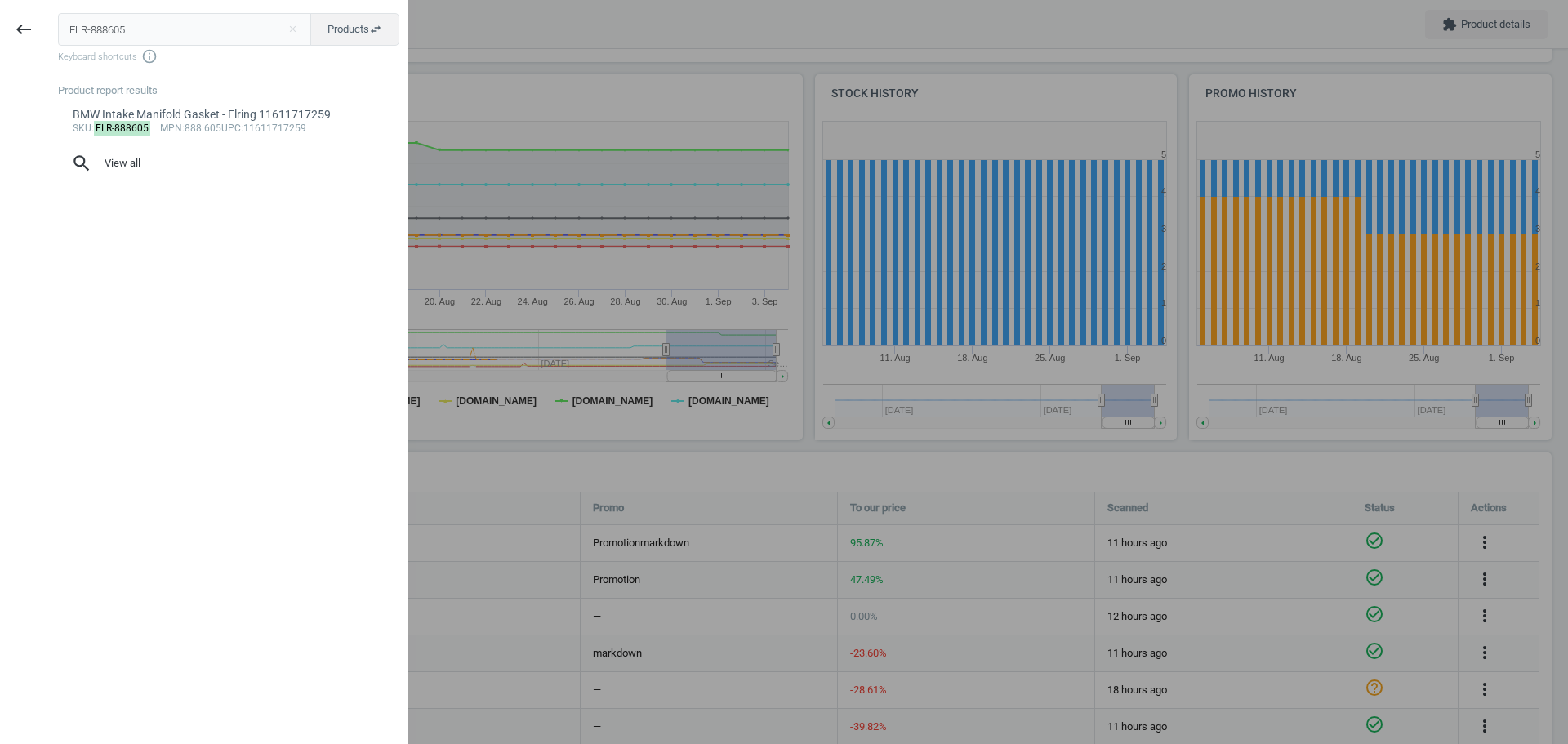
click at [112, 27] on input "ELR-888605" at bounding box center [185, 29] width 254 height 33
type input "ELR-728170"
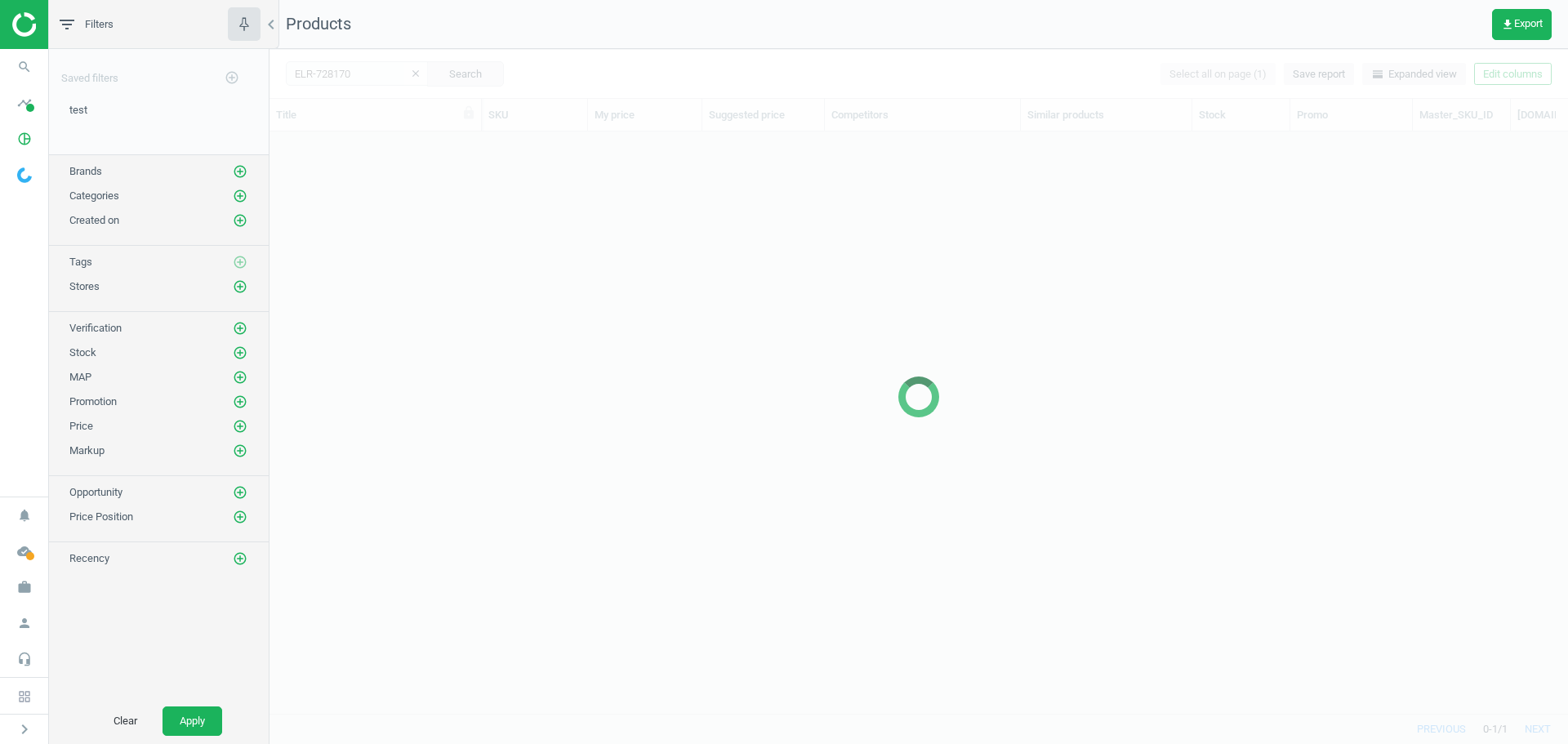
scroll to position [557, 1286]
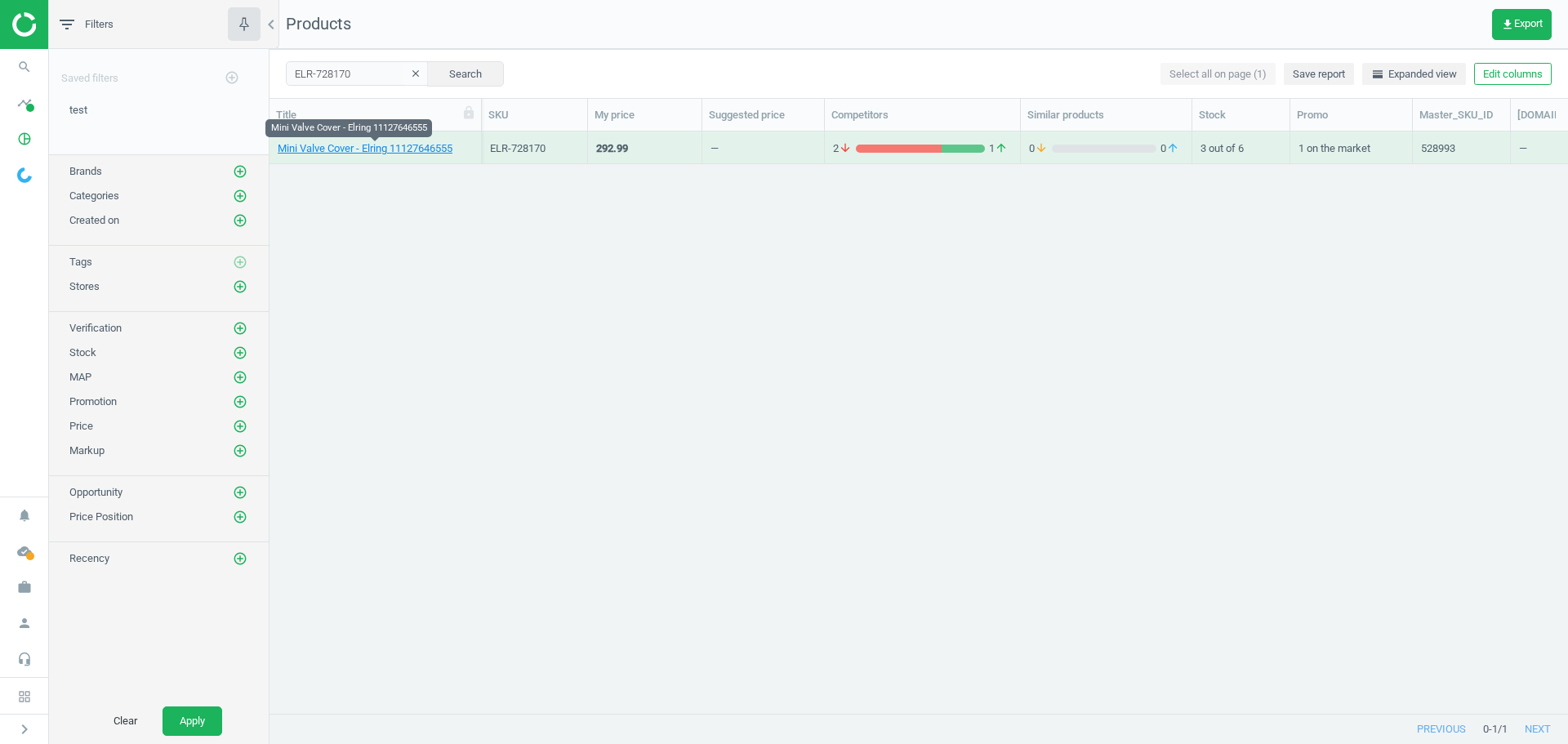
click at [365, 149] on link "Mini Valve Cover - Elring 11127646555" at bounding box center [365, 148] width 175 height 15
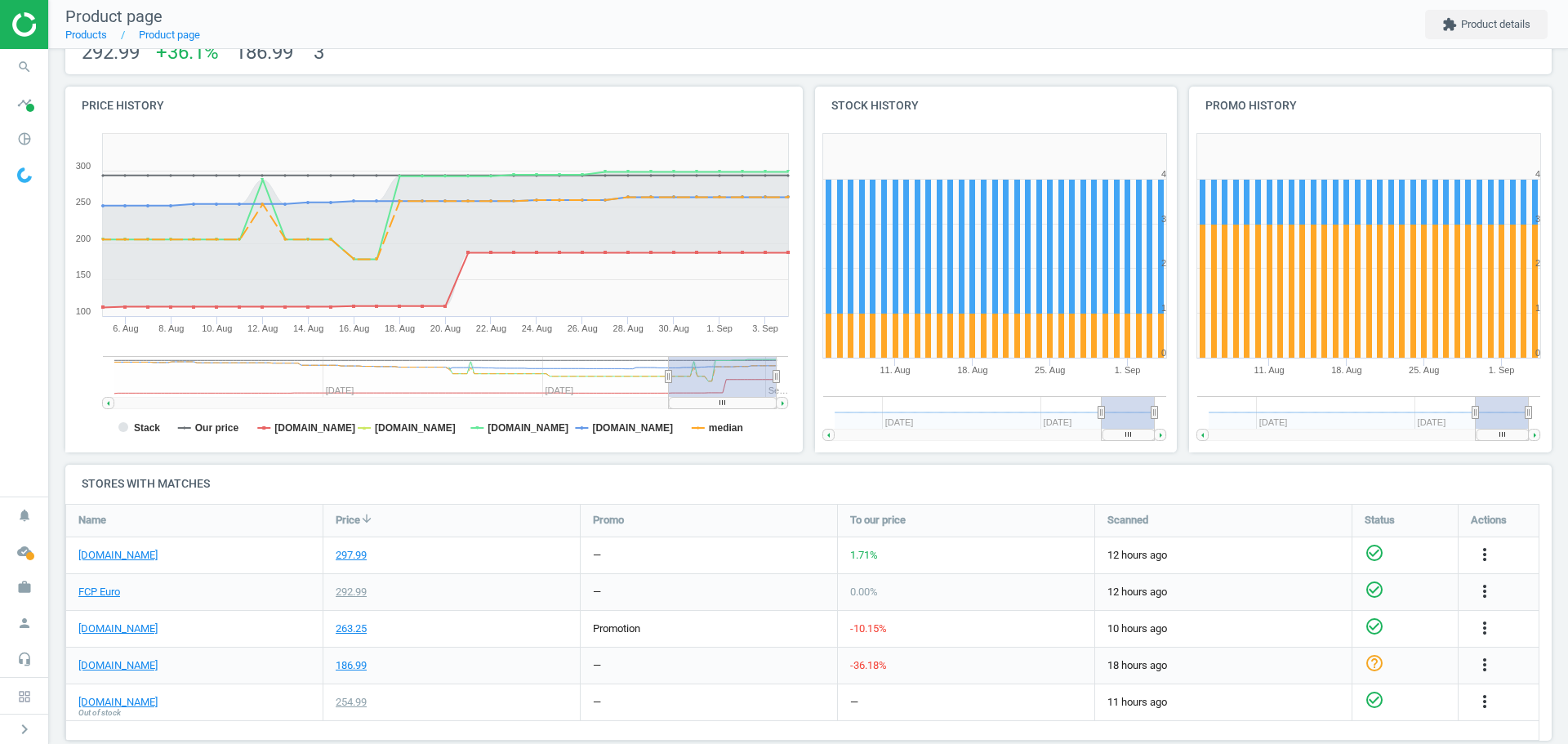
scroll to position [164, 0]
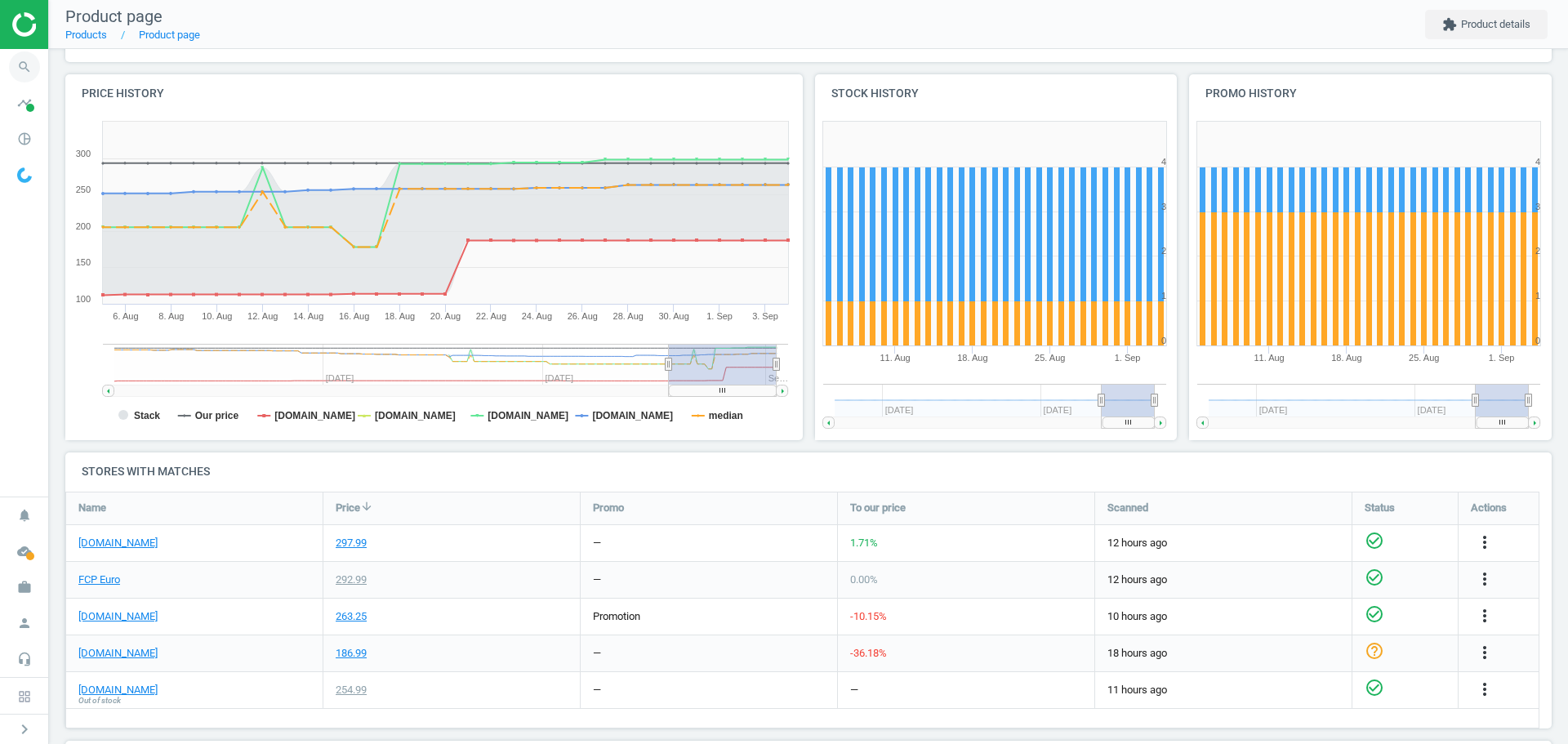
click at [27, 73] on icon "search" at bounding box center [24, 67] width 31 height 31
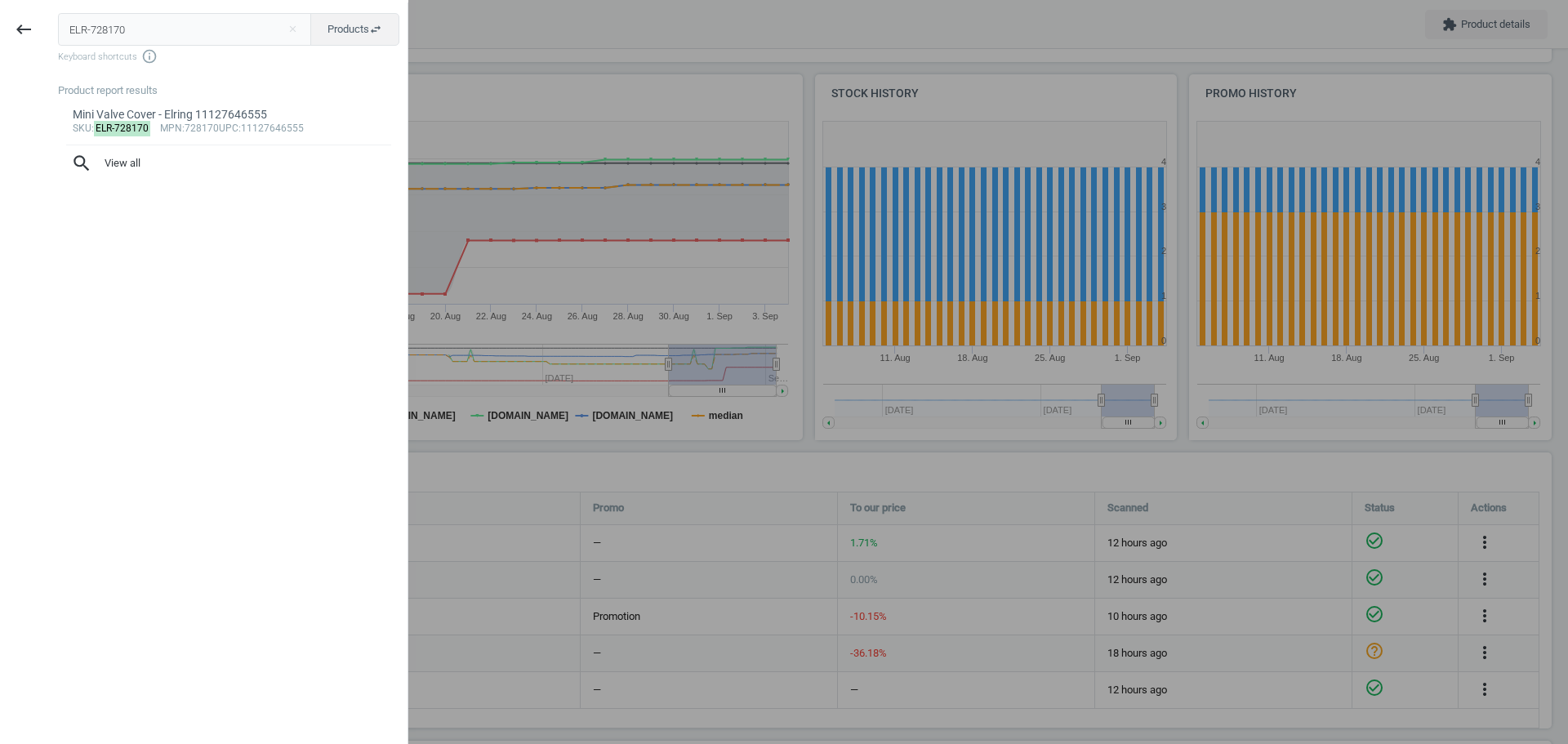
click at [148, 39] on input "ELR-728170" at bounding box center [185, 29] width 254 height 33
type input "ELR-477270"
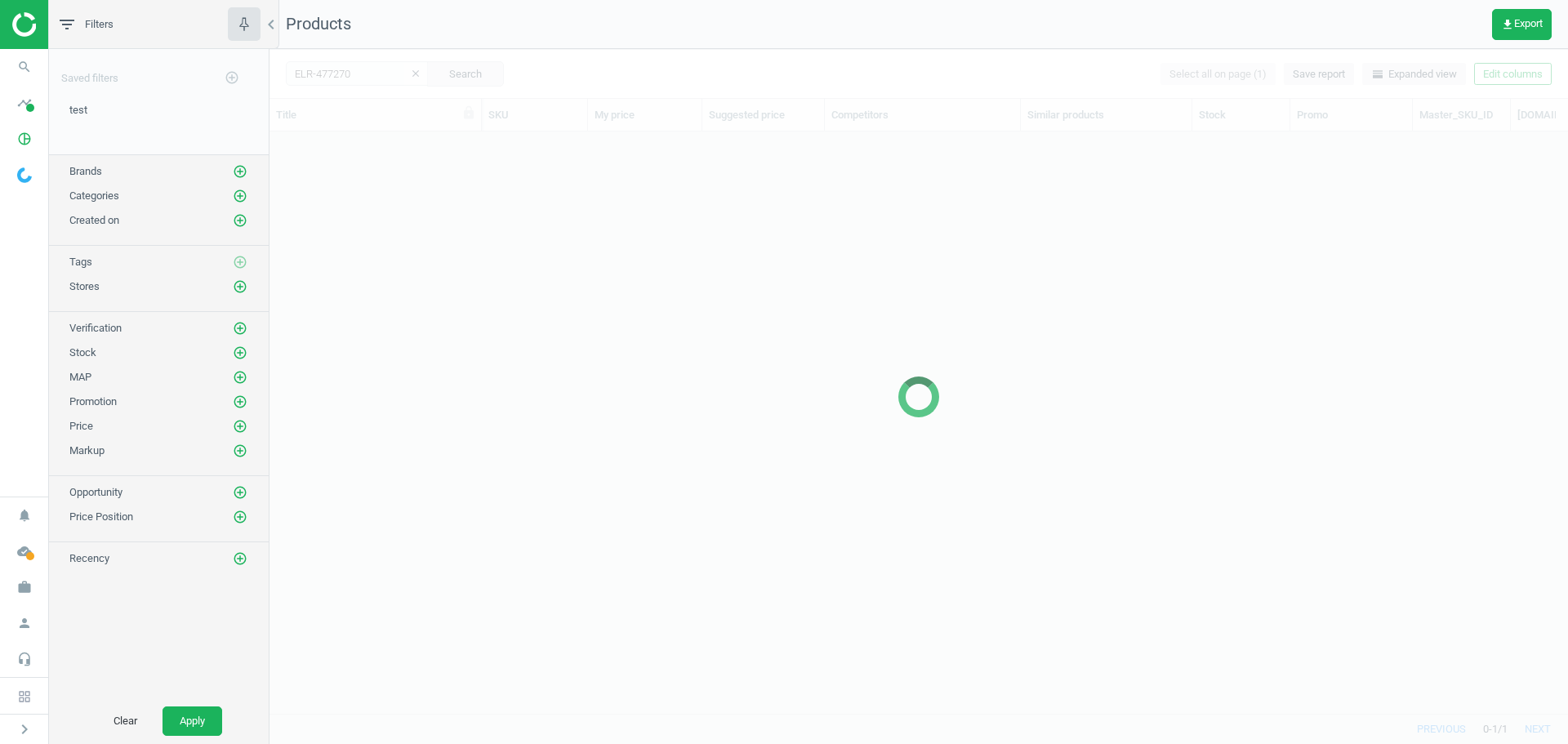
scroll to position [557, 1286]
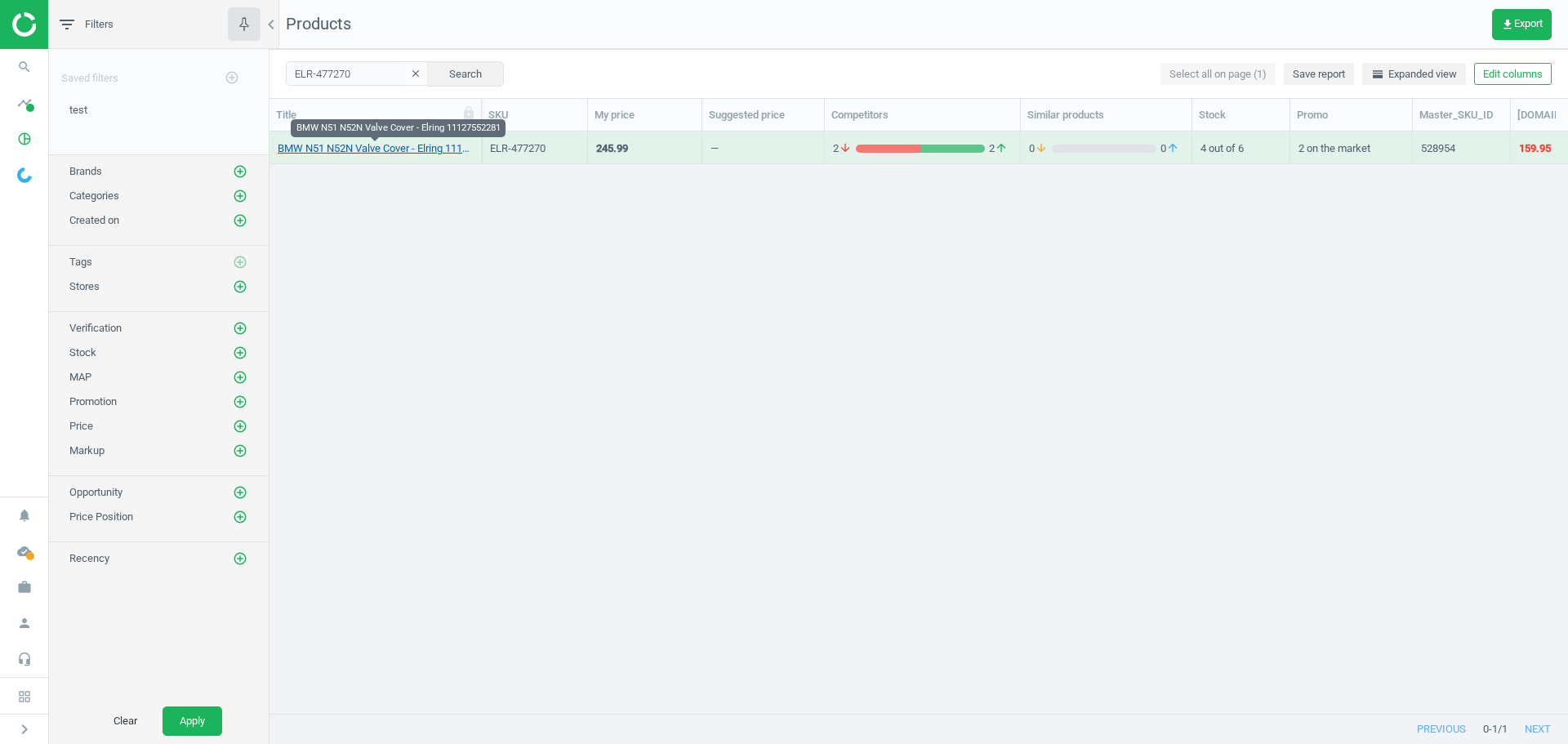
click at [343, 148] on link "BMW N51 N52N Valve Cover - Elring 11127552281" at bounding box center [375, 148] width 195 height 15
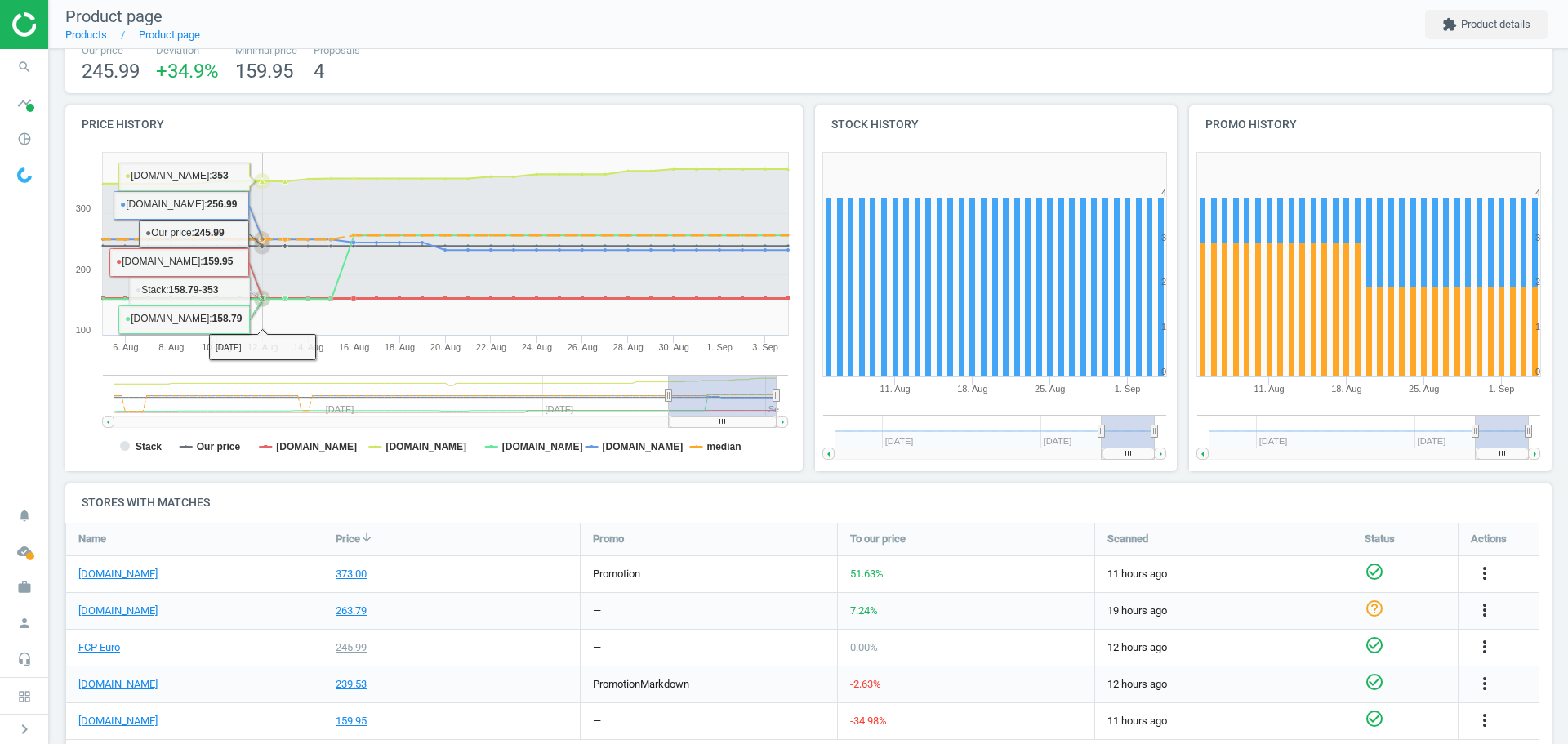
scroll to position [164, 0]
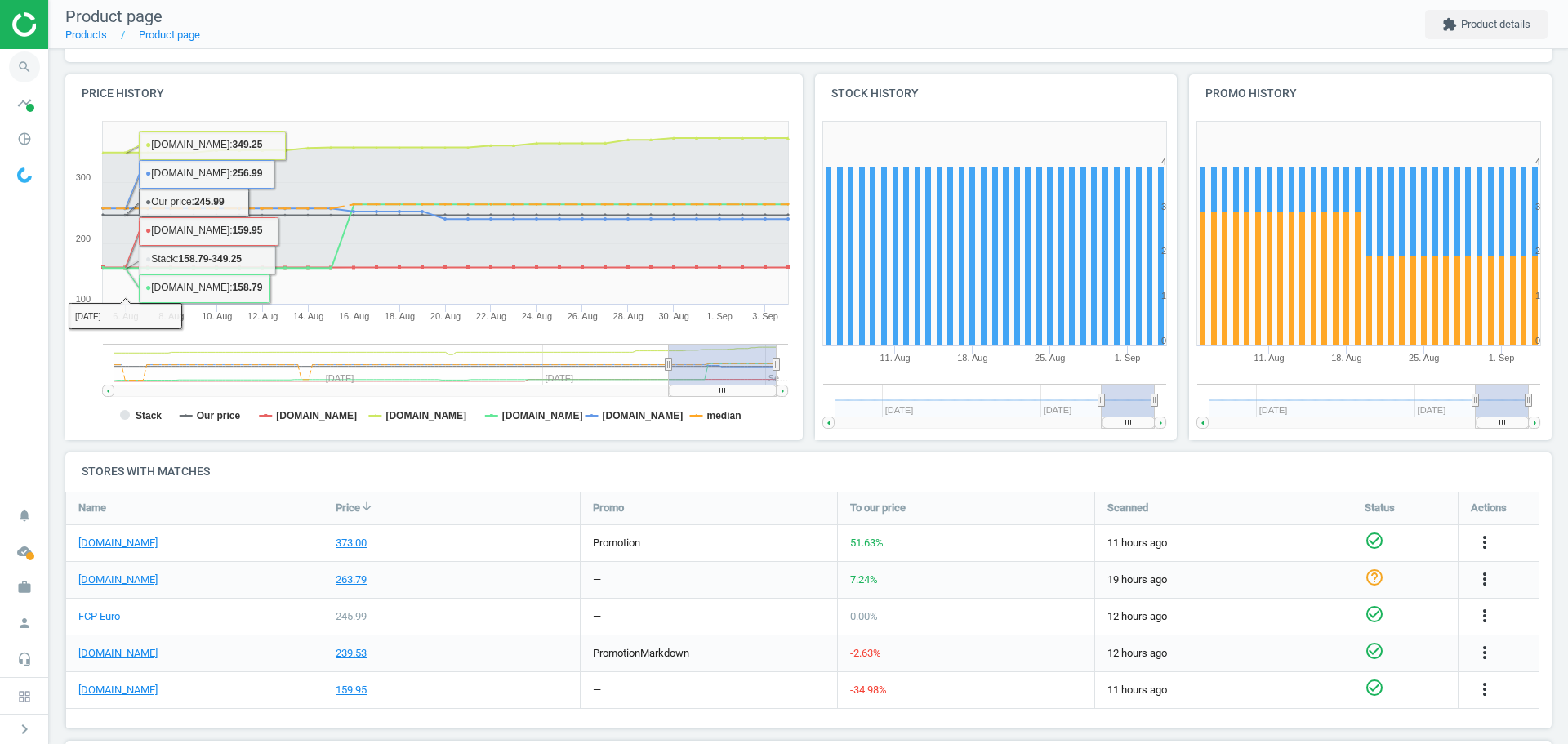
click at [17, 63] on icon "search" at bounding box center [24, 67] width 31 height 31
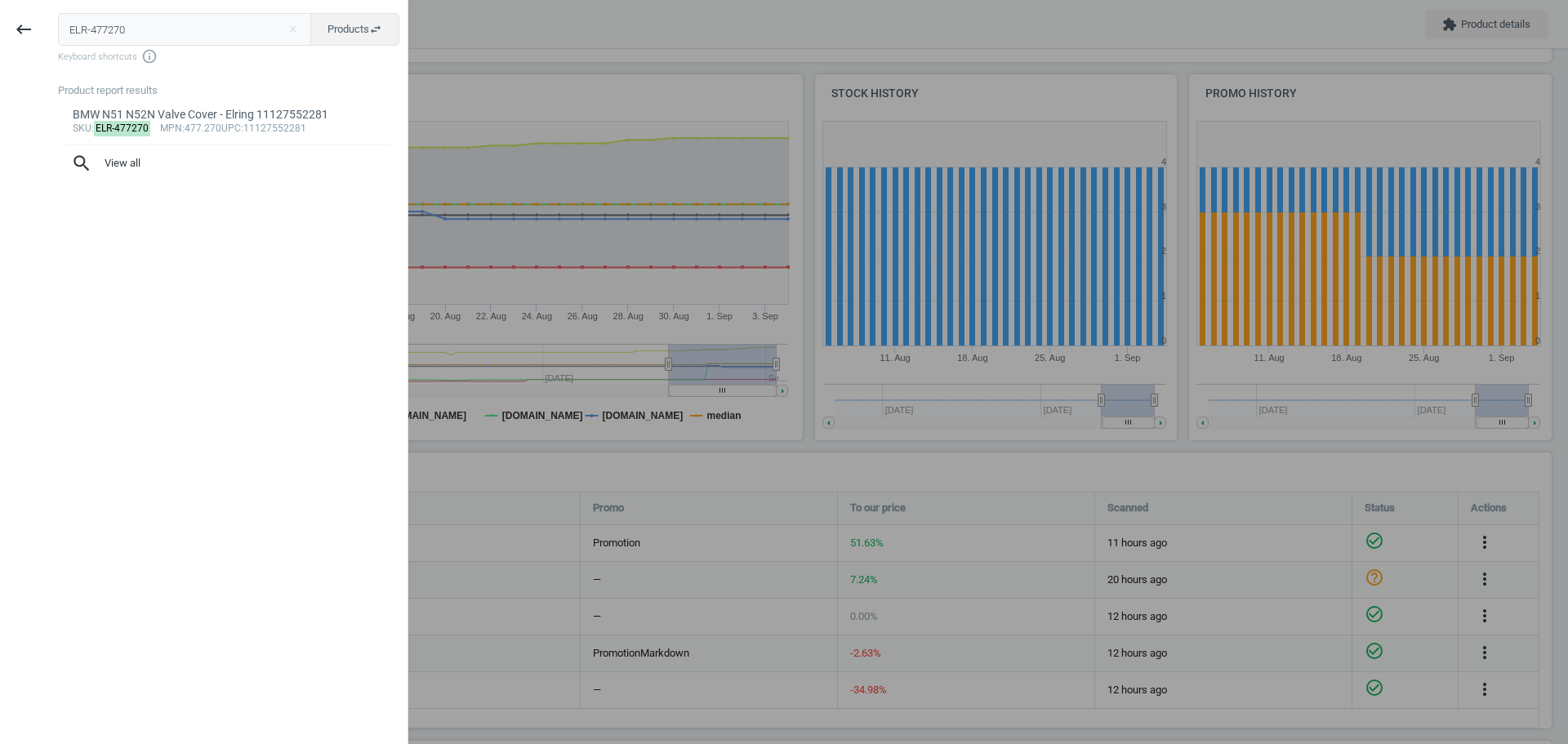
click at [116, 35] on input "ELR-477270" at bounding box center [185, 29] width 254 height 33
type input "BMW-25111220439"
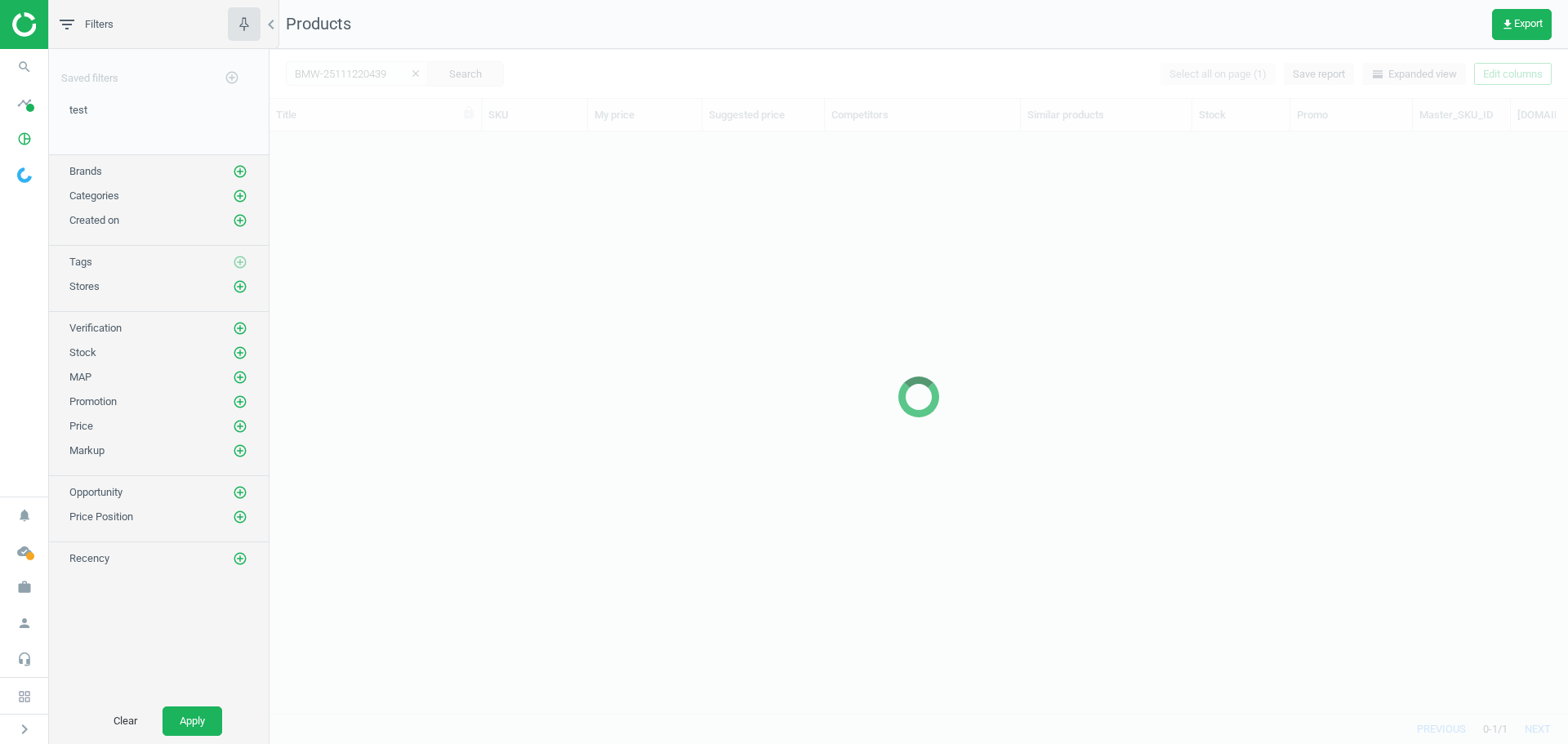
scroll to position [557, 1286]
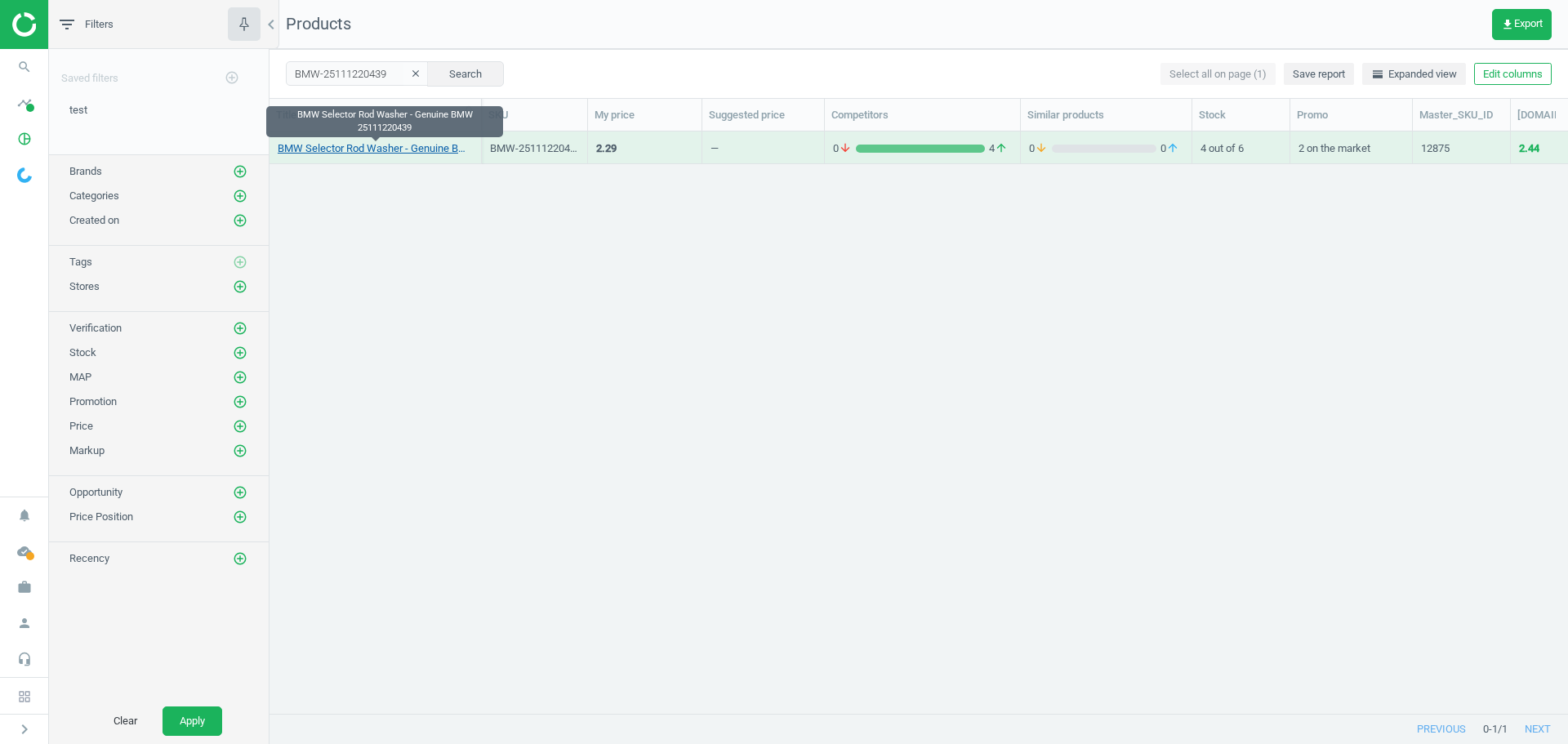
click at [386, 152] on link "BMW Selector Rod Washer - Genuine BMW 25111220439" at bounding box center [375, 148] width 195 height 15
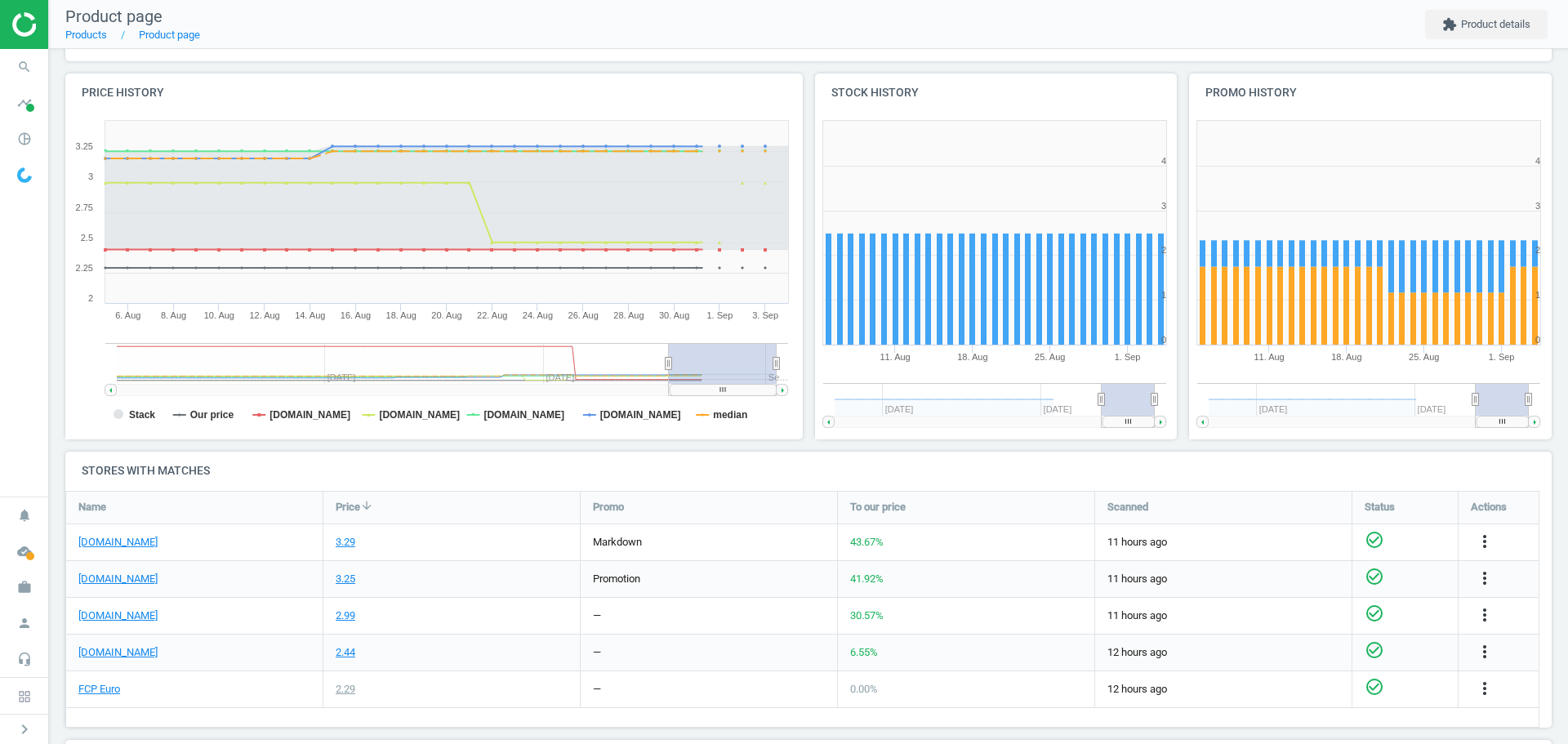
scroll to position [164, 0]
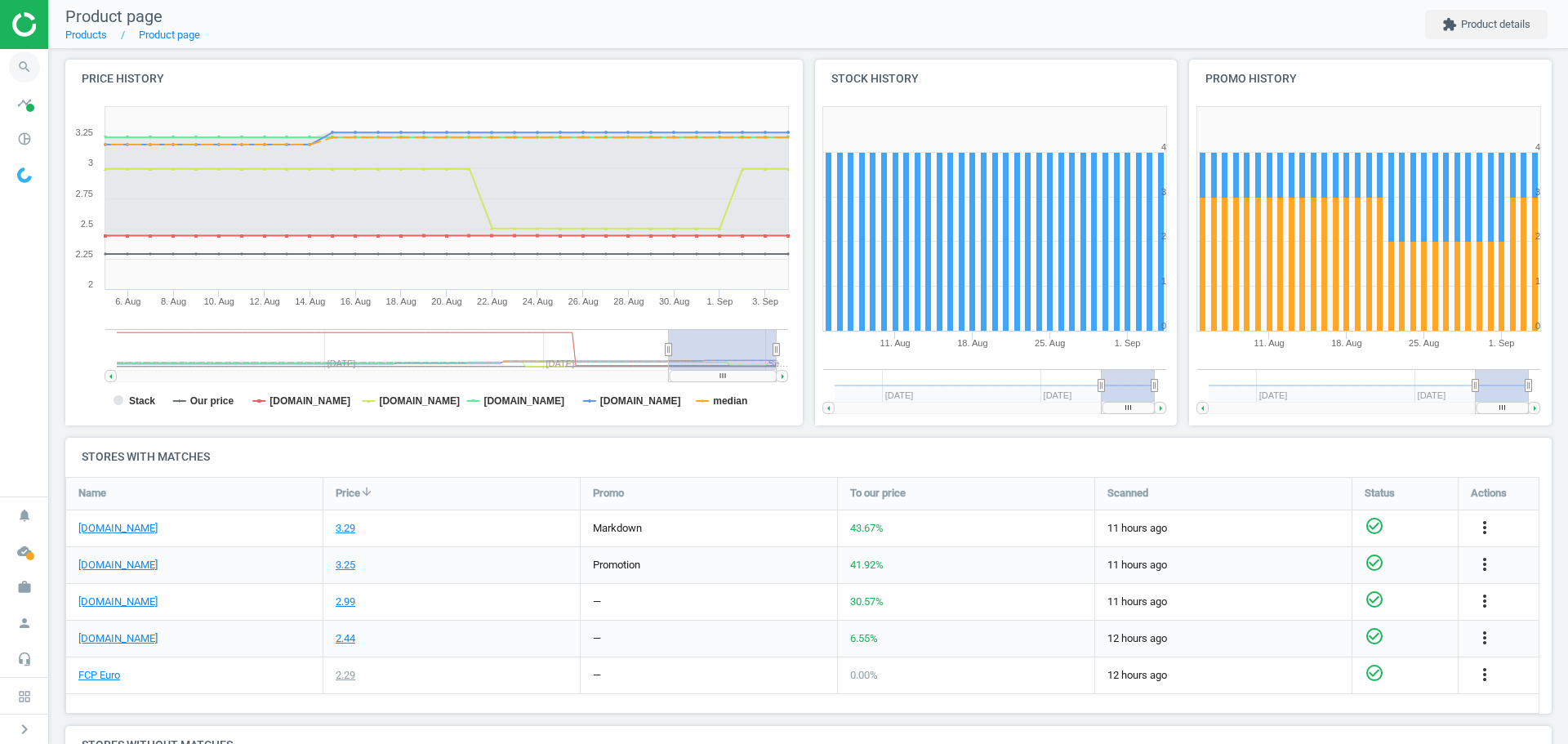
click at [27, 69] on icon "search" at bounding box center [24, 67] width 31 height 31
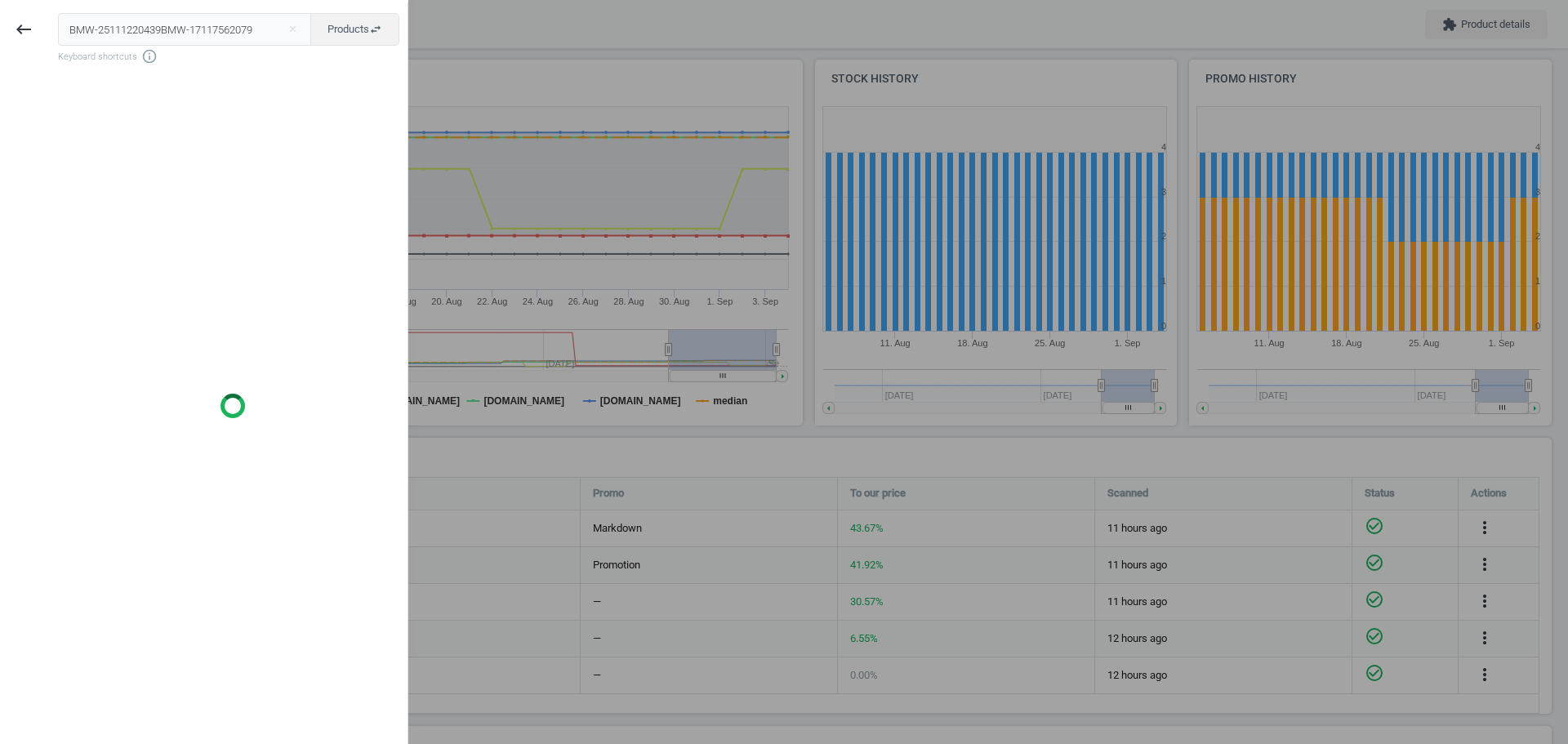
click at [123, 22] on input "BMW-25111220439BMW-17117562079" at bounding box center [185, 29] width 254 height 33
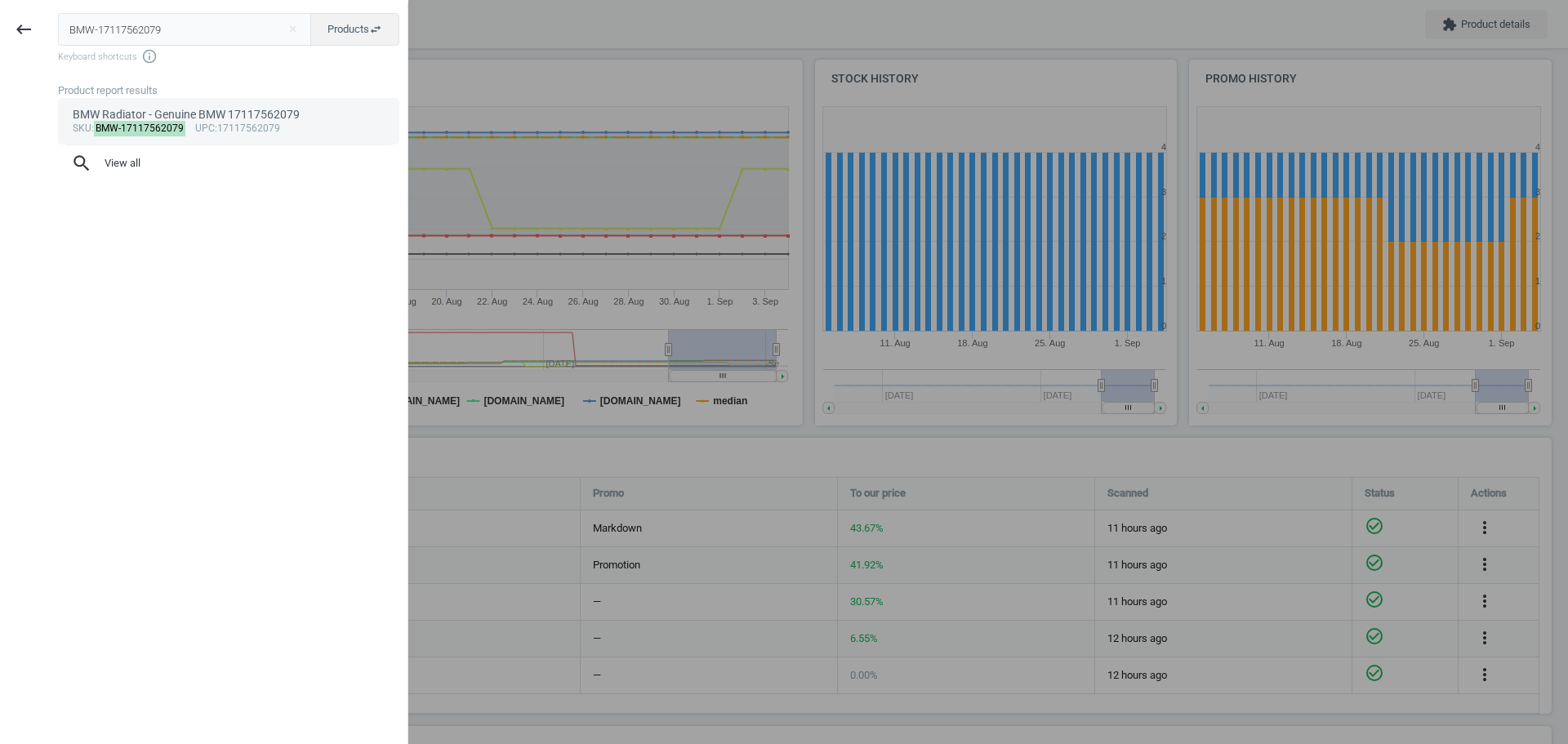
type input "BMW-17117562079"
click at [110, 122] on mark "BMW-17117562079" at bounding box center [140, 128] width 92 height 15
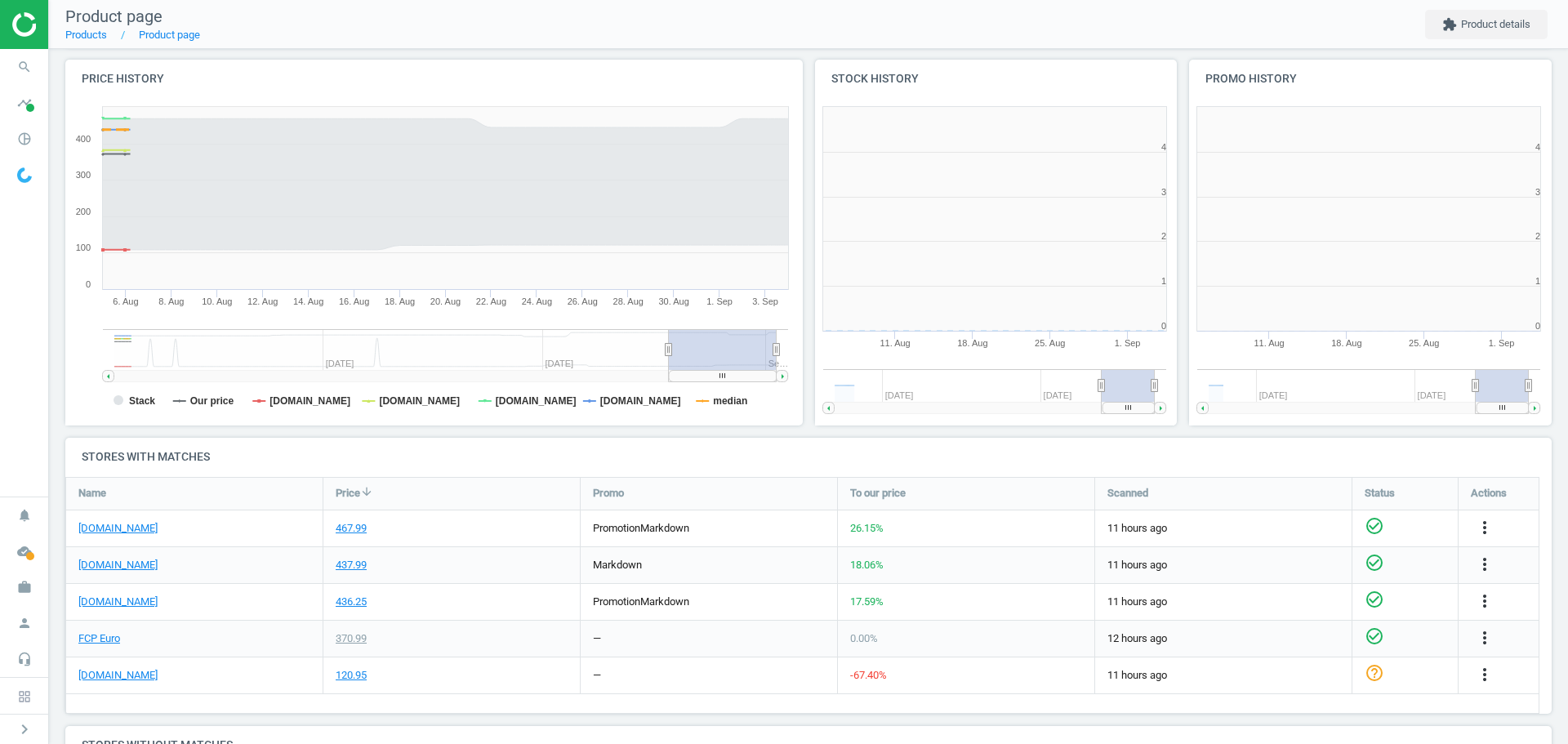
scroll to position [352, 384]
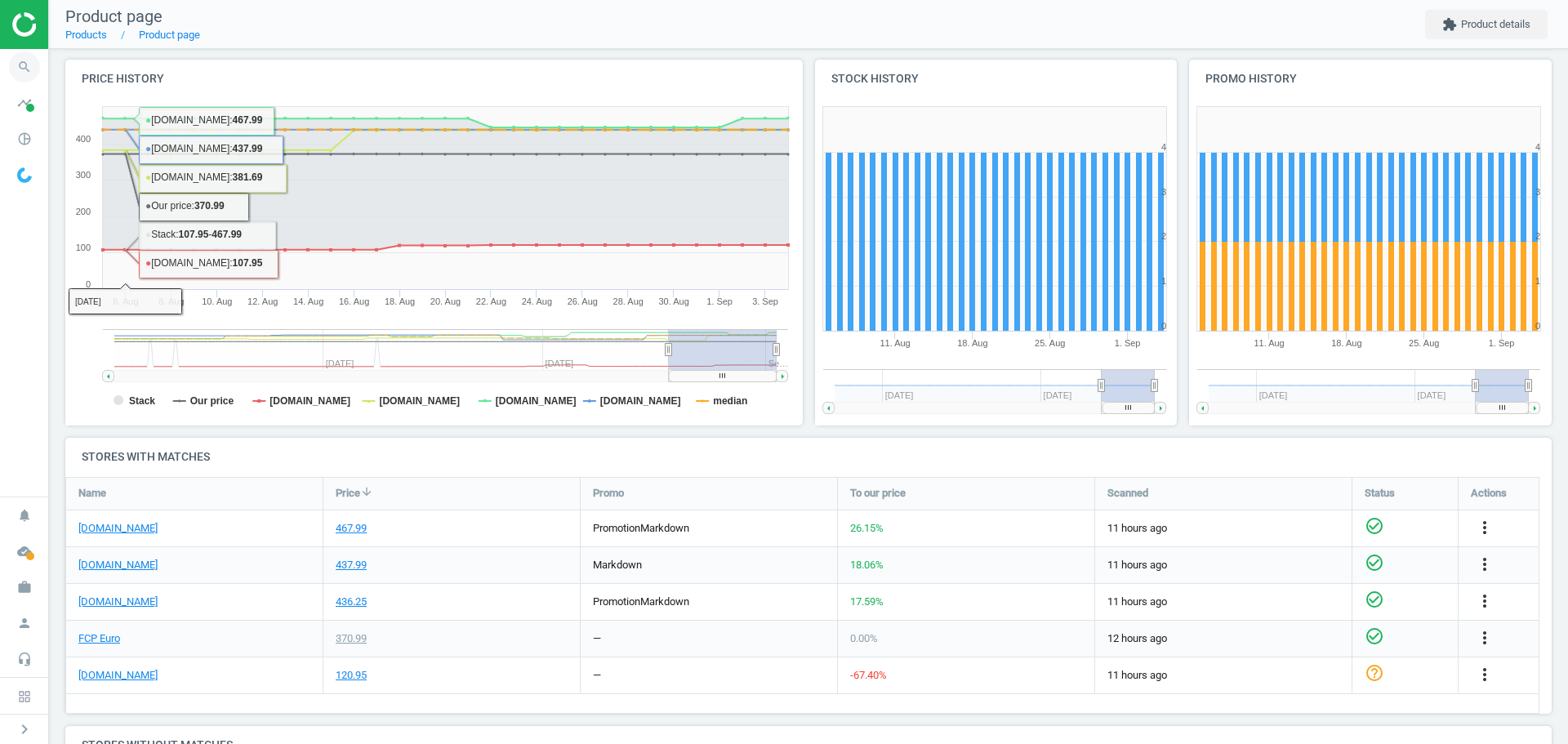
click at [28, 68] on icon "search" at bounding box center [24, 67] width 31 height 31
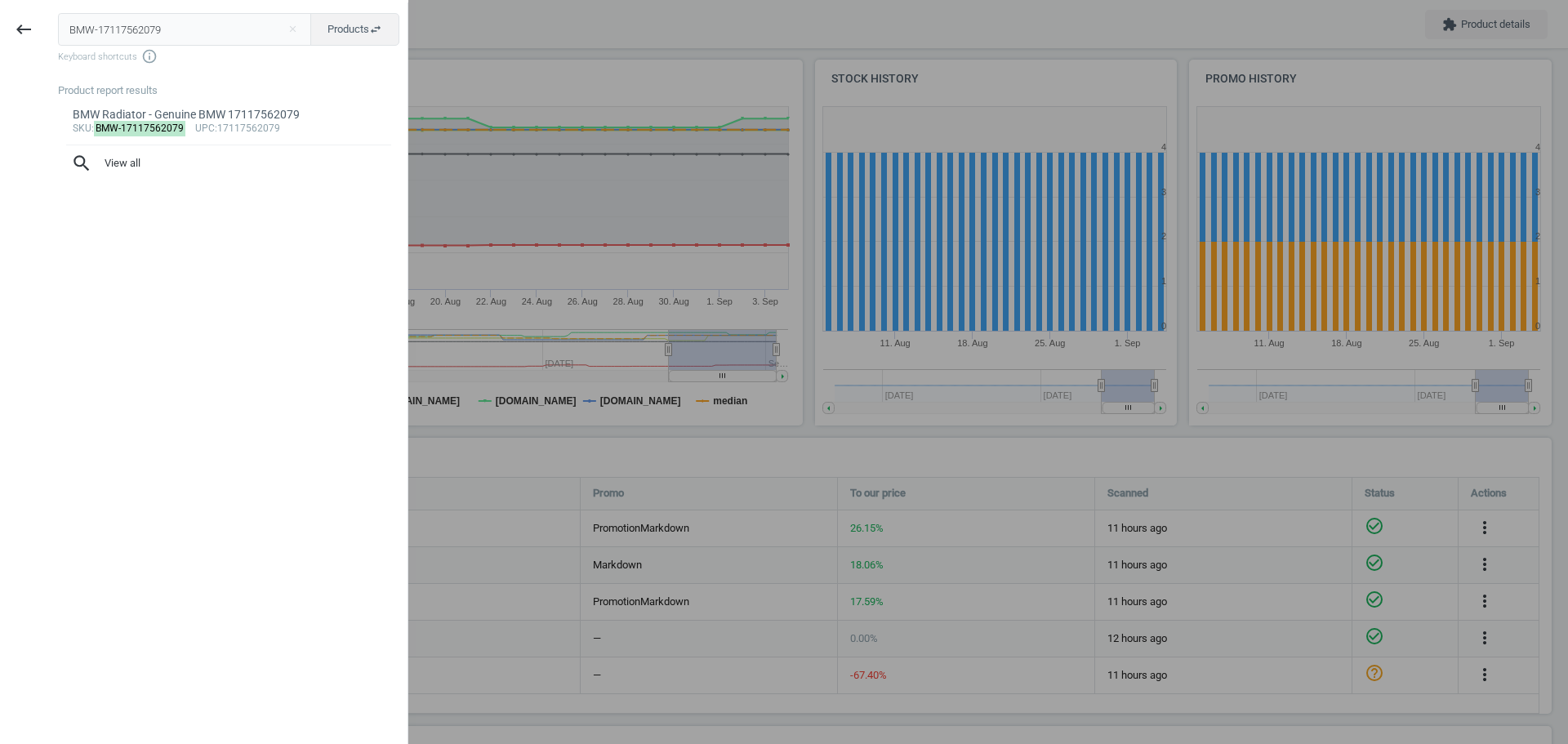
click at [112, 28] on input "BMW-17117562079" at bounding box center [185, 29] width 254 height 33
type input "BMW-34206873094"
click at [144, 122] on mark "BMW-34206873094" at bounding box center [140, 128] width 92 height 15
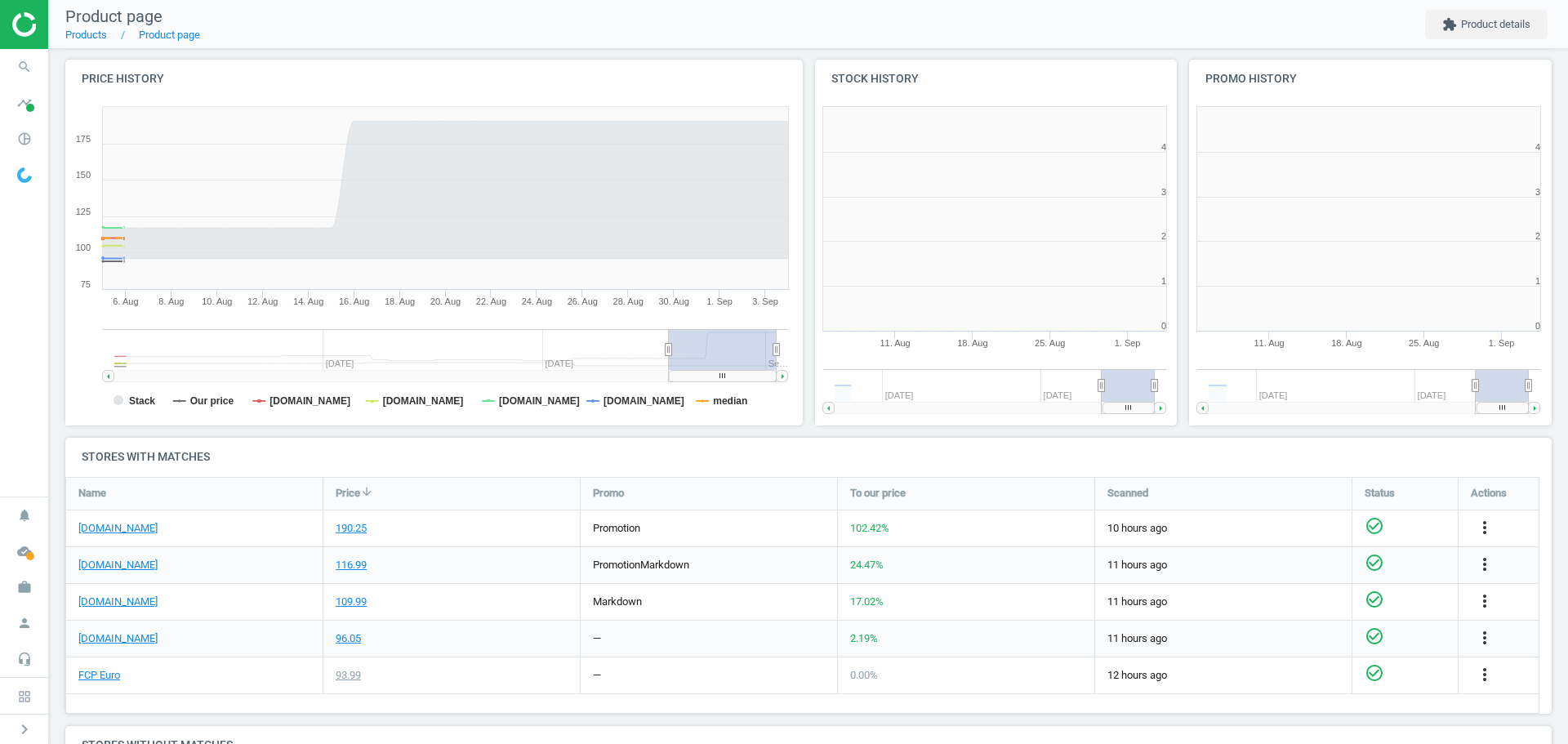
scroll to position [352, 384]
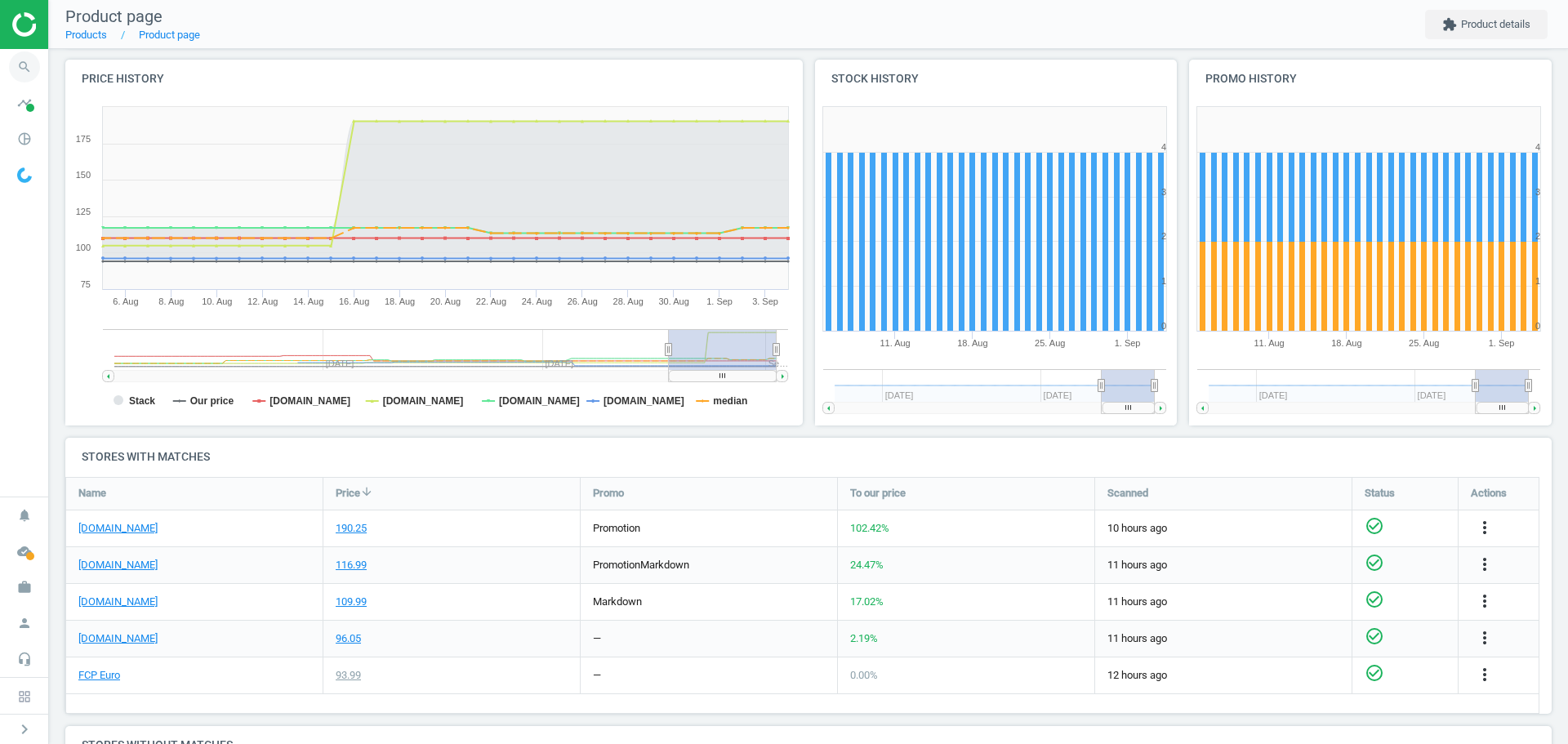
click at [21, 73] on icon "search" at bounding box center [24, 67] width 31 height 31
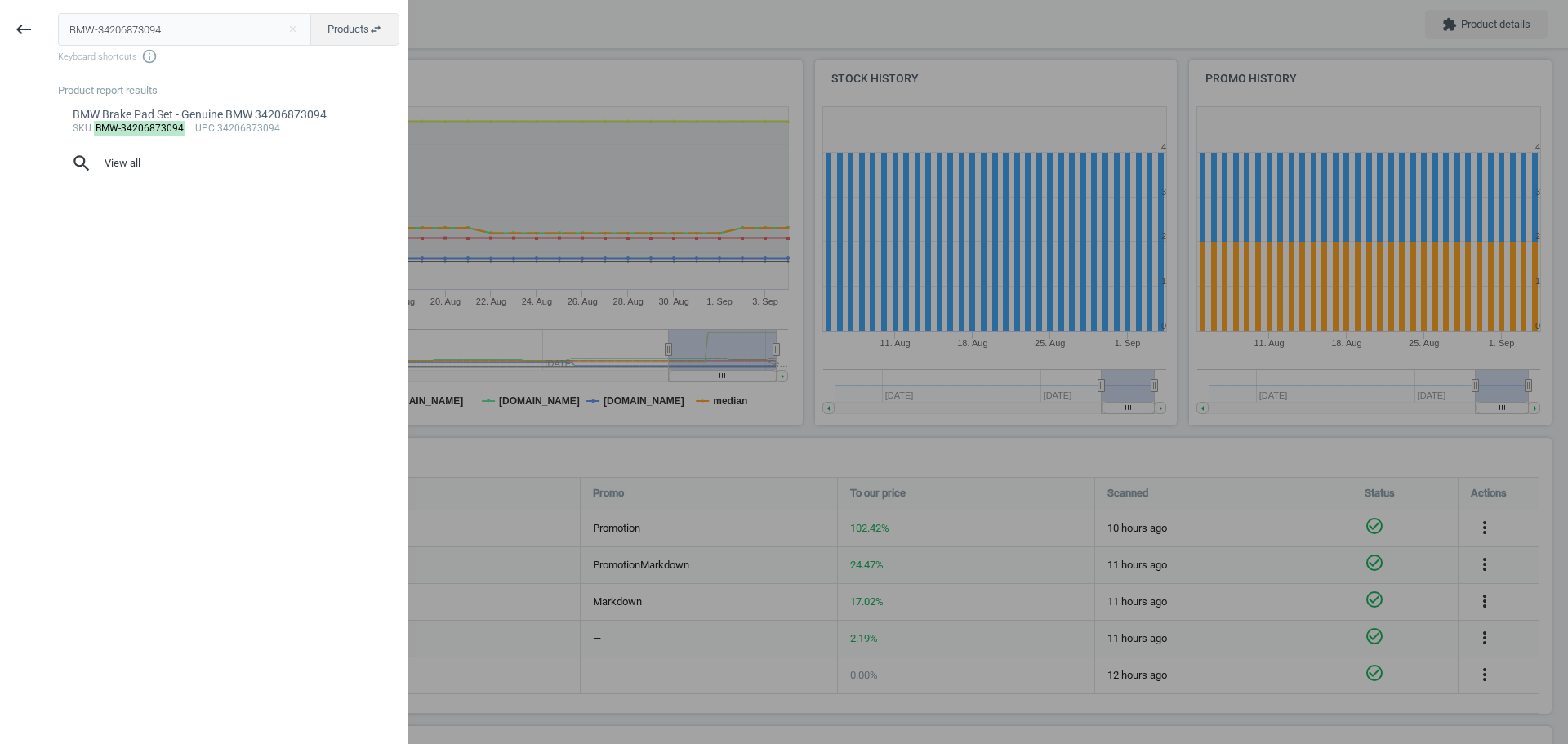
click at [128, 39] on input "BMW-34206873094" at bounding box center [185, 29] width 254 height 33
type input "VAG-06H103483C"
click at [136, 144] on mark "VAG-06H103483C" at bounding box center [137, 144] width 86 height 15
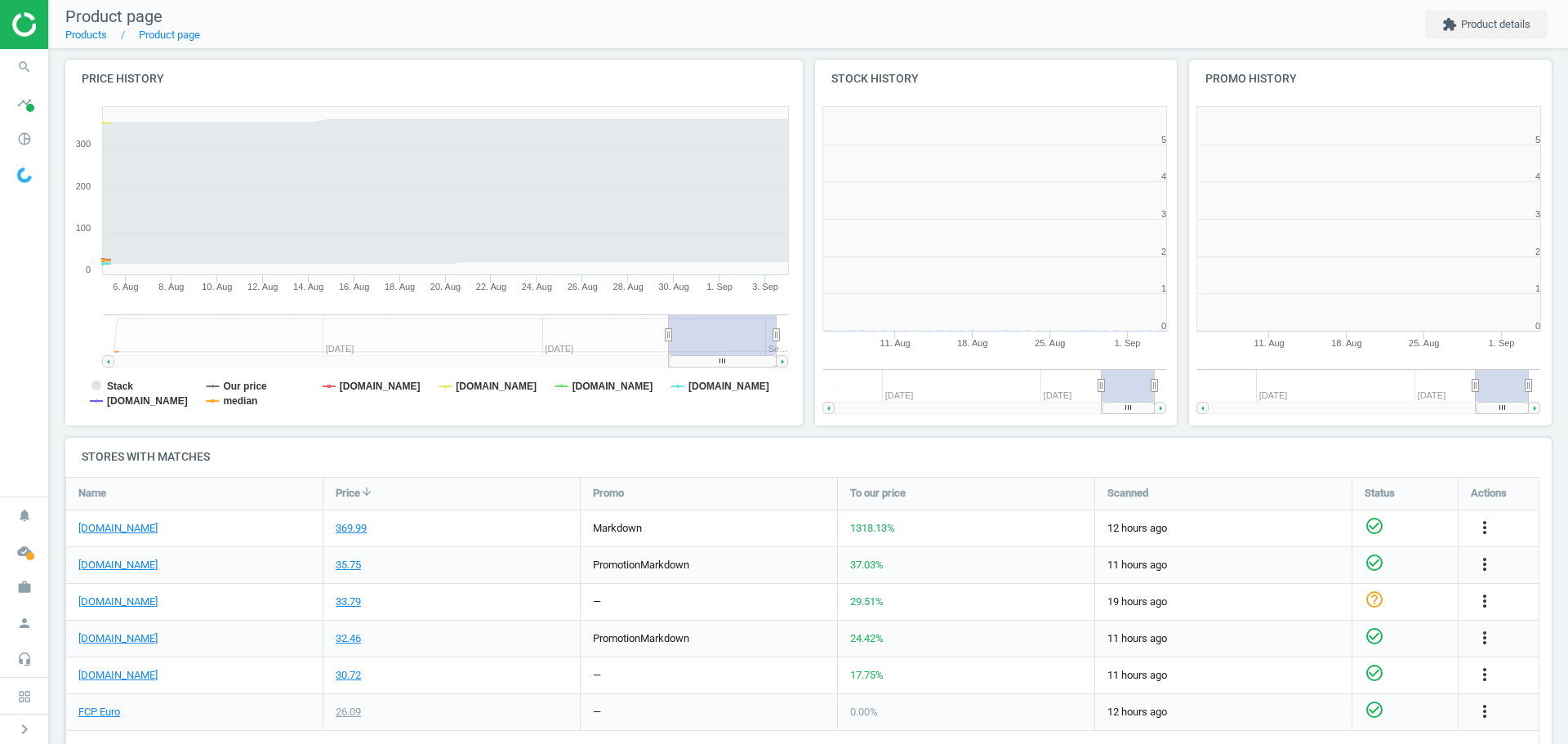
scroll to position [352, 384]
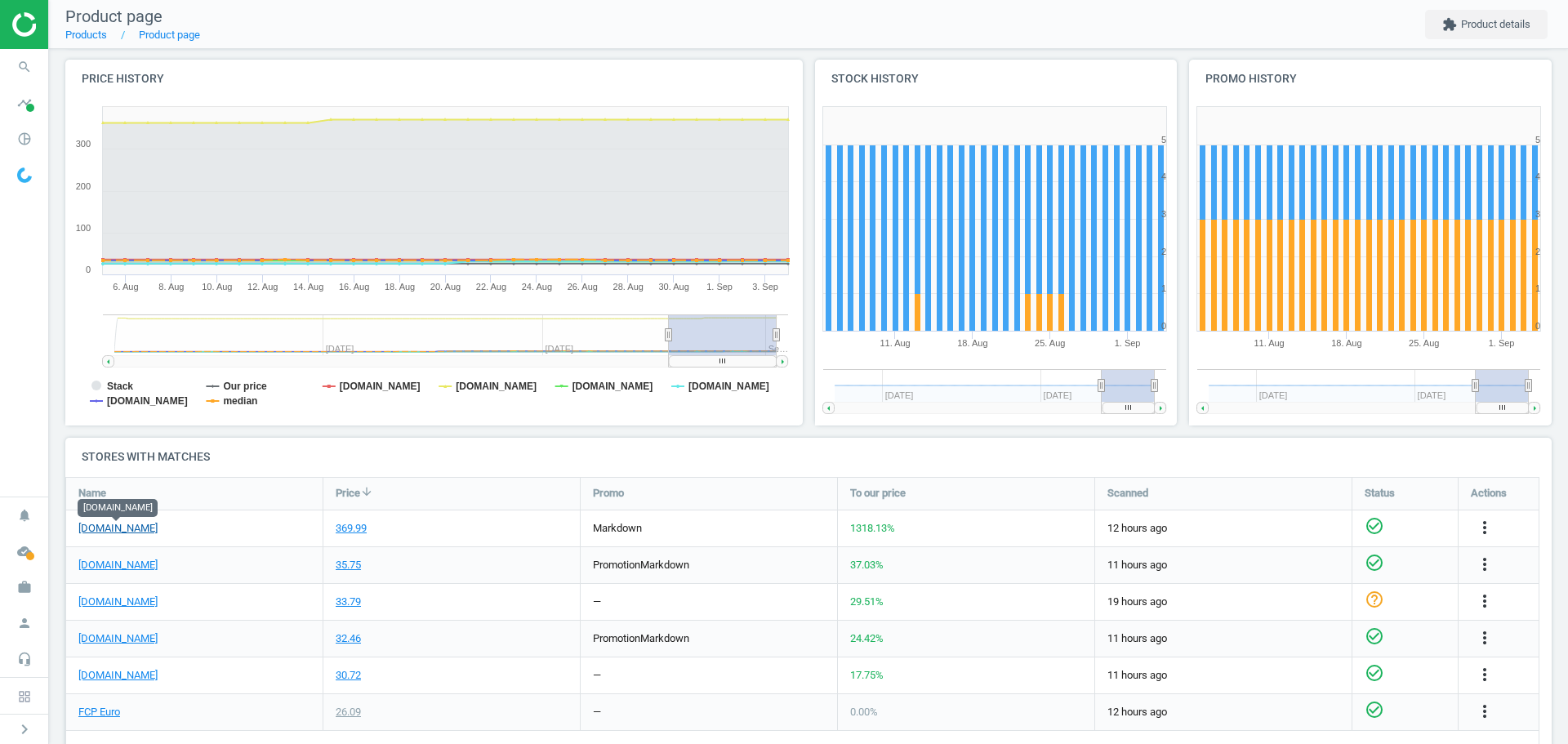
click at [105, 527] on link "[DOMAIN_NAME]" at bounding box center [118, 528] width 80 height 15
click at [1483, 527] on icon "more_vert" at bounding box center [1484, 527] width 20 height 20
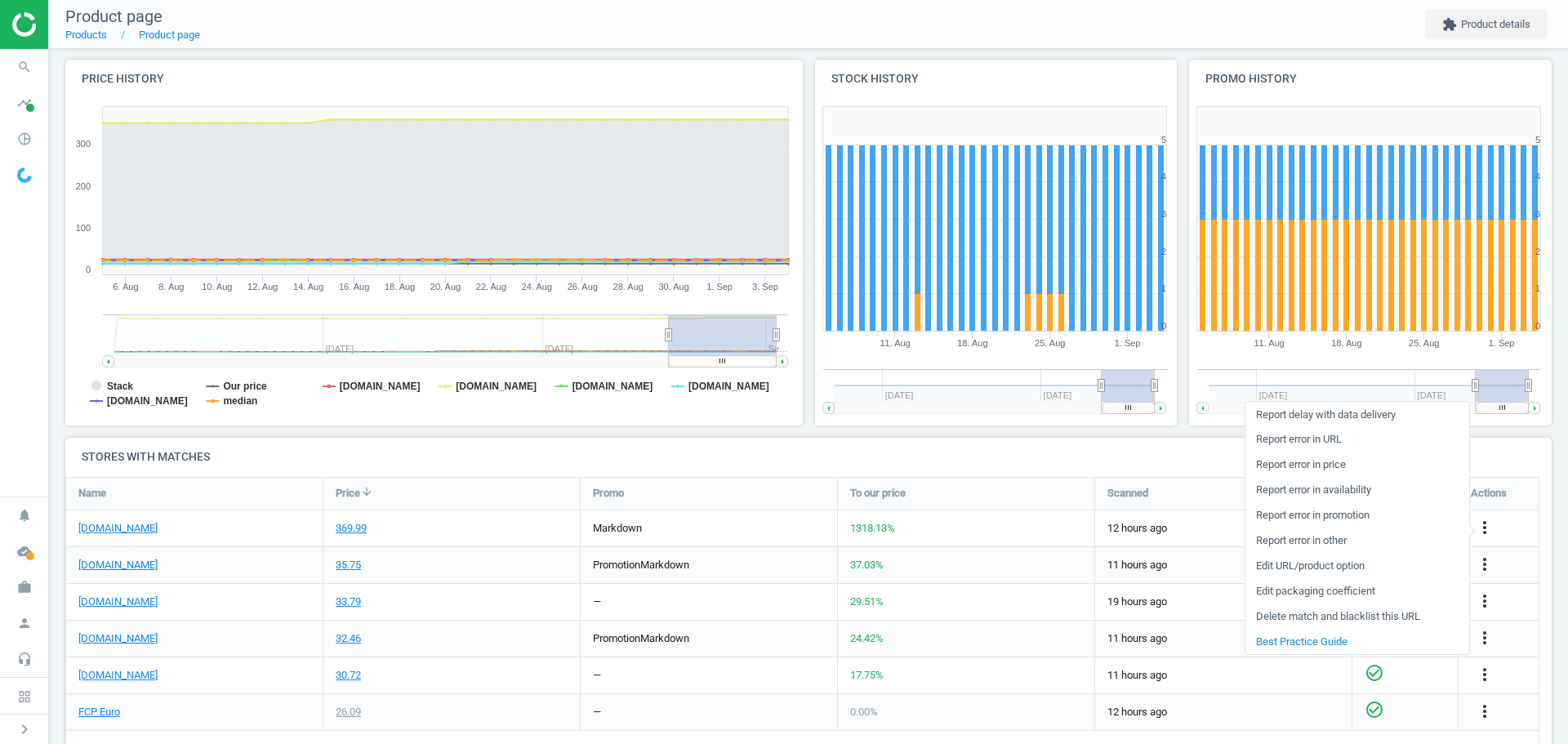
click at [1327, 438] on link "Report error in URL" at bounding box center [1357, 440] width 223 height 26
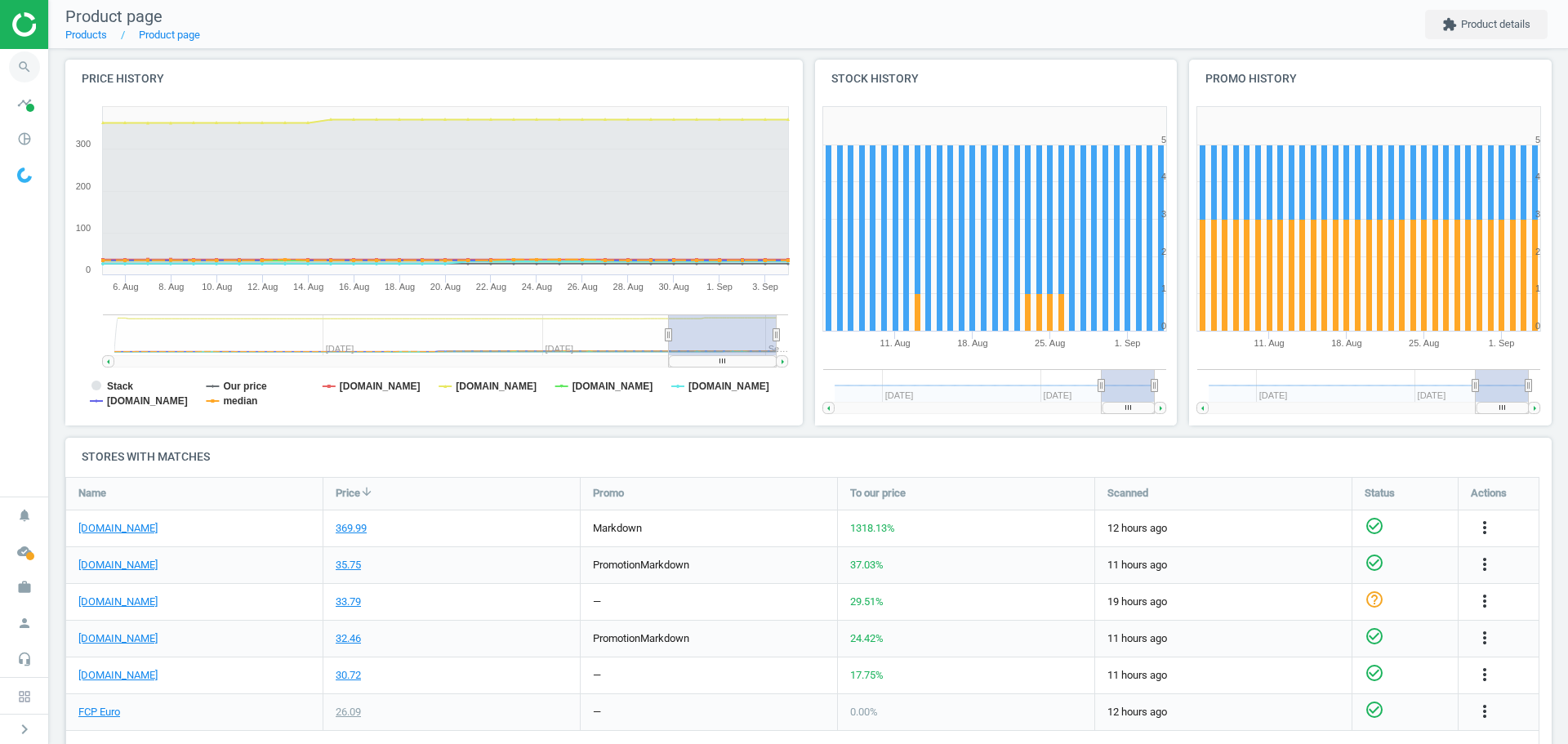
click at [22, 69] on icon "search" at bounding box center [24, 67] width 31 height 31
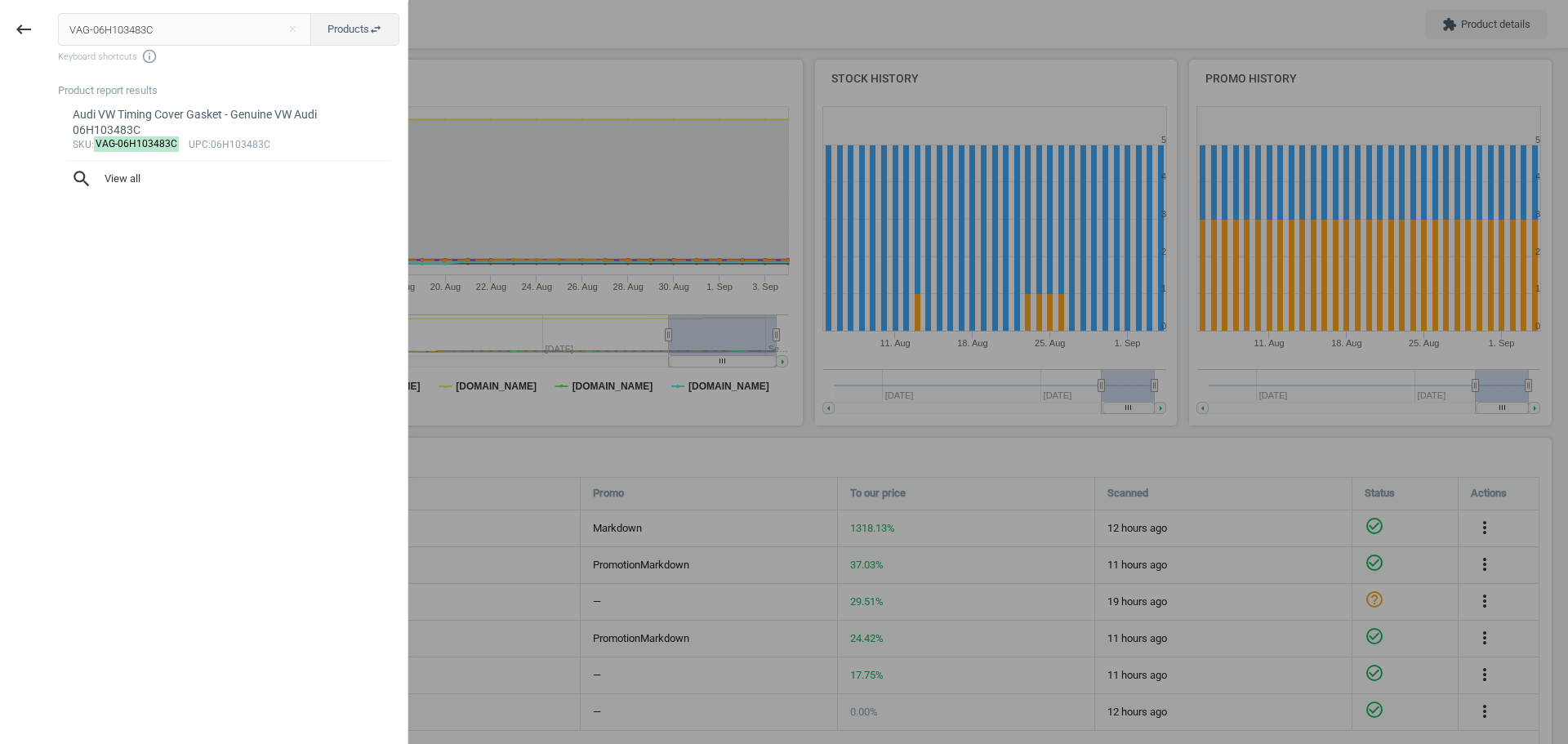
click at [101, 39] on input "VAG-06H103483C" at bounding box center [185, 29] width 254 height 33
type input "BMW-34206873094"
click at [115, 129] on mark "BMW-34206873094" at bounding box center [140, 128] width 92 height 15
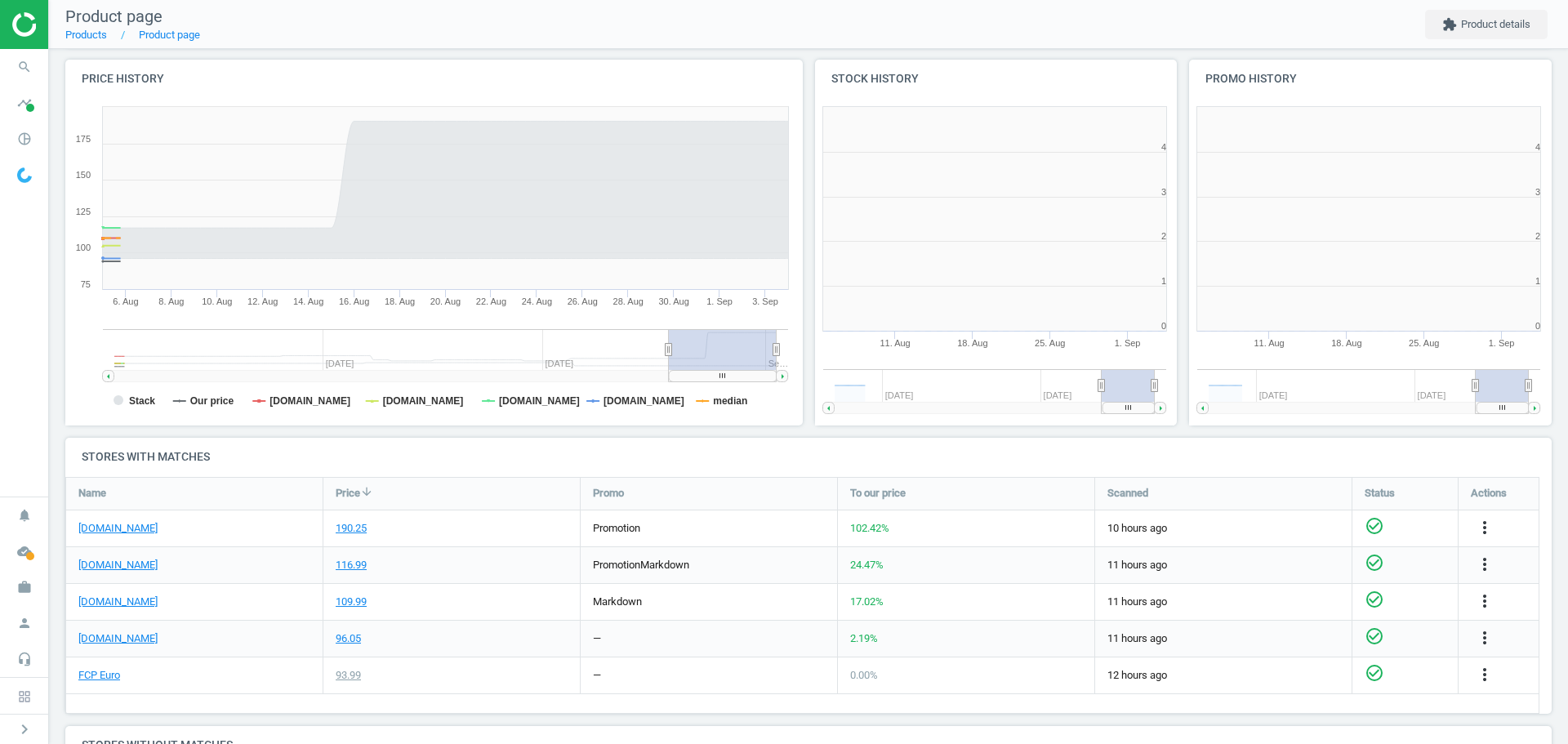
scroll to position [352, 384]
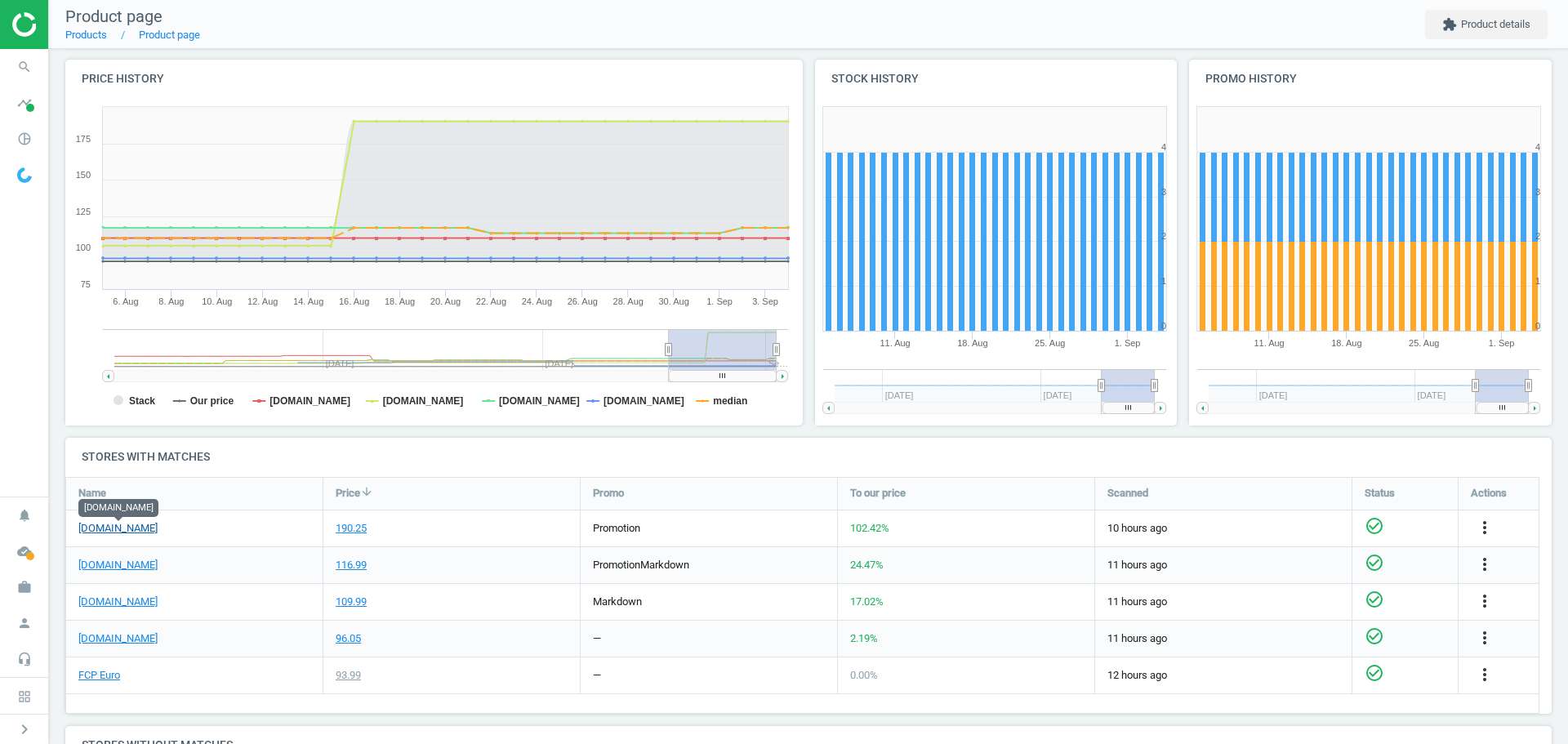
click at [150, 528] on link "[DOMAIN_NAME]" at bounding box center [118, 528] width 80 height 15
click at [26, 67] on icon "search" at bounding box center [24, 67] width 31 height 31
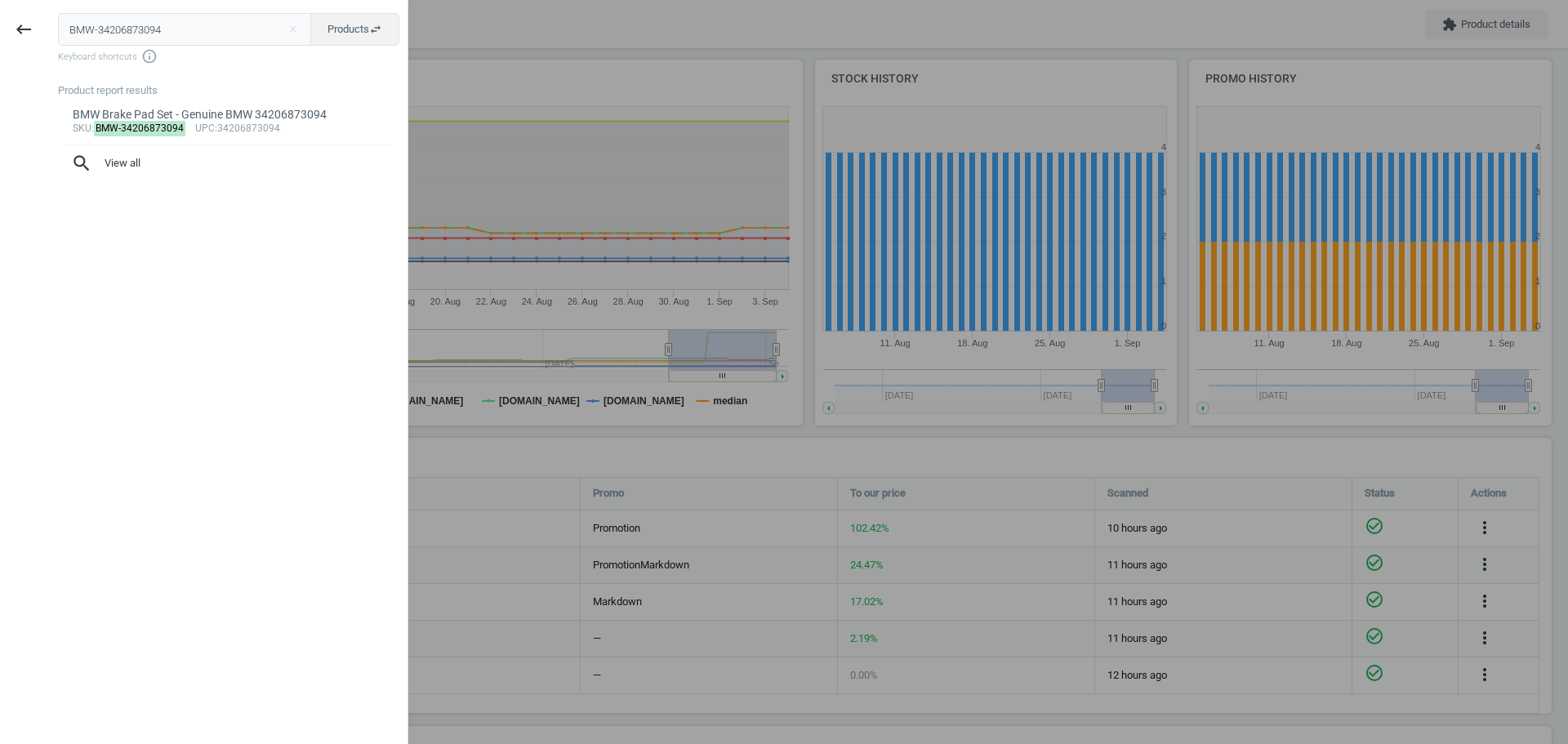
click at [129, 29] on input "BMW-34206873094" at bounding box center [185, 29] width 254 height 33
type input "BMW-12418671505"
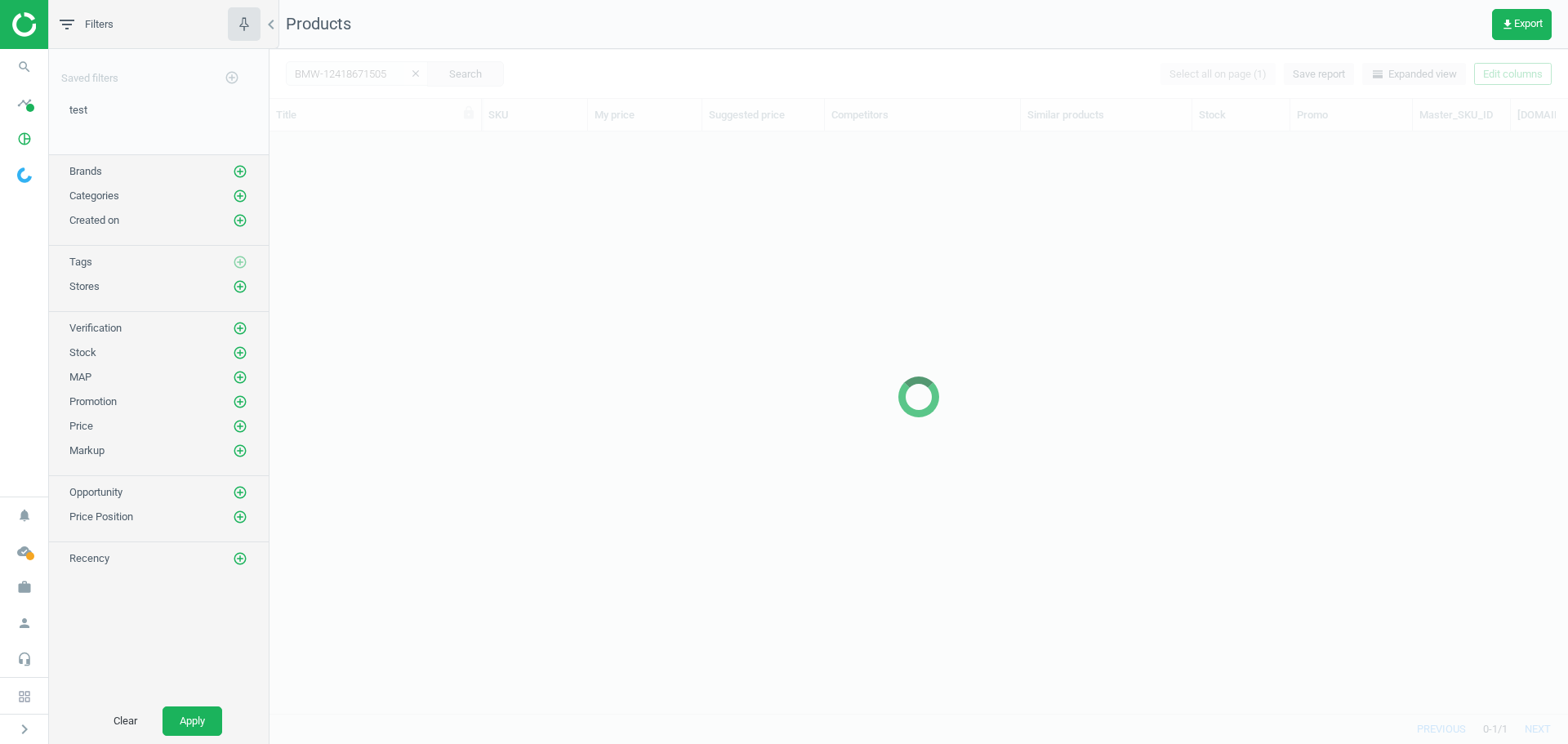
scroll to position [557, 1286]
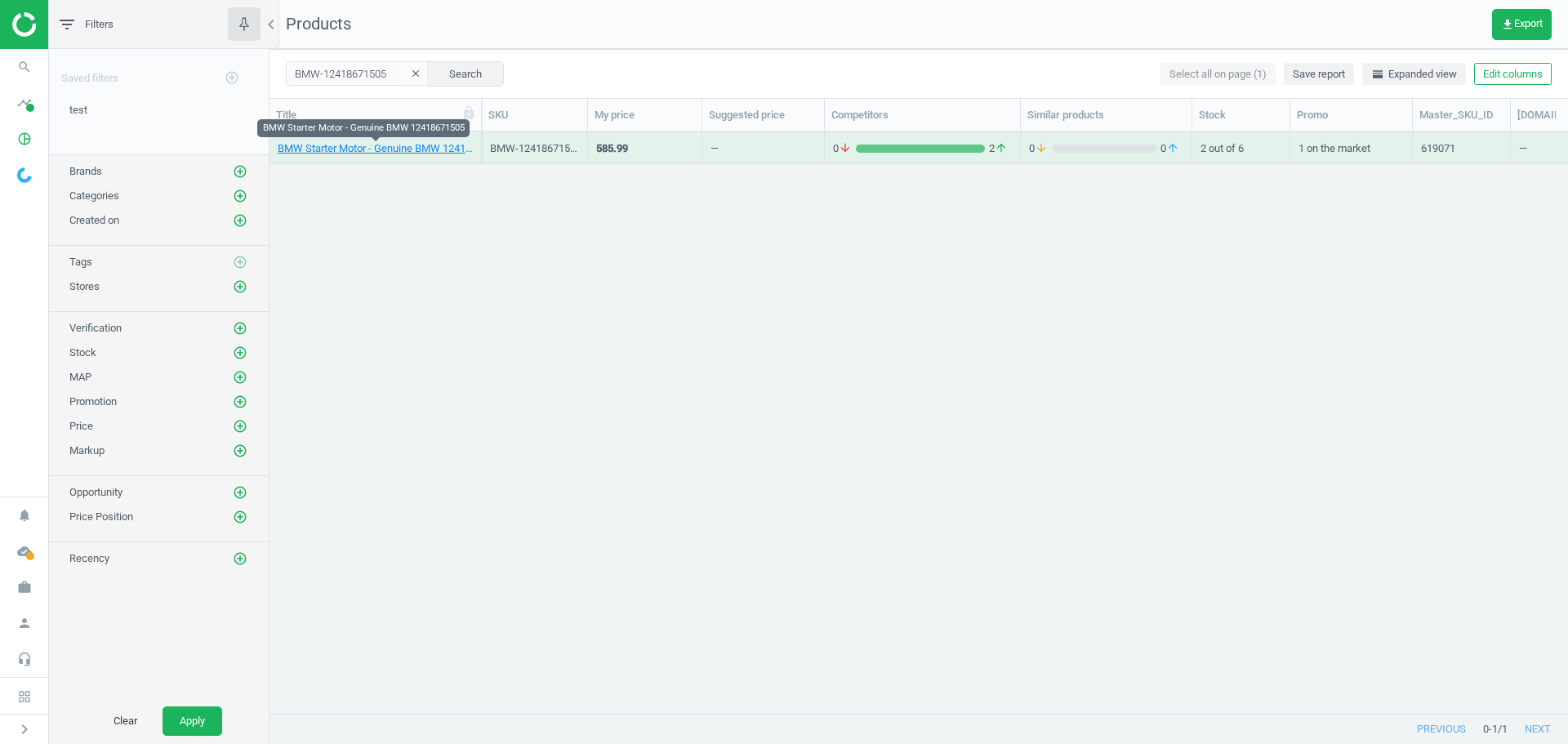
click at [324, 148] on link "BMW Starter Motor - Genuine BMW 12418671505" at bounding box center [375, 148] width 195 height 15
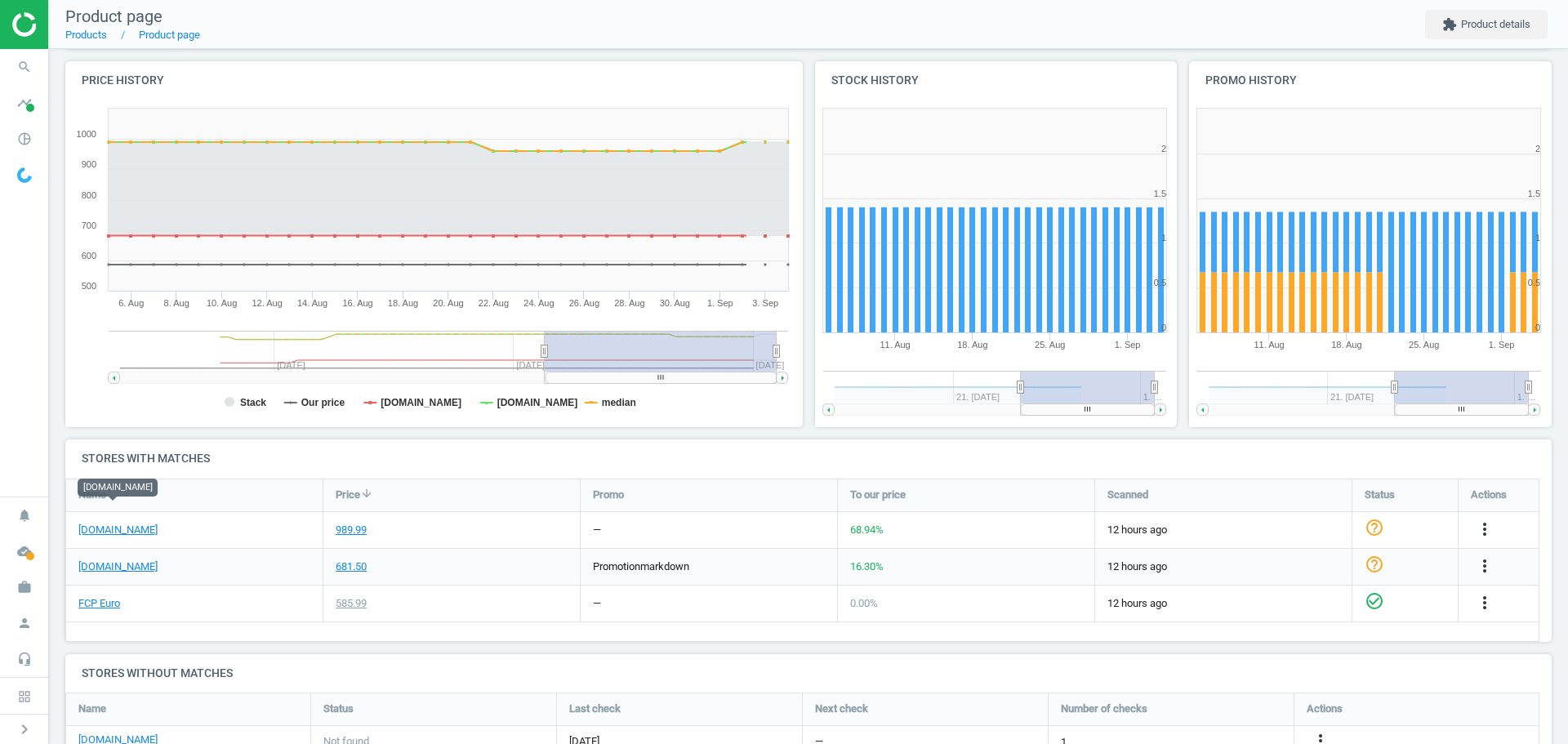
scroll to position [245, 0]
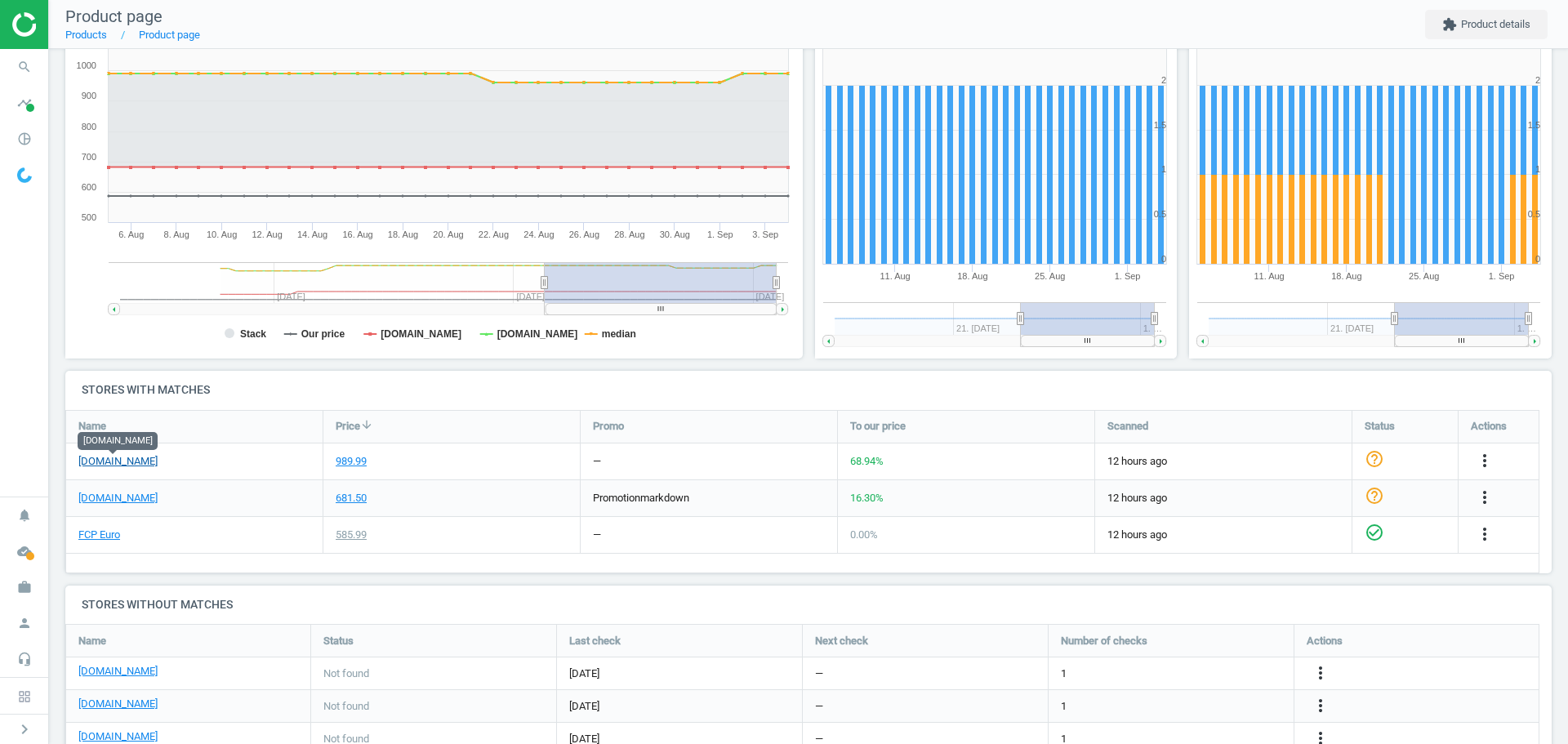
click at [130, 461] on link "[DOMAIN_NAME]" at bounding box center [118, 461] width 80 height 15
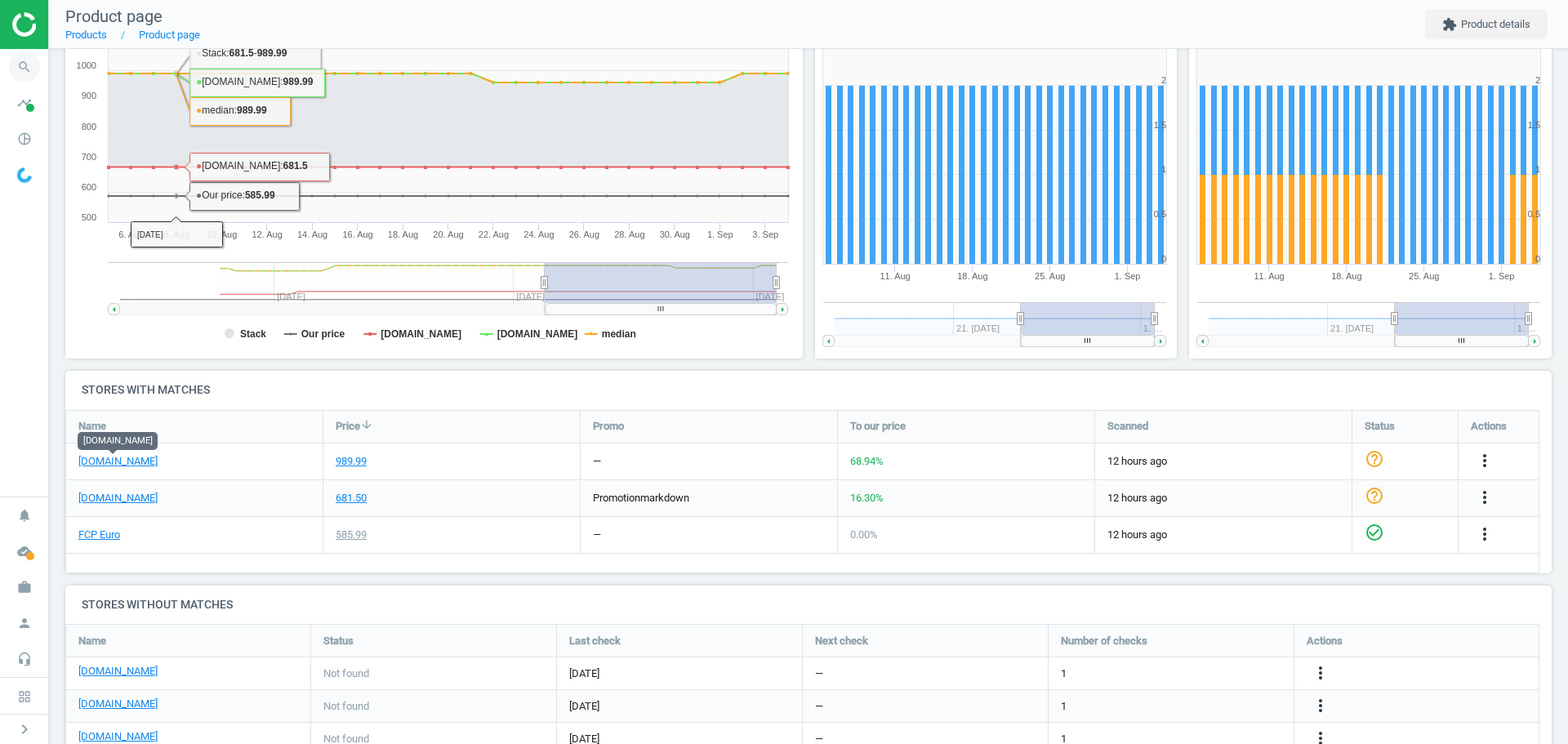
click at [27, 68] on icon "search" at bounding box center [24, 67] width 31 height 31
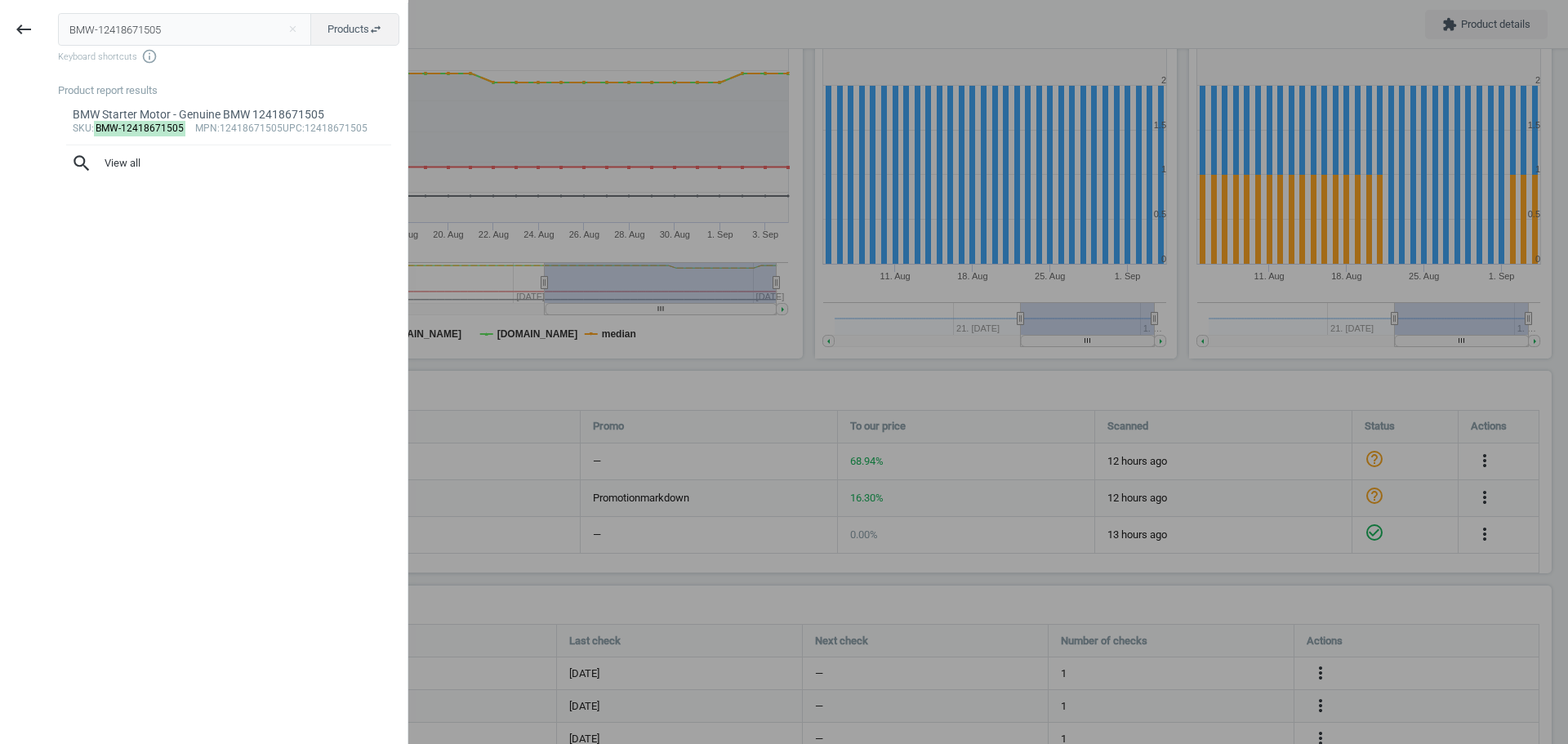
click at [97, 29] on input "BMW-12418671505" at bounding box center [185, 29] width 254 height 33
type input "MAN-HU7185X"
click at [112, 130] on mark "MAN-HU7185X" at bounding box center [130, 128] width 72 height 15
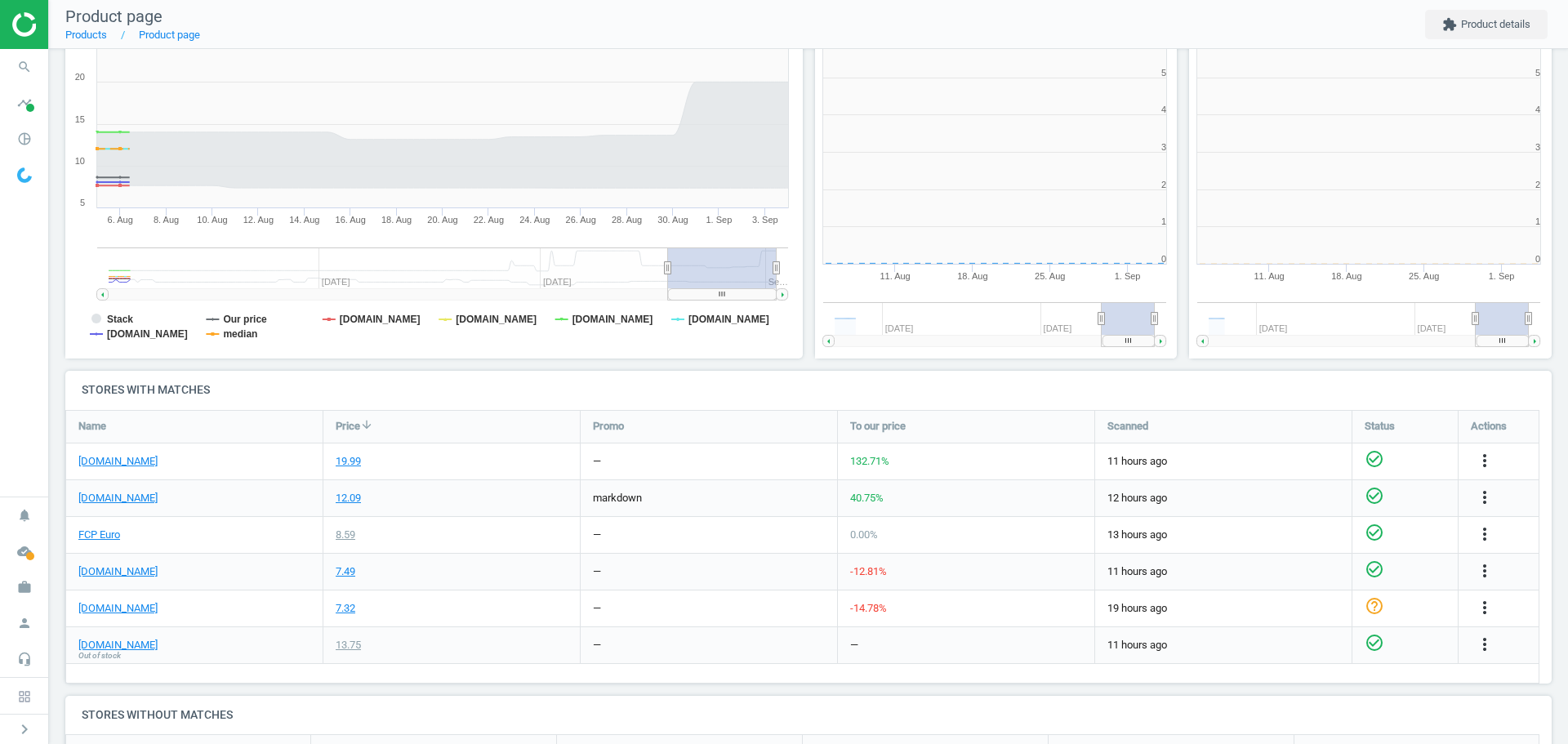
scroll to position [352, 384]
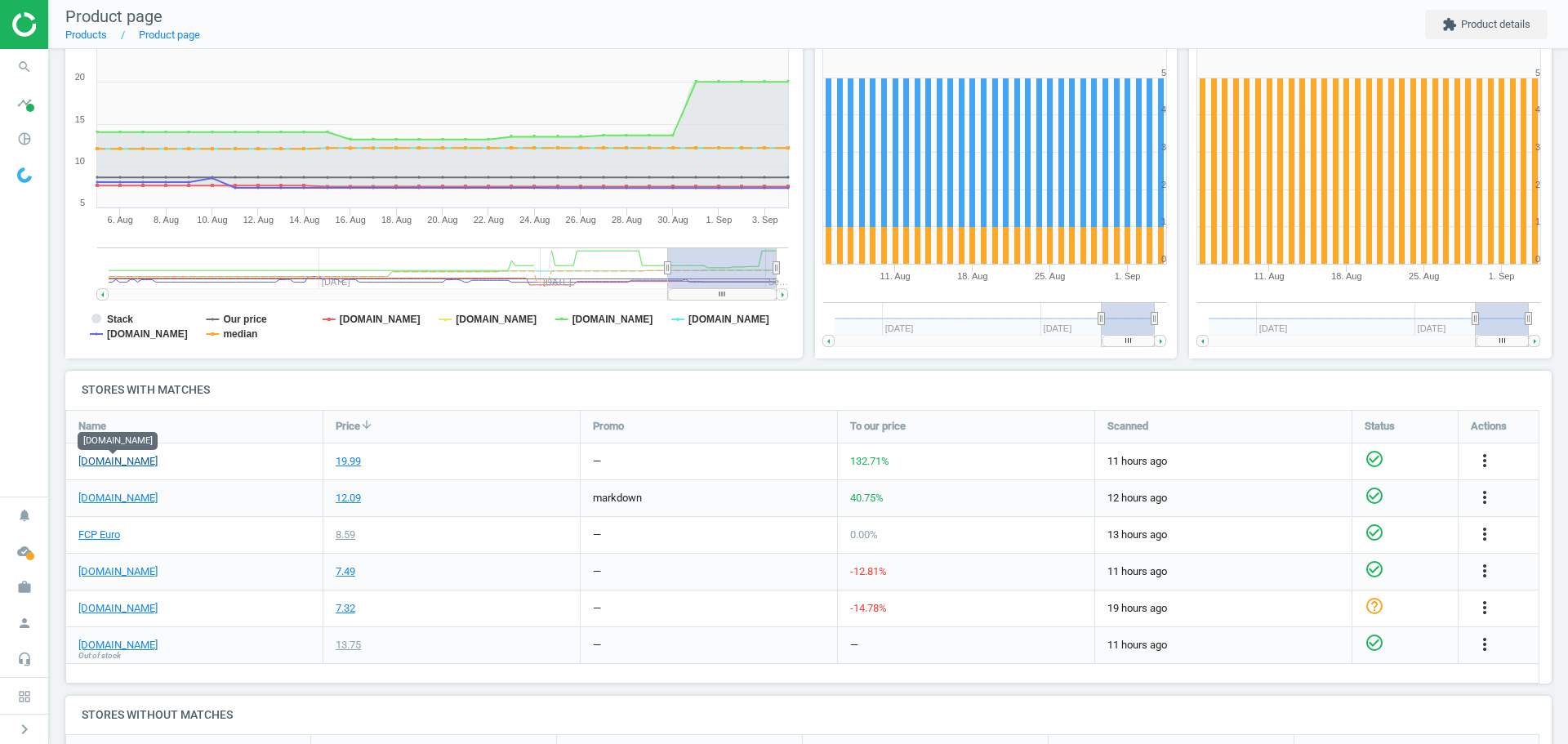
click at [119, 460] on link "[DOMAIN_NAME]" at bounding box center [118, 461] width 80 height 15
